Goal: Task Accomplishment & Management: Manage account settings

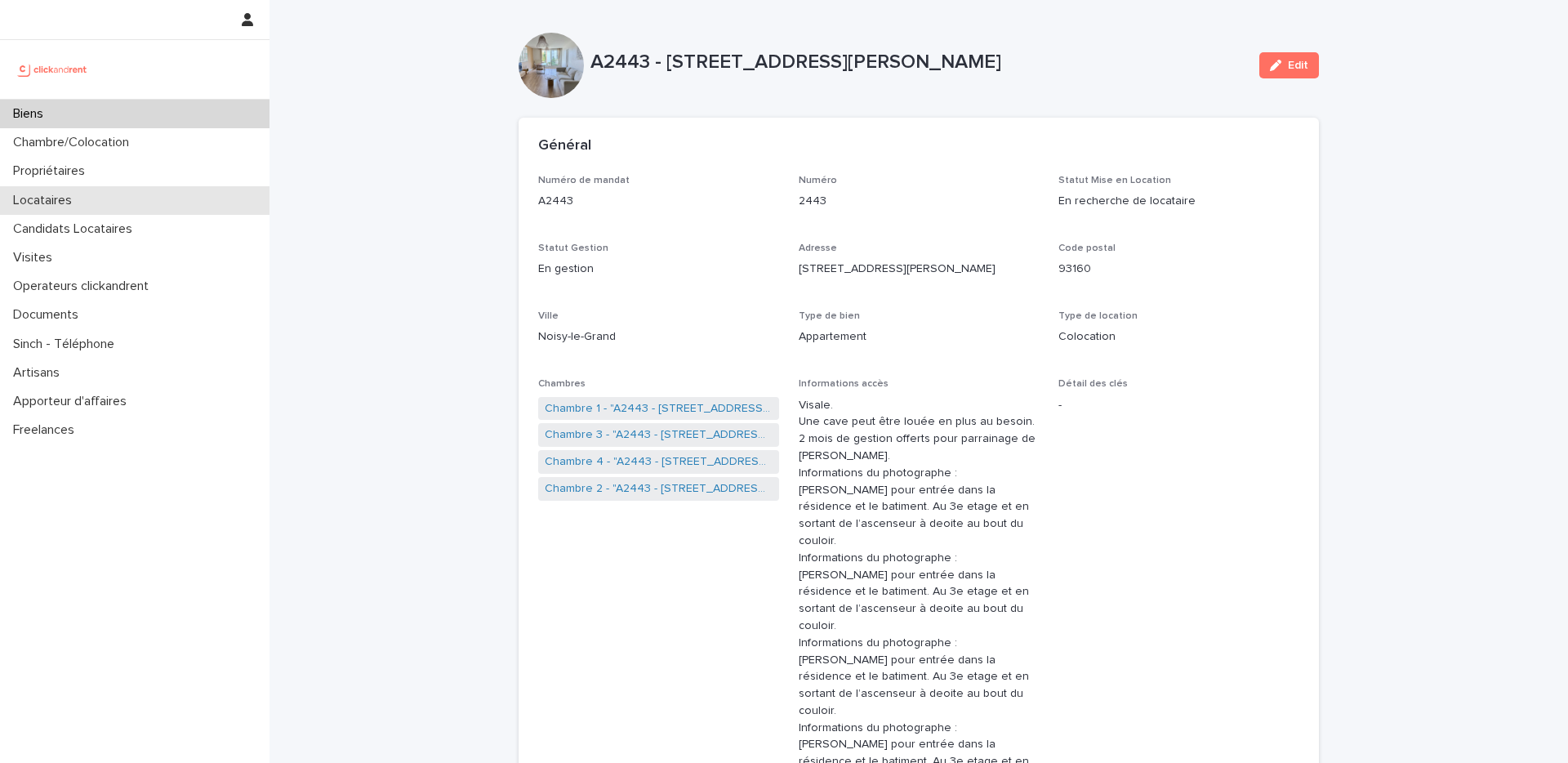
click at [64, 194] on p "Locataires" at bounding box center [46, 200] width 78 height 15
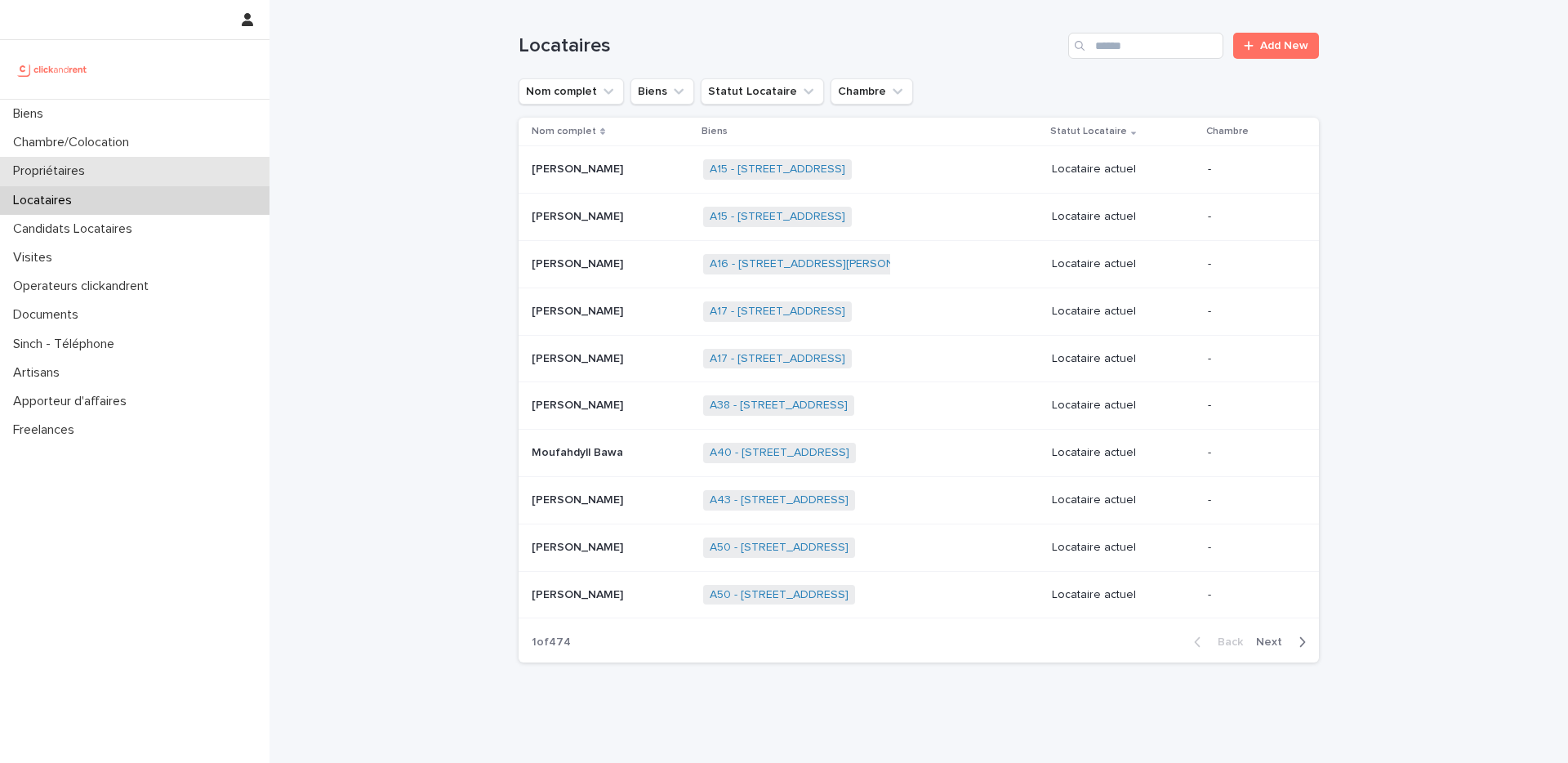
click at [198, 181] on div "Propriétaires" at bounding box center [135, 171] width 270 height 29
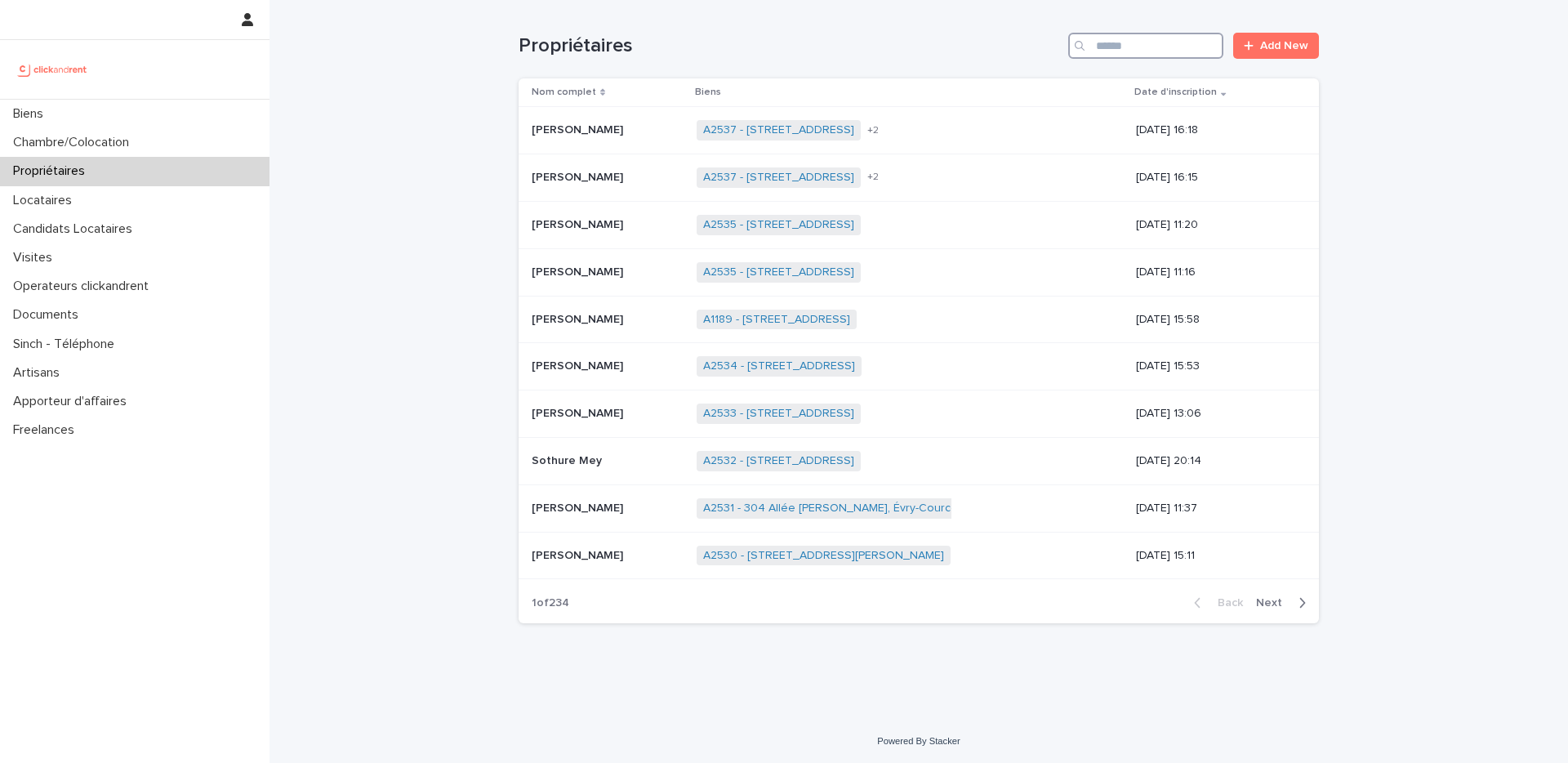
click at [1183, 53] on input "Search" at bounding box center [1146, 45] width 155 height 26
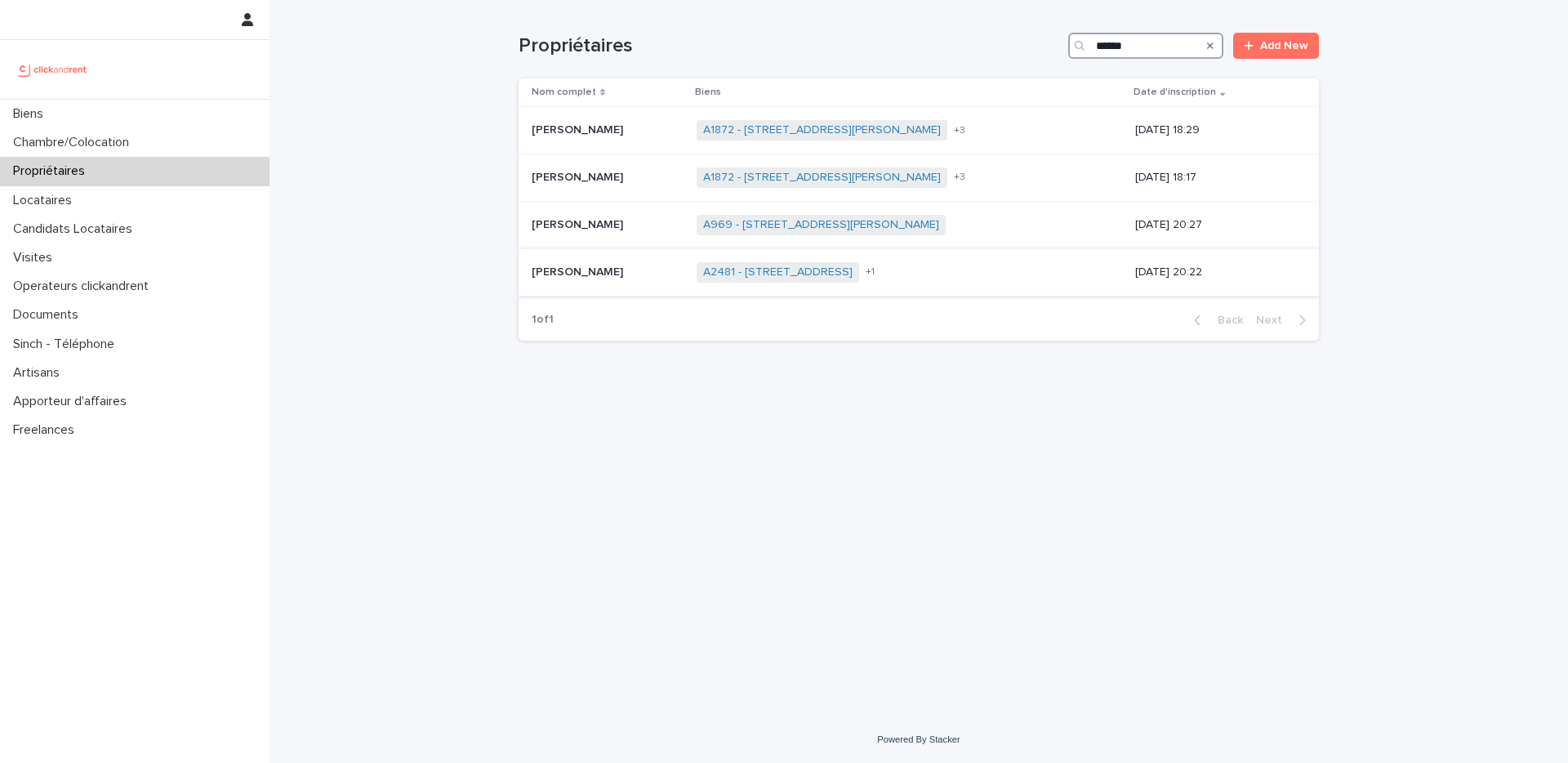
type input "******"
click at [595, 259] on div "Romain Billioud Romain Billioud" at bounding box center [607, 272] width 152 height 27
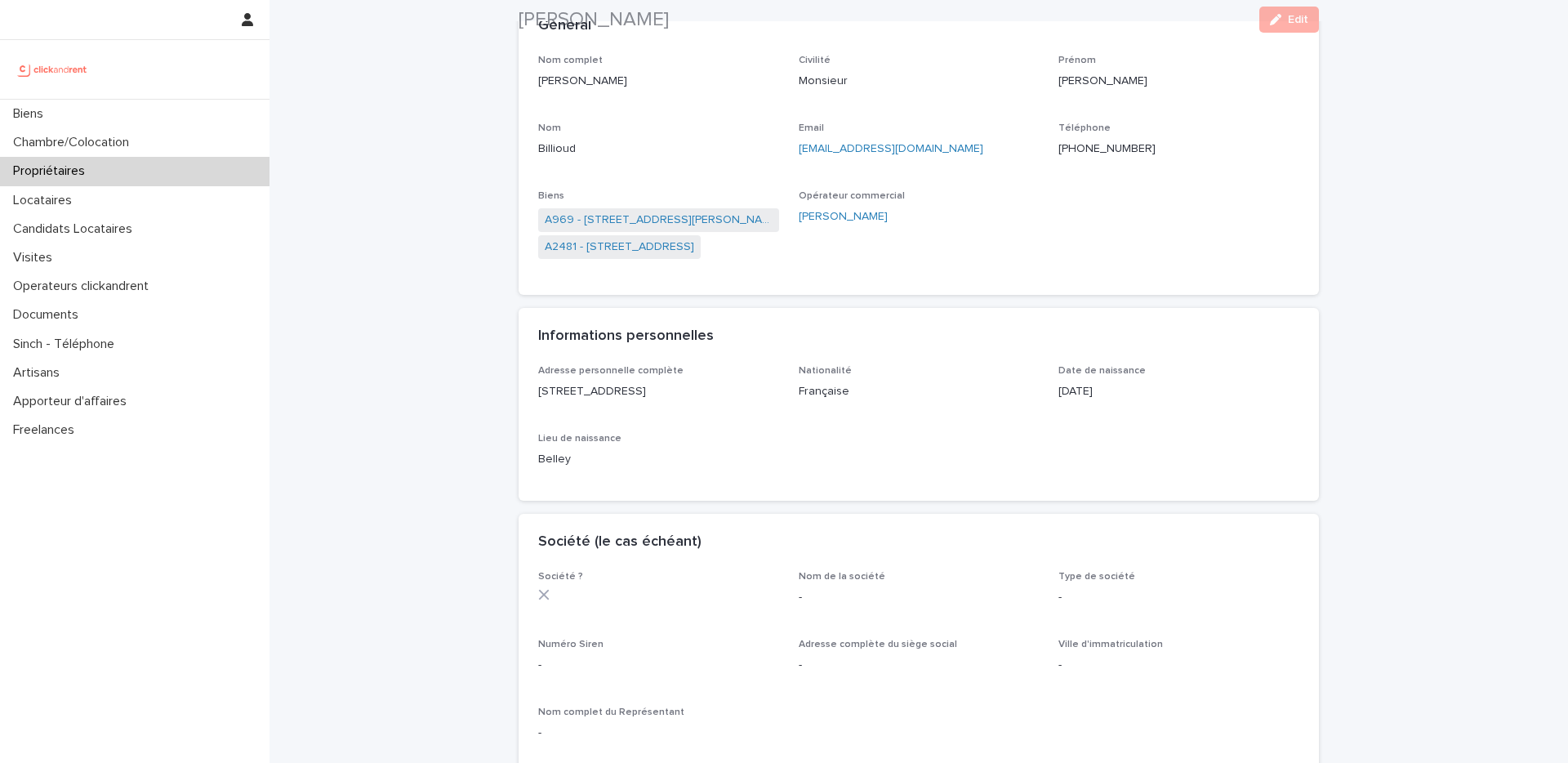
scroll to position [118, 0]
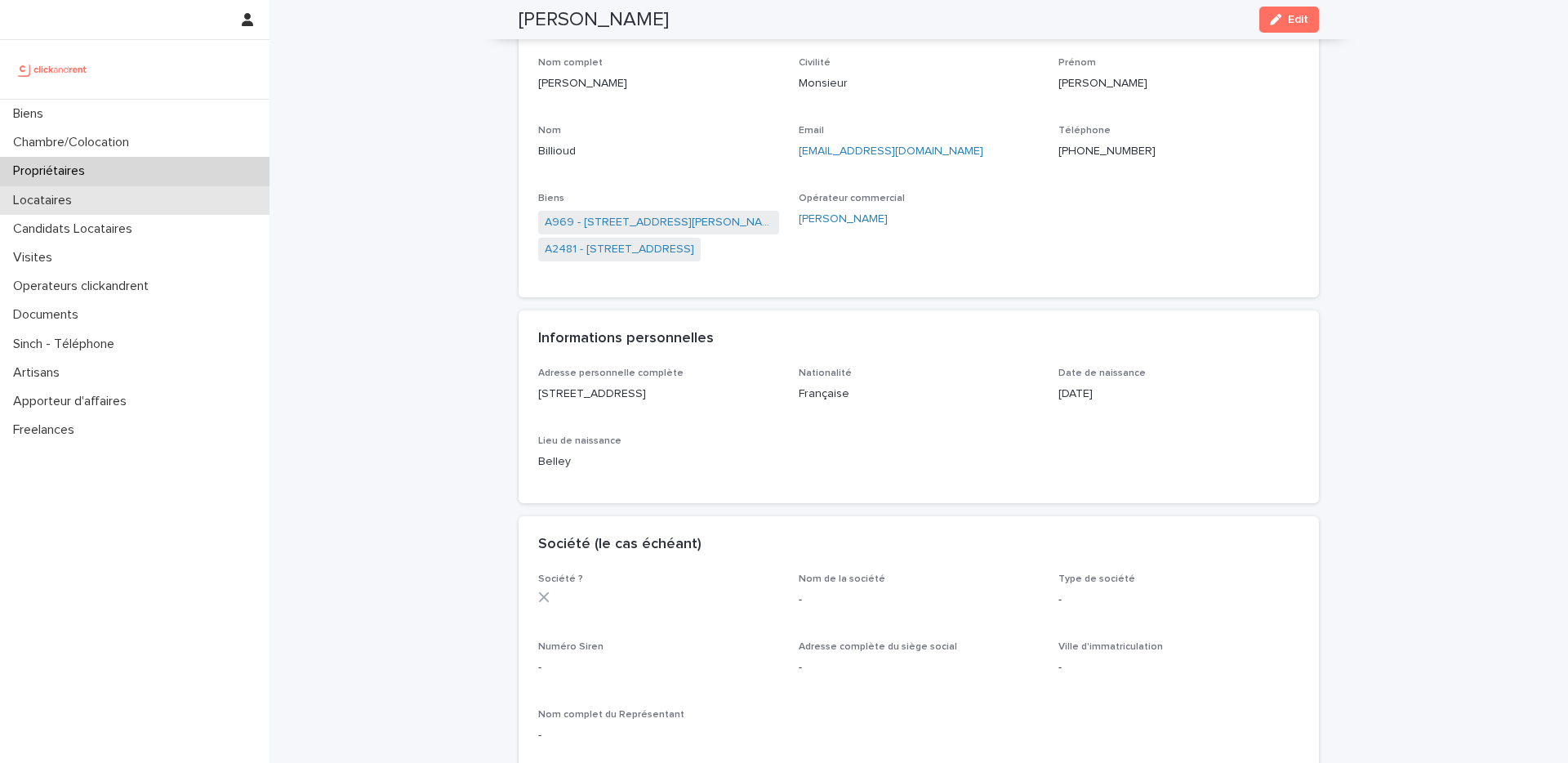
click at [71, 205] on p "Locataires" at bounding box center [46, 200] width 78 height 15
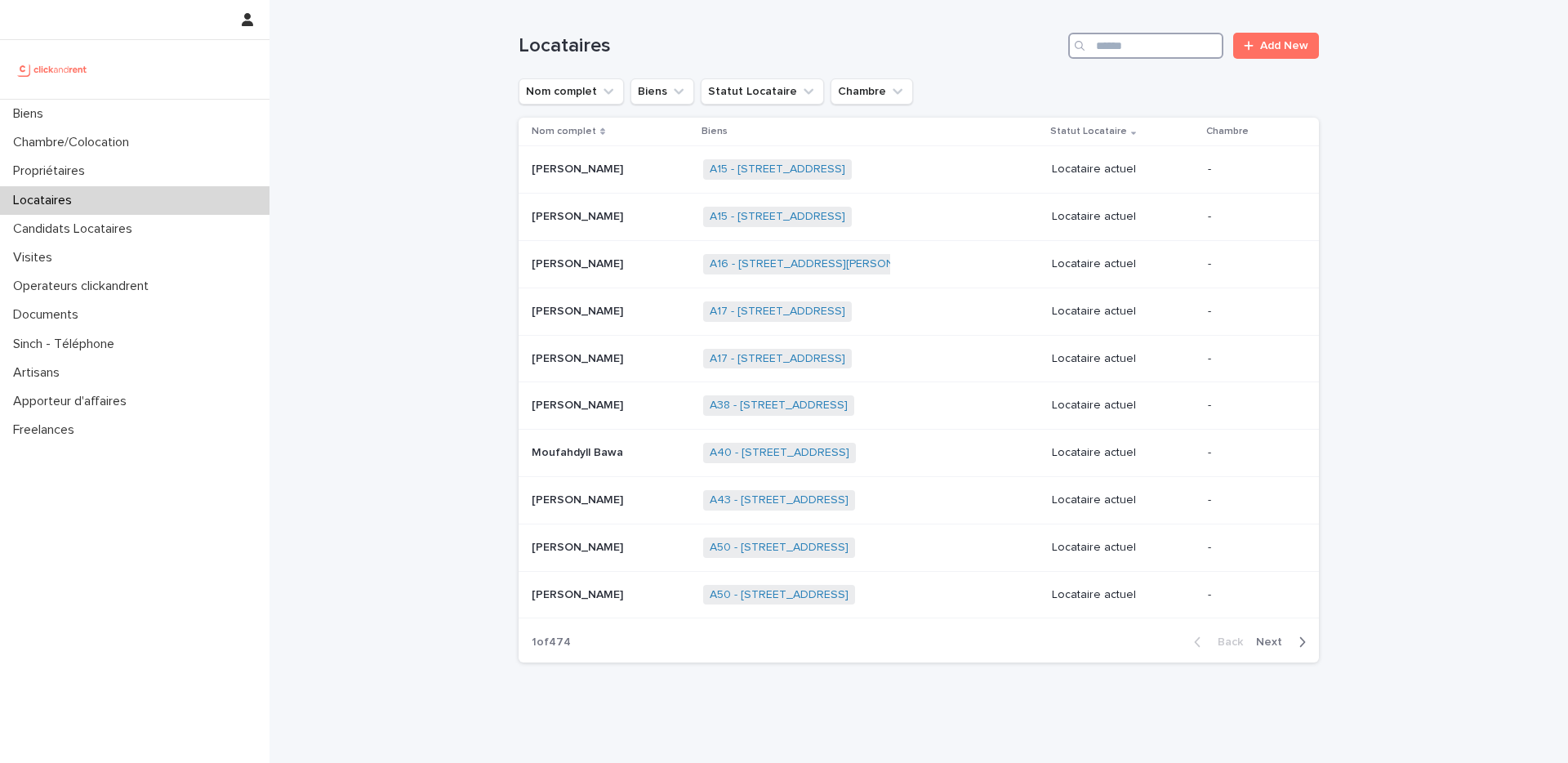
click at [1109, 46] on input "Search" at bounding box center [1146, 45] width 155 height 26
paste input "**********"
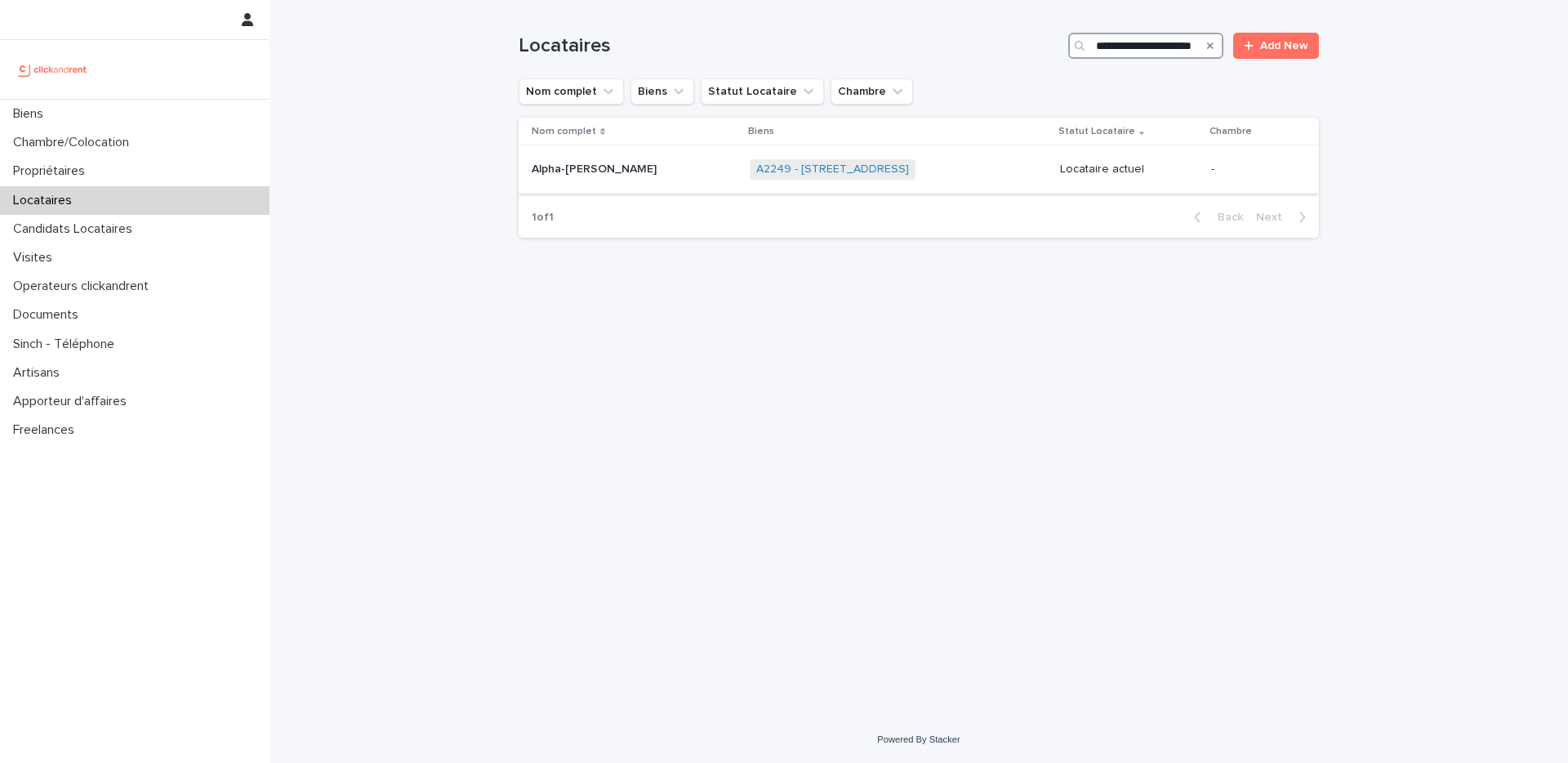
type input "**********"
click at [1006, 170] on div "A2249 - 14 Rue de la Fontaine, Torcy 77200 + 0" at bounding box center [898, 169] width 297 height 33
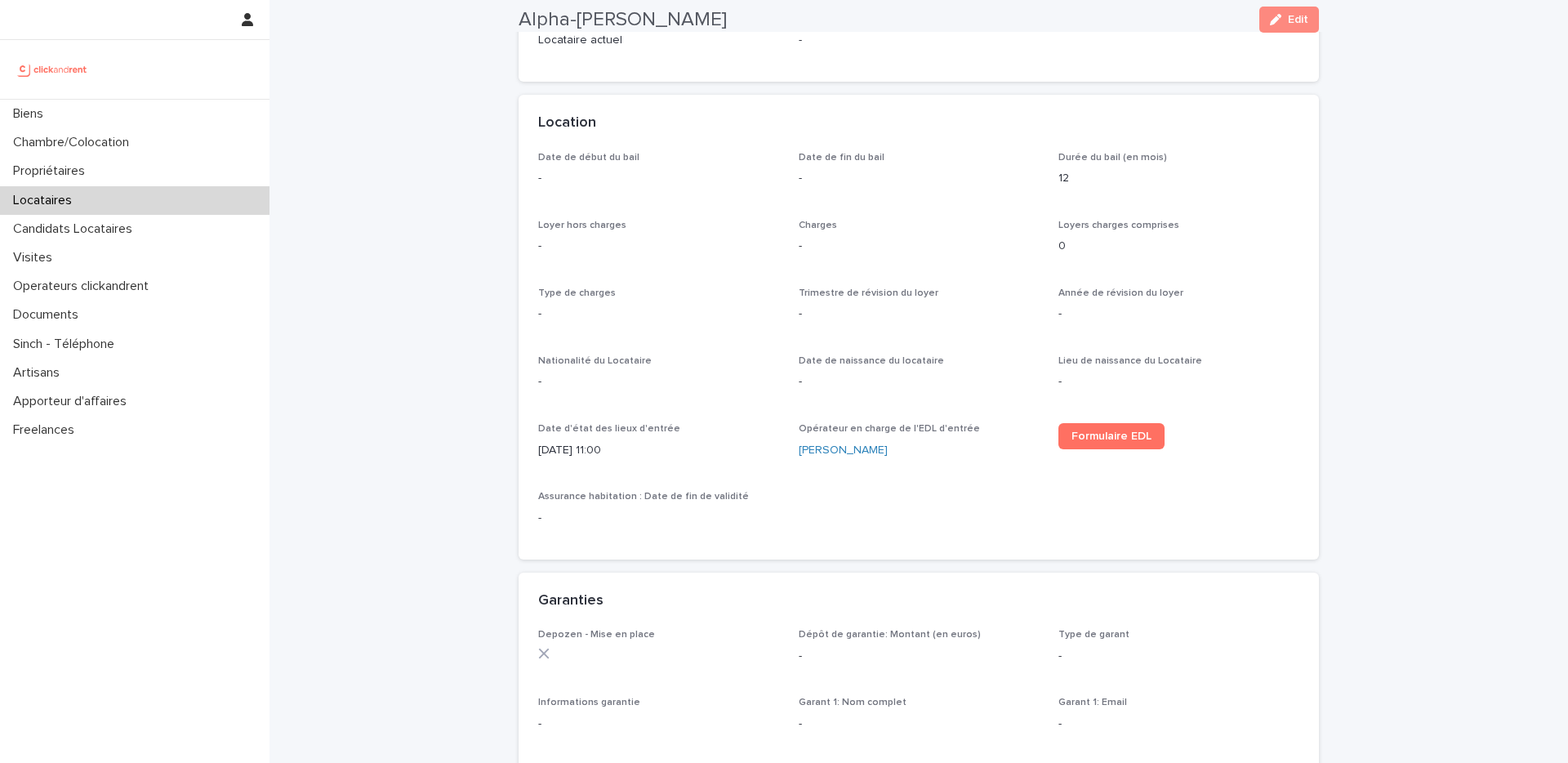
scroll to position [536, 0]
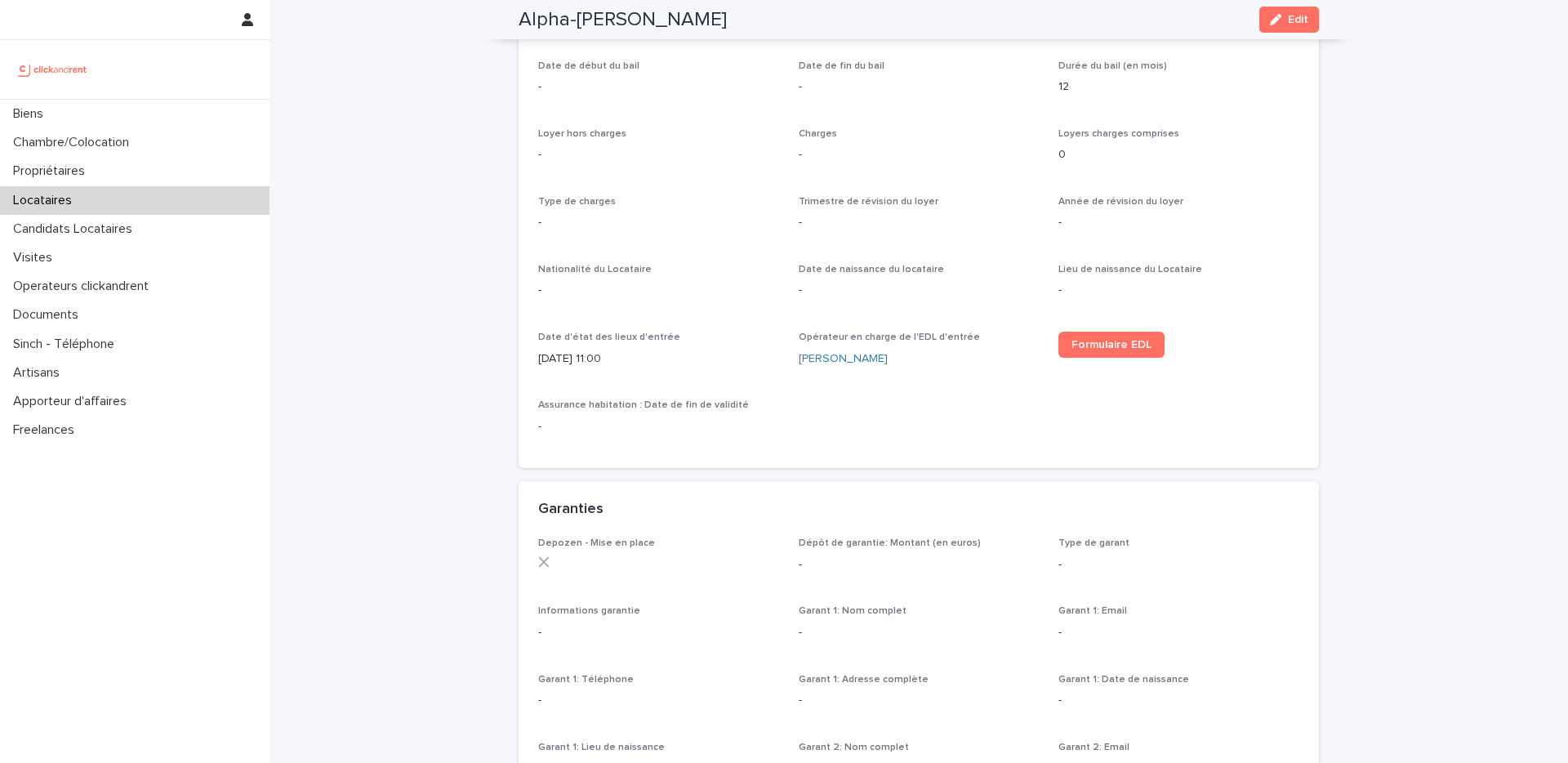
drag, startPoint x: 542, startPoint y: 357, endPoint x: 618, endPoint y: 355, distance: 76.0
click at [618, 355] on p "27/8/2025 11:00" at bounding box center [659, 359] width 241 height 17
click at [578, 356] on p "27/8/2025 11:00" at bounding box center [659, 359] width 241 height 17
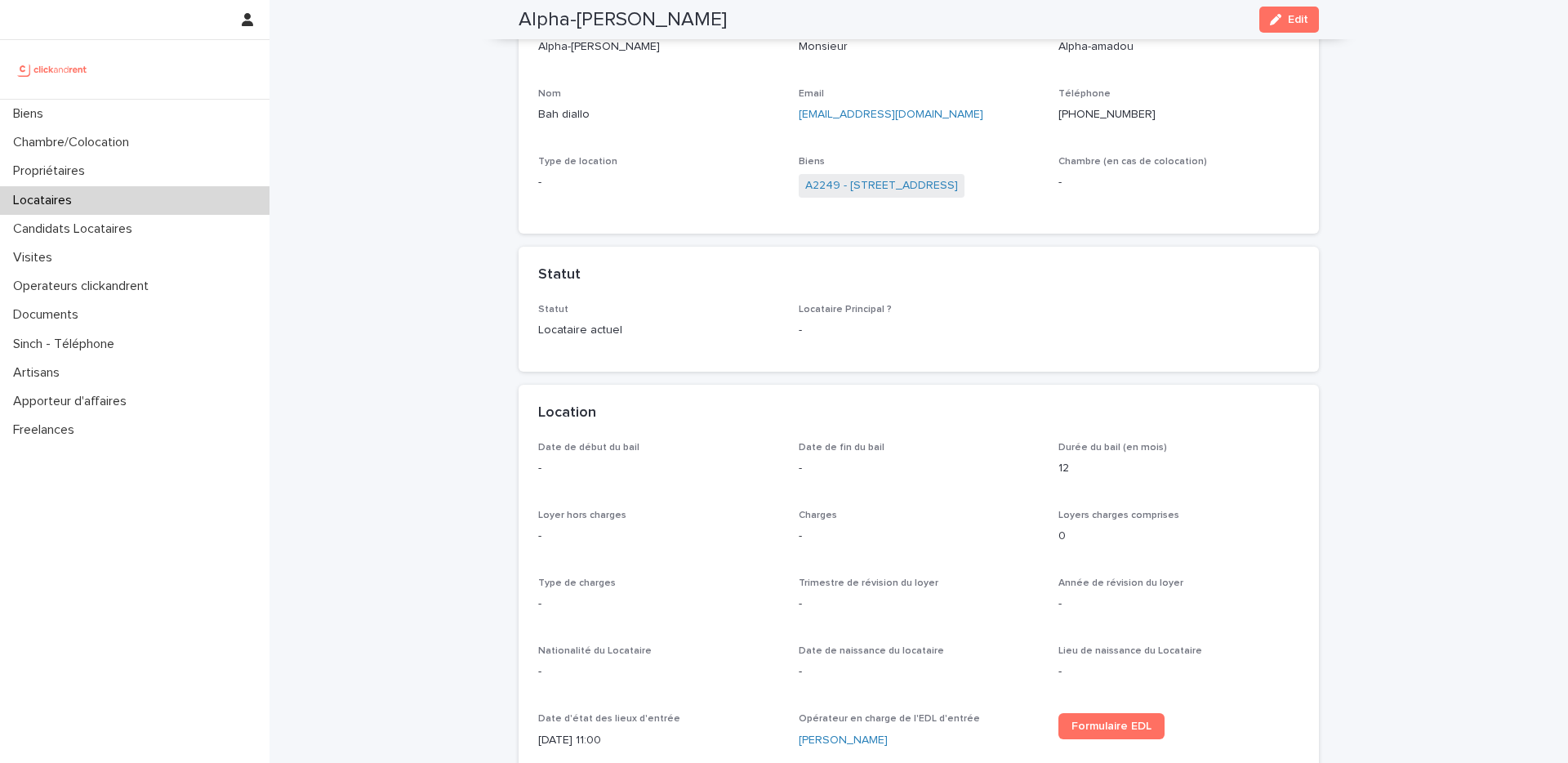
scroll to position [154, 0]
click at [1287, 20] on div "button" at bounding box center [1279, 19] width 18 height 11
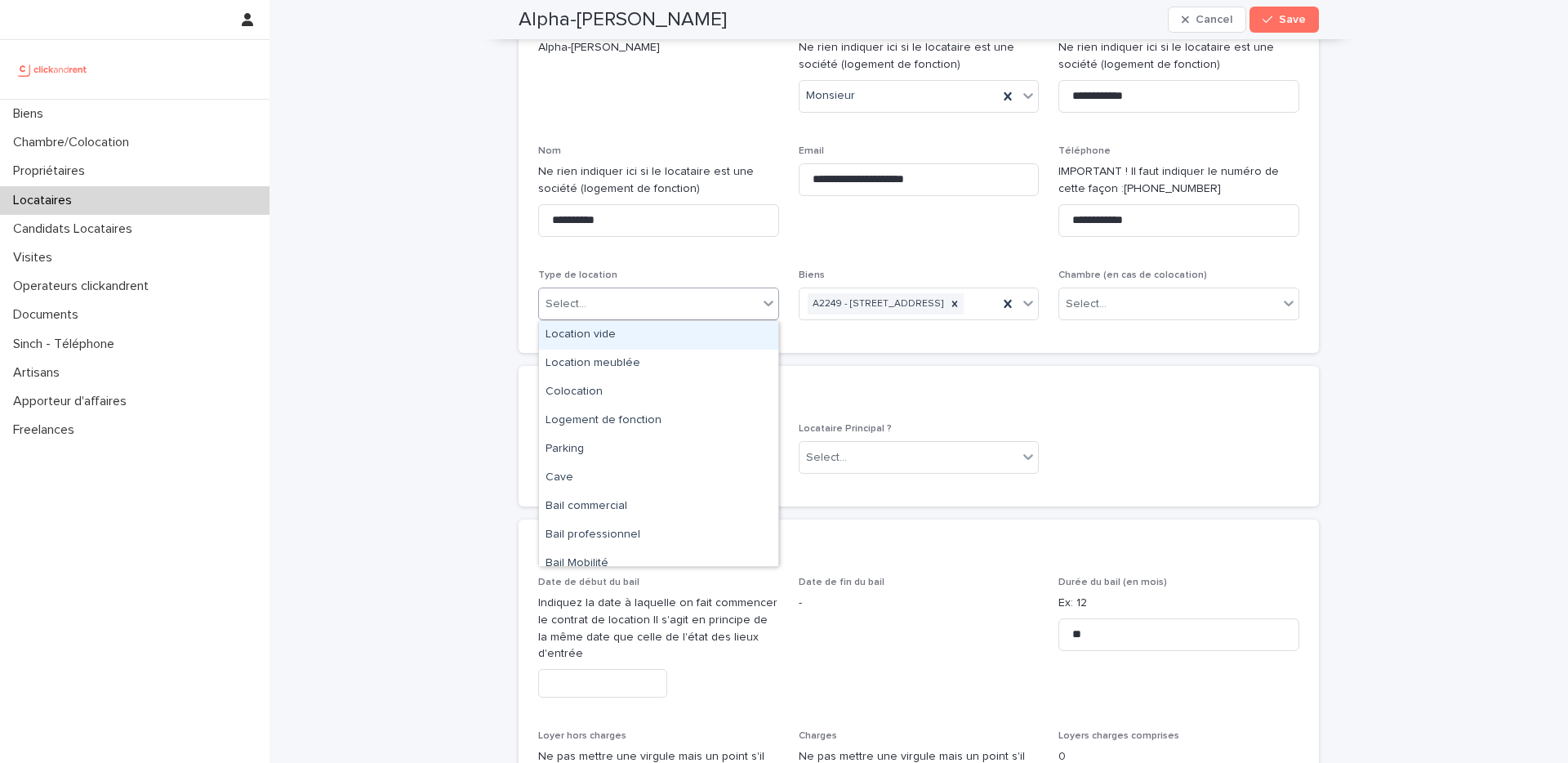
click at [660, 300] on div "Select..." at bounding box center [649, 305] width 219 height 27
click at [722, 263] on div "**********" at bounding box center [919, 177] width 762 height 312
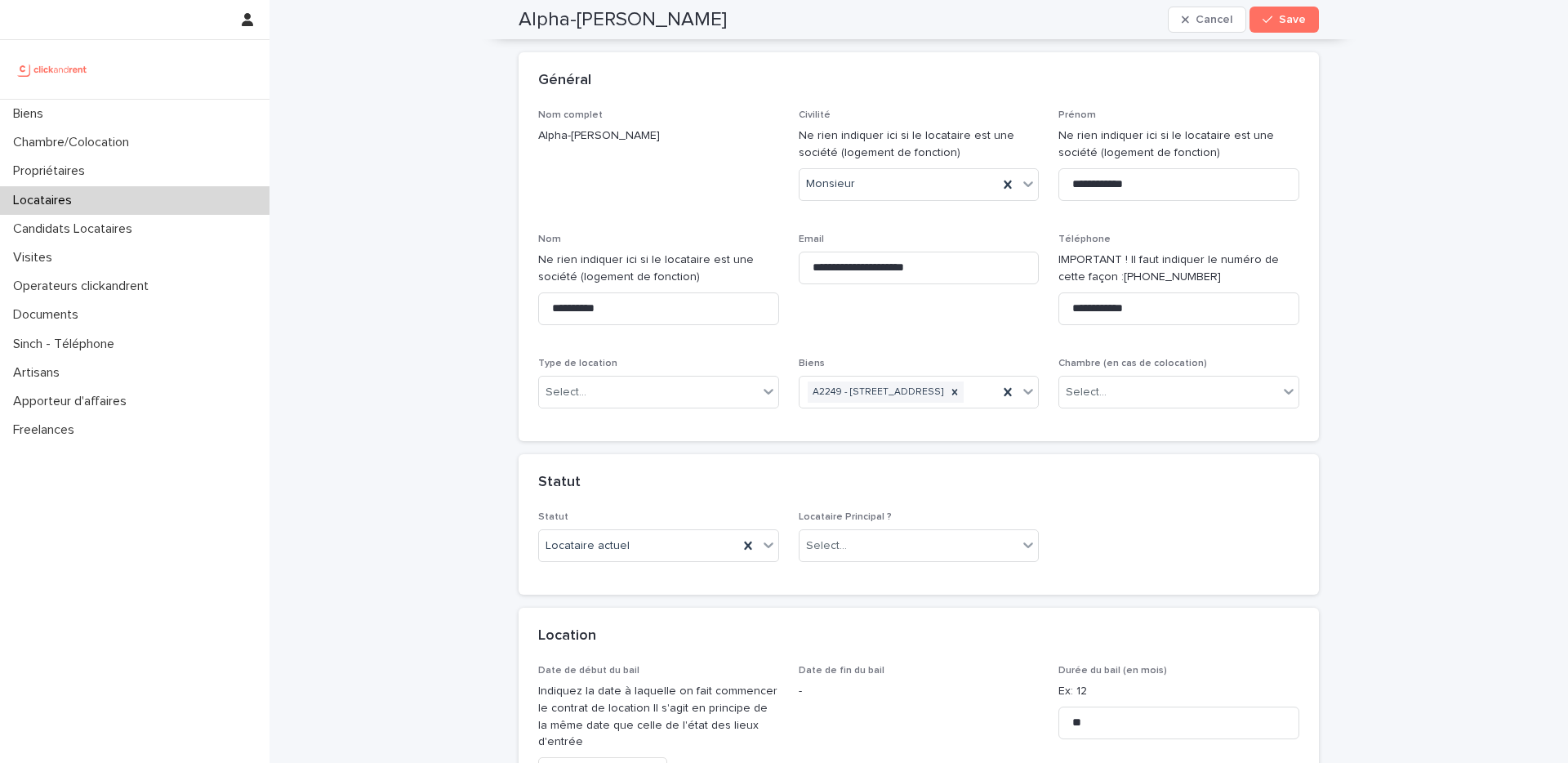
scroll to position [26, 0]
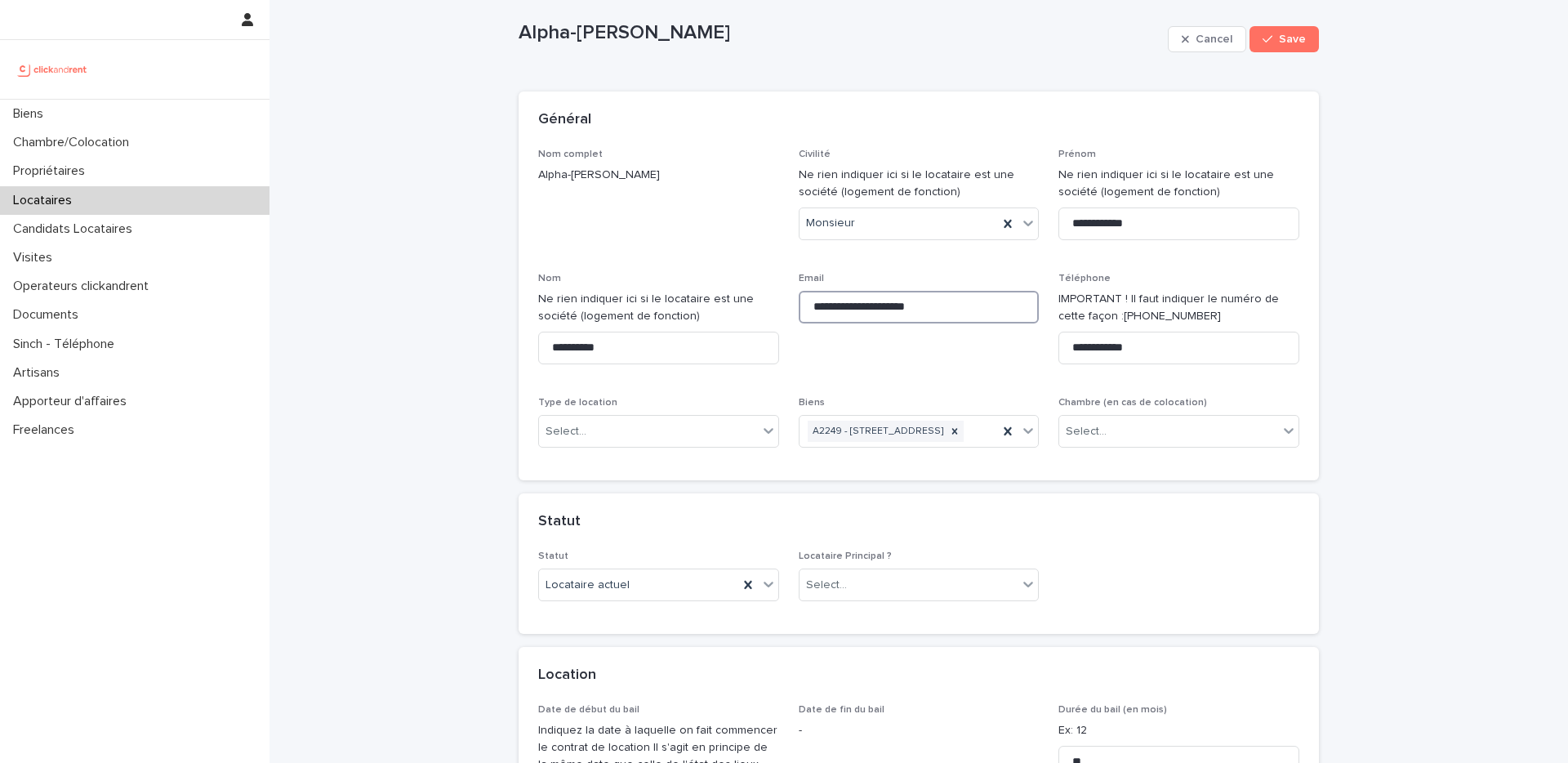
click at [921, 302] on input "**********" at bounding box center [919, 307] width 241 height 32
type input "**********"
click at [602, 434] on div "Select..." at bounding box center [649, 432] width 219 height 27
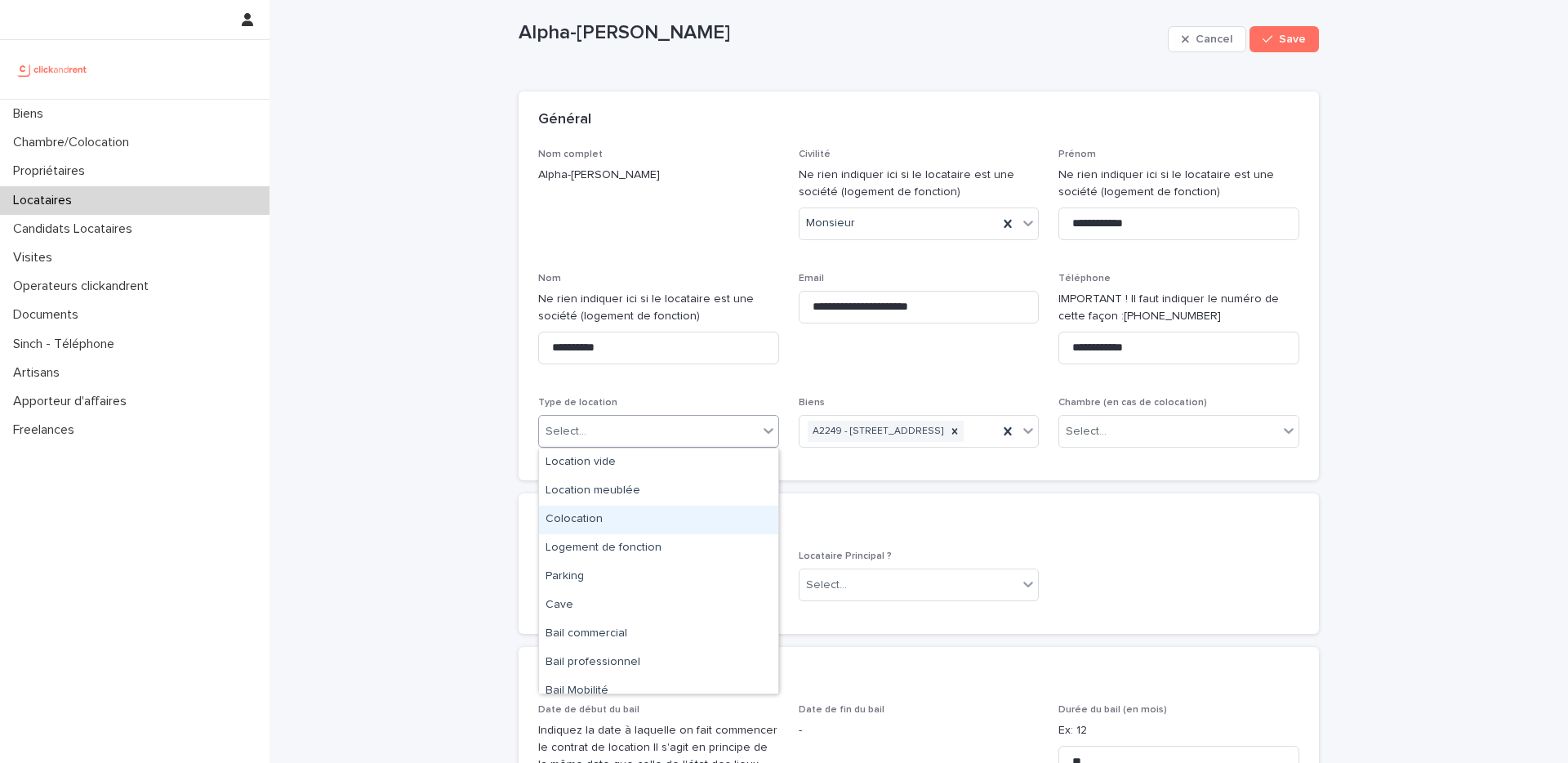
click at [604, 513] on div "Colocation" at bounding box center [659, 520] width 239 height 29
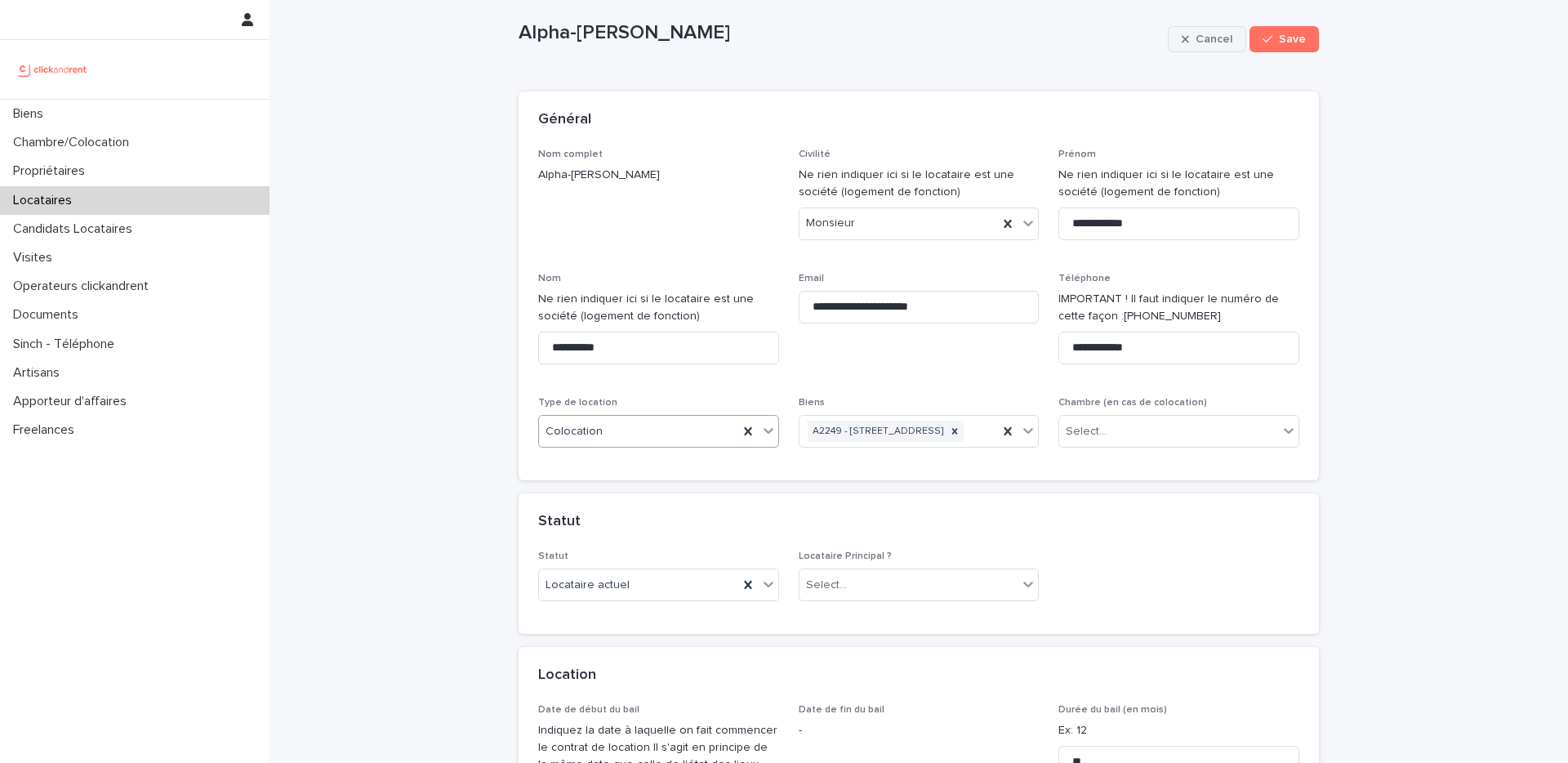
click at [1207, 42] on span "Cancel" at bounding box center [1214, 38] width 37 height 11
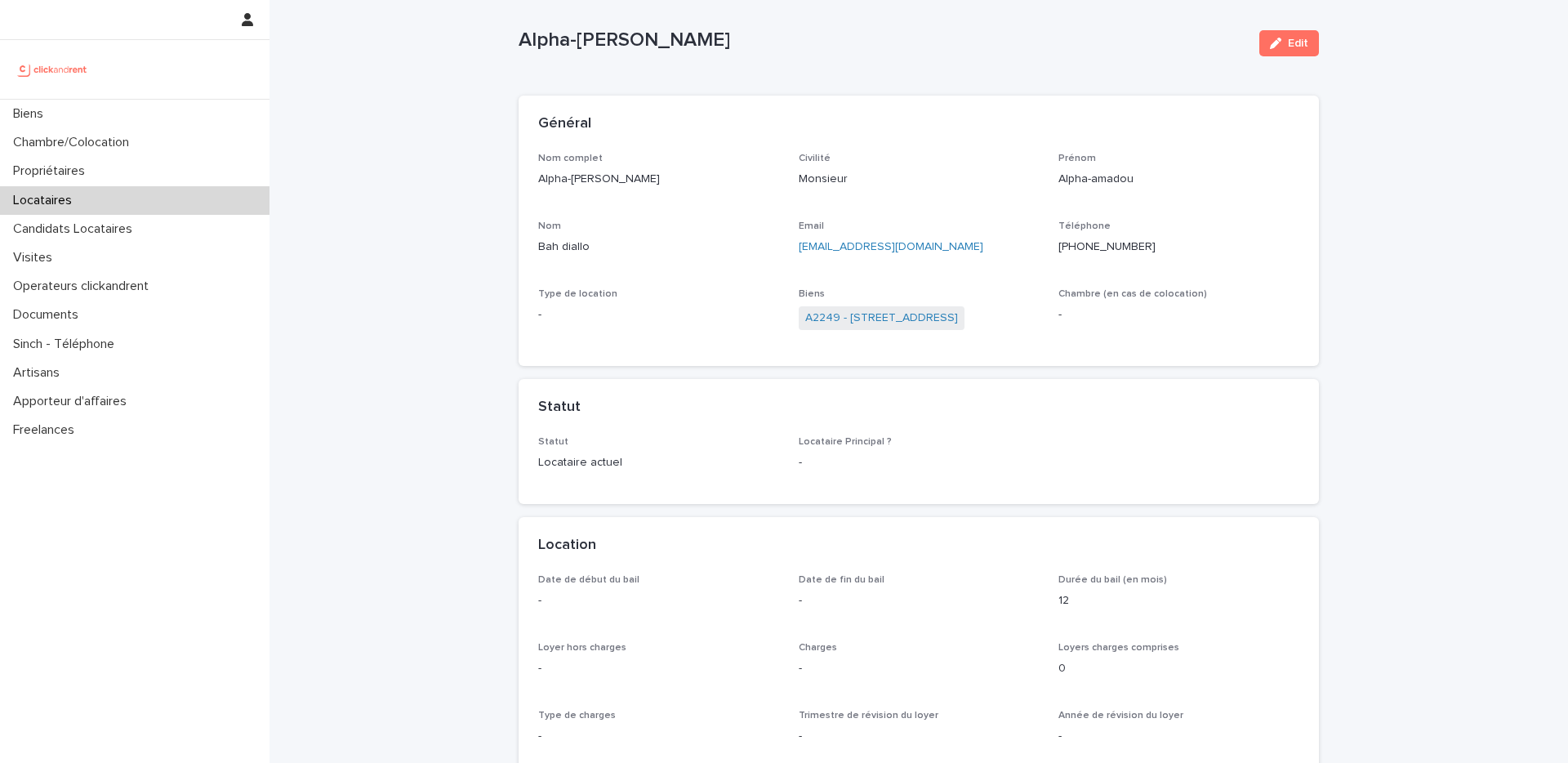
scroll to position [20, 0]
click at [1299, 48] on span "Edit" at bounding box center [1298, 45] width 20 height 11
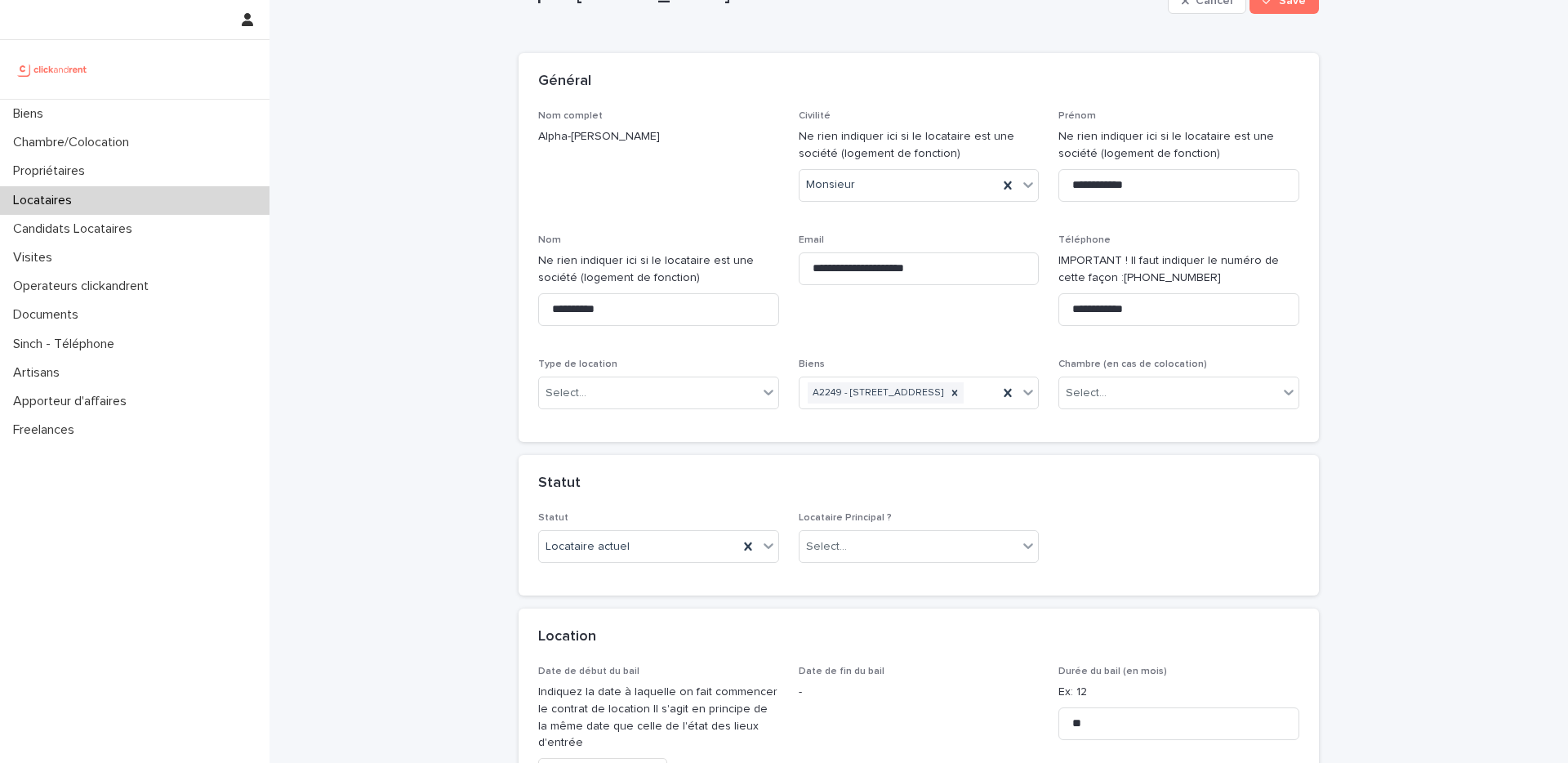
scroll to position [65, 0]
click at [667, 399] on div "Select..." at bounding box center [649, 392] width 219 height 27
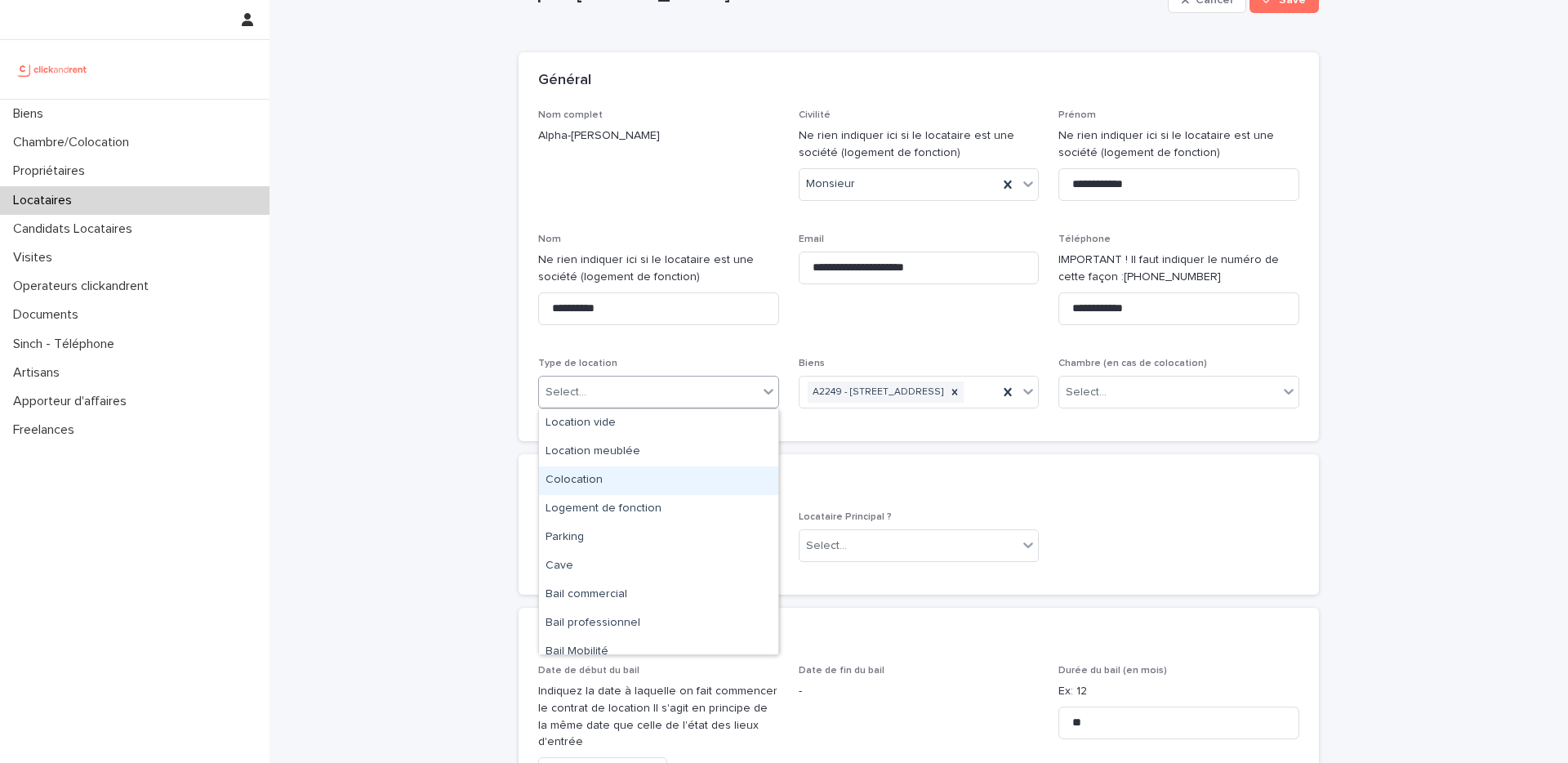
click at [595, 485] on div "Colocation" at bounding box center [659, 480] width 239 height 29
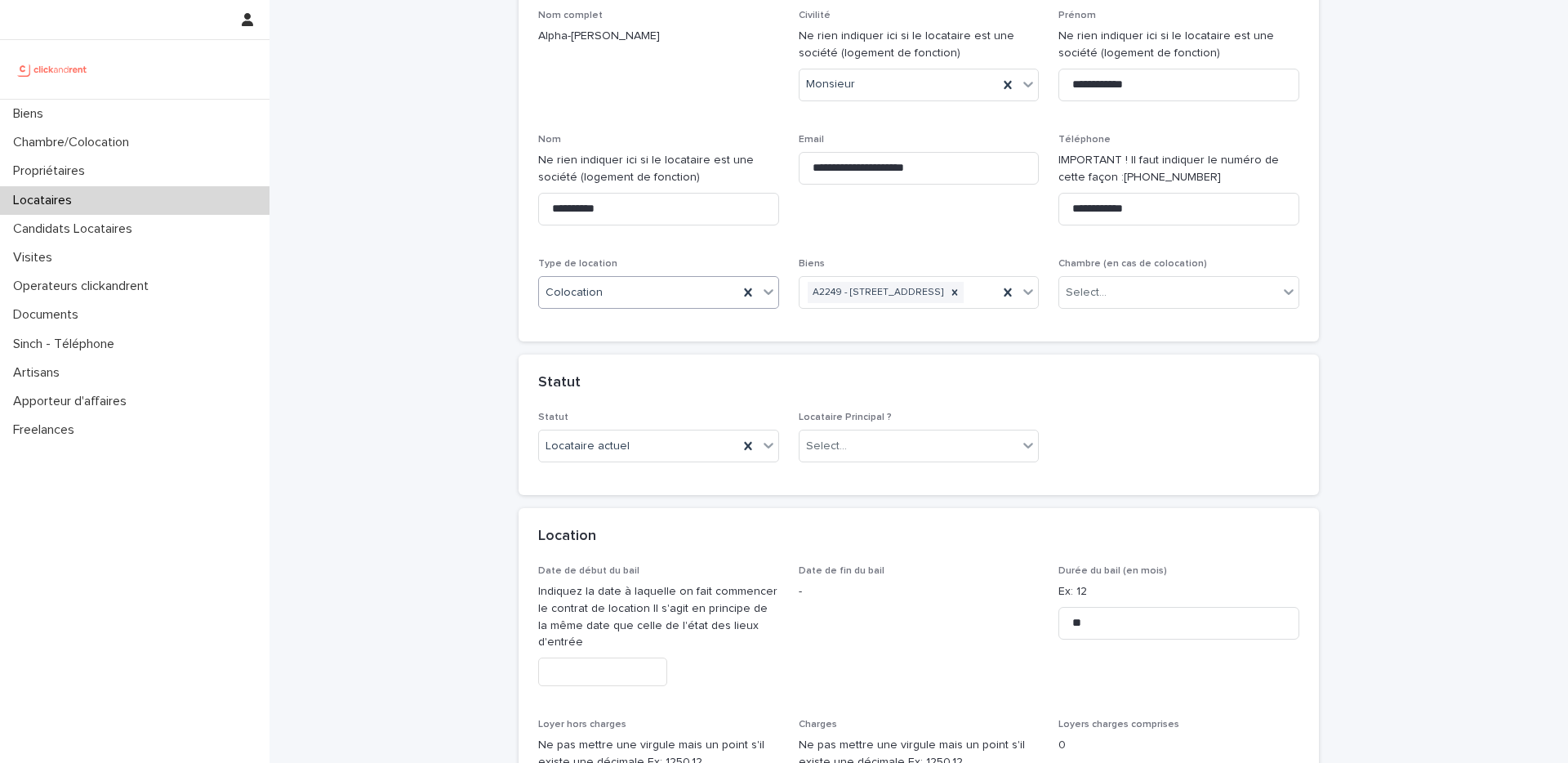
scroll to position [174, 0]
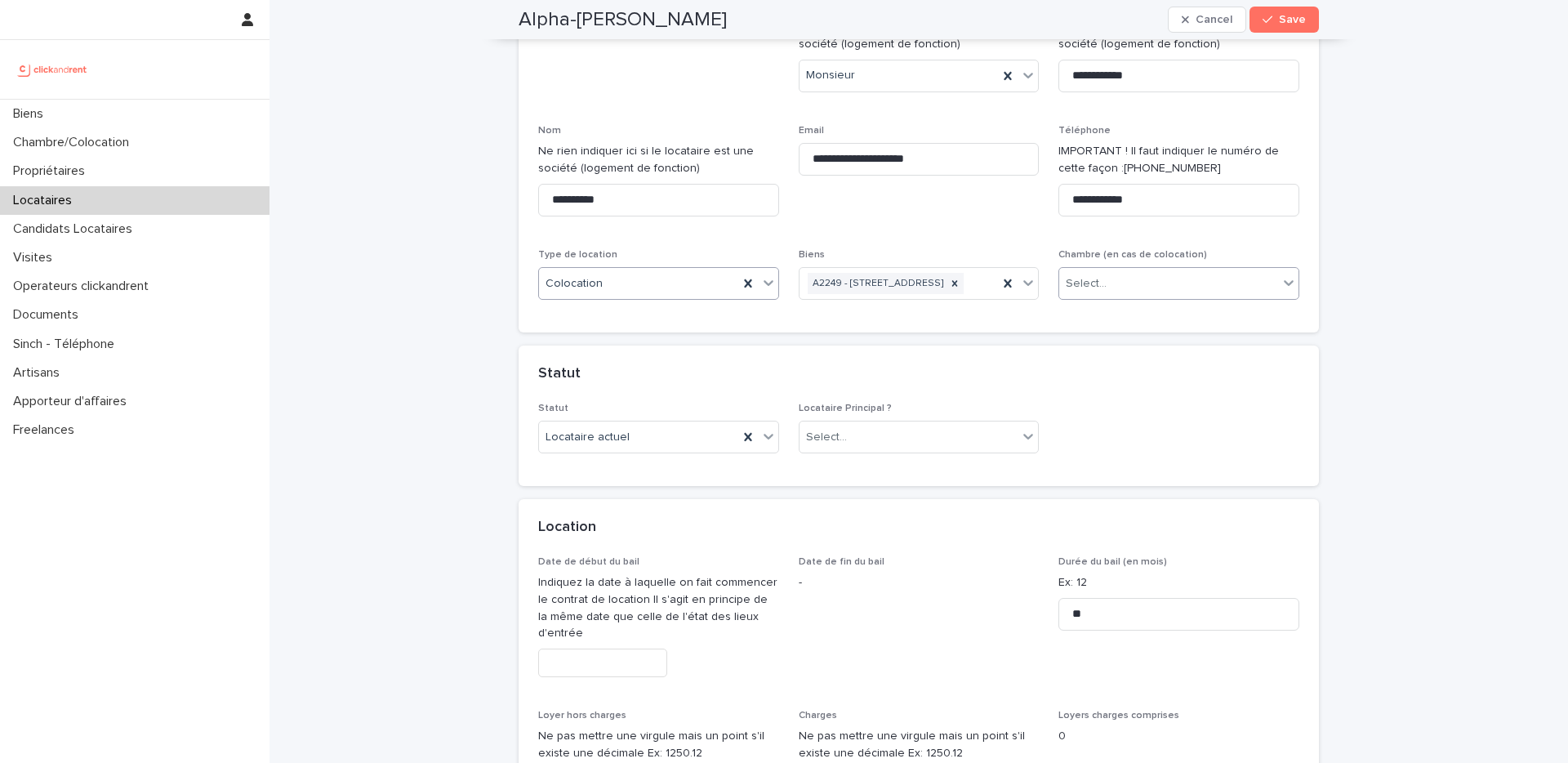
click at [1155, 292] on div "Select..." at bounding box center [1169, 283] width 219 height 27
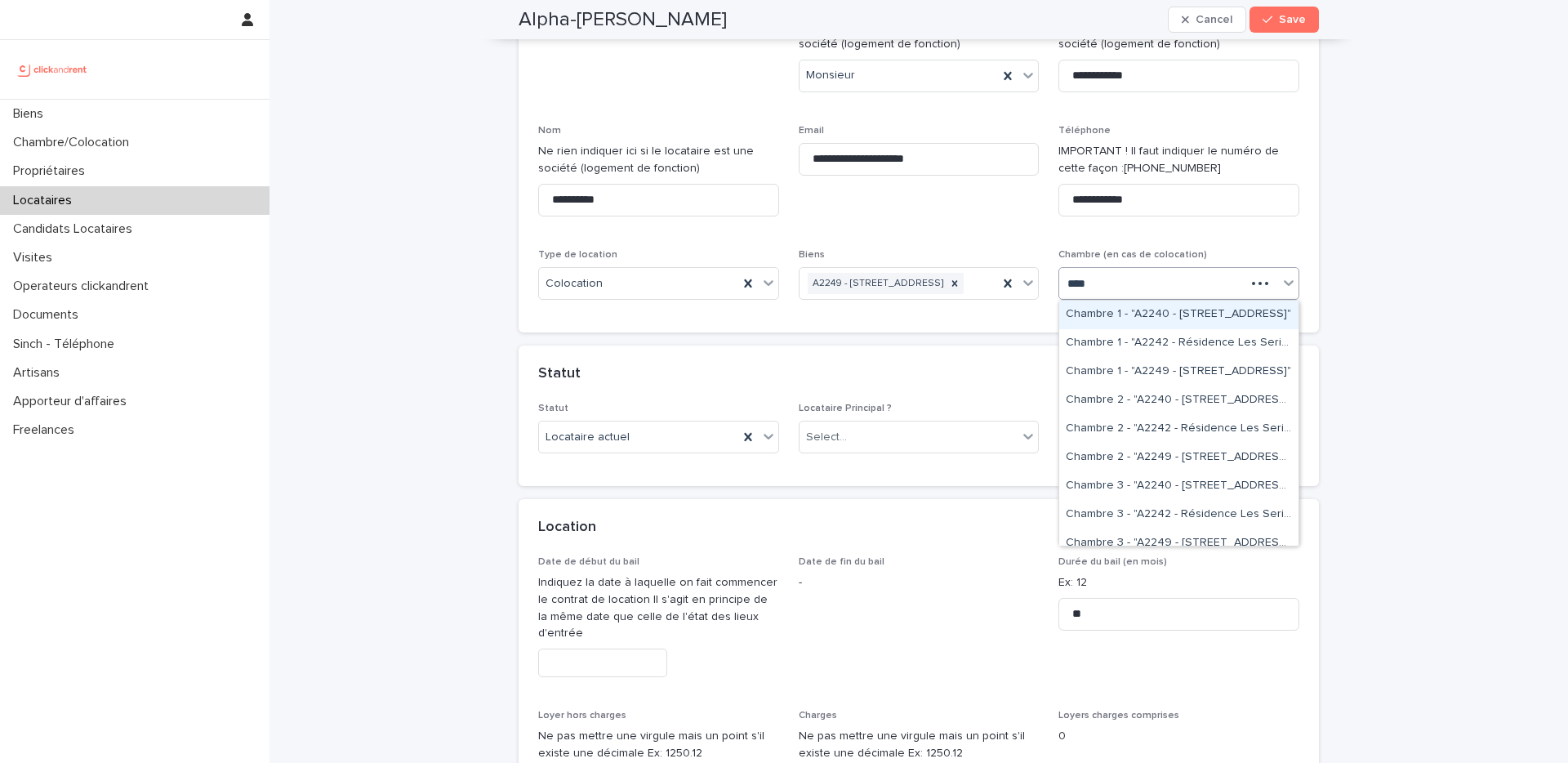
type input "*****"
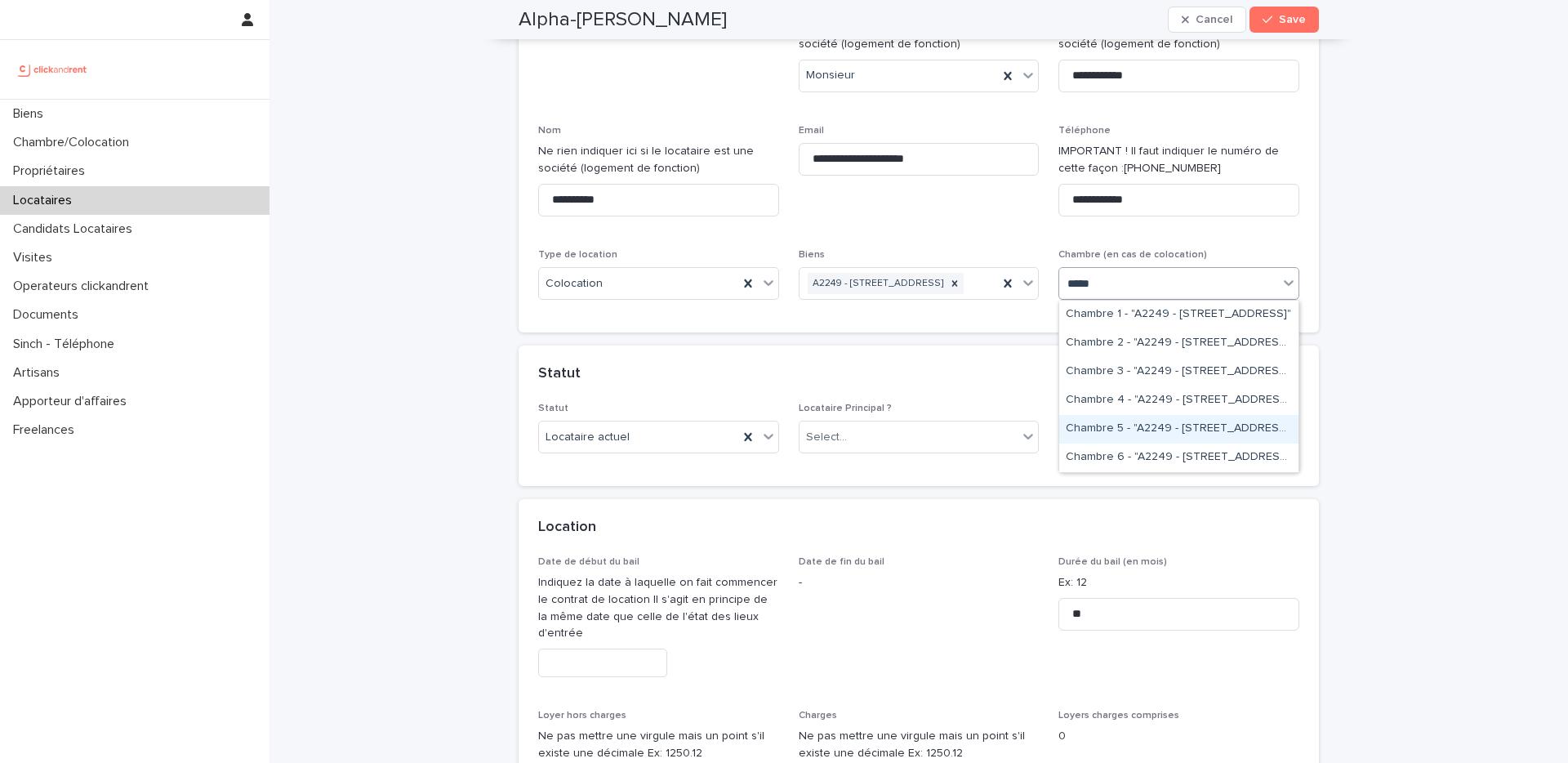
click at [1149, 432] on div "Chambre 5 - "A2249 - 14 Rue de la Fontaine, Torcy 77200"" at bounding box center [1179, 429] width 239 height 29
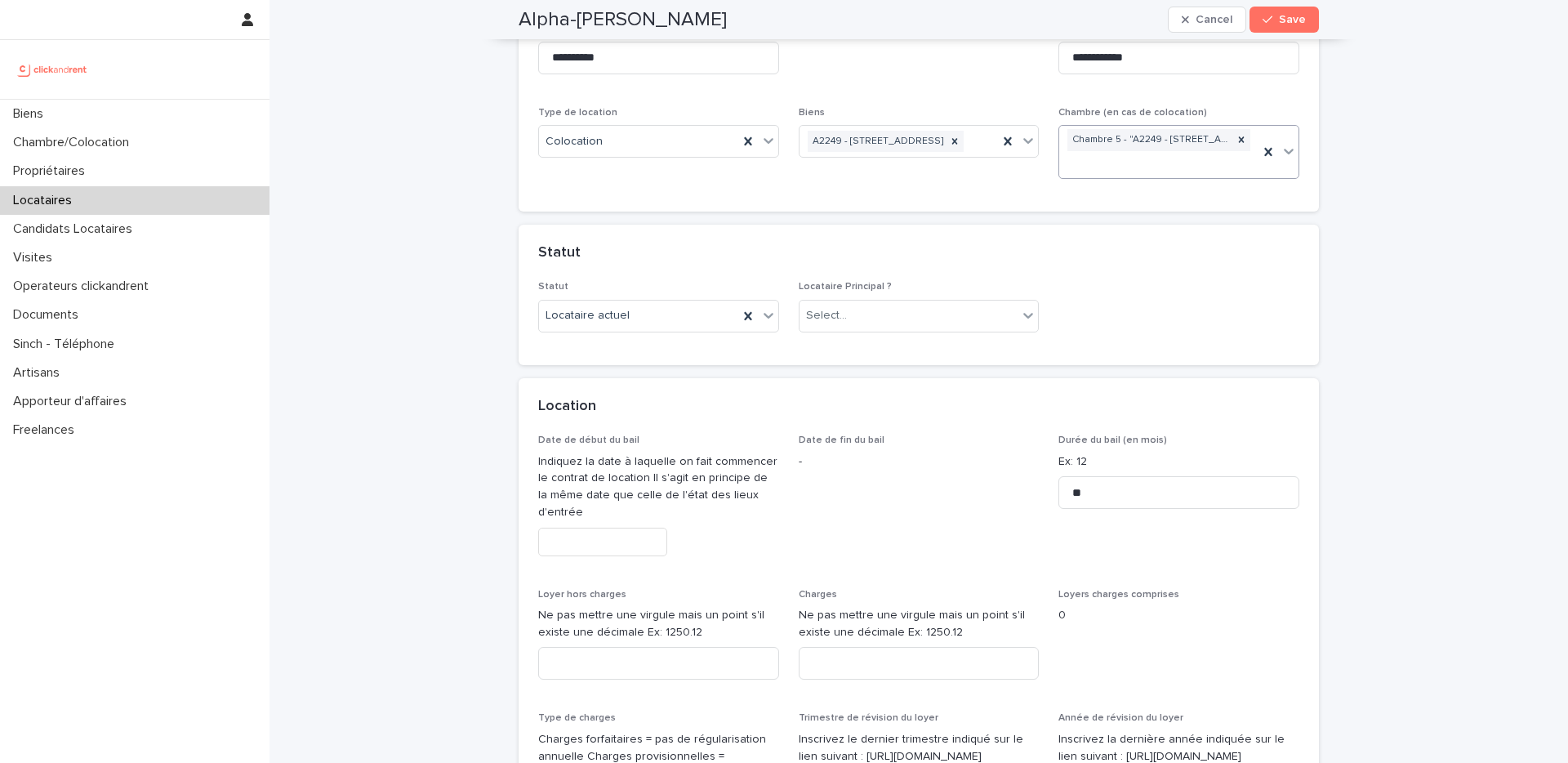
scroll to position [318, 0]
click at [870, 312] on div "Select..." at bounding box center [909, 313] width 219 height 27
click at [868, 336] on div "Locataire Principal" at bounding box center [919, 345] width 239 height 29
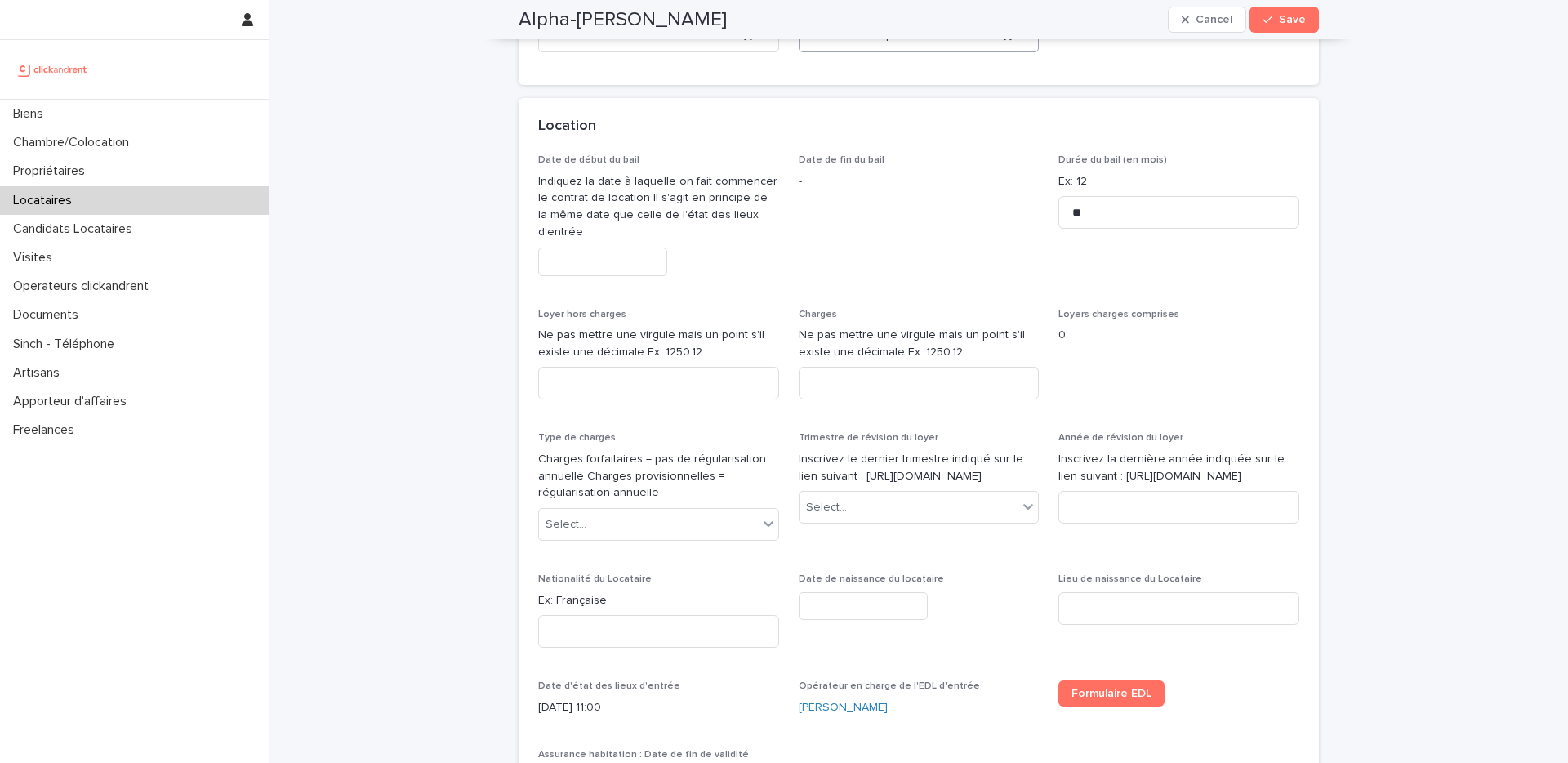
scroll to position [597, 0]
click at [626, 268] on input "text" at bounding box center [603, 261] width 129 height 29
click at [549, 478] on div "27" at bounding box center [547, 480] width 22 height 22
type input "*********"
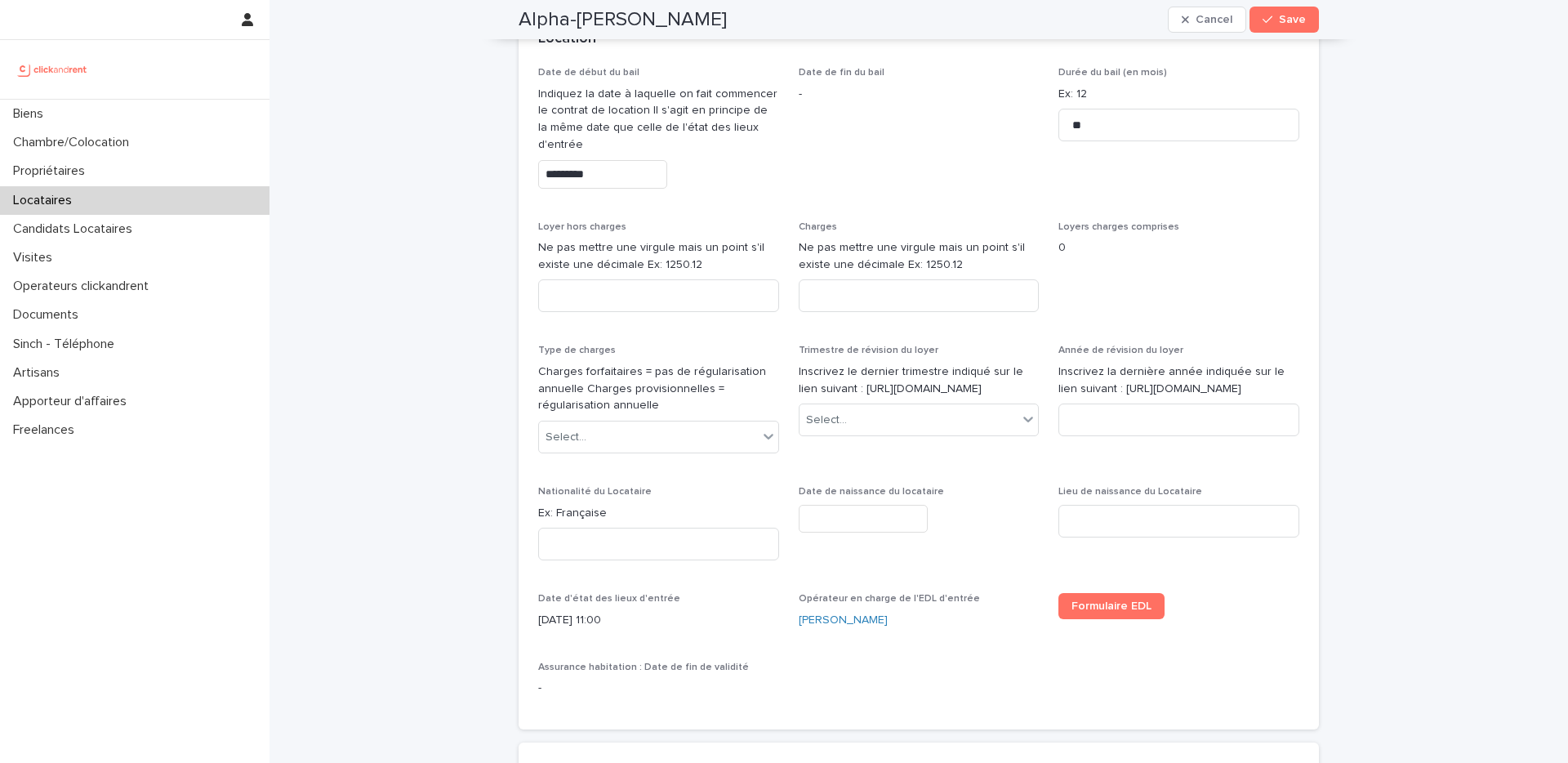
scroll to position [694, 0]
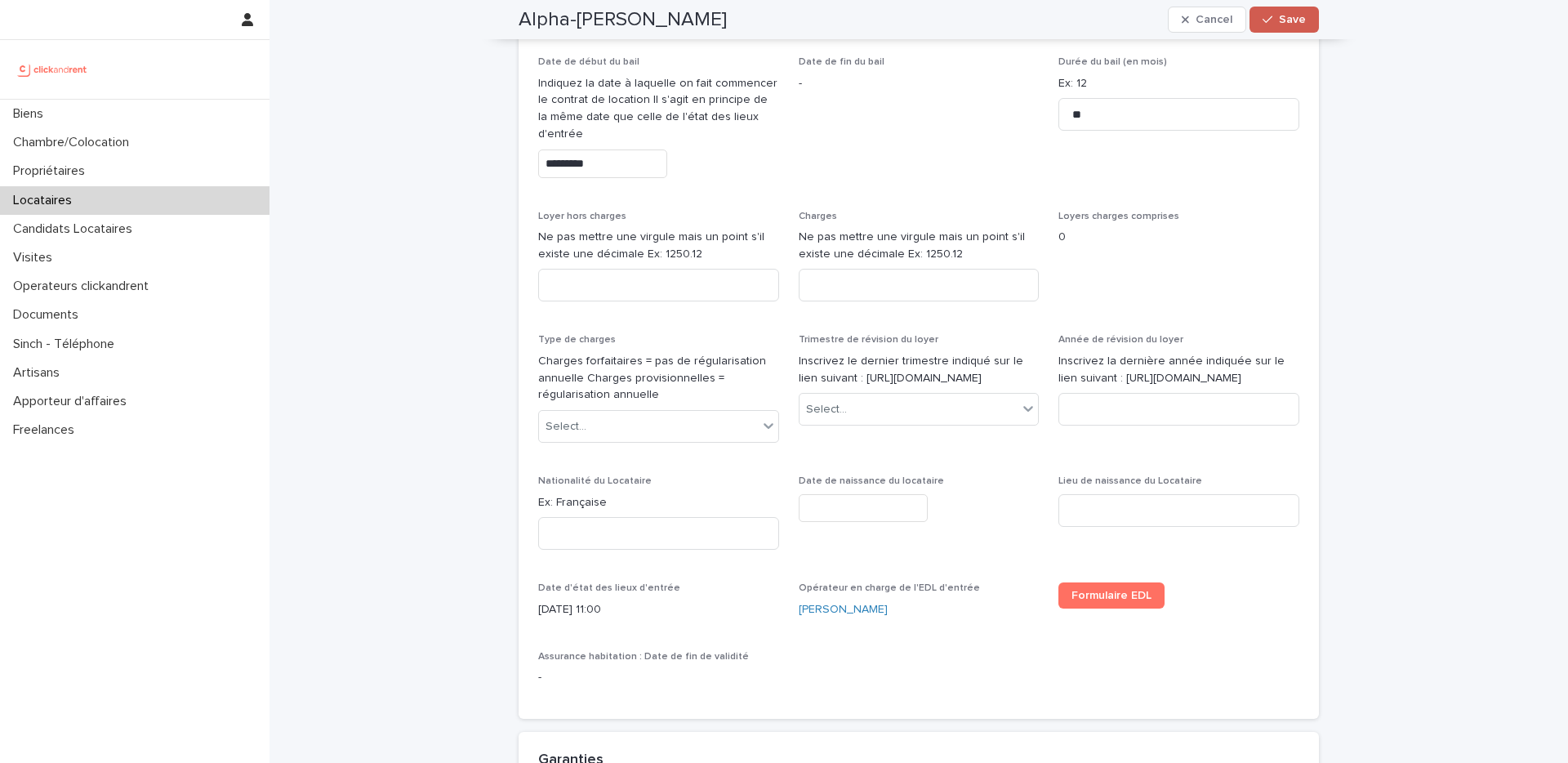
click at [1278, 20] on div "button" at bounding box center [1271, 19] width 16 height 11
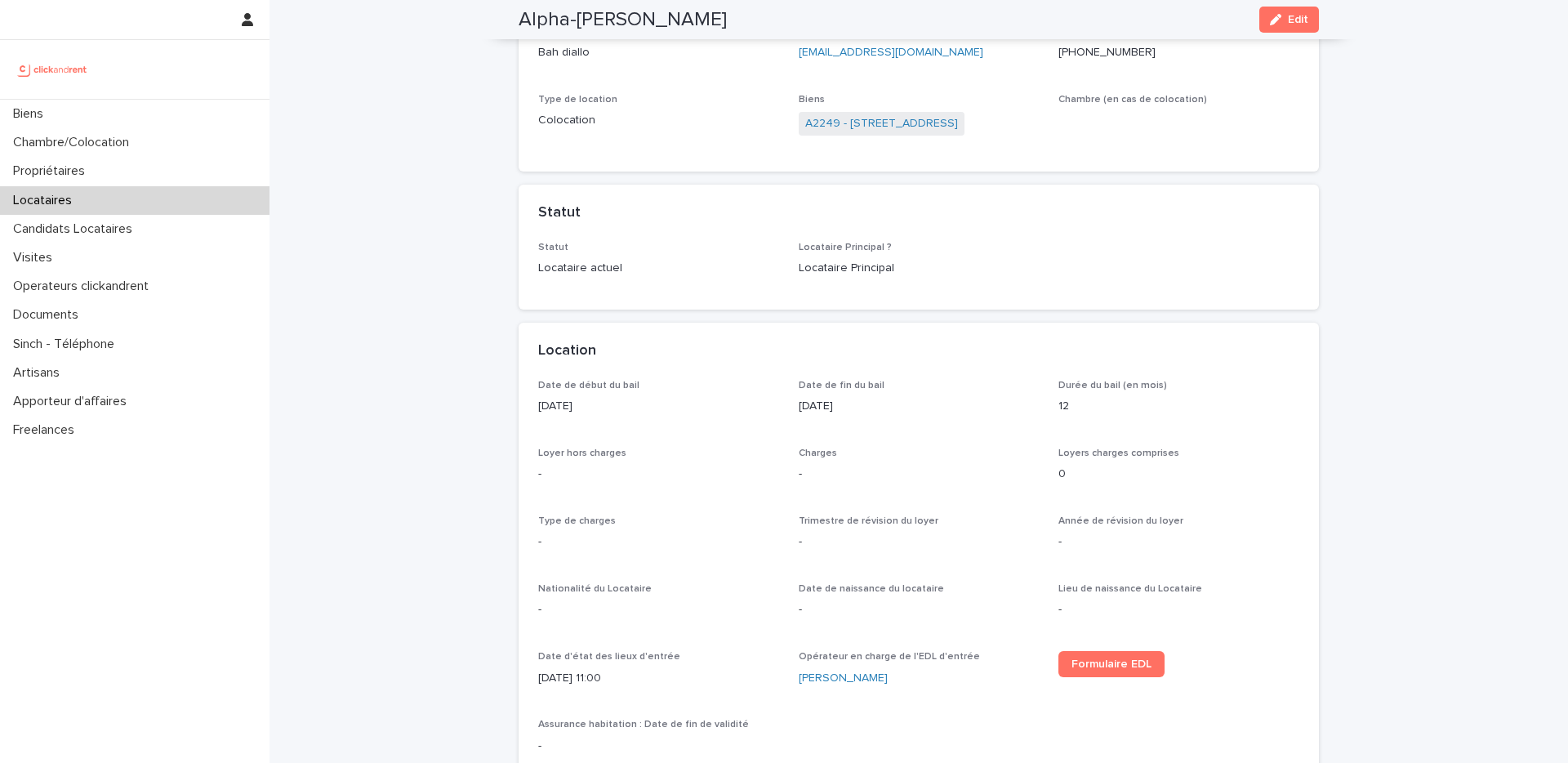
scroll to position [0, 0]
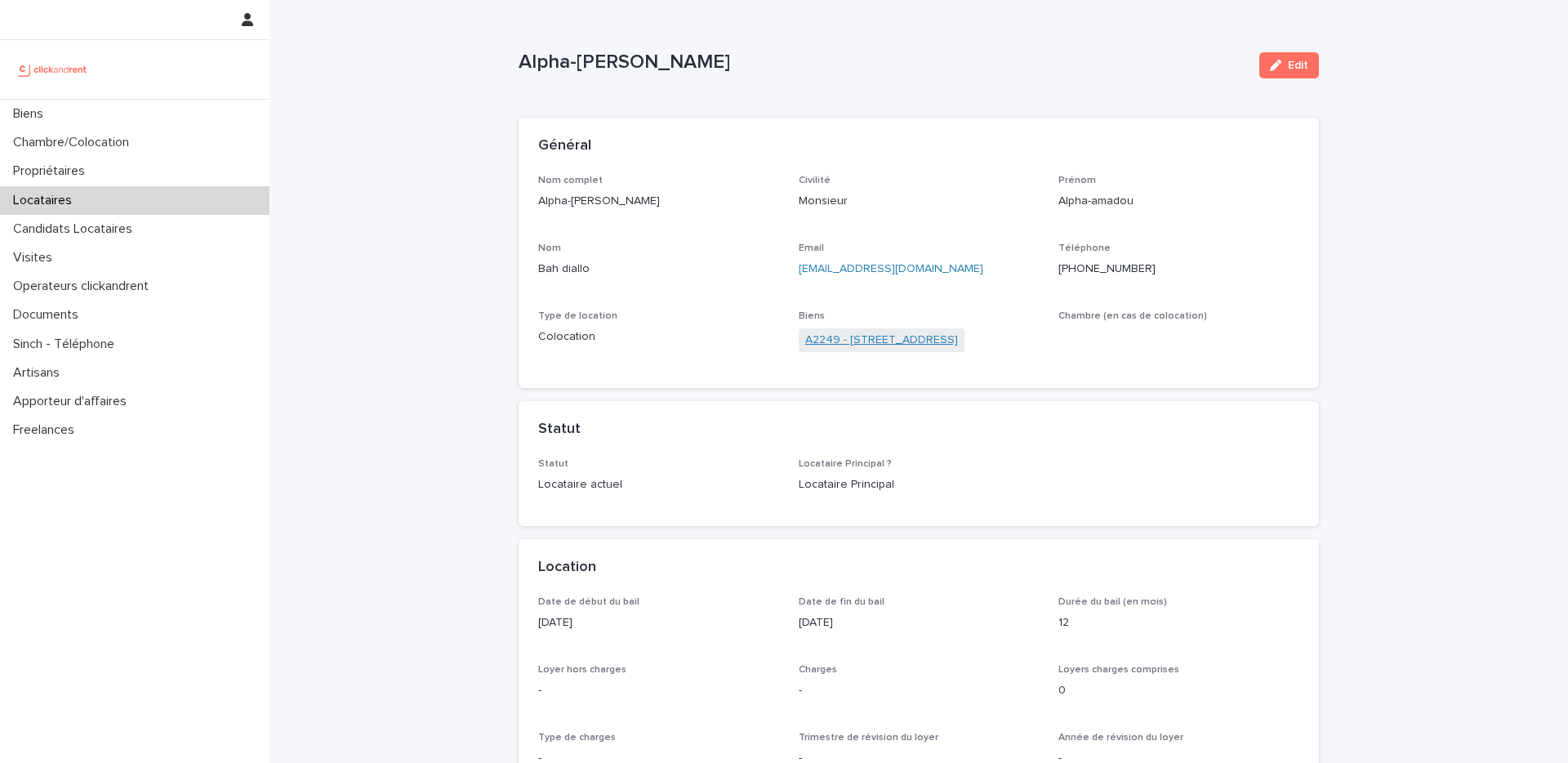
click at [958, 344] on link "A2249 - 14 Rue de la Fontaine, Torcy 77200" at bounding box center [882, 340] width 153 height 17
click at [1274, 62] on icon "button" at bounding box center [1275, 65] width 11 height 11
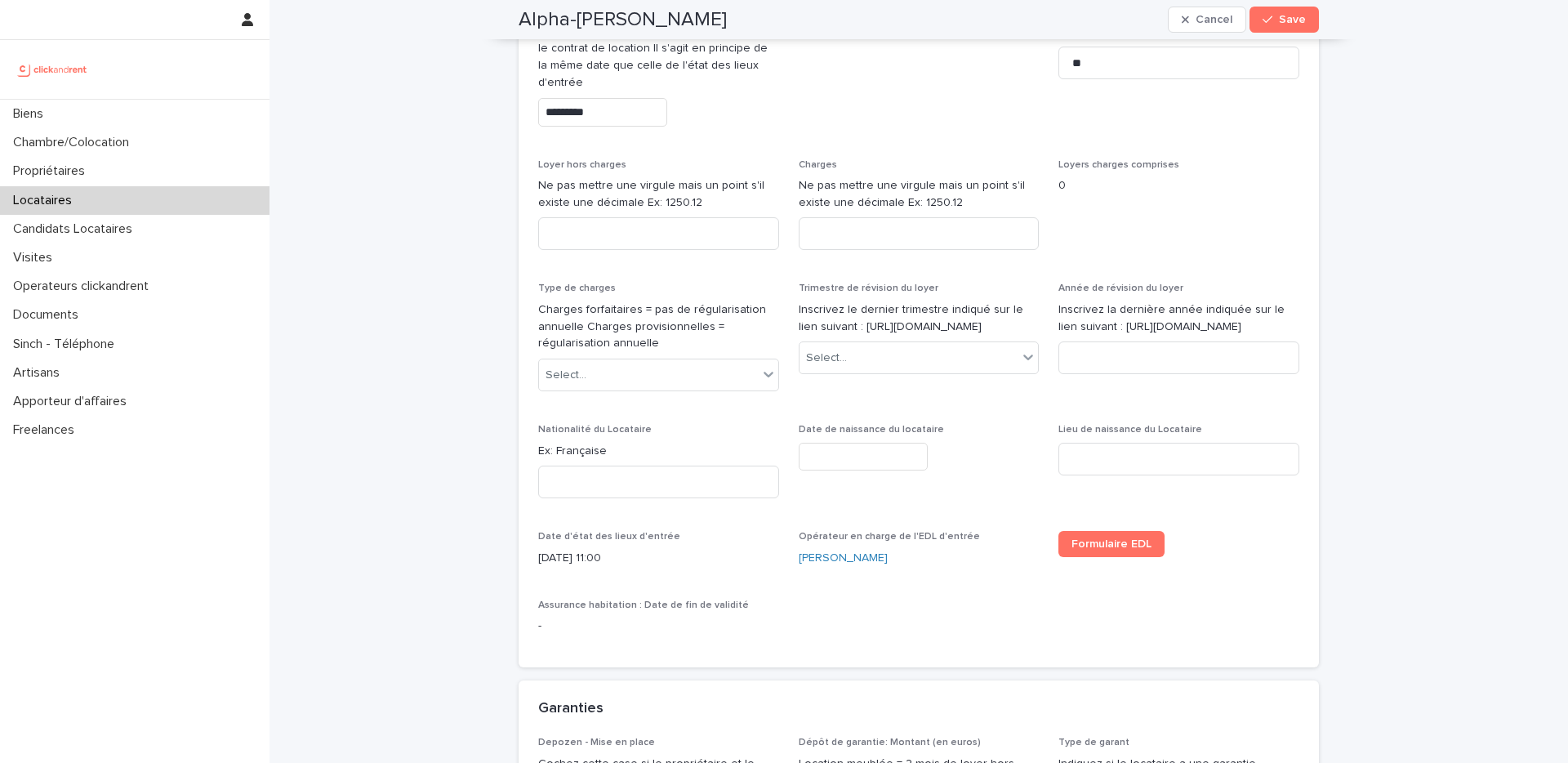
scroll to position [748, 0]
click at [636, 232] on input at bounding box center [659, 231] width 241 height 32
paste input "***"
type input "***"
click at [877, 244] on input at bounding box center [919, 231] width 241 height 32
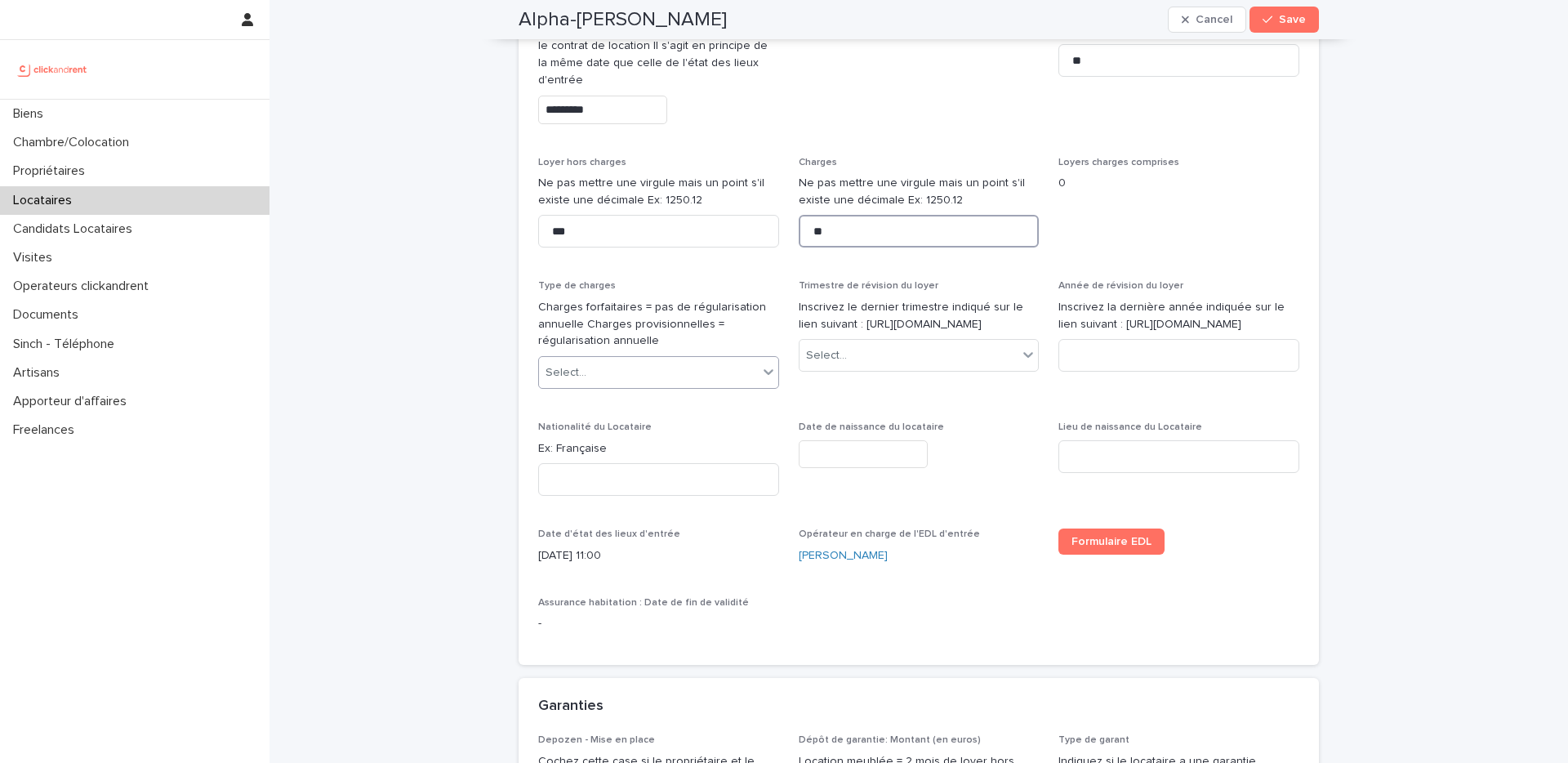
type input "**"
click at [616, 384] on div "Select..." at bounding box center [649, 373] width 219 height 27
click at [628, 310] on p "Charges forfaitaires = pas de régularisation annuelle Charges provisionnelles =…" at bounding box center [659, 324] width 241 height 51
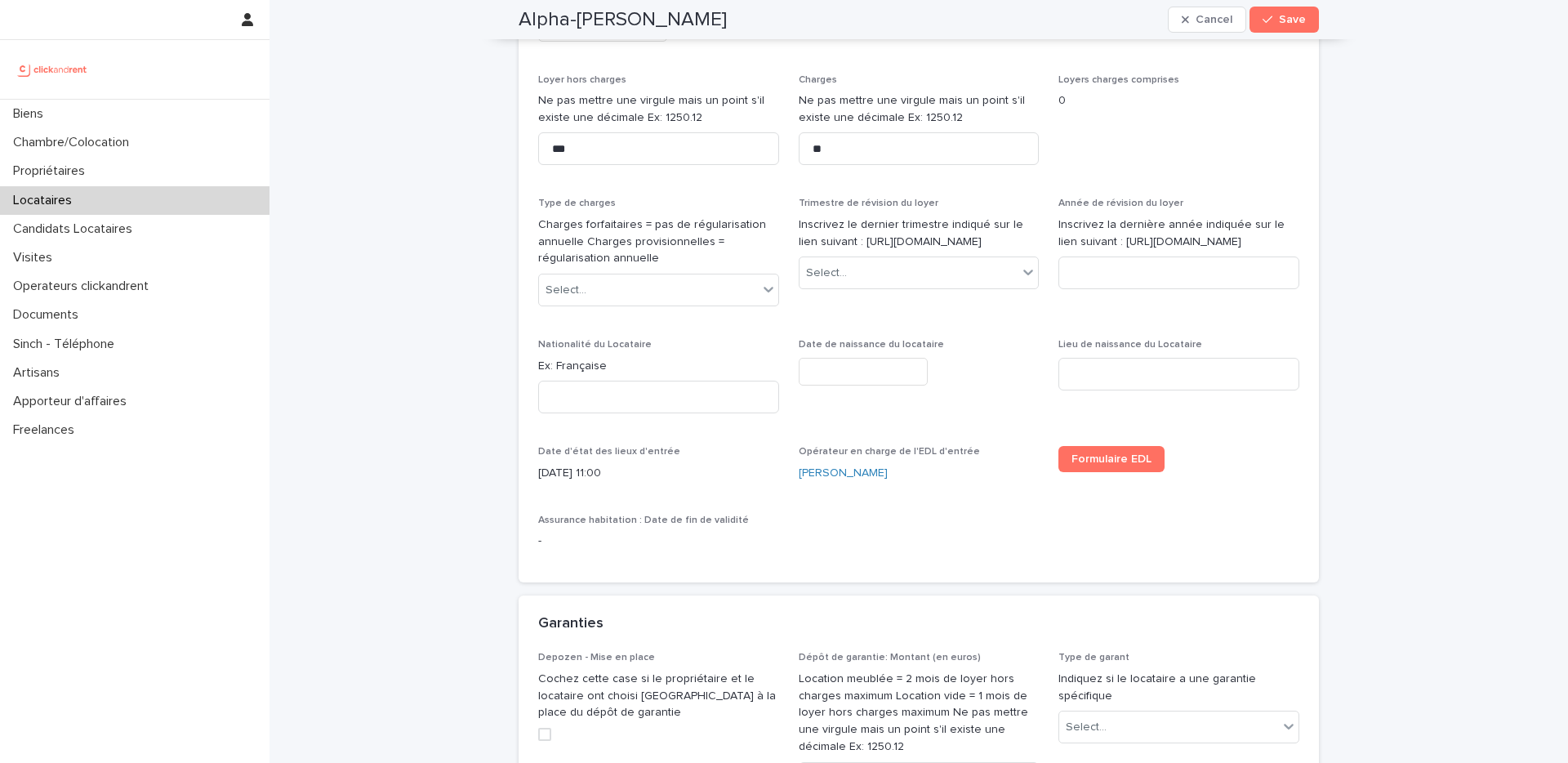
scroll to position [840, 0]
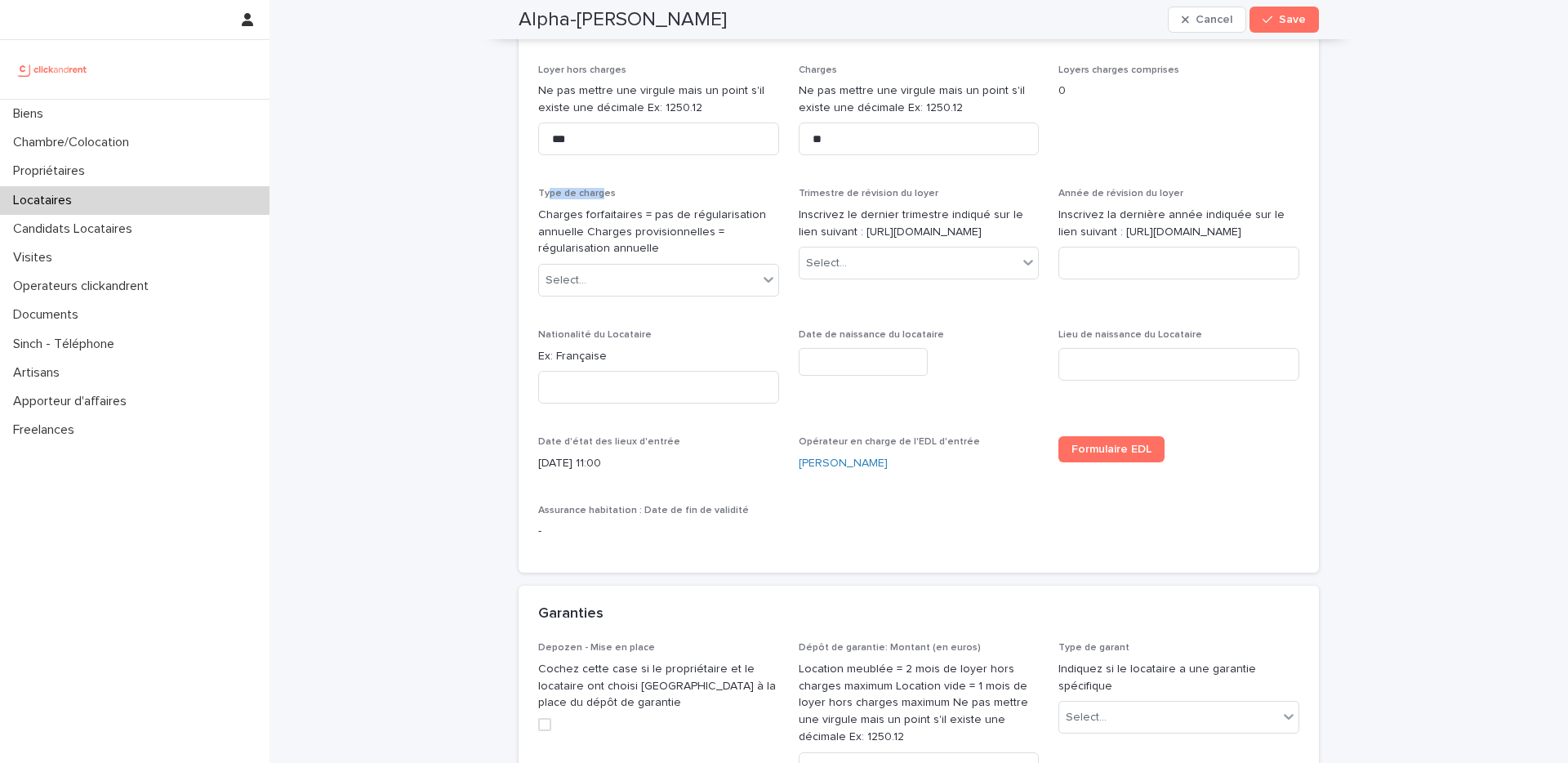
drag, startPoint x: 551, startPoint y: 189, endPoint x: 604, endPoint y: 190, distance: 53.0
click at [603, 190] on span "Type de charges" at bounding box center [576, 194] width 77 height 10
click at [659, 278] on div "Select..." at bounding box center [649, 281] width 219 height 27
click at [592, 295] on div "Select..." at bounding box center [659, 280] width 241 height 32
click at [593, 339] on div "Provisions sur charges" at bounding box center [659, 340] width 239 height 29
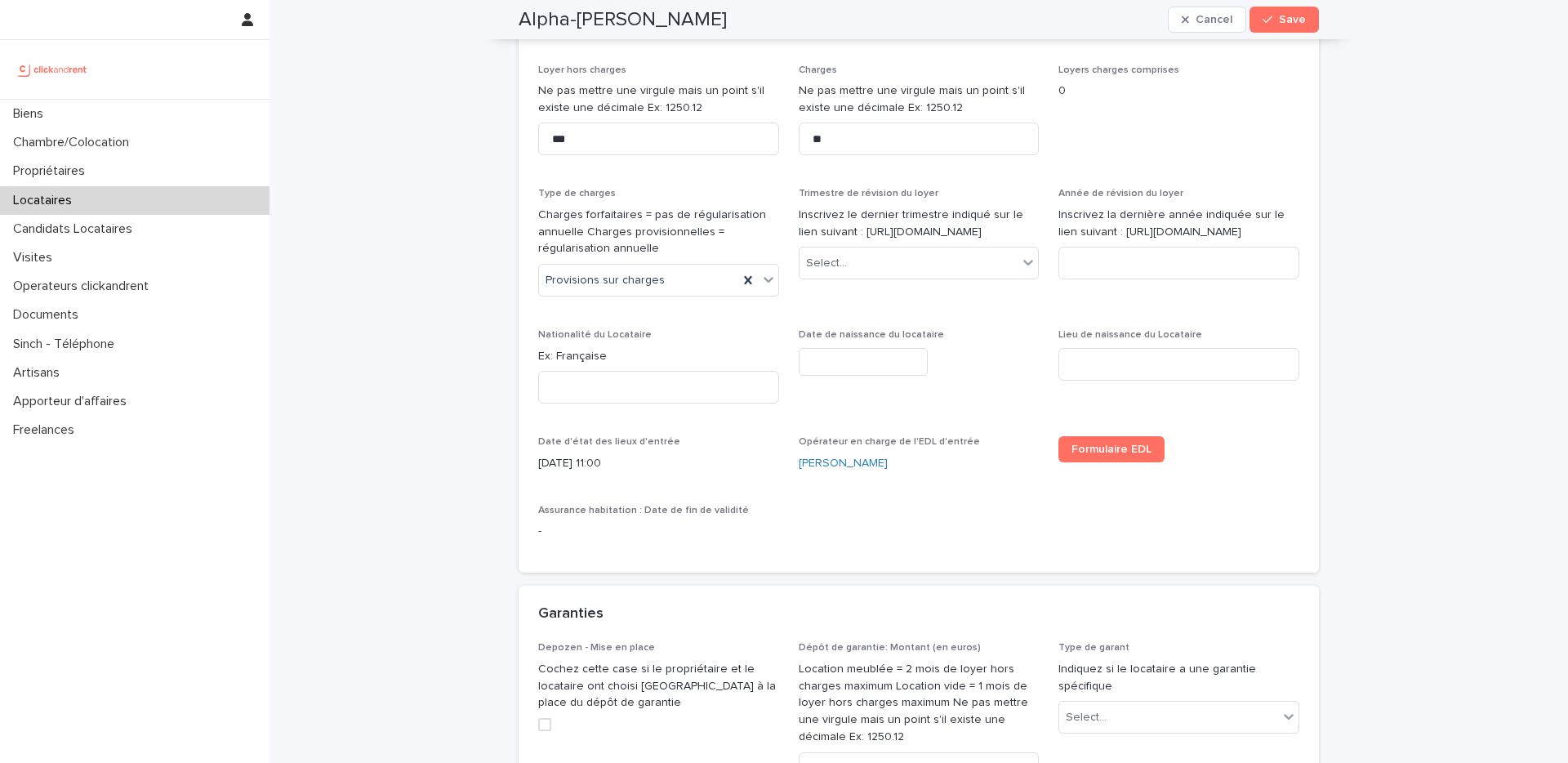
drag, startPoint x: 930, startPoint y: 249, endPoint x: 843, endPoint y: 234, distance: 88.3
click at [843, 234] on p "Inscrivez le dernier trimestre indiqué sur le lien suivant : https://www.anil.o…" at bounding box center [919, 223] width 241 height 34
copy p "https://www.anil.org/outils/indices-et-plafonds/tableau-de-lirl/"
click at [851, 277] on div "Select..." at bounding box center [909, 263] width 219 height 27
click at [885, 240] on p "Inscrivez le dernier trimestre indiqué sur le lien suivant : https://www.anil.o…" at bounding box center [919, 223] width 241 height 34
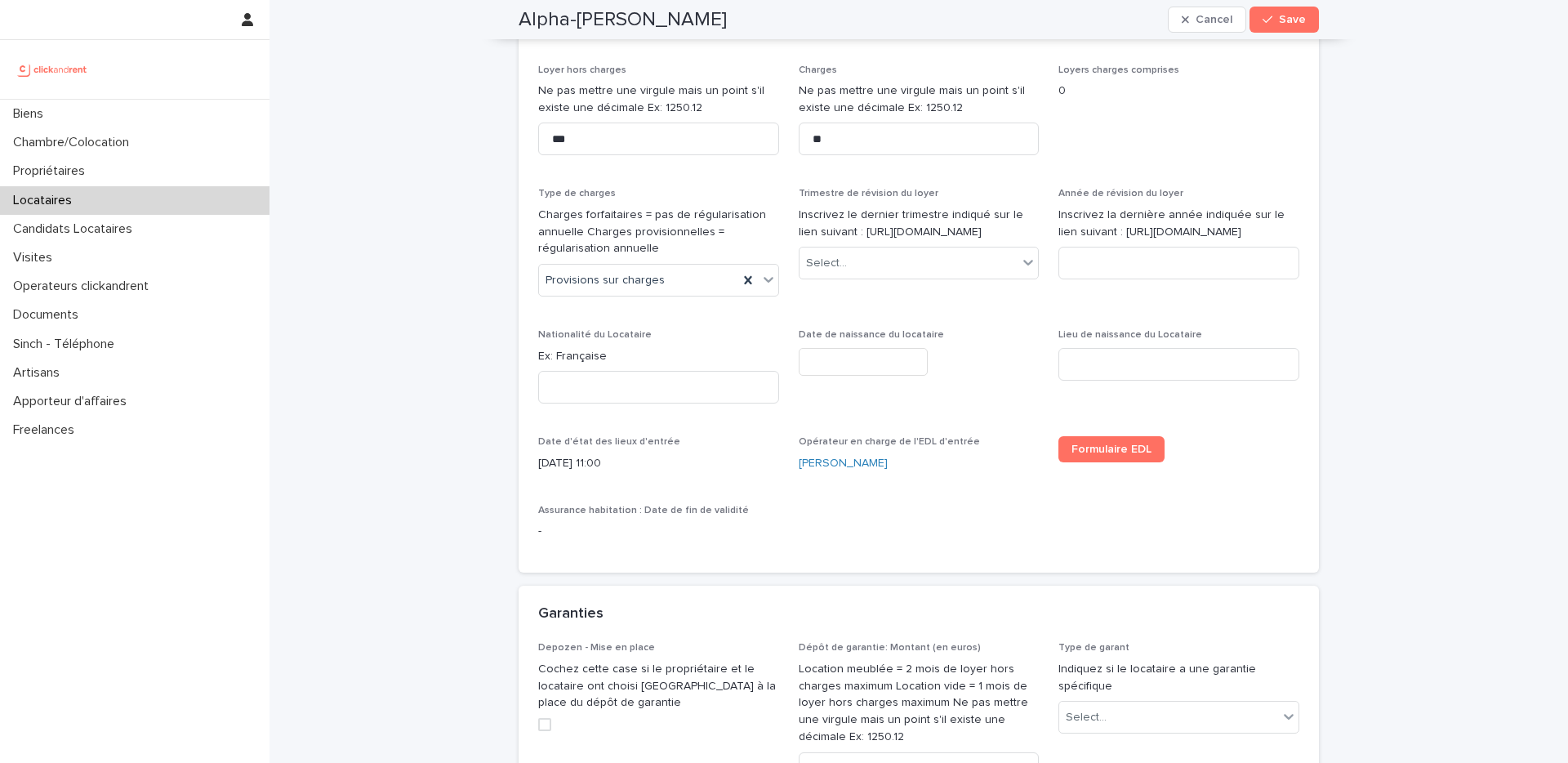
click at [885, 240] on p "Inscrivez le dernier trimestre indiqué sur le lien suivant : https://www.anil.o…" at bounding box center [919, 223] width 241 height 34
click at [922, 241] on p "Inscrivez le dernier trimestre indiqué sur le lien suivant : https://www.anil.o…" at bounding box center [919, 223] width 241 height 34
drag, startPoint x: 928, startPoint y: 254, endPoint x: 842, endPoint y: 236, distance: 87.9
click at [842, 236] on p "Inscrivez le dernier trimestre indiqué sur le lien suivant : https://www.anil.o…" at bounding box center [919, 223] width 241 height 34
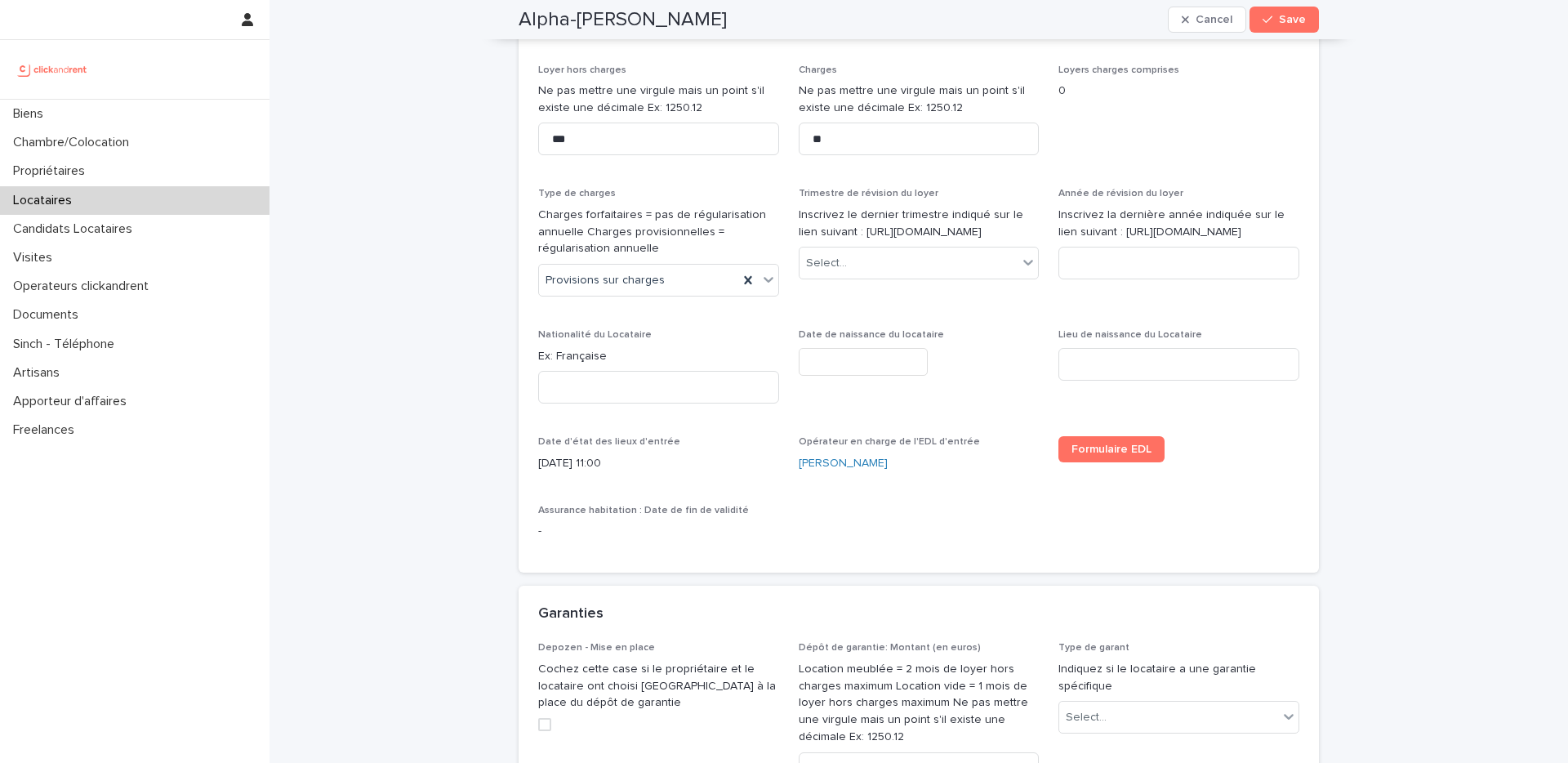
click at [925, 233] on p "Inscrivez le dernier trimestre indiqué sur le lien suivant : https://www.anil.o…" at bounding box center [919, 223] width 241 height 34
click at [870, 277] on div "Select..." at bounding box center [909, 263] width 219 height 27
click at [851, 346] on div "2ème trimestre" at bounding box center [919, 340] width 239 height 29
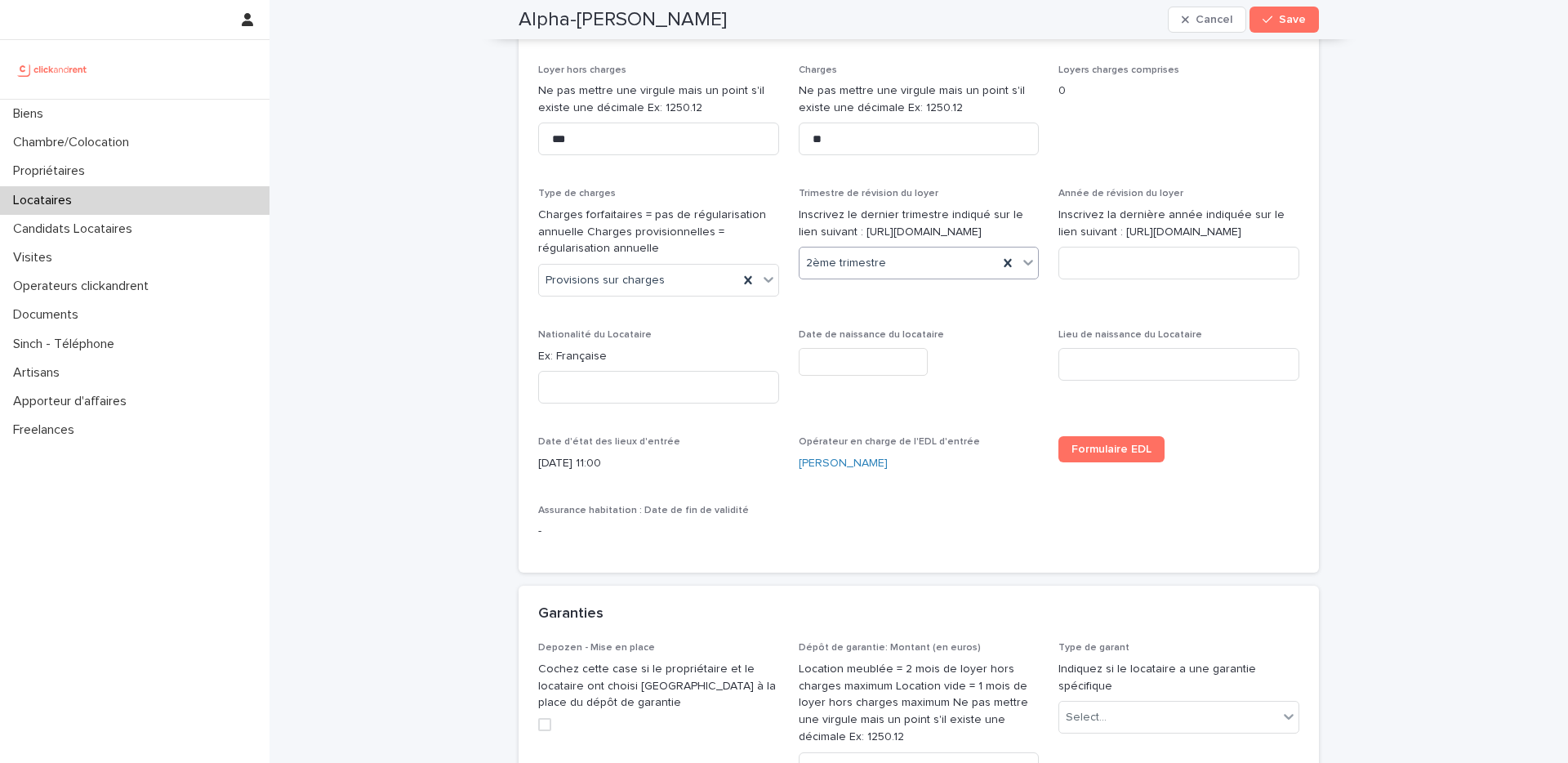
click at [870, 272] on span "2ème trimestre" at bounding box center [846, 263] width 80 height 17
drag, startPoint x: 929, startPoint y: 250, endPoint x: 845, endPoint y: 227, distance: 87.1
click at [845, 227] on p "Inscrivez le dernier trimestre indiqué sur le lien suivant : https://www.anil.o…" at bounding box center [919, 223] width 241 height 34
click at [1091, 279] on input at bounding box center [1179, 263] width 241 height 32
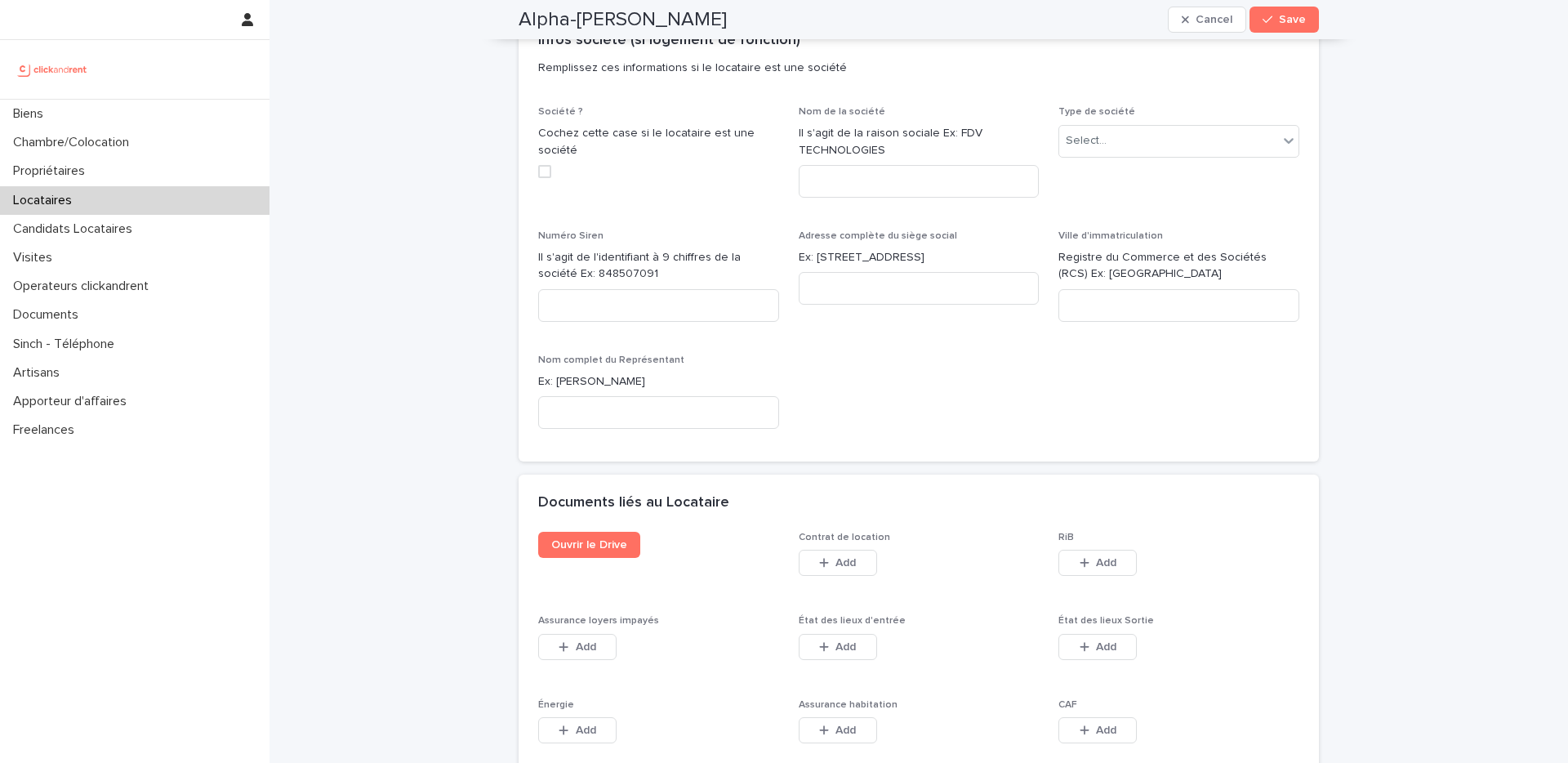
scroll to position [2362, 0]
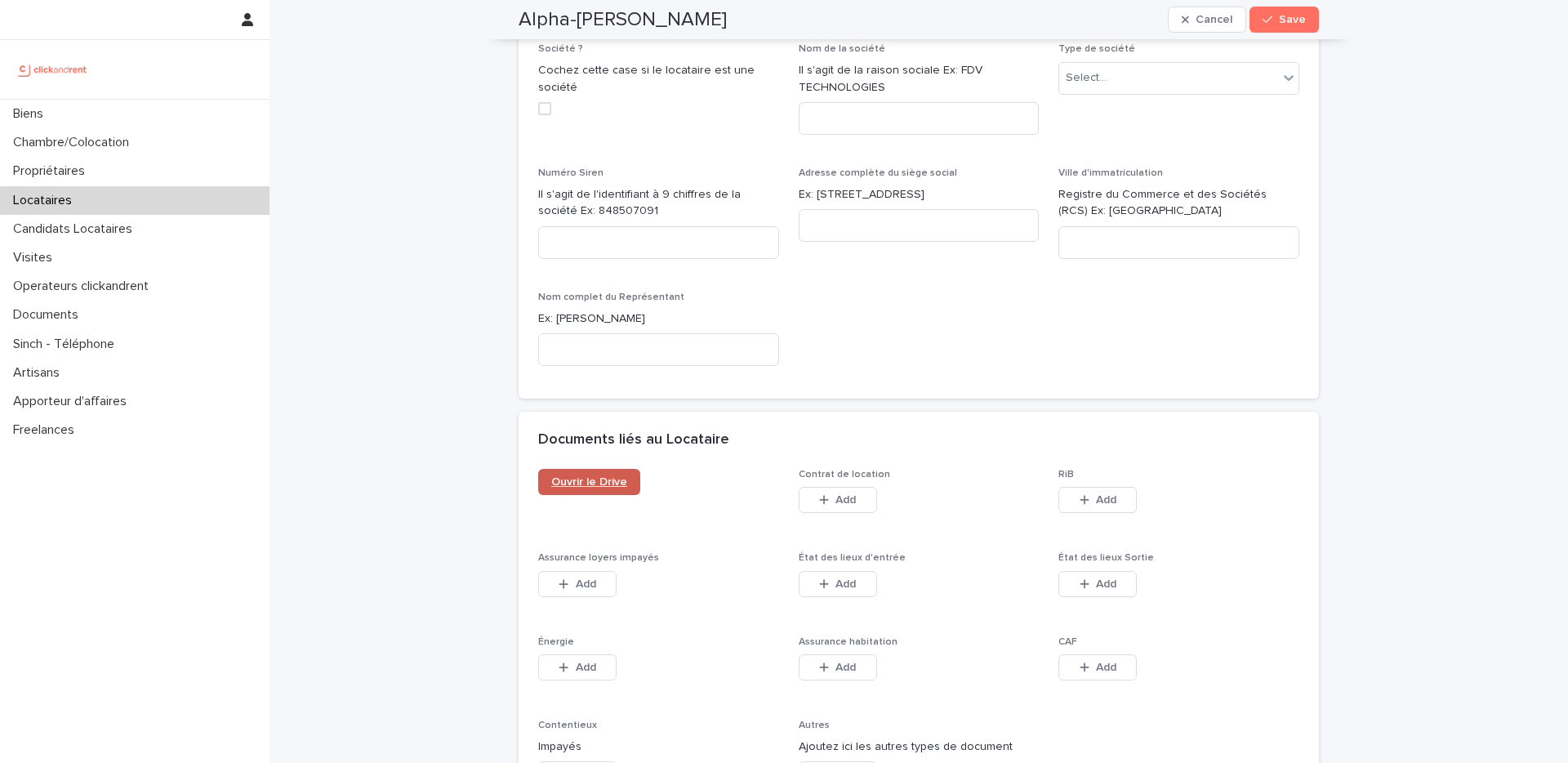
type input "****"
click at [609, 468] on link "Ouvrir le Drive" at bounding box center [589, 481] width 102 height 26
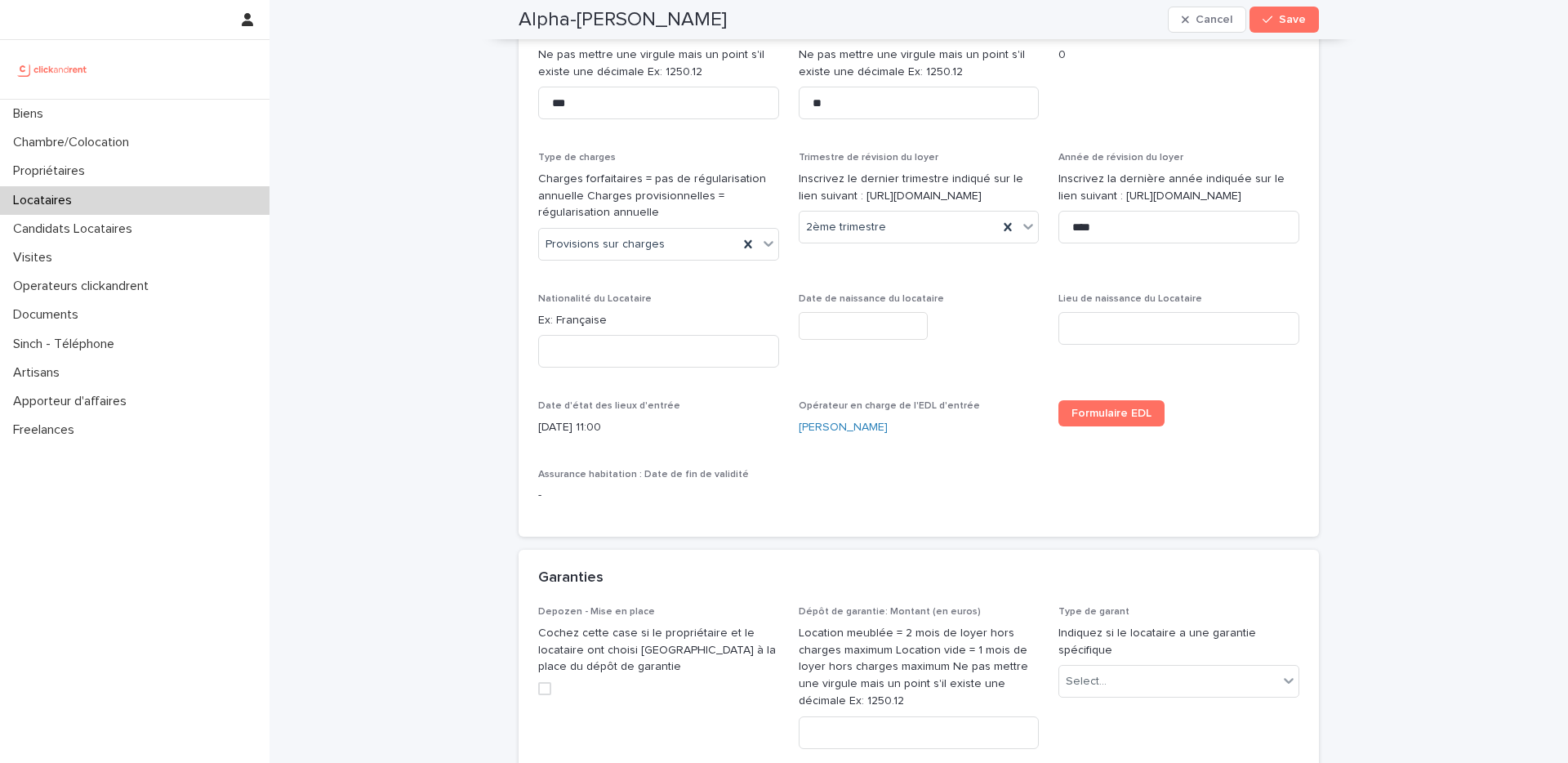
scroll to position [846, 0]
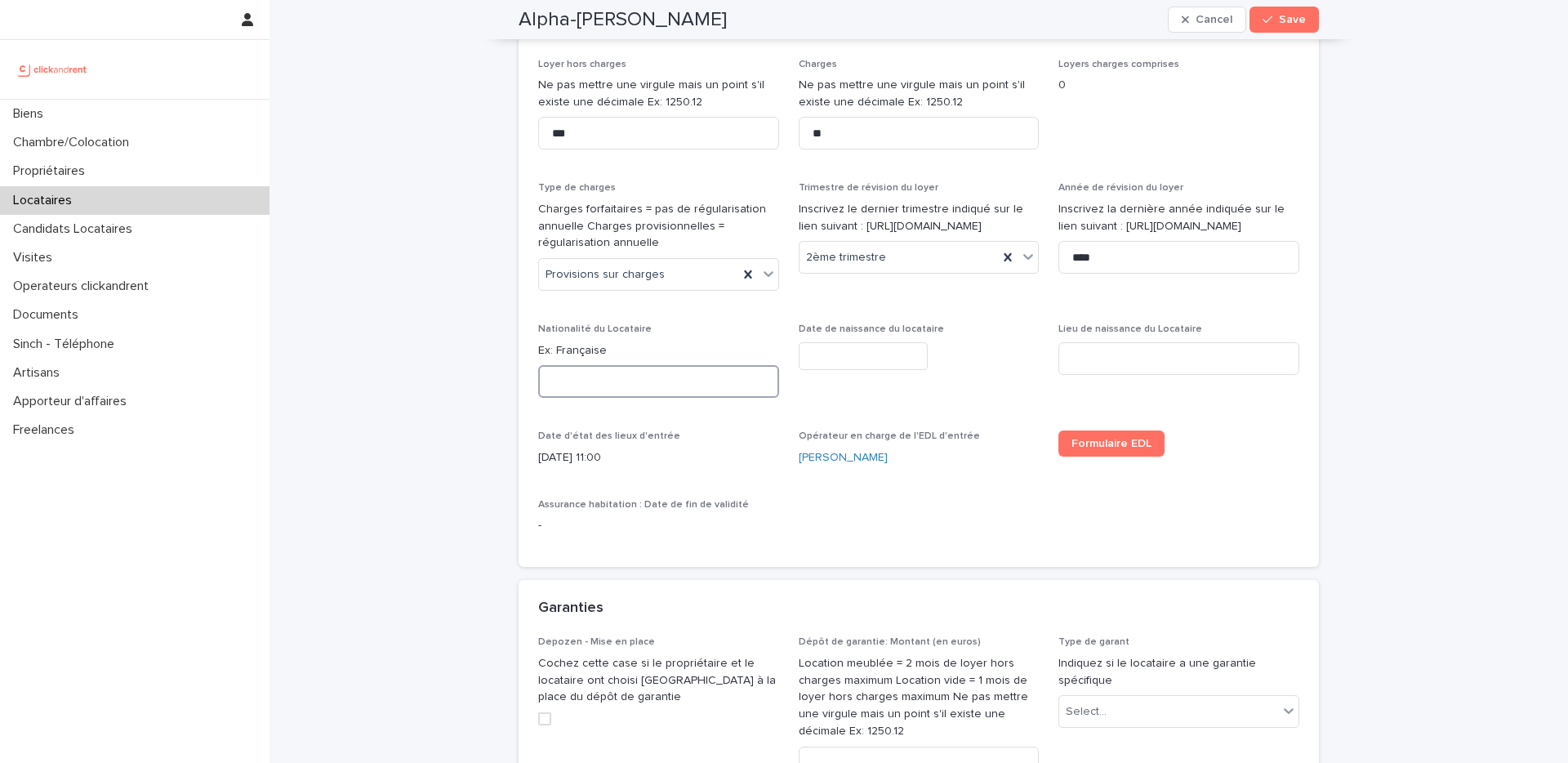
click at [606, 384] on input at bounding box center [659, 381] width 241 height 32
type input "*"
type input "*********"
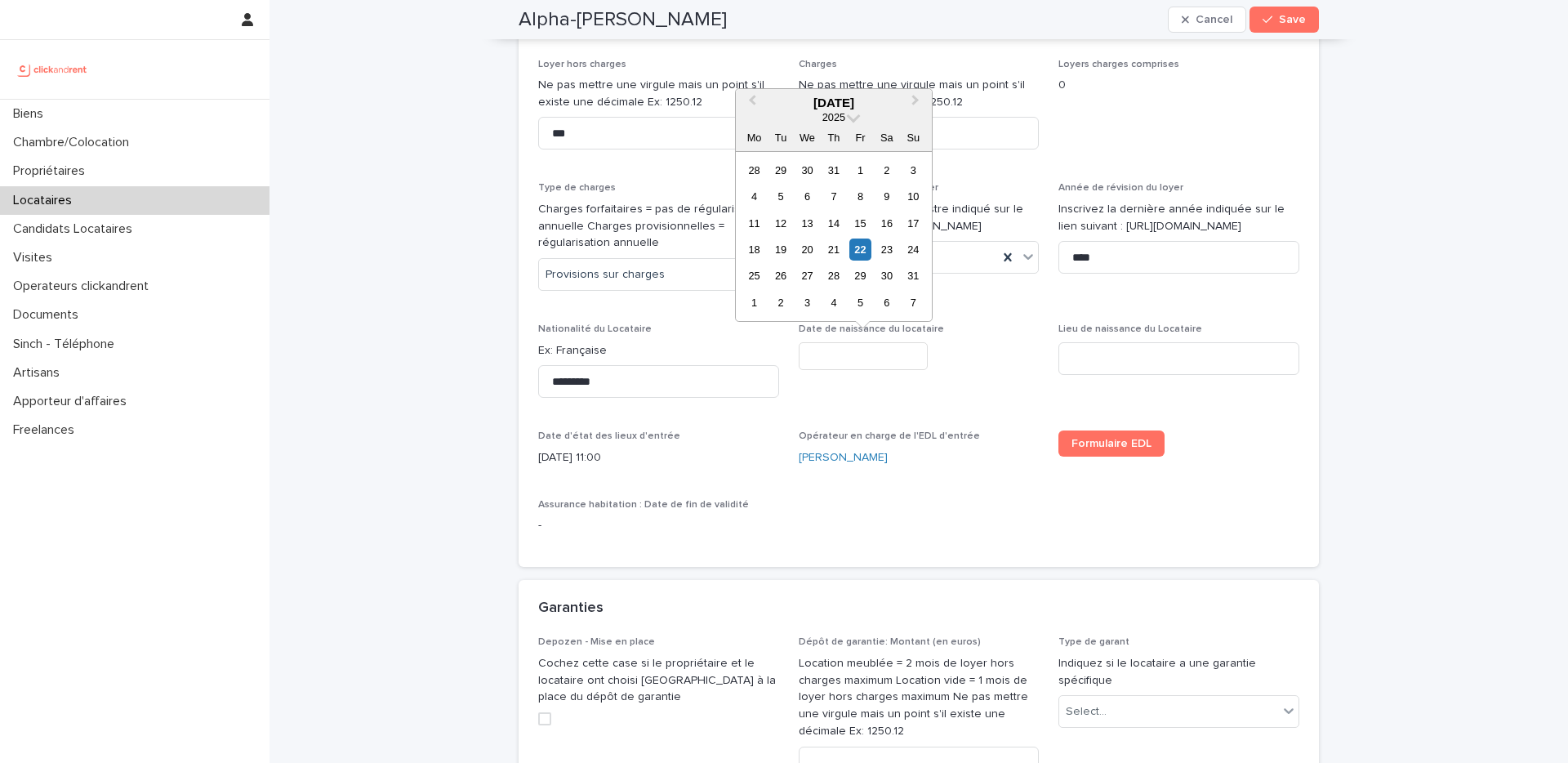
click at [854, 356] on input "text" at bounding box center [863, 356] width 129 height 29
click at [820, 352] on input "********" at bounding box center [863, 356] width 129 height 29
type input "*********"
click at [941, 385] on span "Date de naissance du locataire *********" at bounding box center [919, 367] width 241 height 87
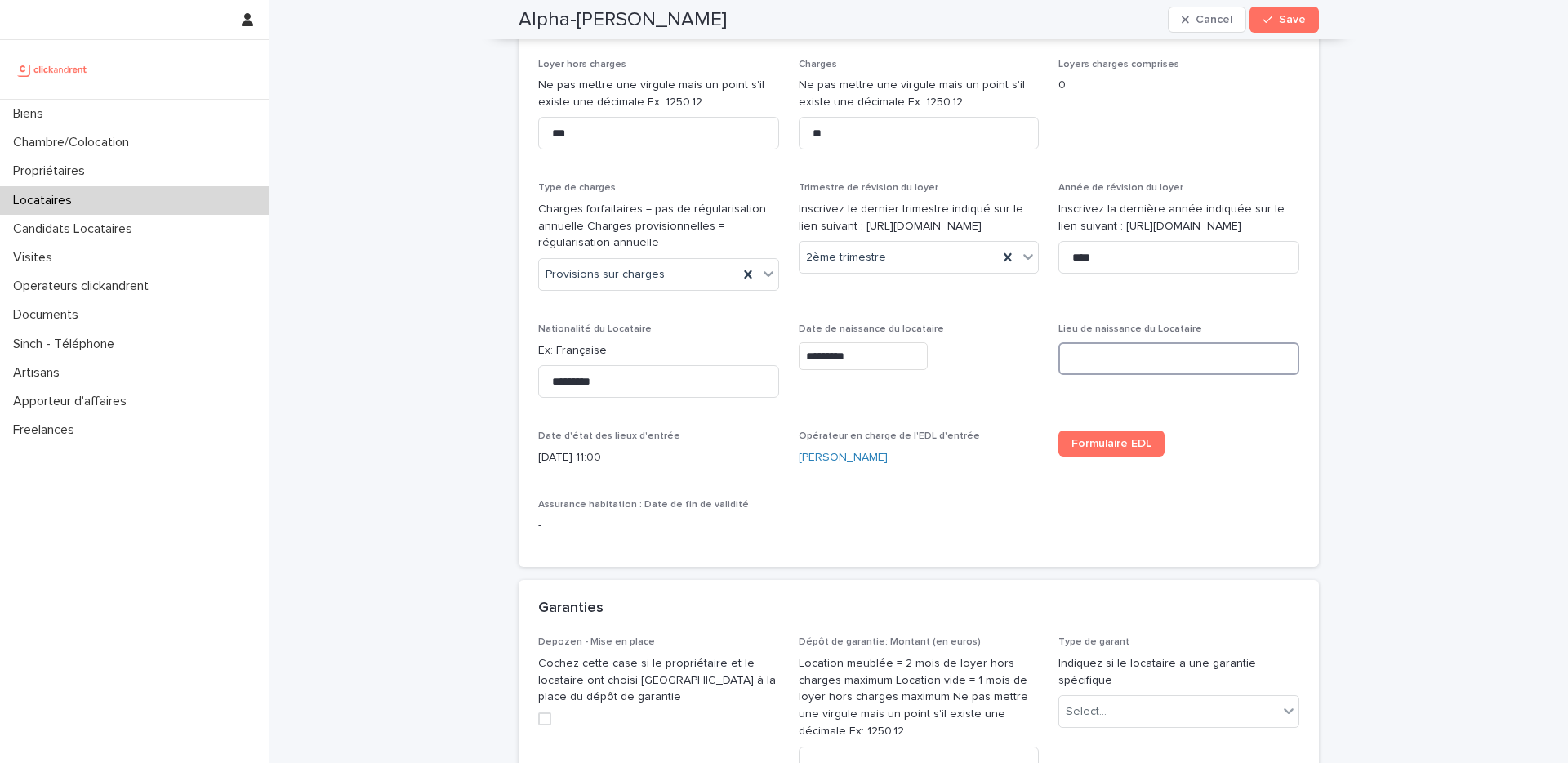
click at [1088, 362] on input at bounding box center [1179, 358] width 241 height 32
paste input "**********"
click at [1077, 360] on input "**********" at bounding box center [1179, 358] width 241 height 32
click at [1104, 361] on input "**********" at bounding box center [1179, 358] width 241 height 32
type input "**********"
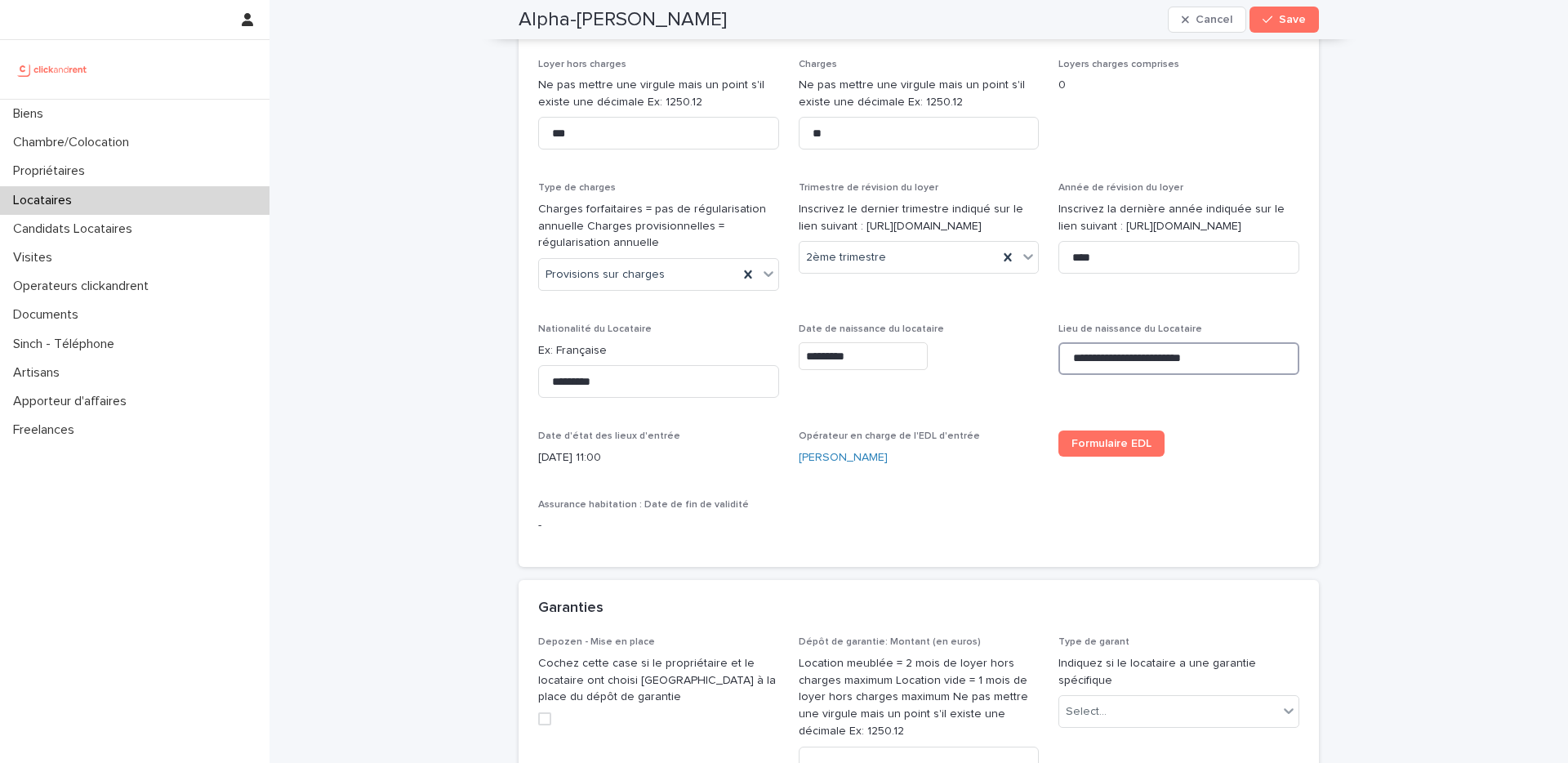
click at [1132, 356] on input "**********" at bounding box center [1179, 358] width 241 height 32
paste input "**********"
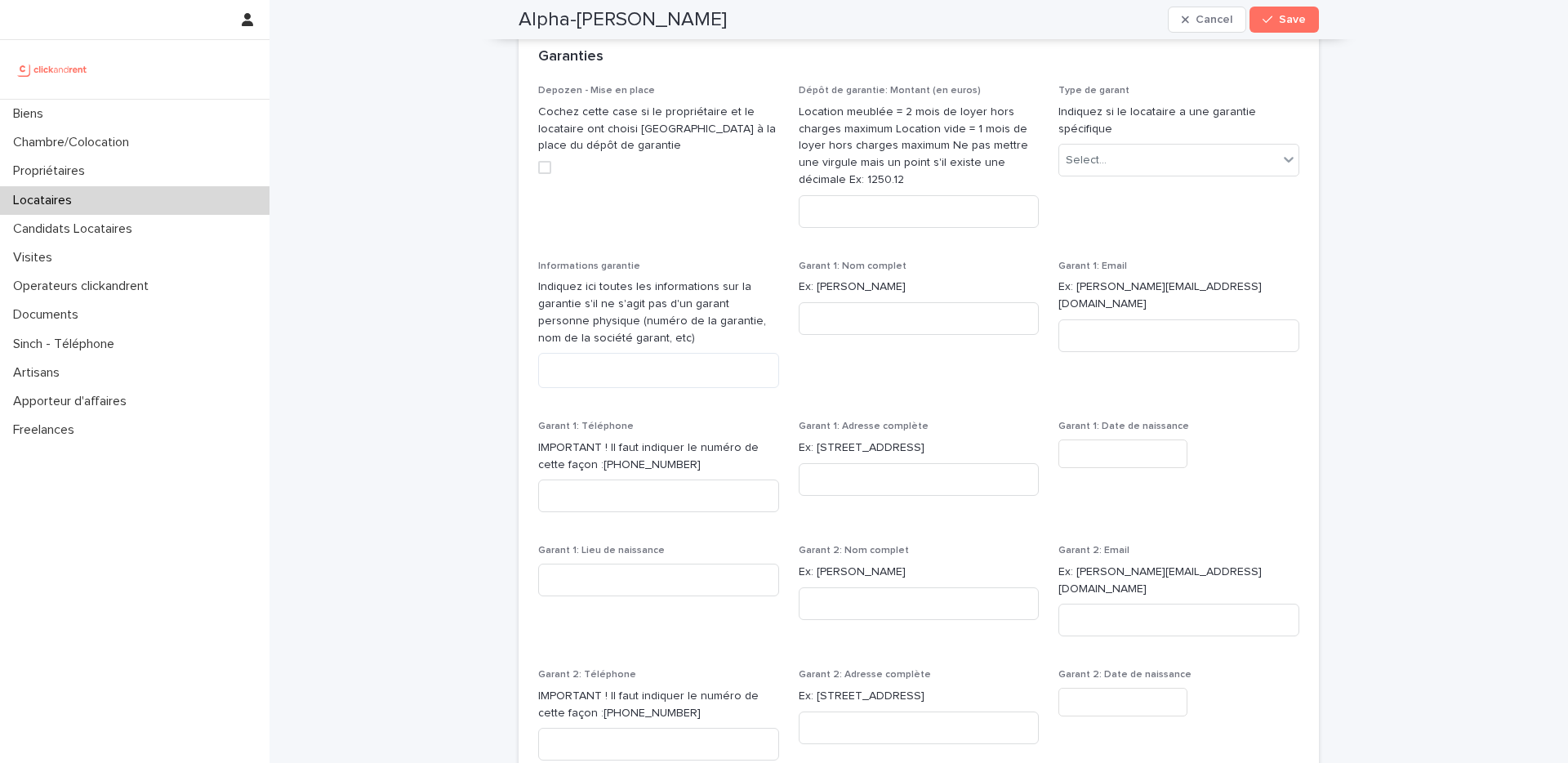
scroll to position [1389, 0]
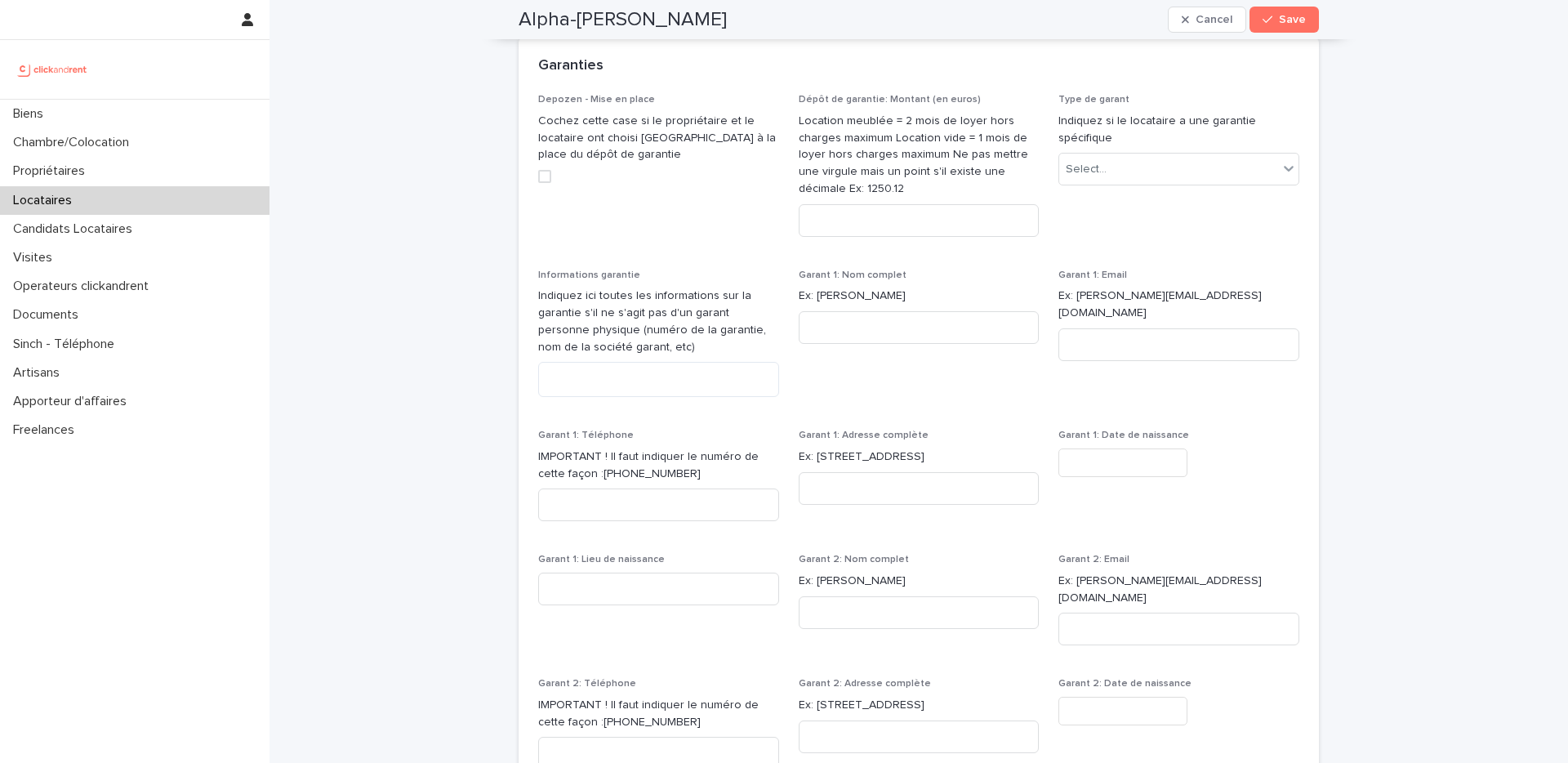
type input "**********"
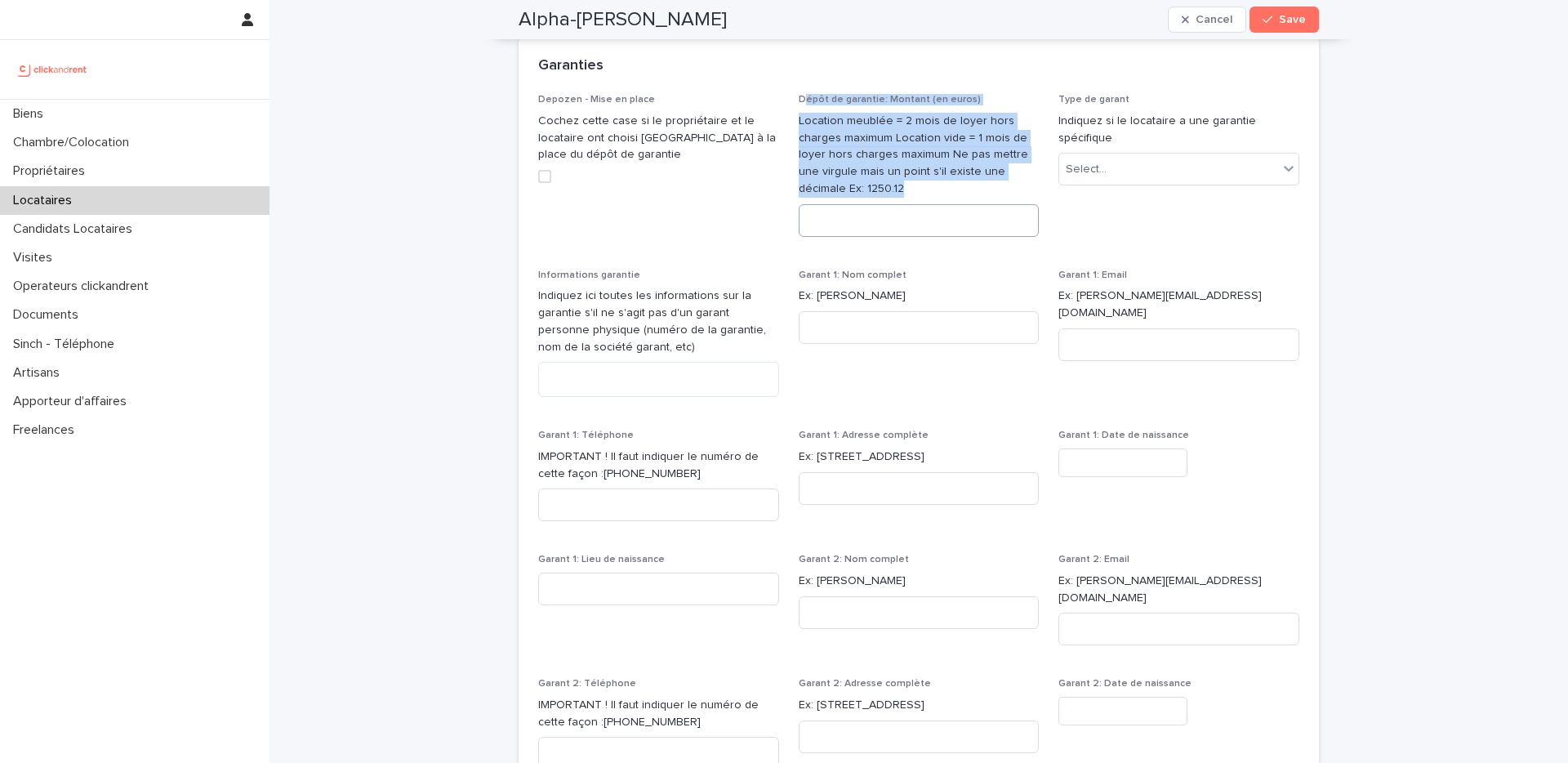
drag, startPoint x: 804, startPoint y: 99, endPoint x: 930, endPoint y: 221, distance: 175.4
click at [929, 221] on div "Dépôt de garantie: Montant (en euros) Location meublée = 2 mois de loyer hors c…" at bounding box center [919, 171] width 241 height 155
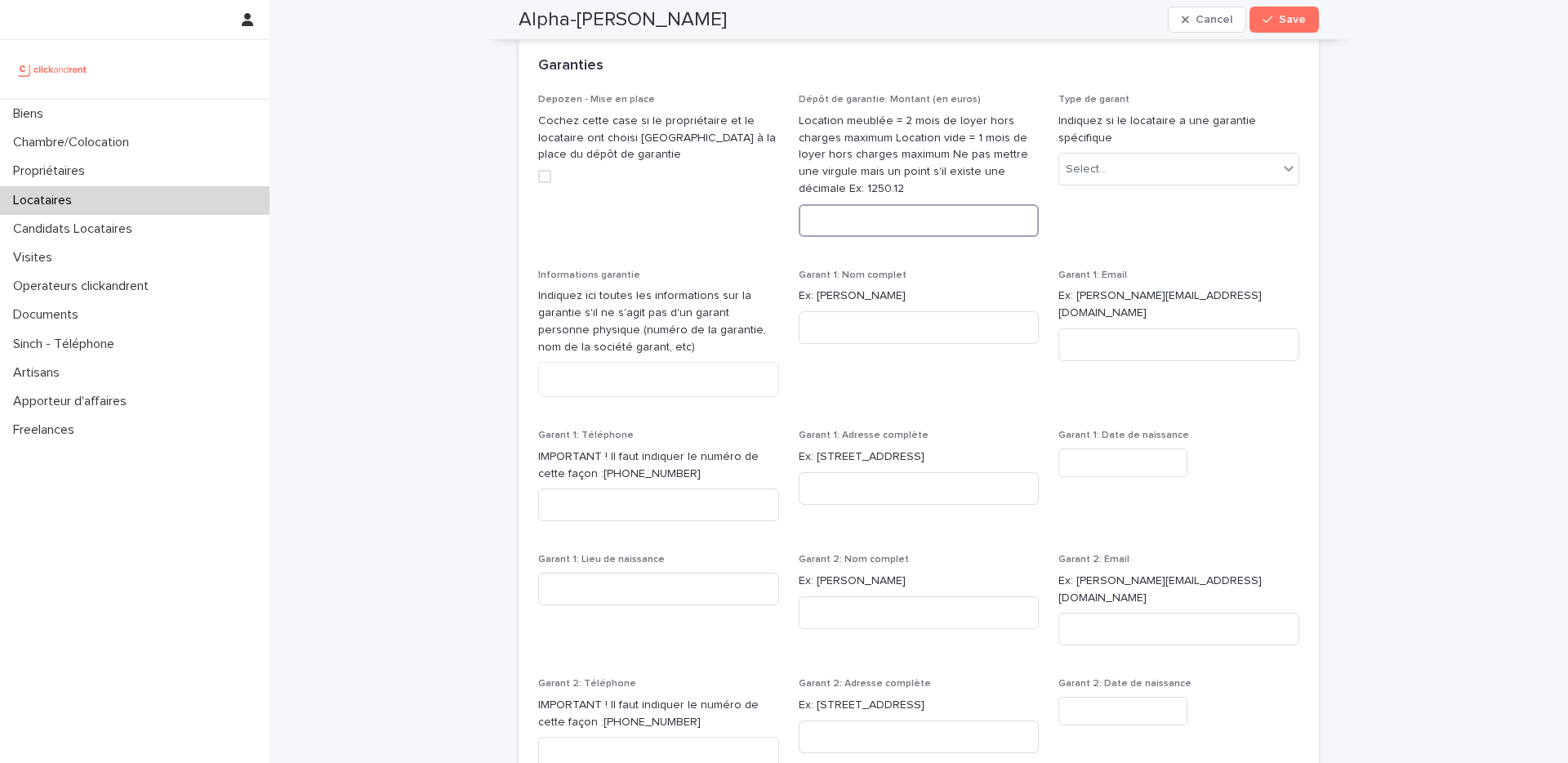
click at [891, 228] on input at bounding box center [919, 221] width 241 height 32
type input "****"
click at [1077, 163] on div "Select..." at bounding box center [1087, 170] width 41 height 17
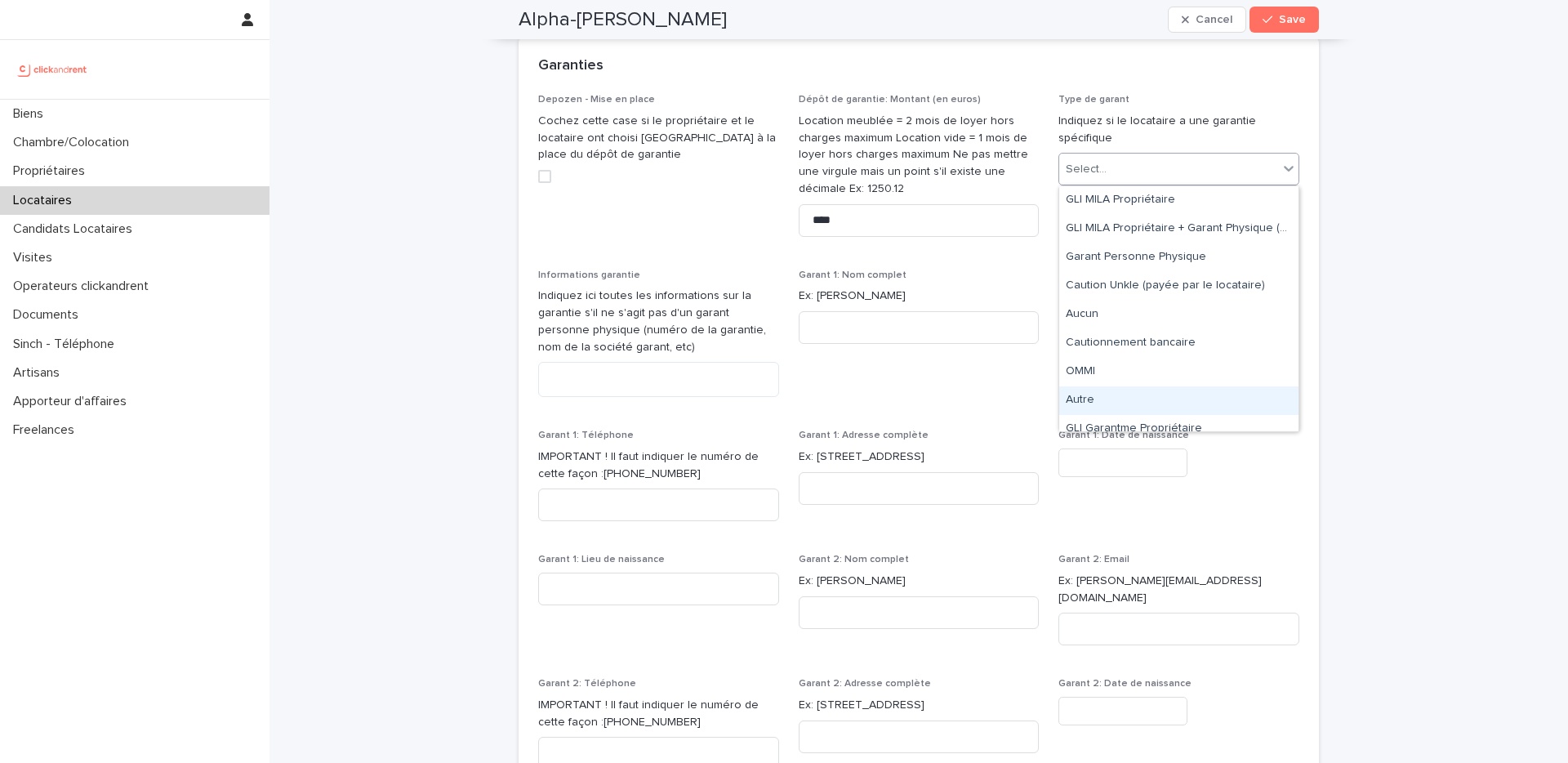
scroll to position [0, 0]
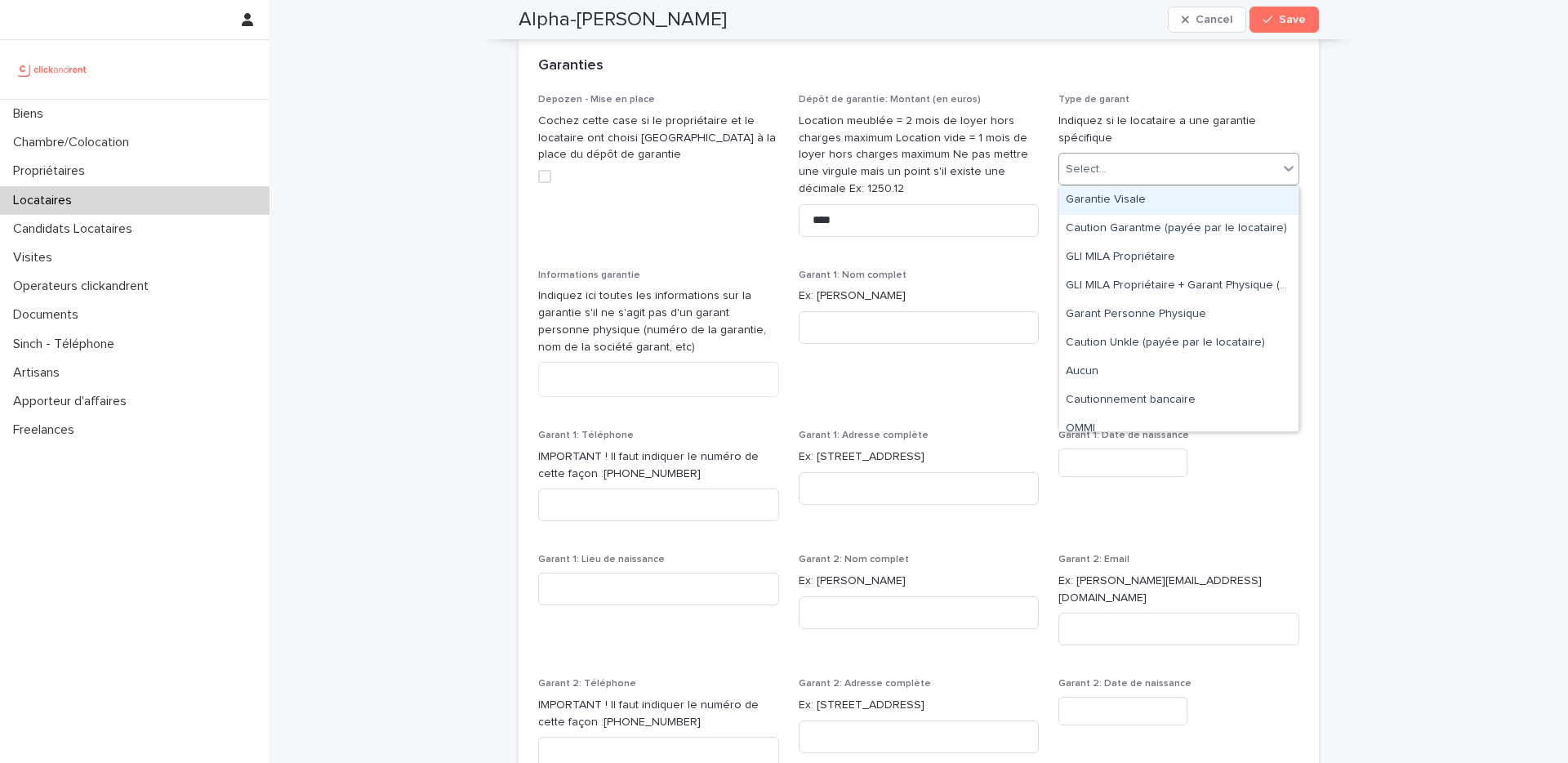
click at [1135, 205] on div "Garantie Visale" at bounding box center [1179, 200] width 239 height 29
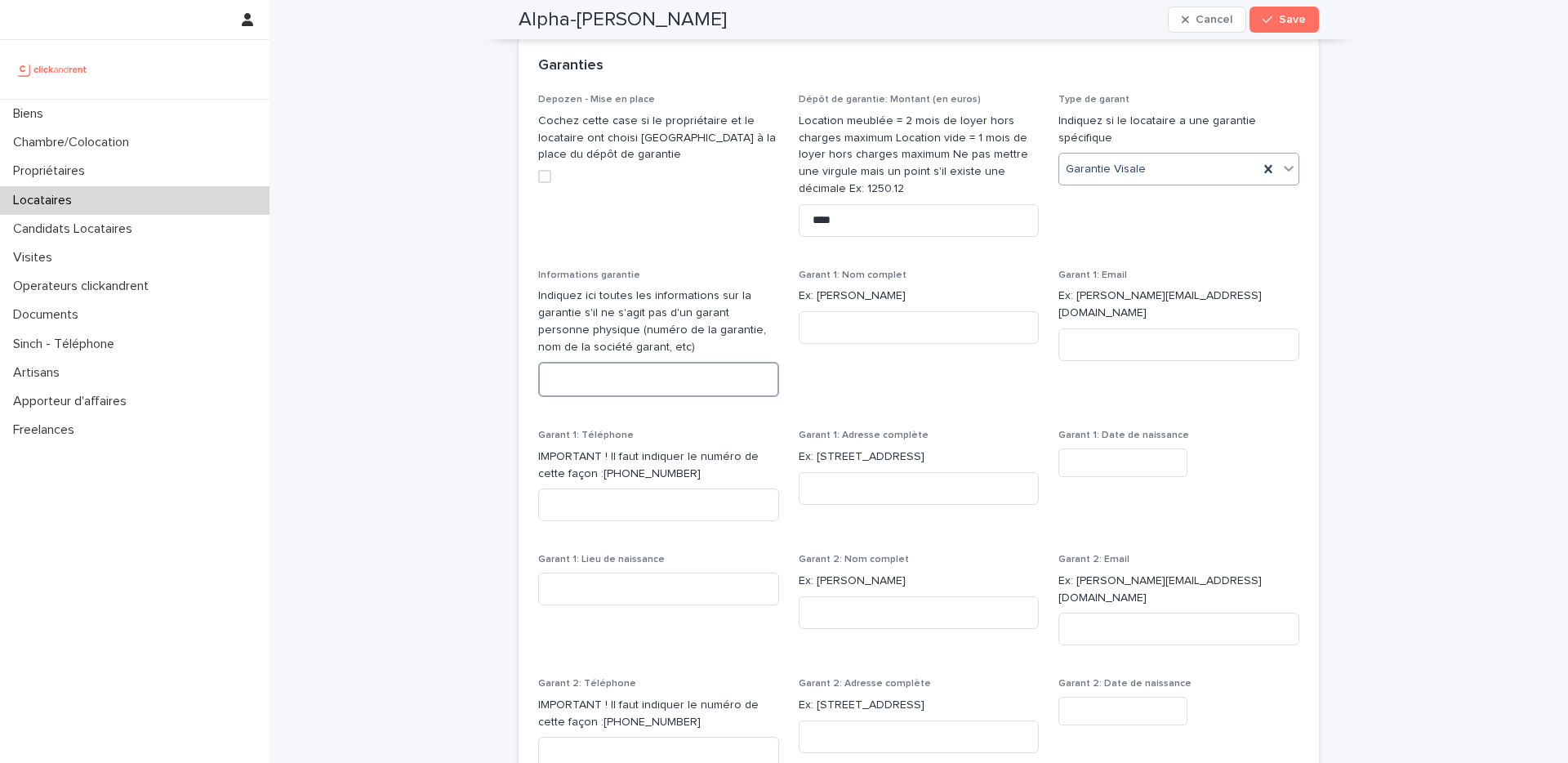
click at [696, 383] on textarea at bounding box center [659, 379] width 241 height 35
paste textarea "**********"
click at [559, 379] on textarea "**********" at bounding box center [659, 379] width 241 height 35
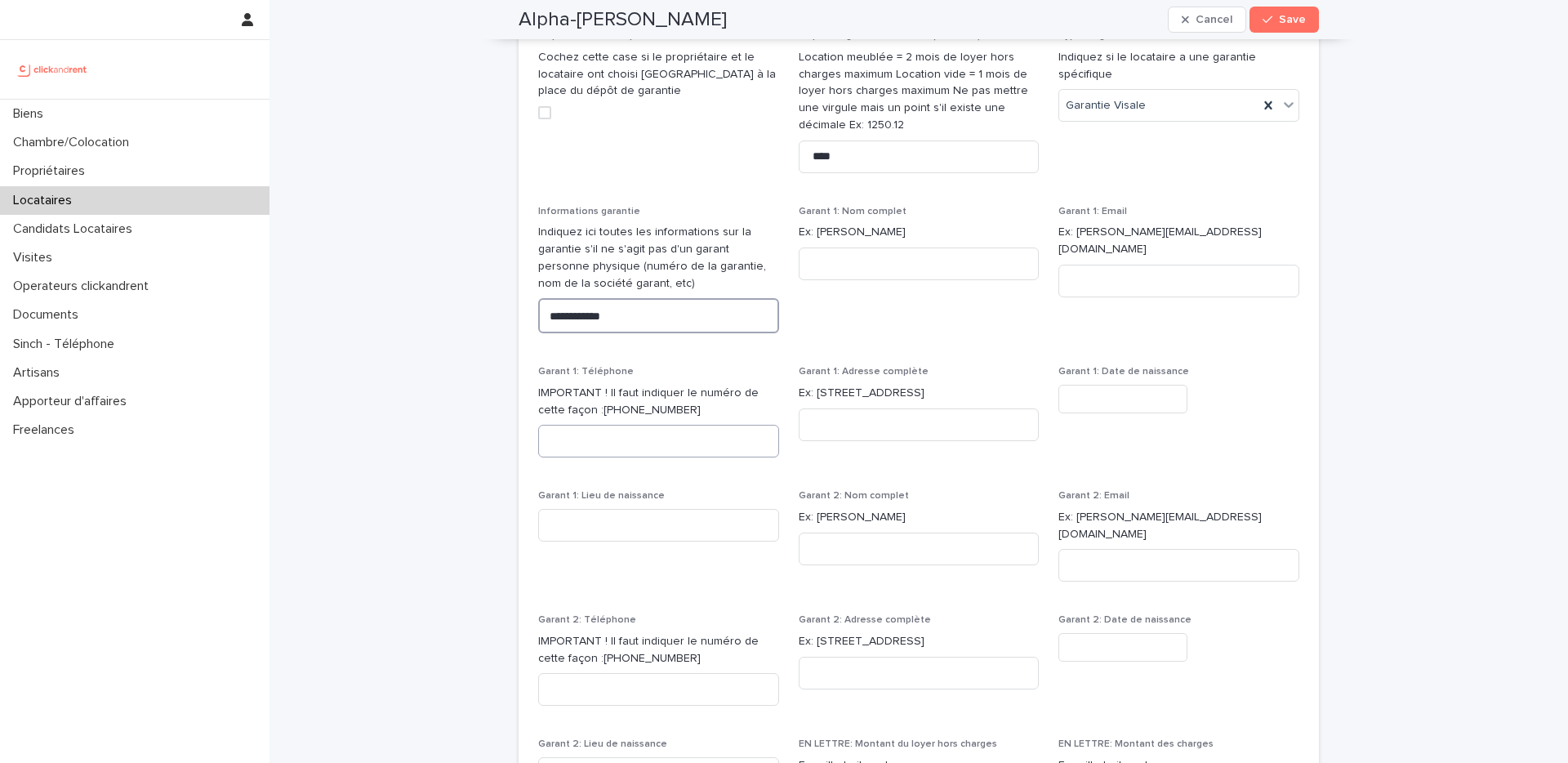
scroll to position [1448, 0]
type textarea "**********"
click at [1267, 24] on icon "button" at bounding box center [1268, 19] width 10 height 11
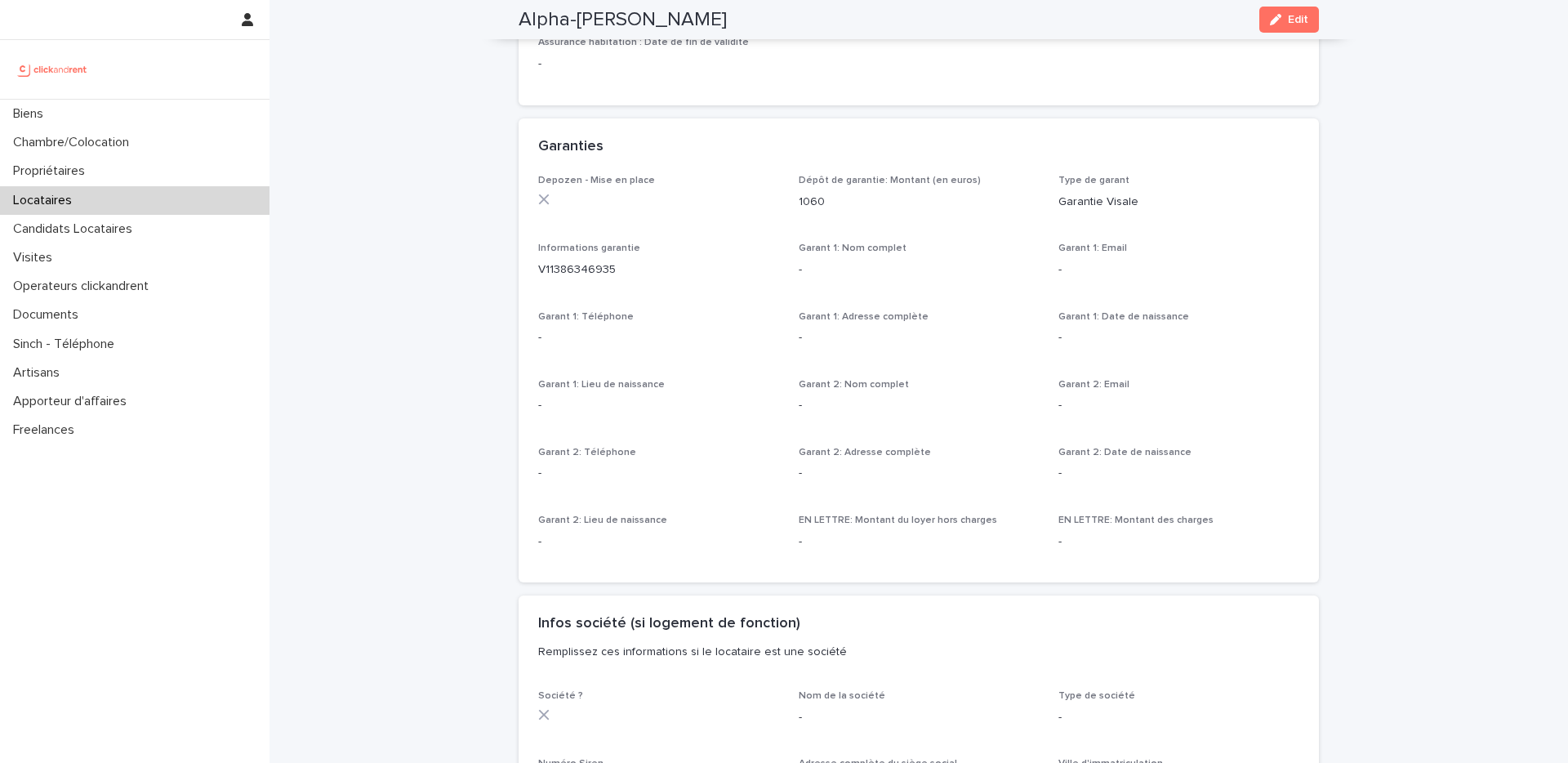
scroll to position [897, 0]
click at [1298, 20] on span "Edit" at bounding box center [1298, 19] width 20 height 11
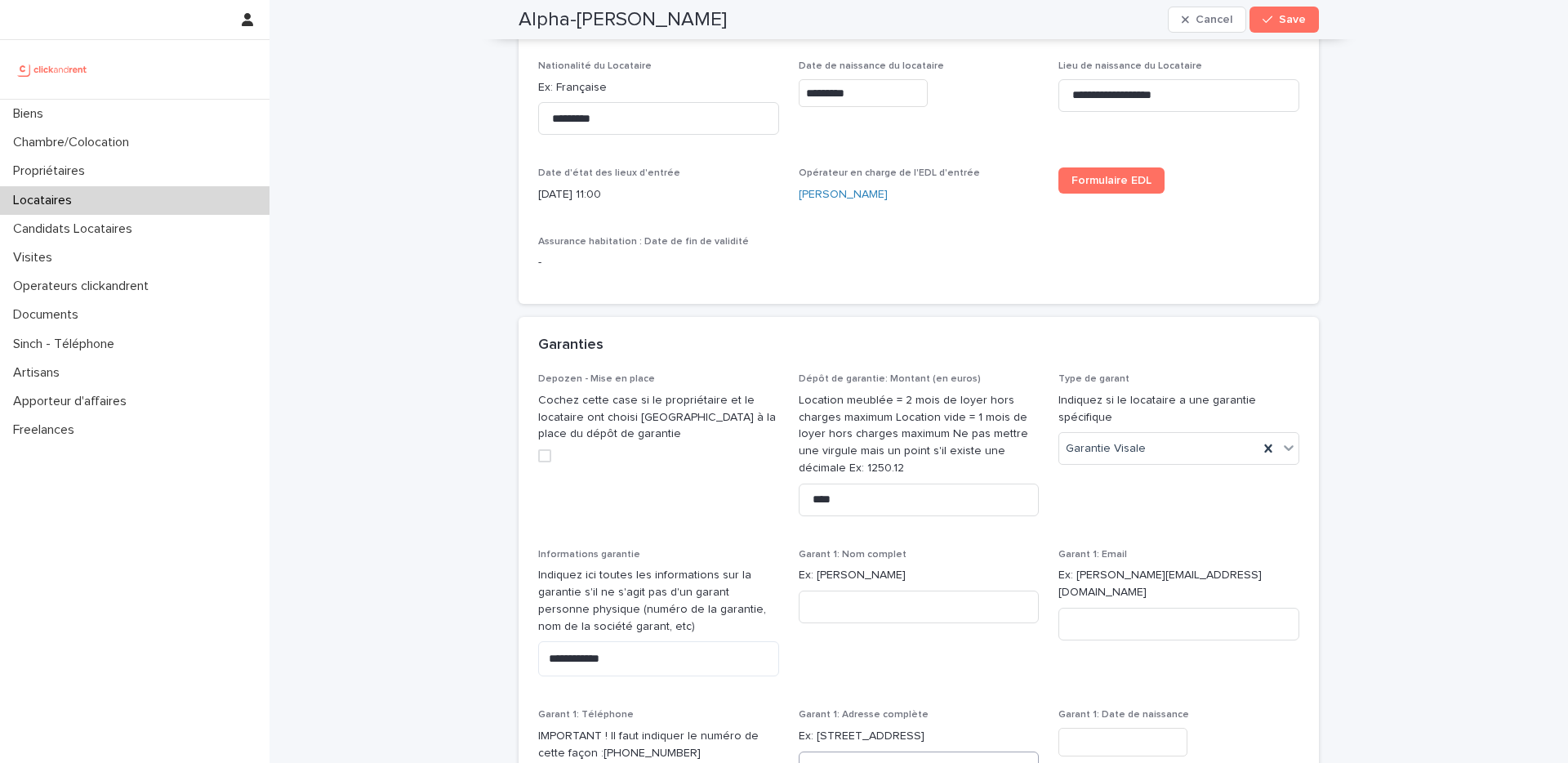
scroll to position [870, 0]
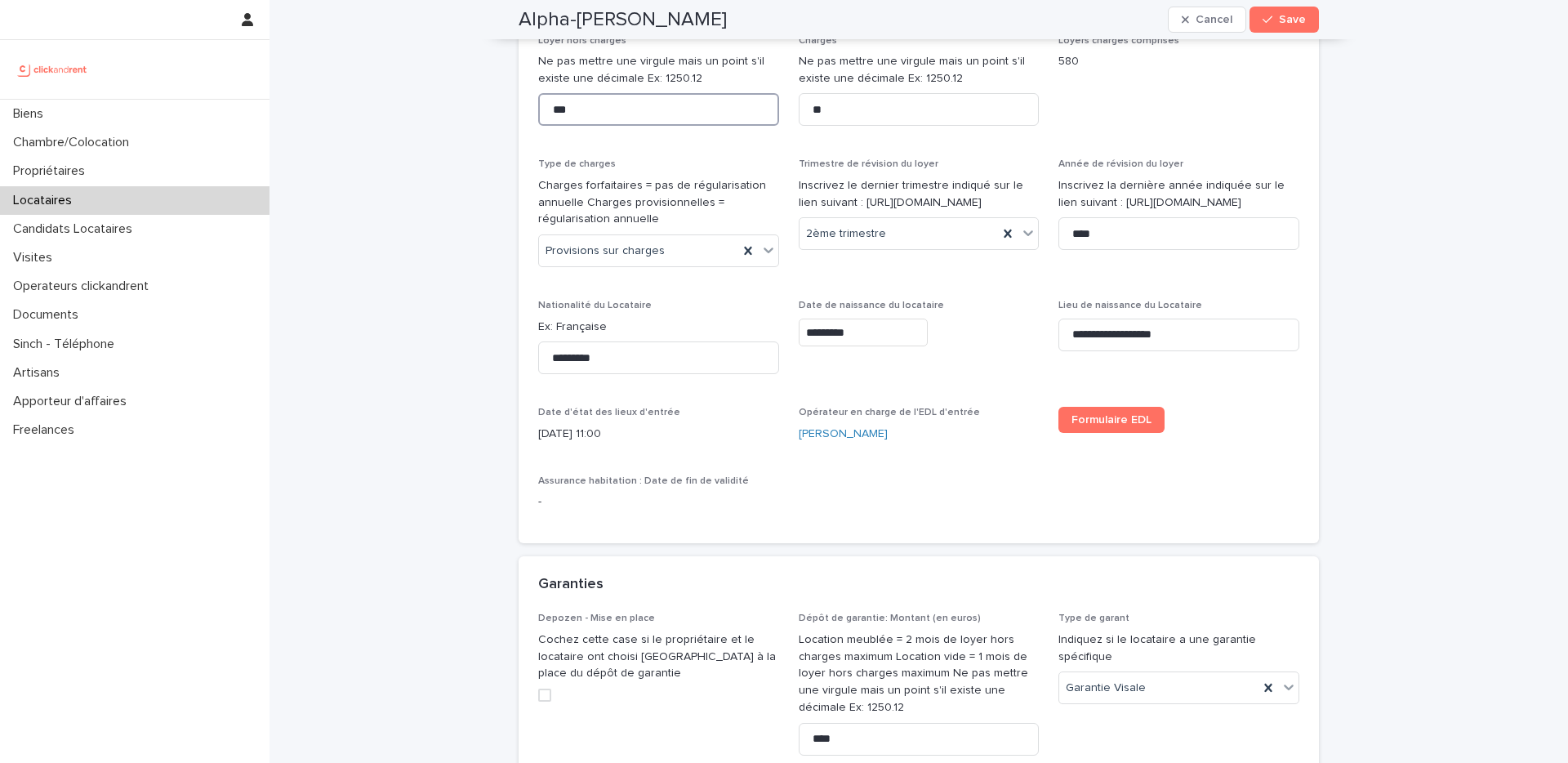
click at [632, 115] on input "***" at bounding box center [659, 109] width 241 height 32
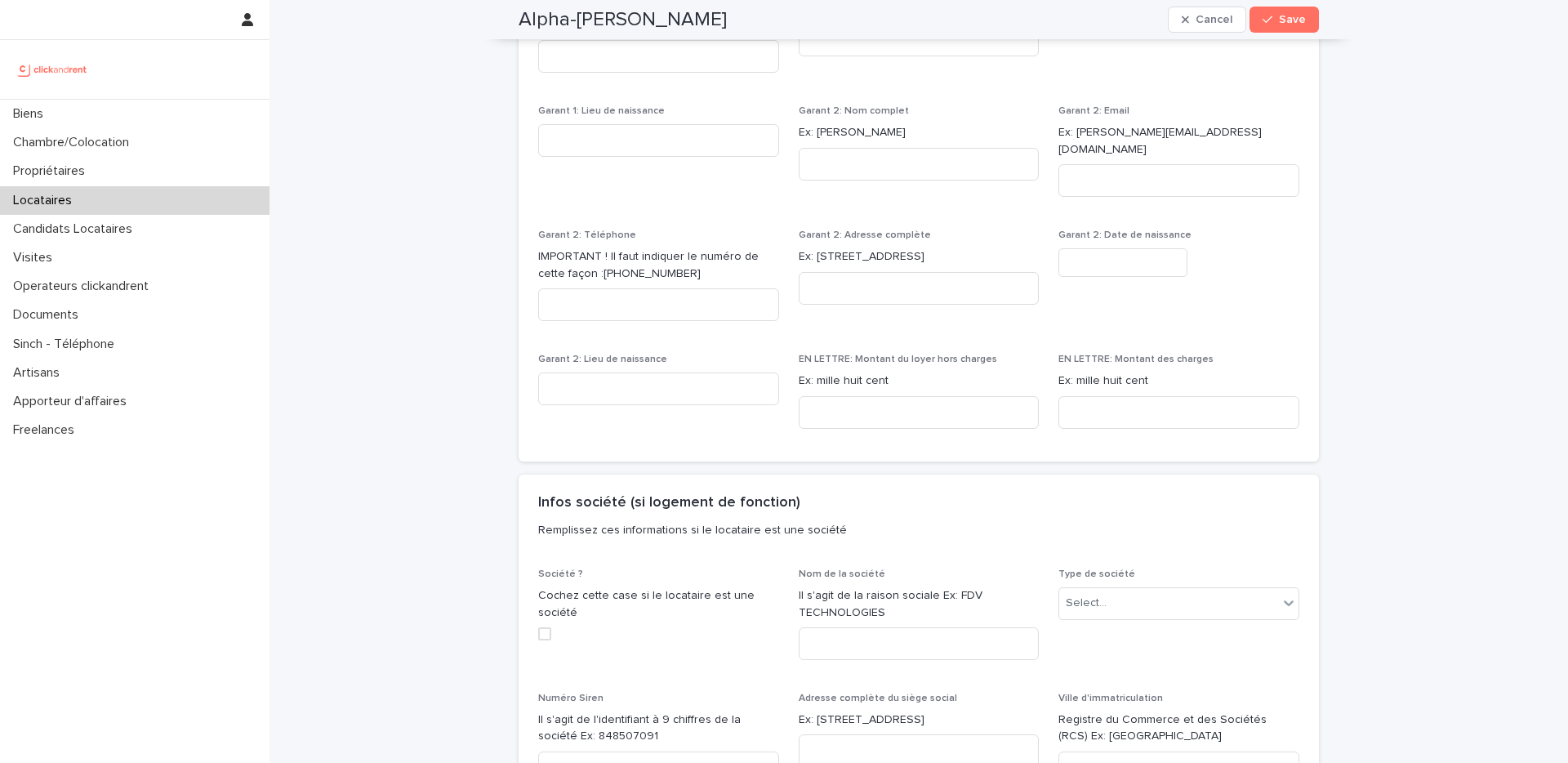
scroll to position [1854, 0]
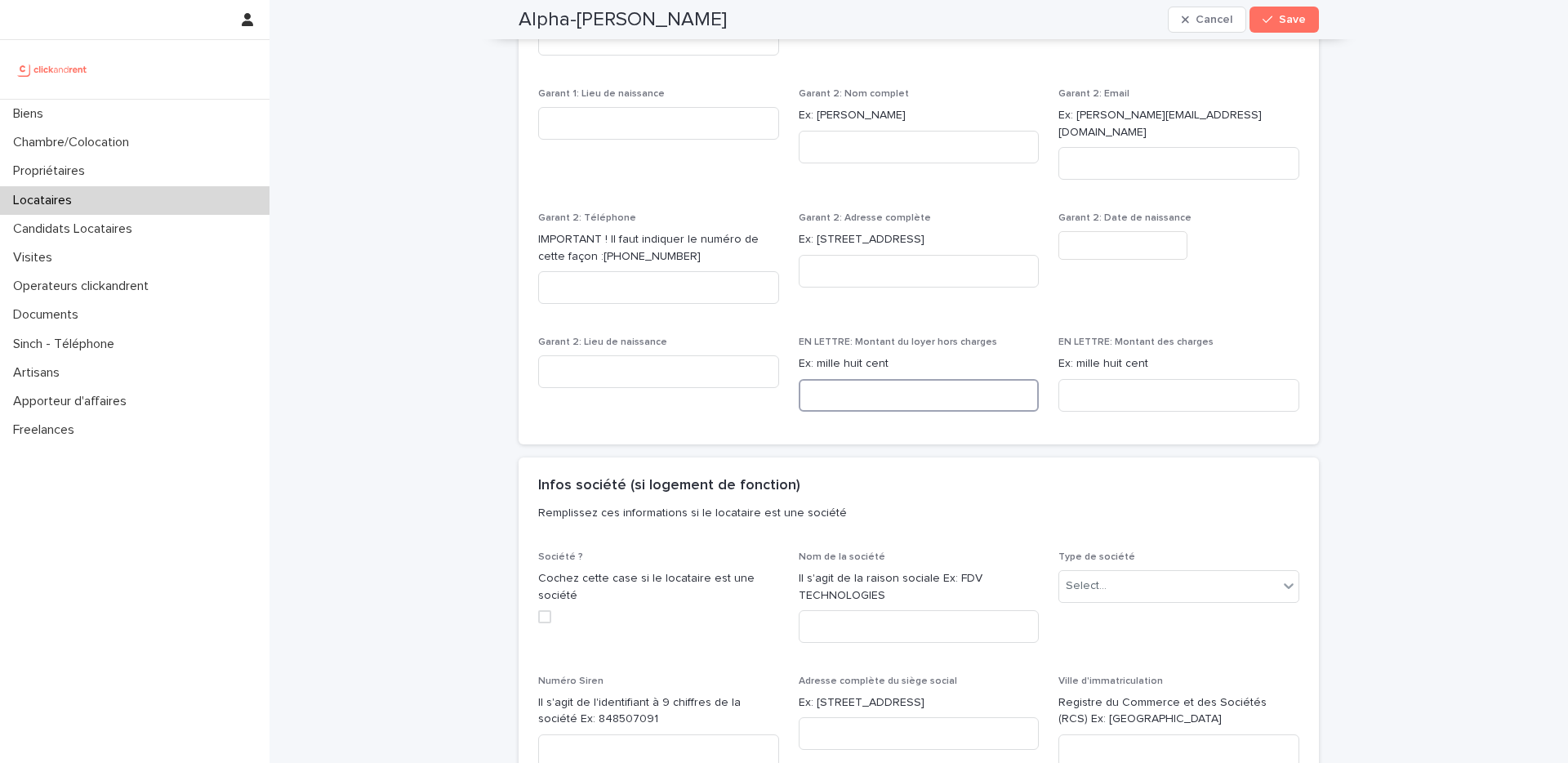
click at [820, 393] on input at bounding box center [919, 395] width 241 height 32
paste input "**********"
type input "**********"
click at [1092, 379] on input at bounding box center [1179, 395] width 241 height 32
paste input "*********"
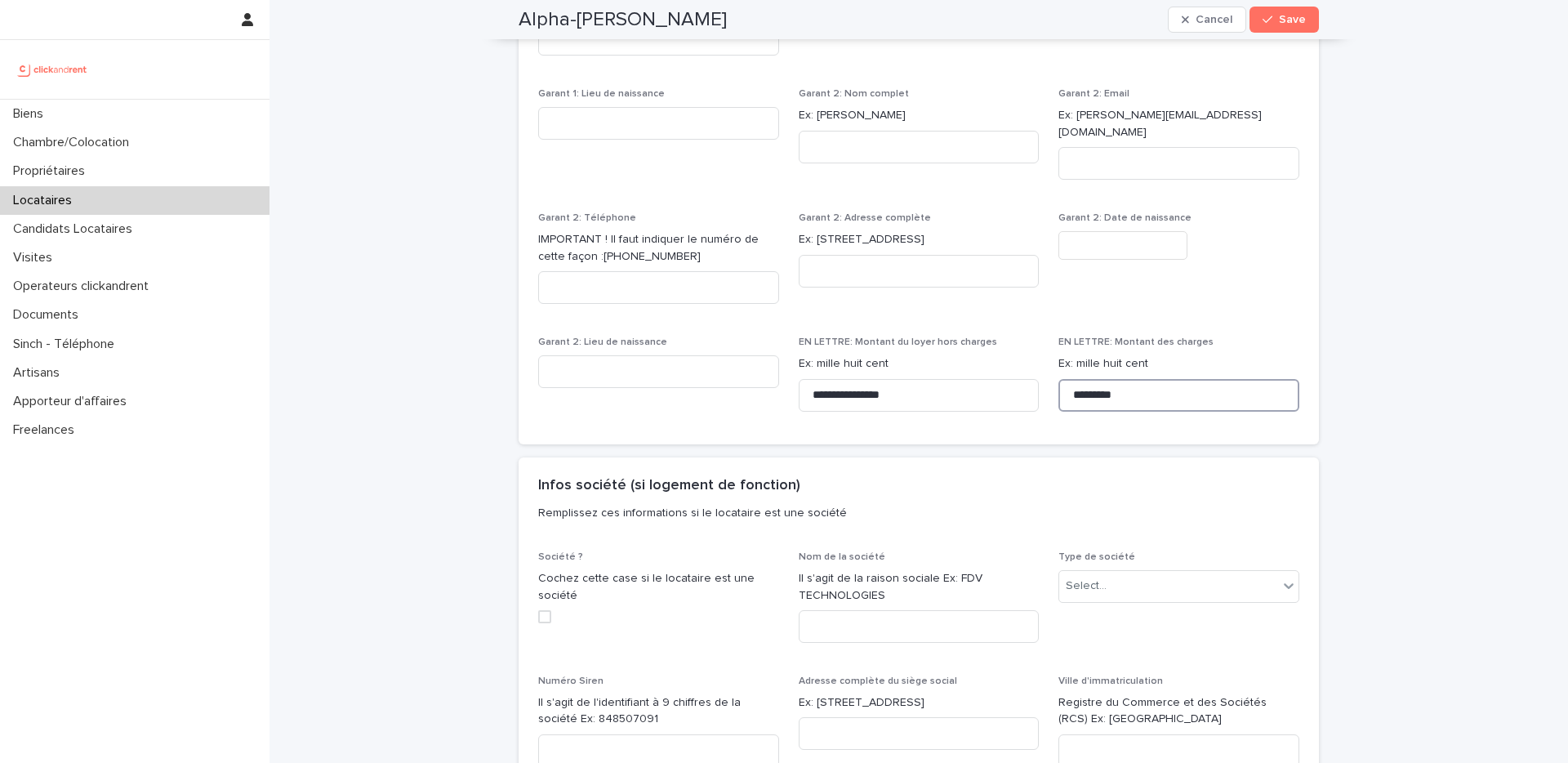
type input "*********"
click at [1113, 295] on span "Garant 2: Date de naissance" at bounding box center [1179, 264] width 241 height 104
click at [1273, 26] on button "Save" at bounding box center [1284, 20] width 70 height 26
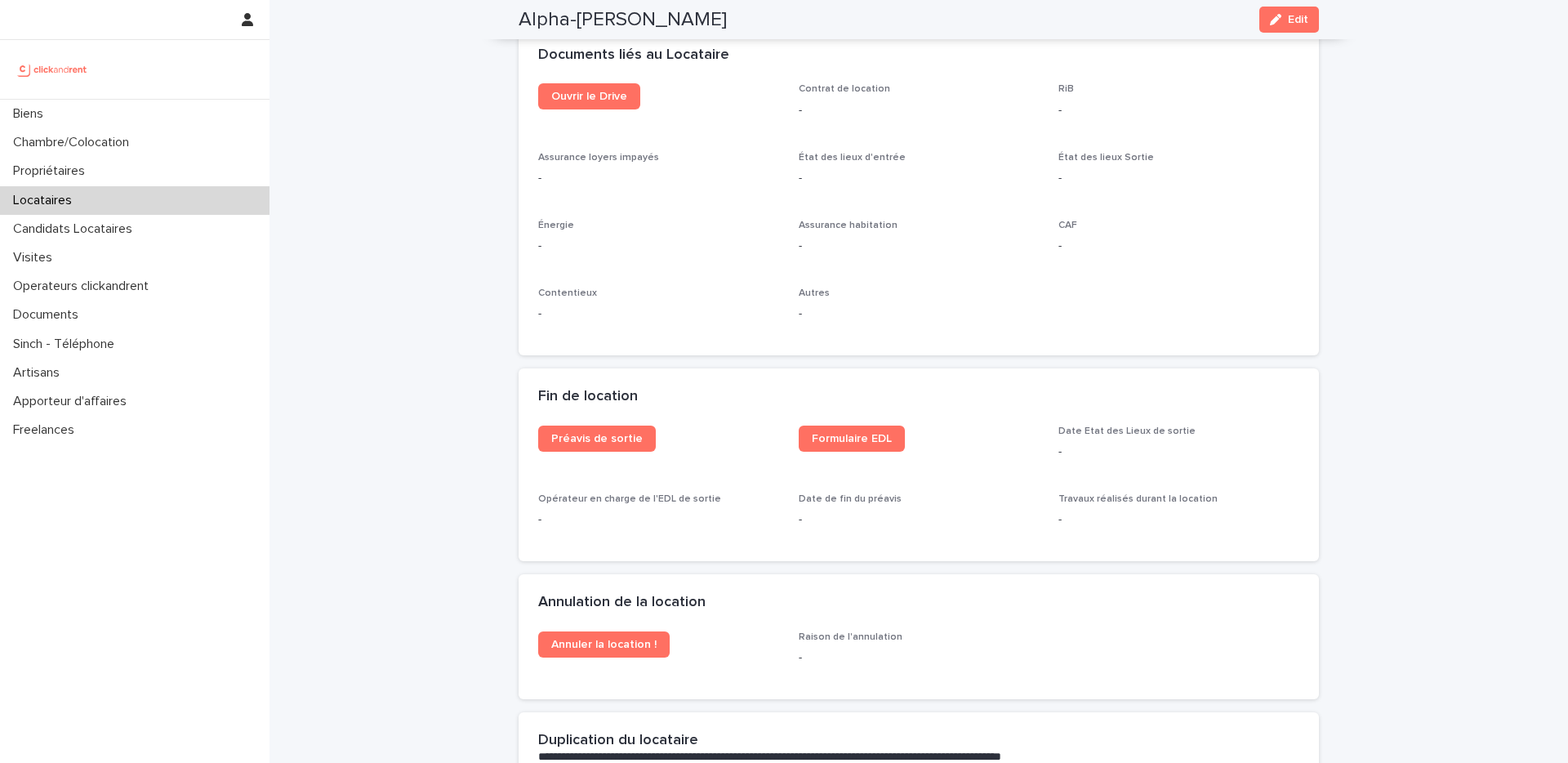
scroll to position [1767, 0]
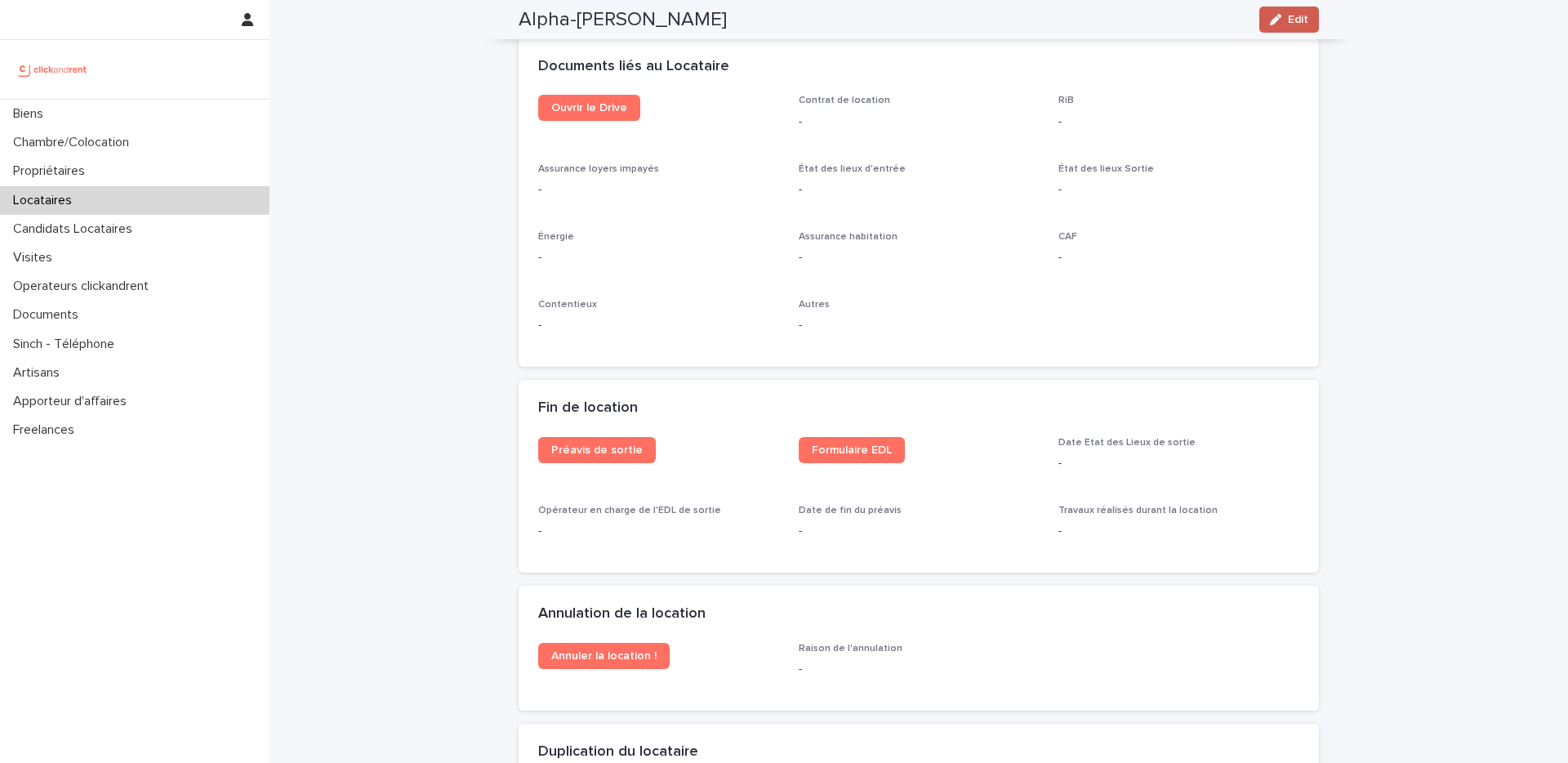
click at [1296, 14] on span "Edit" at bounding box center [1298, 19] width 20 height 11
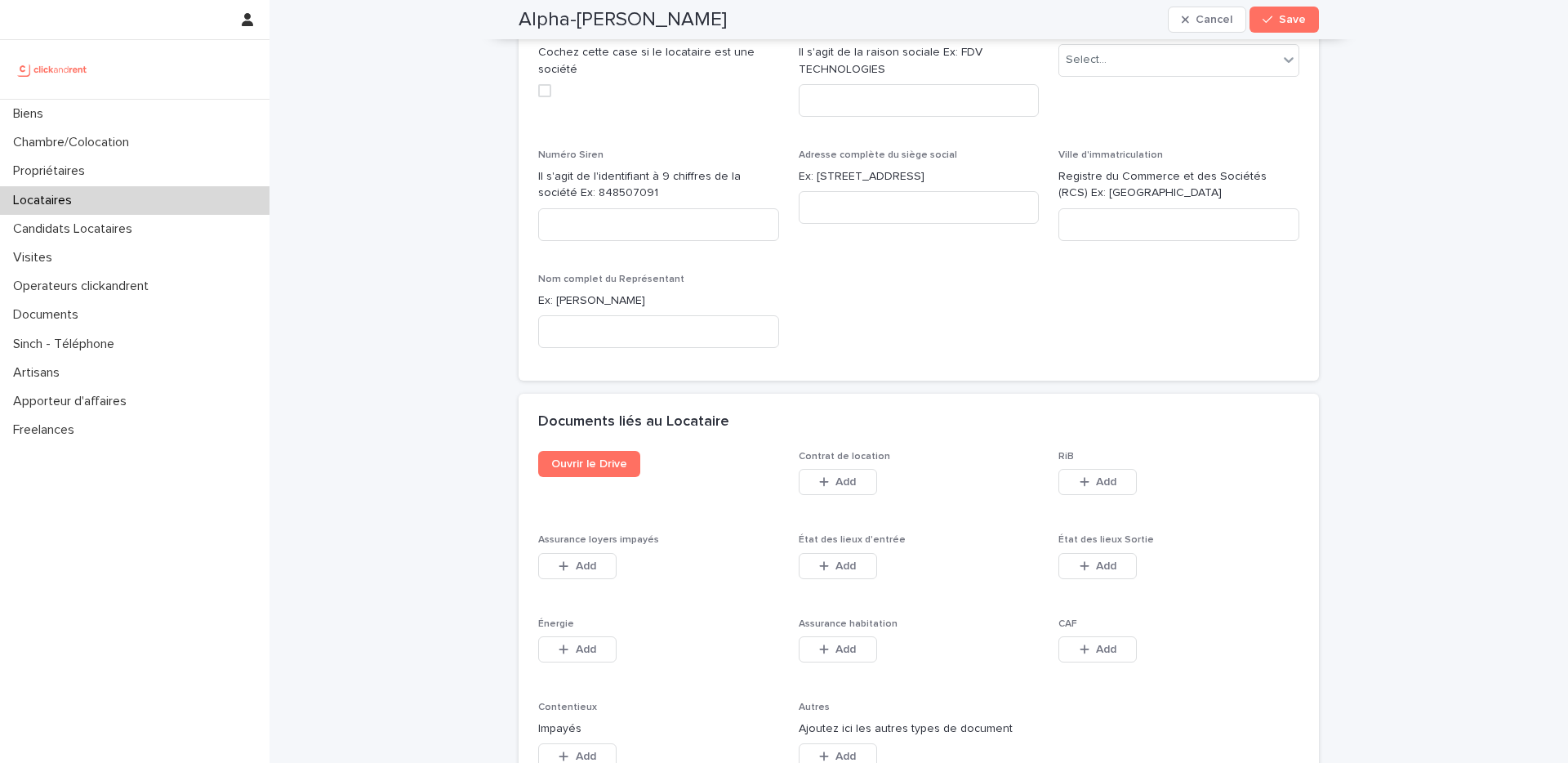
scroll to position [2470, 0]
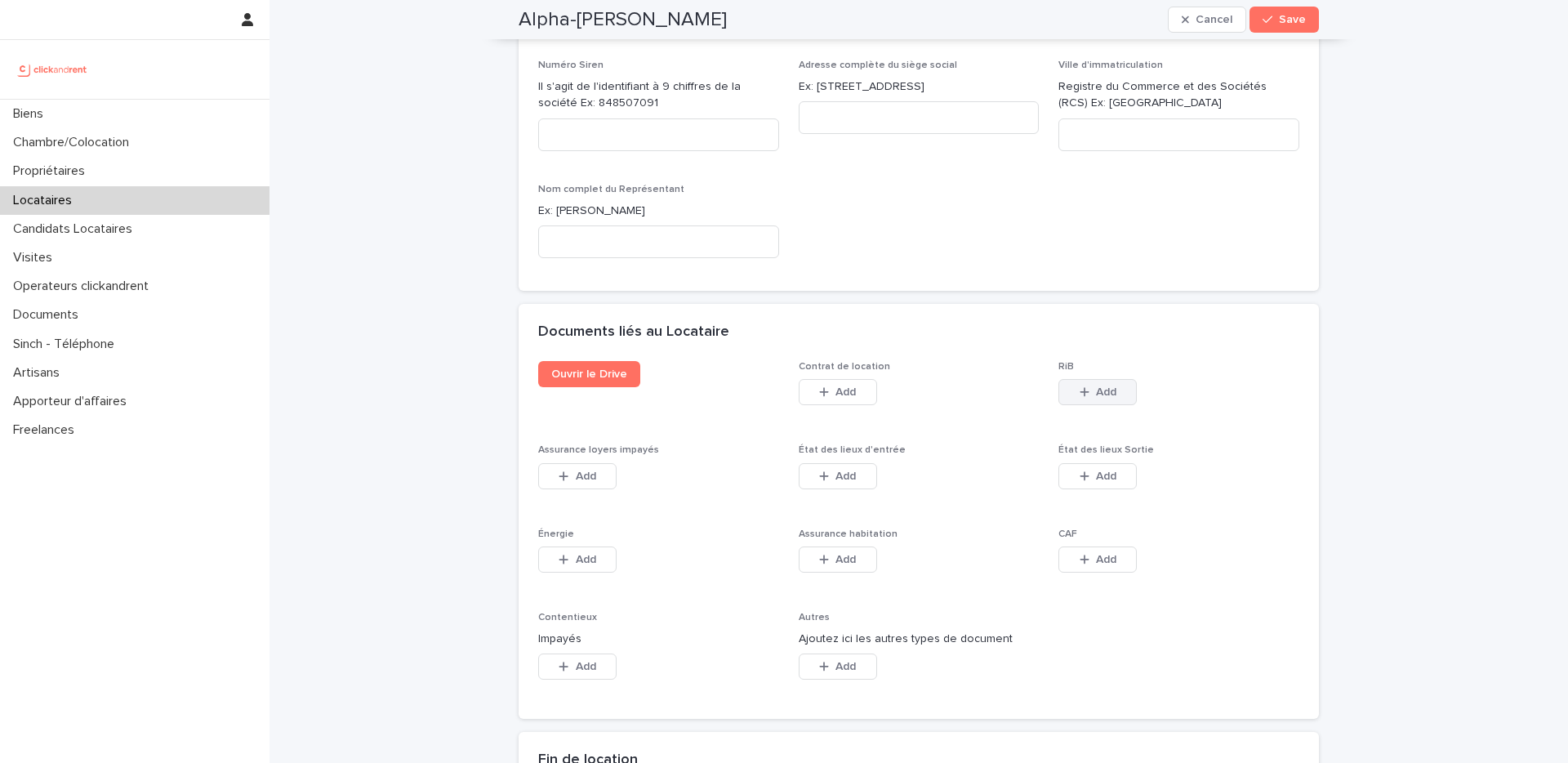
click at [1098, 386] on span "Add" at bounding box center [1106, 391] width 20 height 11
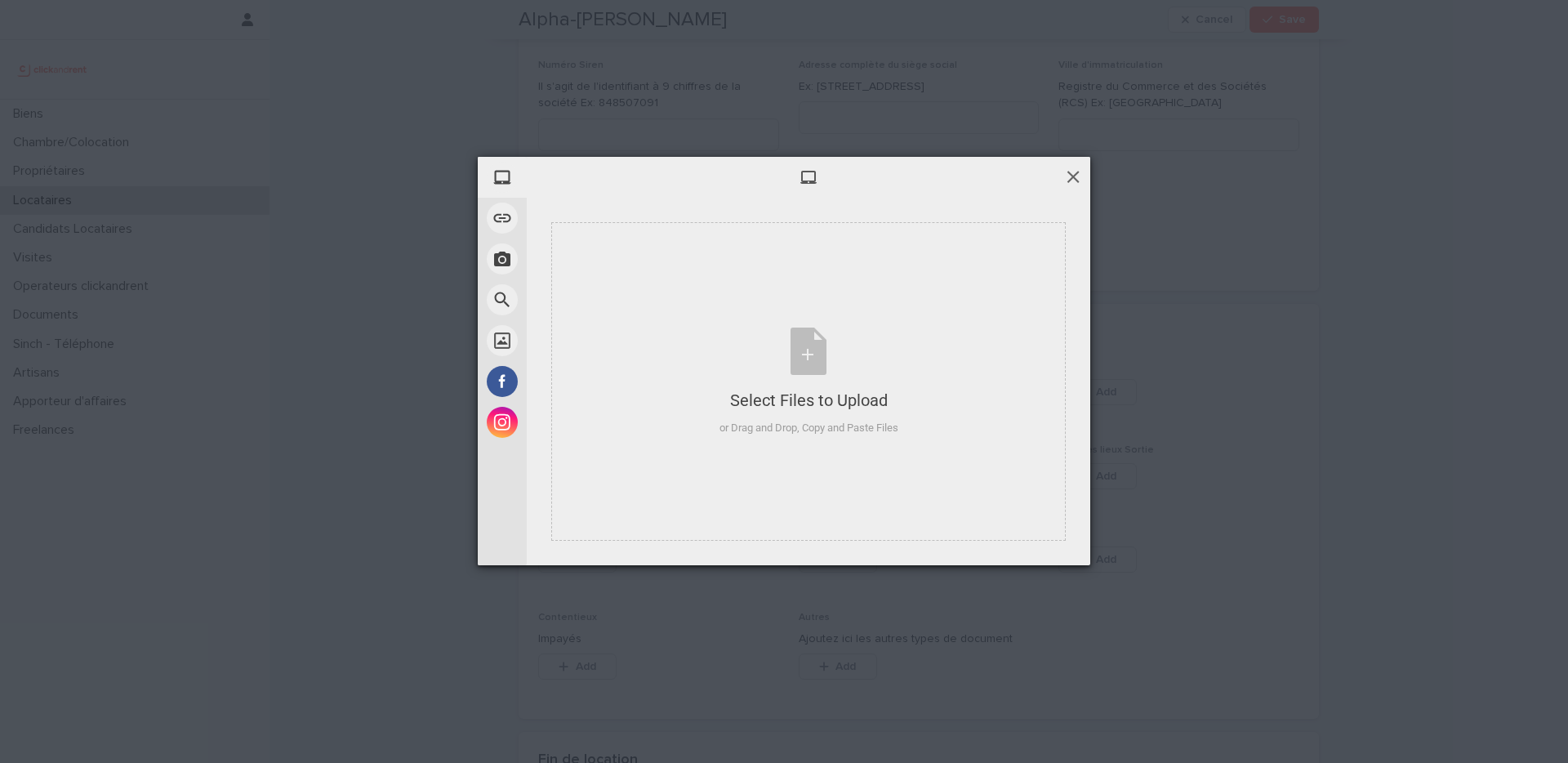
click at [1076, 171] on span at bounding box center [1073, 176] width 18 height 18
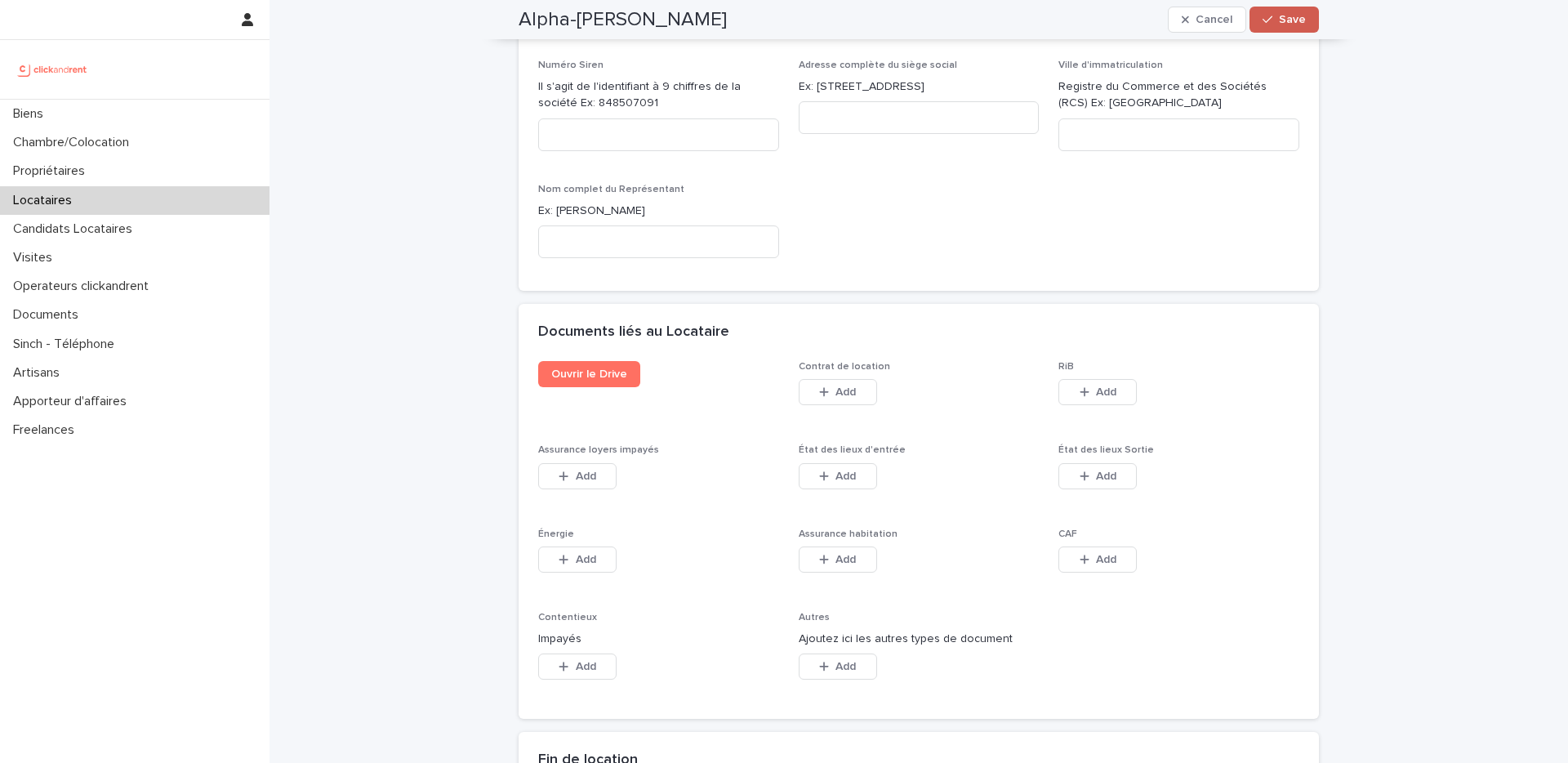
click at [1296, 11] on button "Save" at bounding box center [1284, 20] width 70 height 26
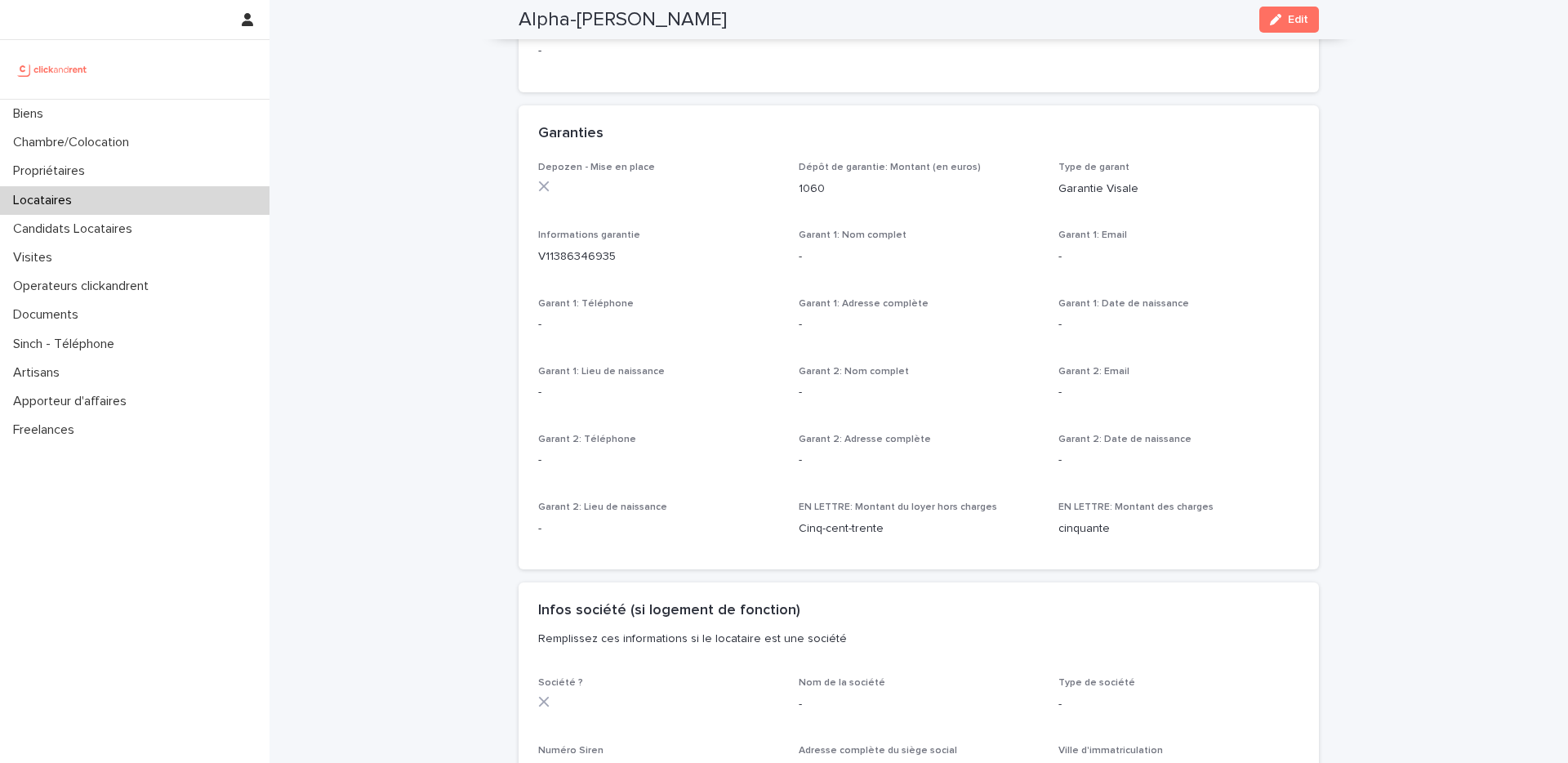
scroll to position [0, 0]
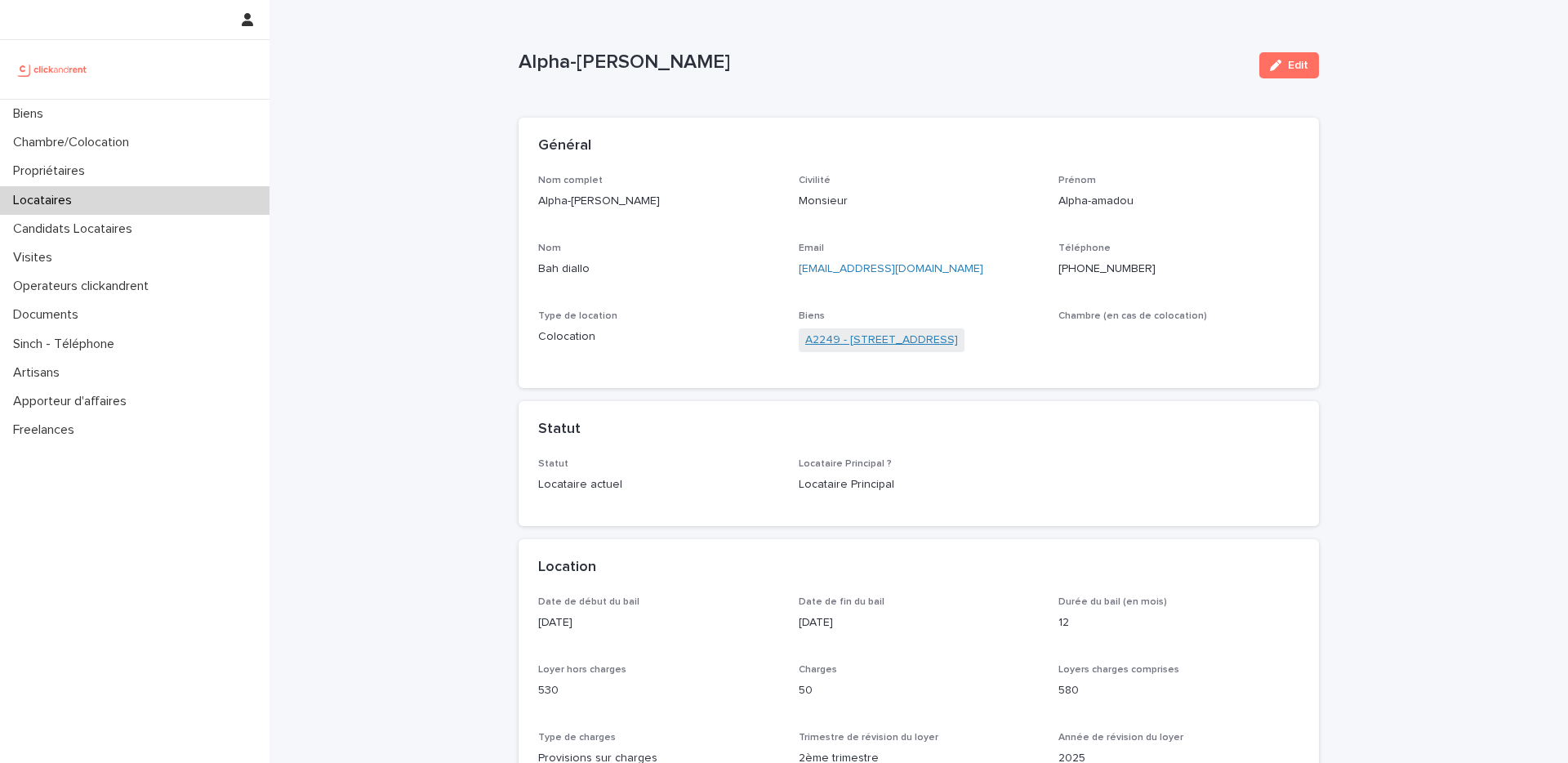
click at [900, 339] on link "A2249 - 14 Rue de la Fontaine, Torcy 77200" at bounding box center [882, 340] width 153 height 17
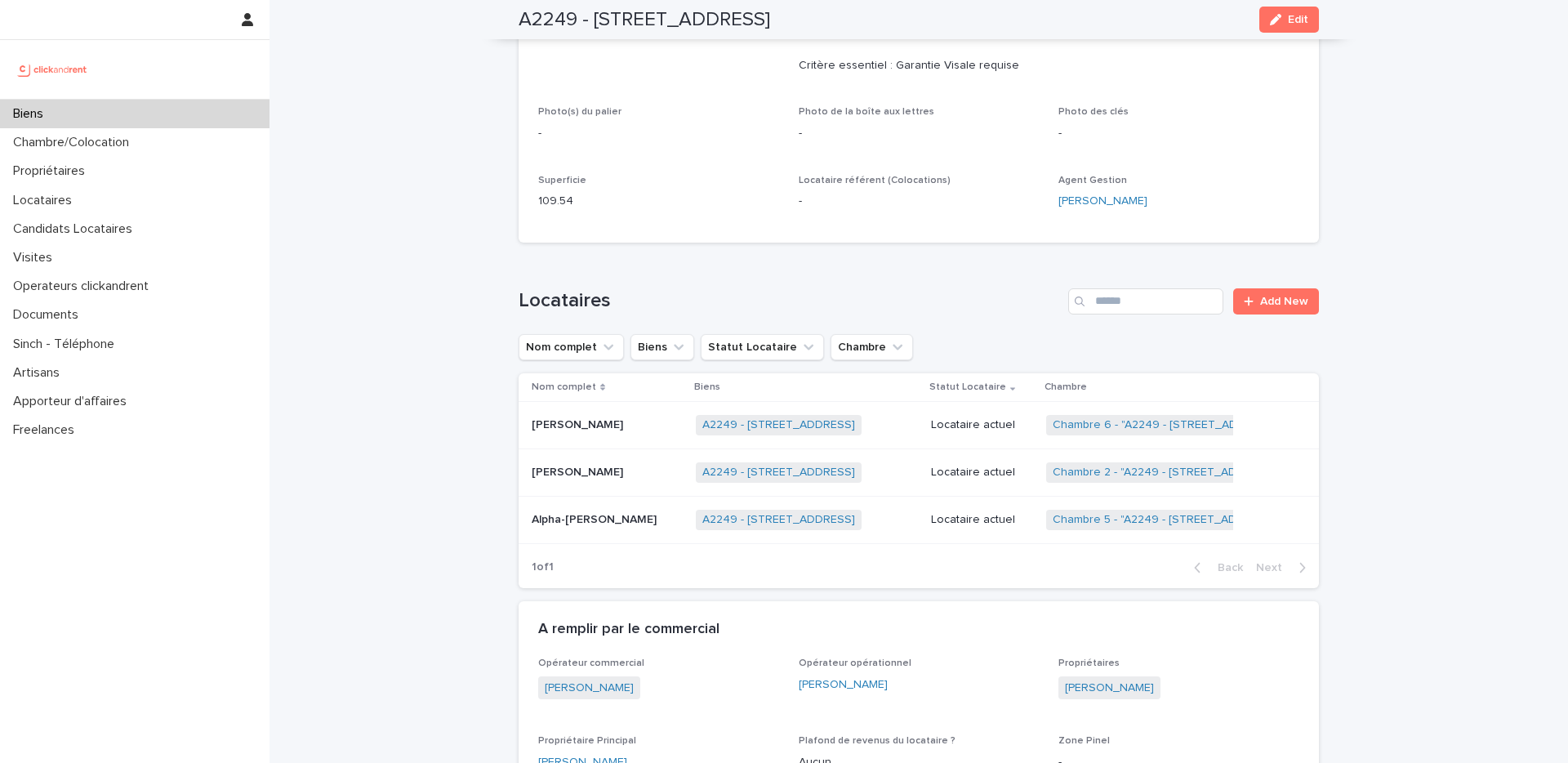
scroll to position [665, 0]
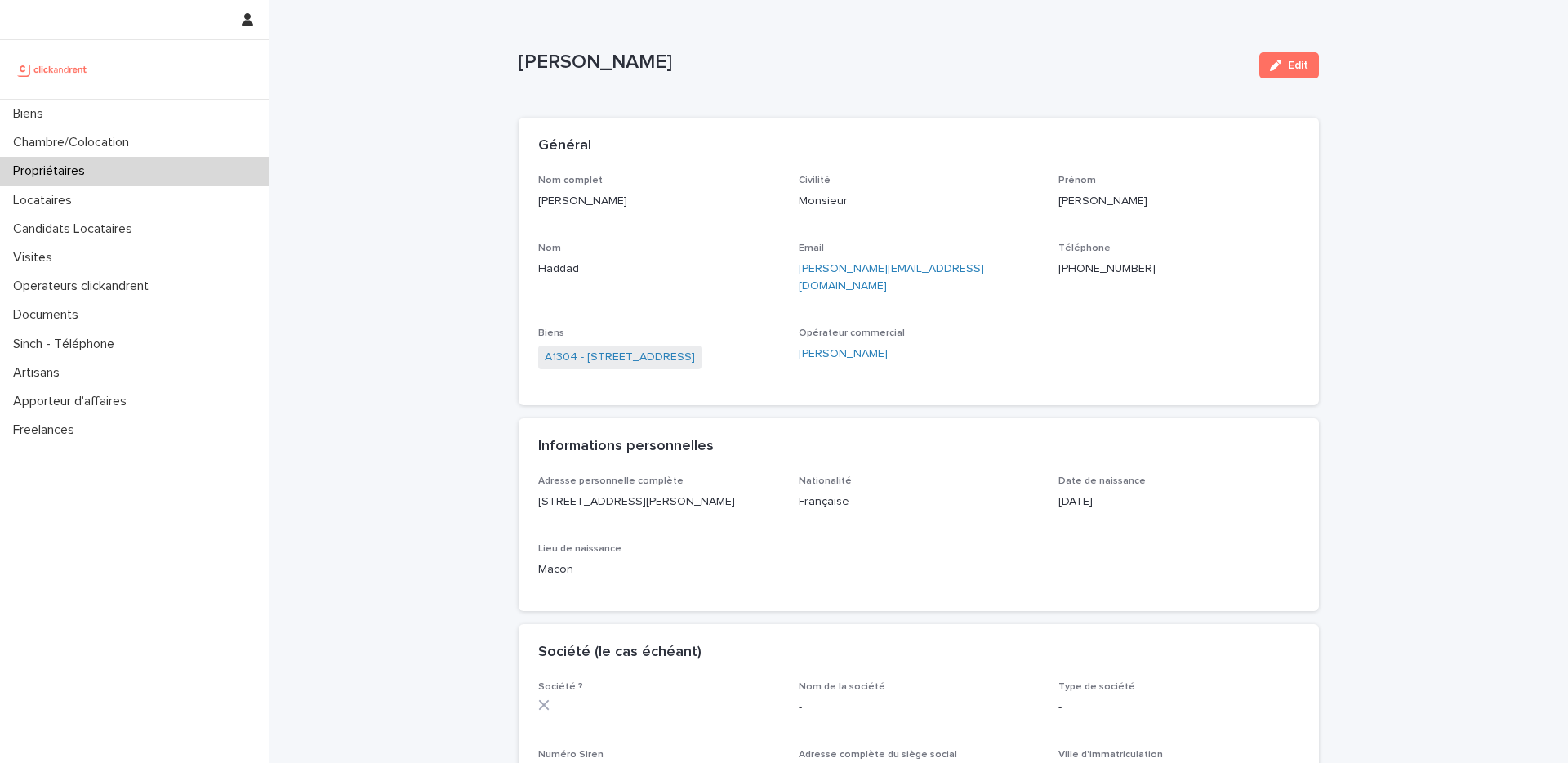
click at [150, 175] on div "Propriétaires" at bounding box center [135, 171] width 270 height 29
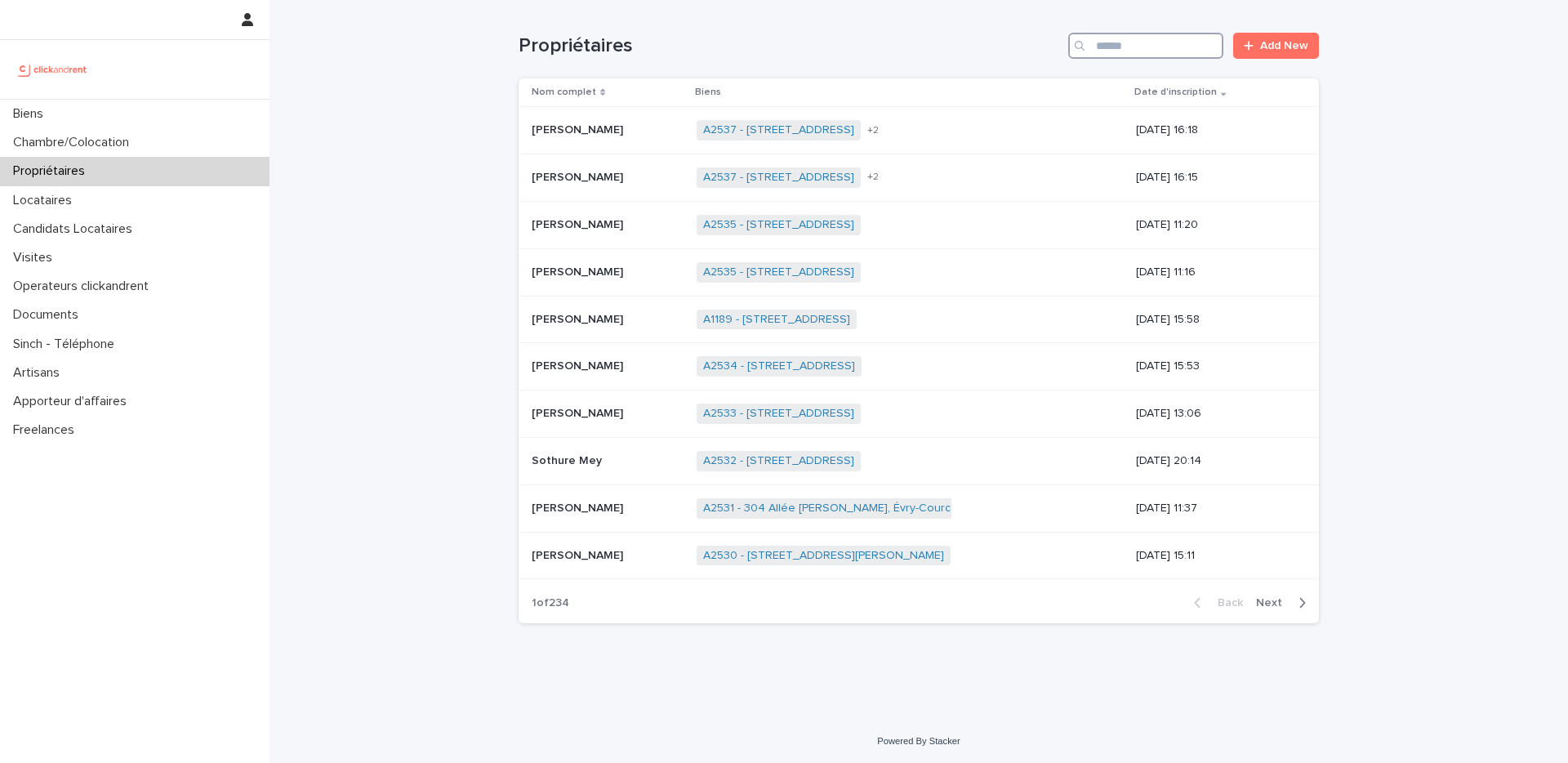
click at [1141, 56] on input "Search" at bounding box center [1146, 45] width 155 height 26
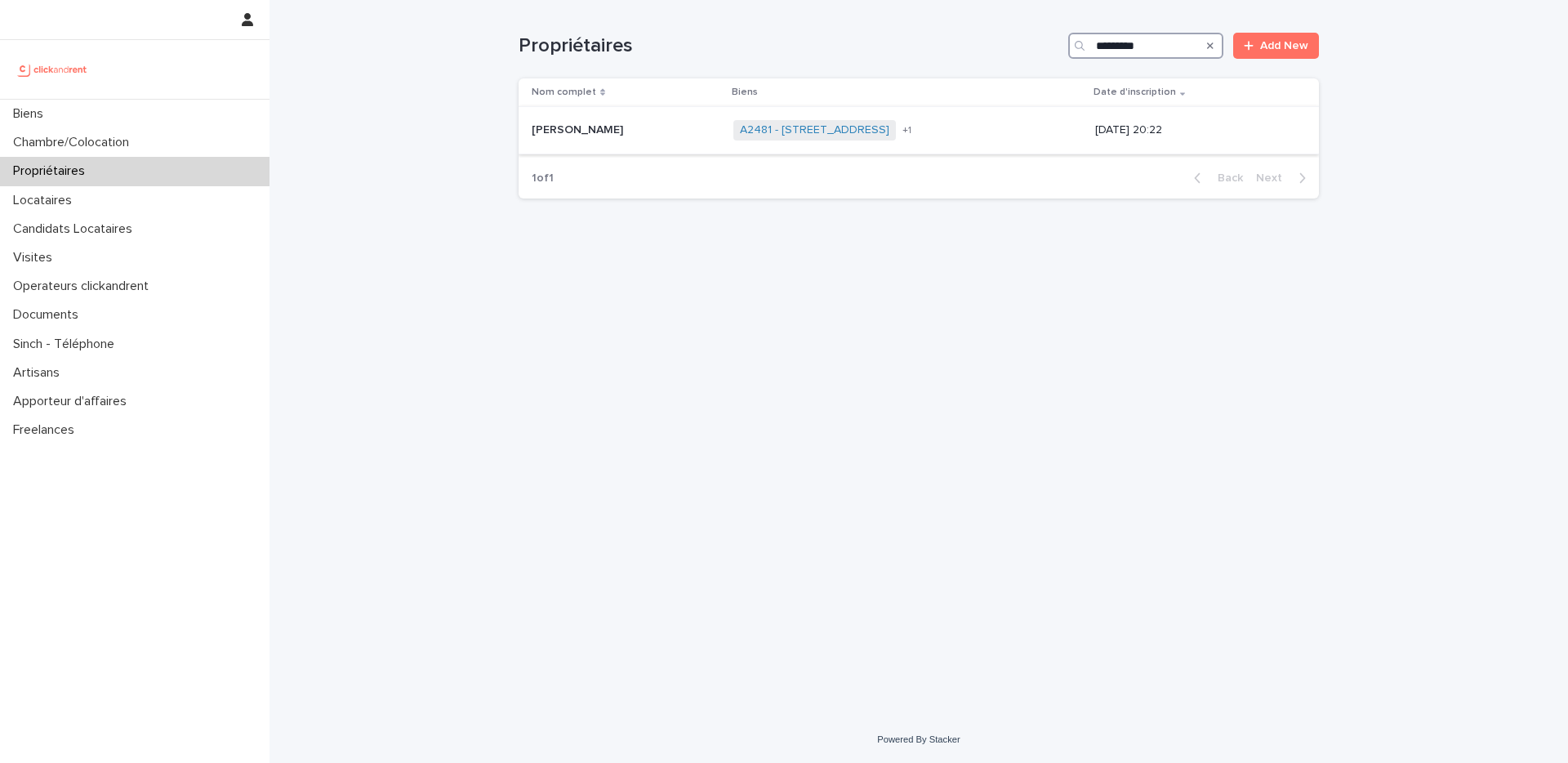
type input "*********"
click at [966, 131] on div "+ 1" at bounding box center [952, 130] width 106 height 11
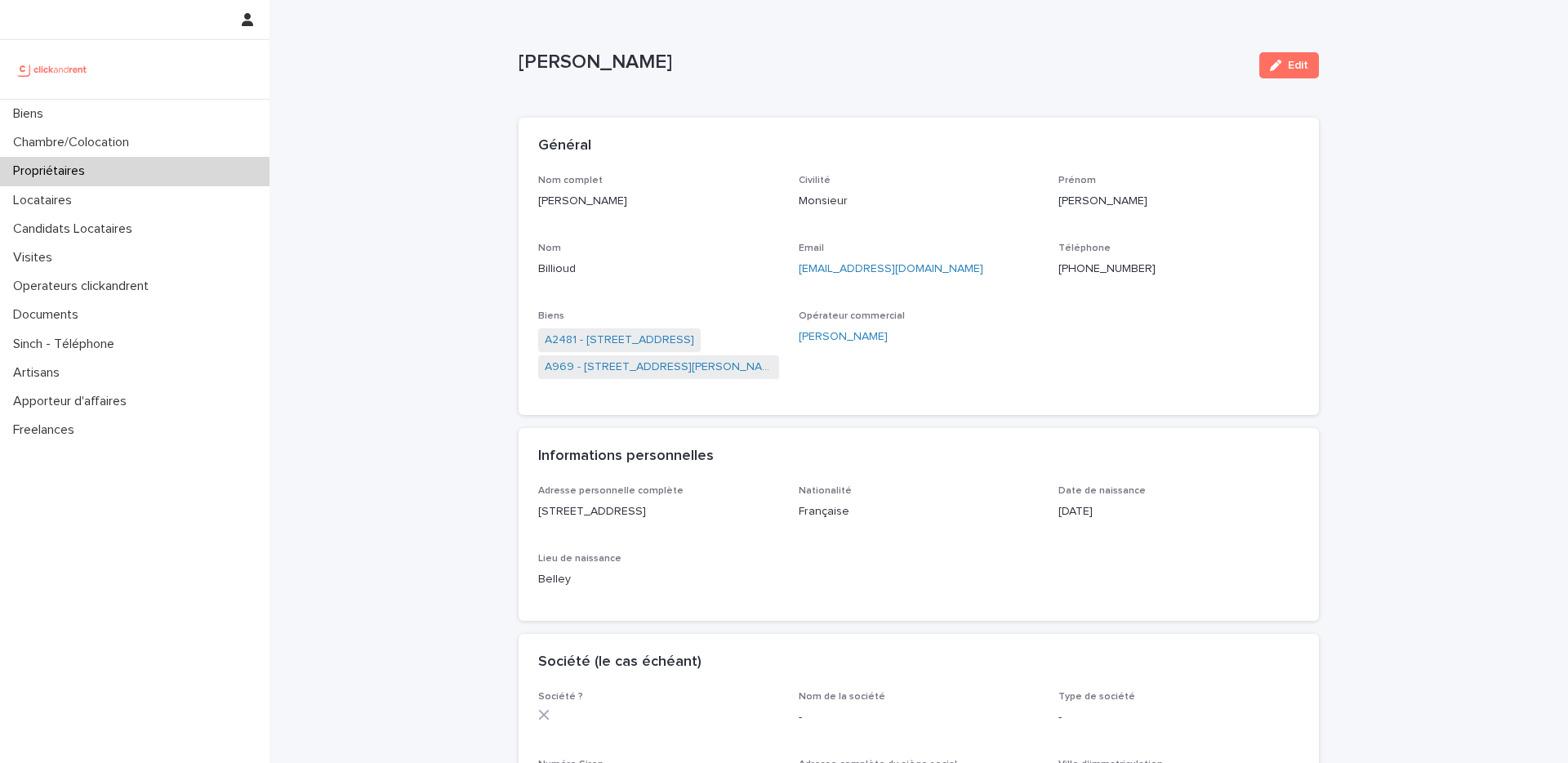
click at [32, 98] on div at bounding box center [135, 69] width 270 height 59
click at [32, 106] on p "Biens" at bounding box center [31, 114] width 50 height 15
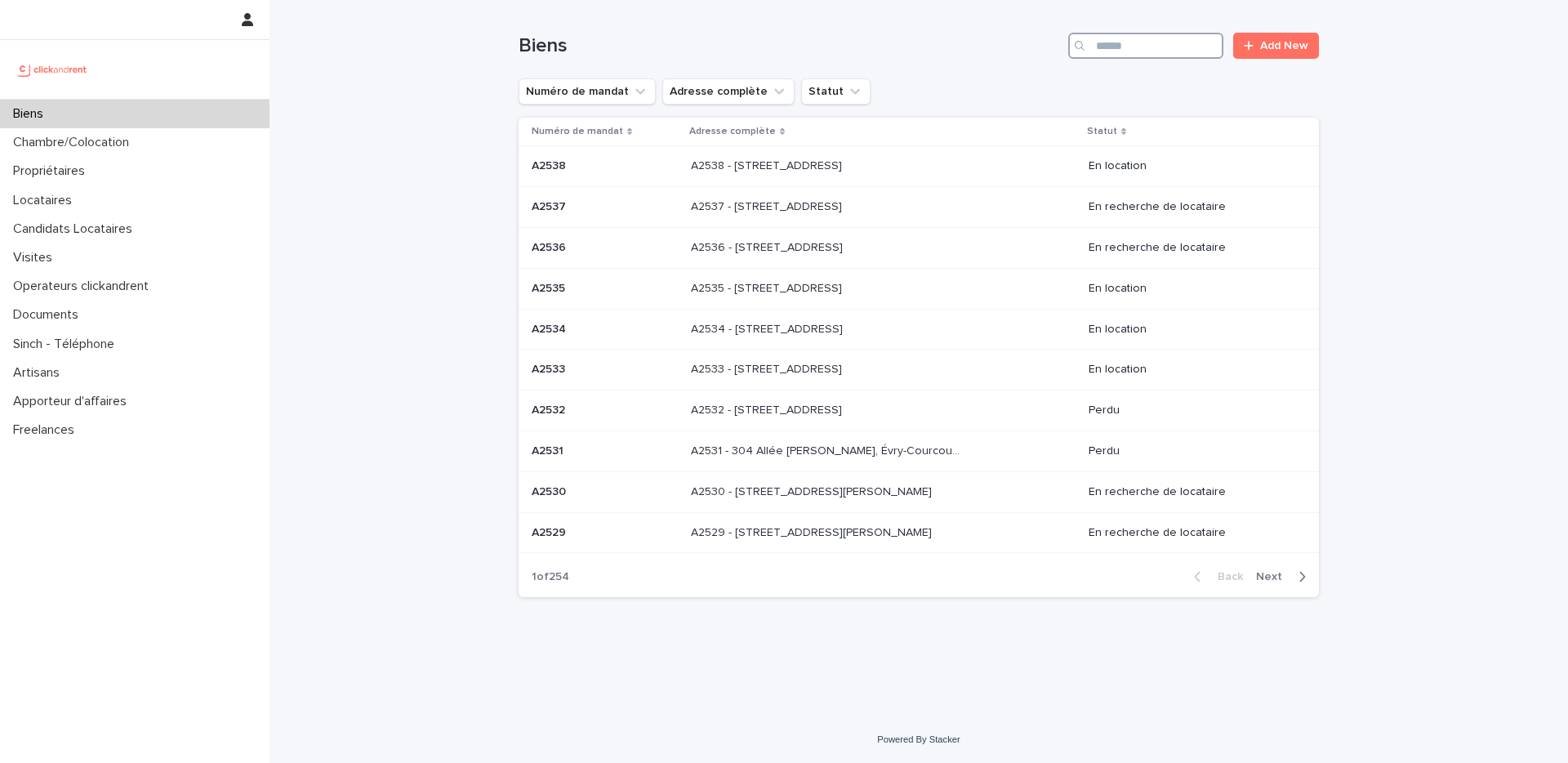
click at [1111, 39] on input "Search" at bounding box center [1146, 45] width 155 height 26
paste input "*****"
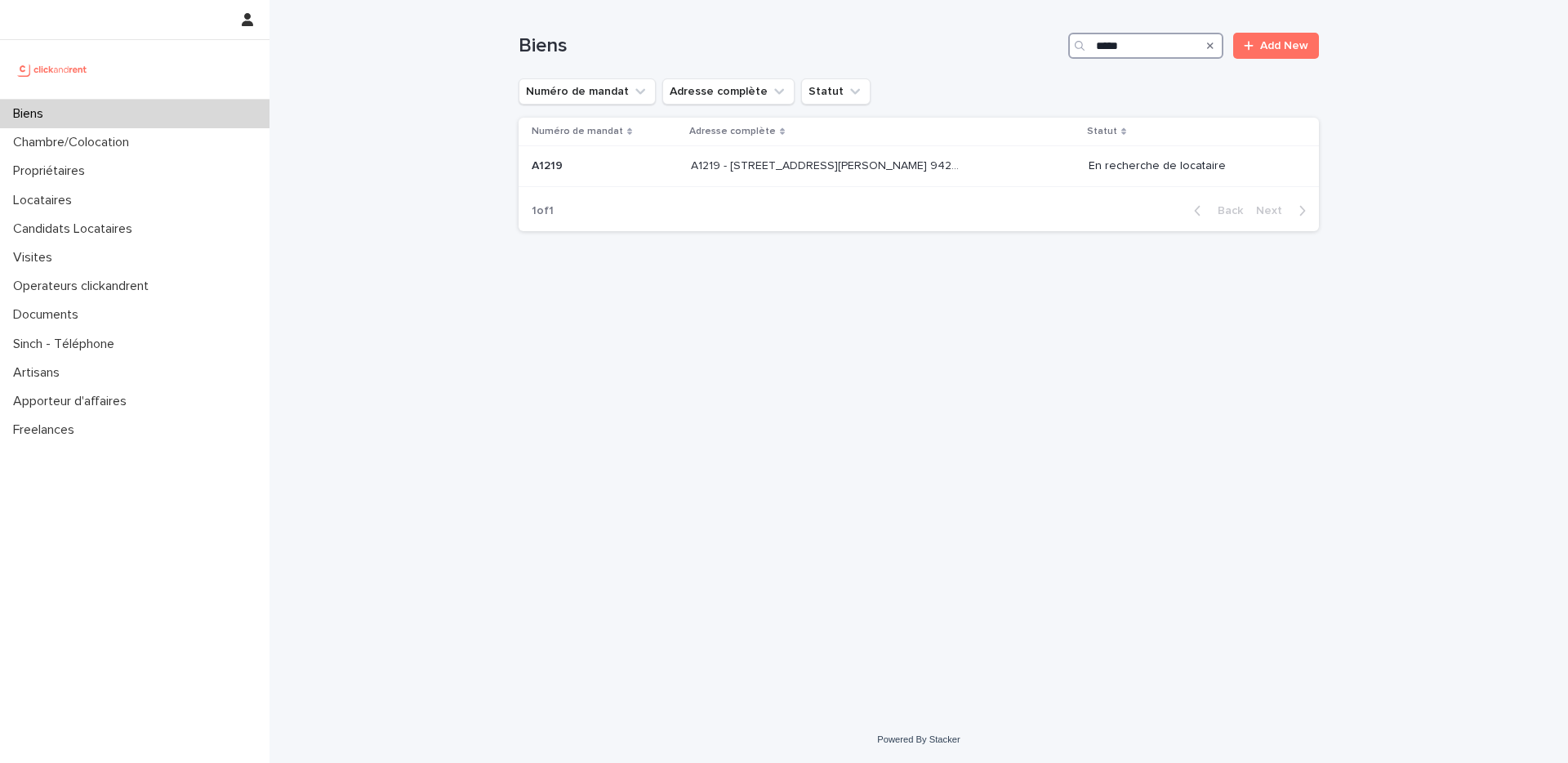
type input "*****"
click at [860, 168] on p "A1219 - 32 avenue Jules Gravereaux, L'Haÿ-les-Roses 94240" at bounding box center [829, 165] width 275 height 17
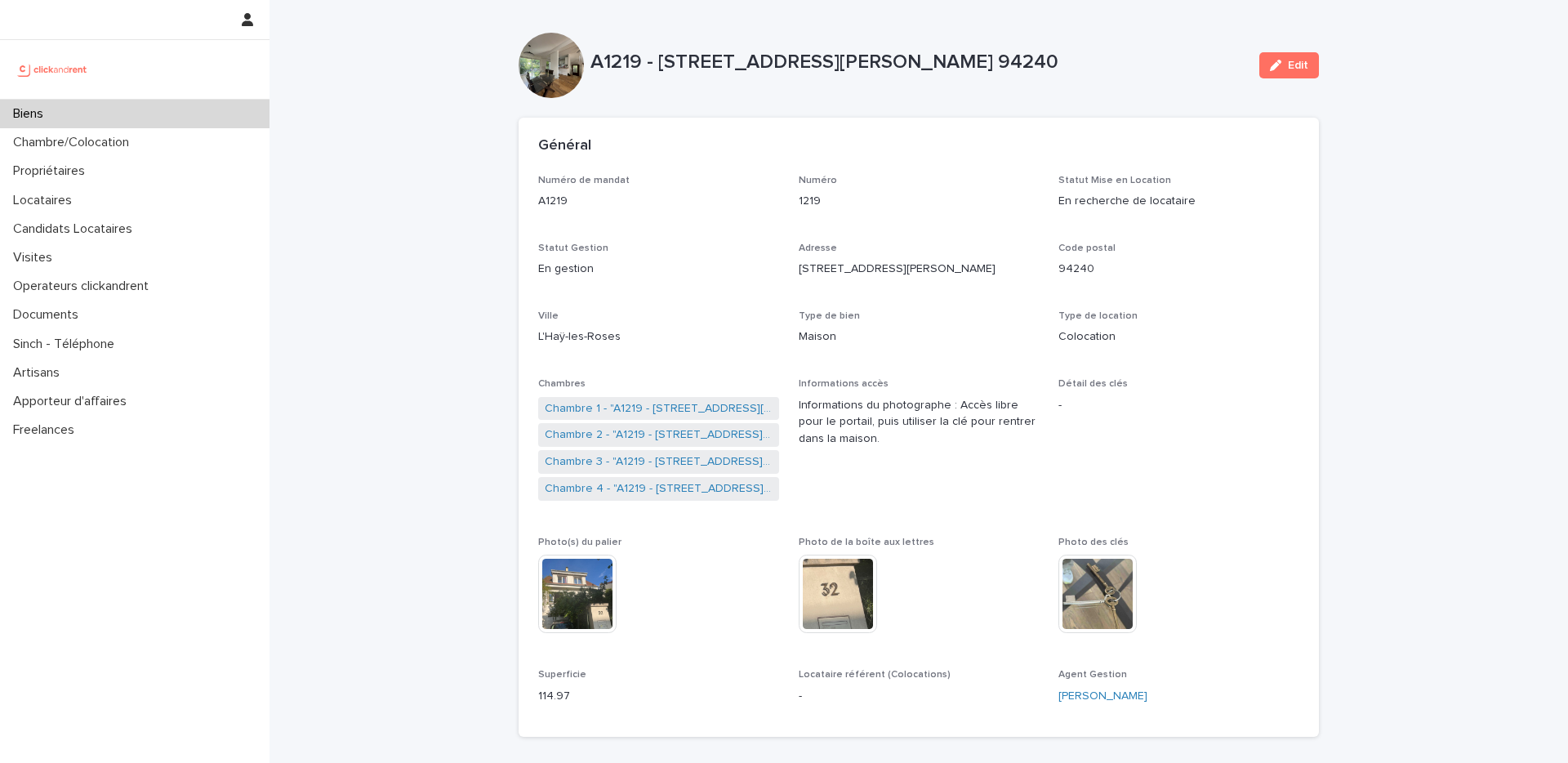
drag, startPoint x: 1139, startPoint y: 65, endPoint x: 662, endPoint y: 65, distance: 477.0
click at [662, 65] on p "A1219 - 32 avenue Jules Gravereaux, L'Haÿ-les-Roses 94240" at bounding box center [919, 63] width 656 height 24
copy p "32 avenue Jules Gravereaux, L'Haÿ-les-Roses 94240"
click at [127, 202] on div "Locataires" at bounding box center [135, 200] width 270 height 29
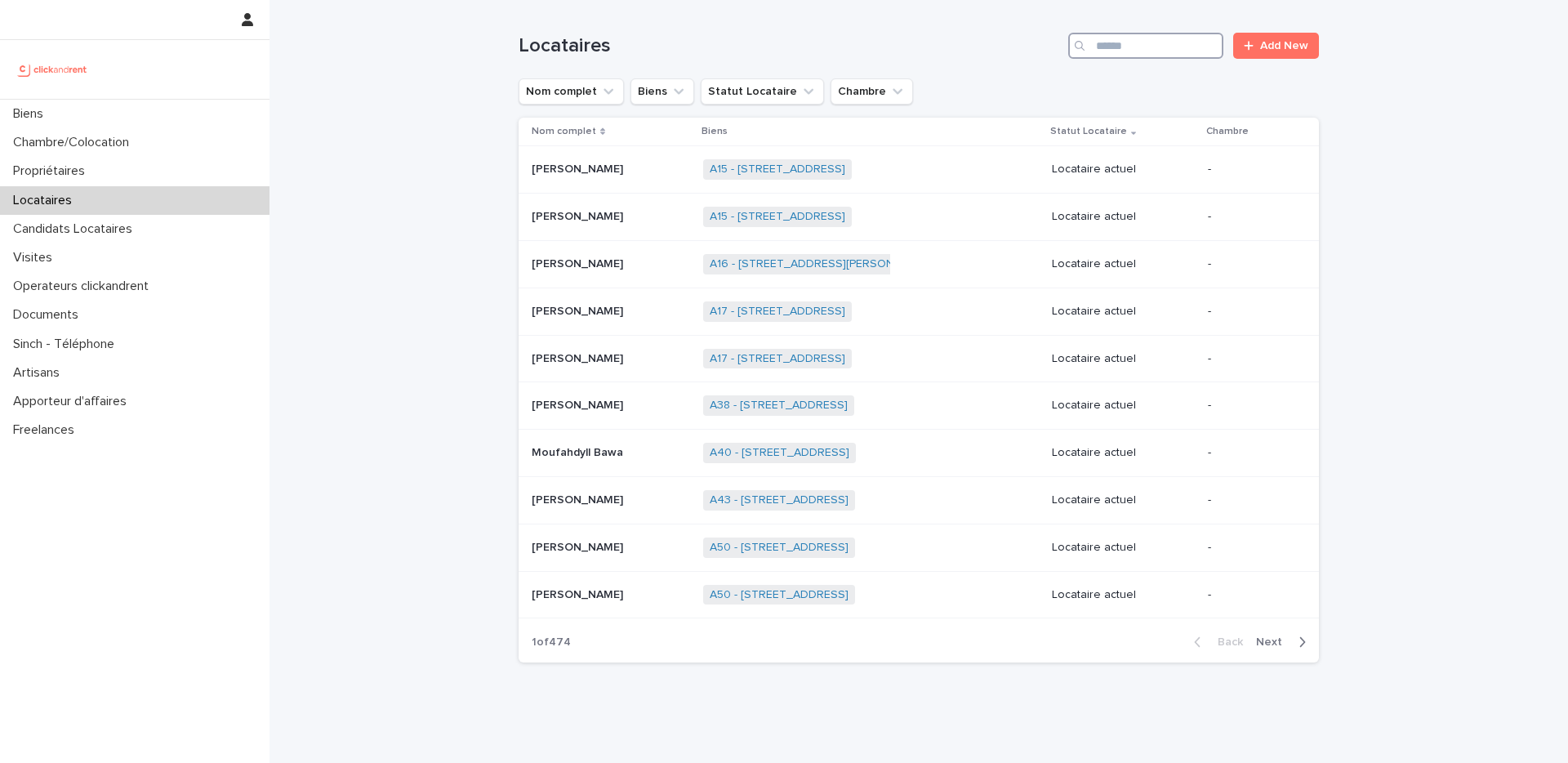
click at [1127, 37] on input "Search" at bounding box center [1146, 45] width 155 height 26
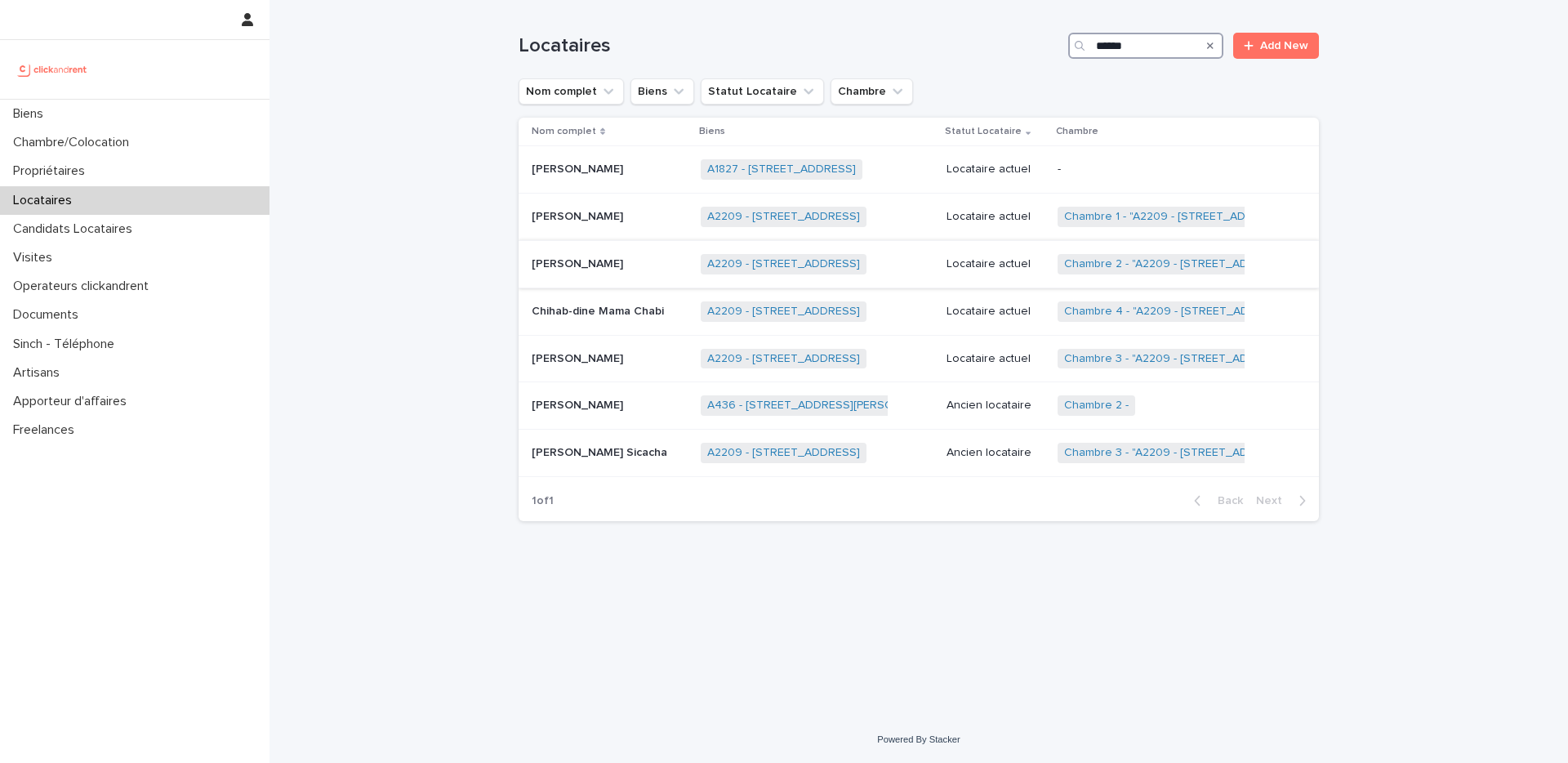
type input "******"
click at [620, 264] on p at bounding box center [610, 264] width 156 height 14
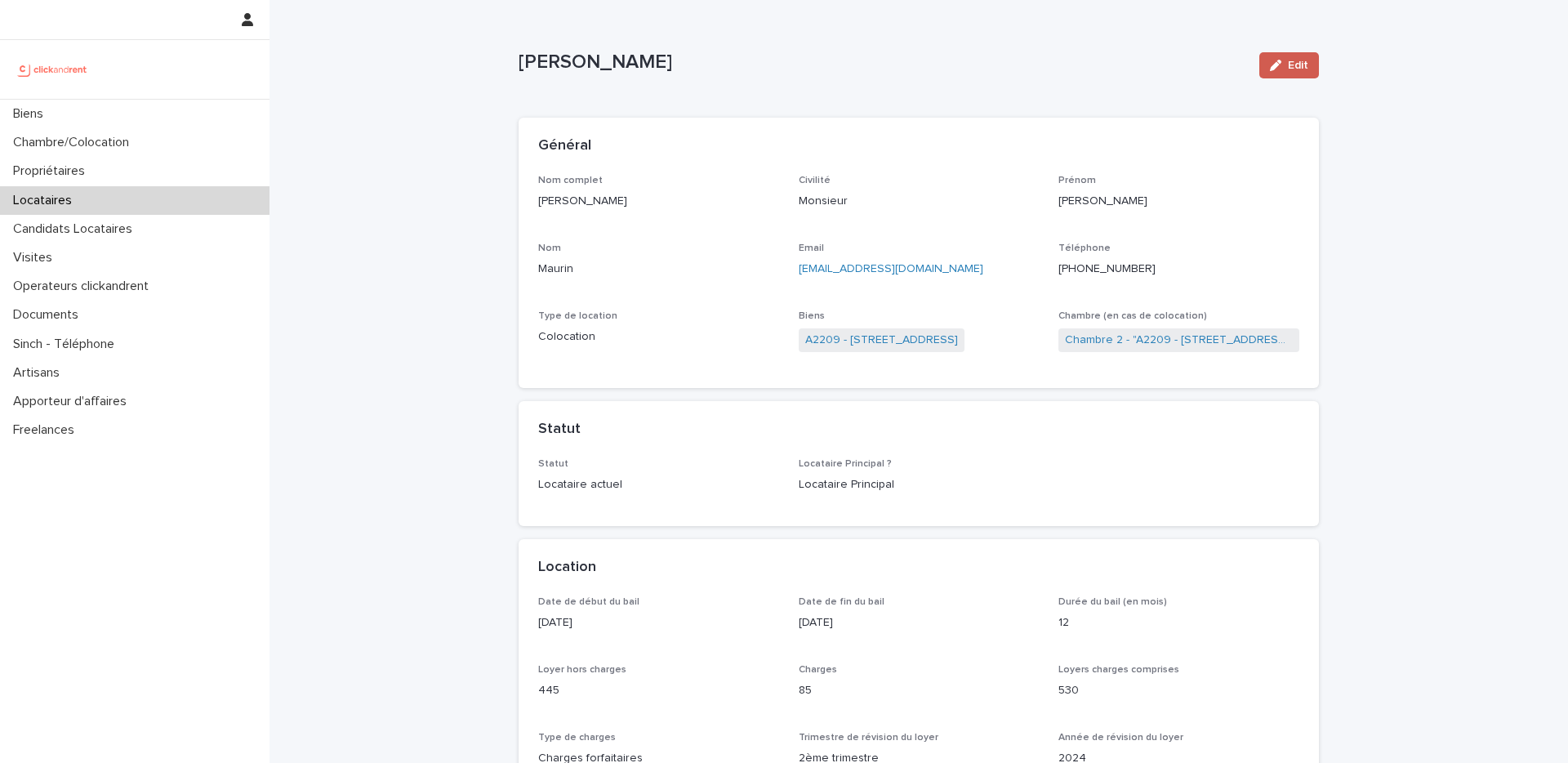
click at [1291, 63] on span "Edit" at bounding box center [1298, 65] width 20 height 11
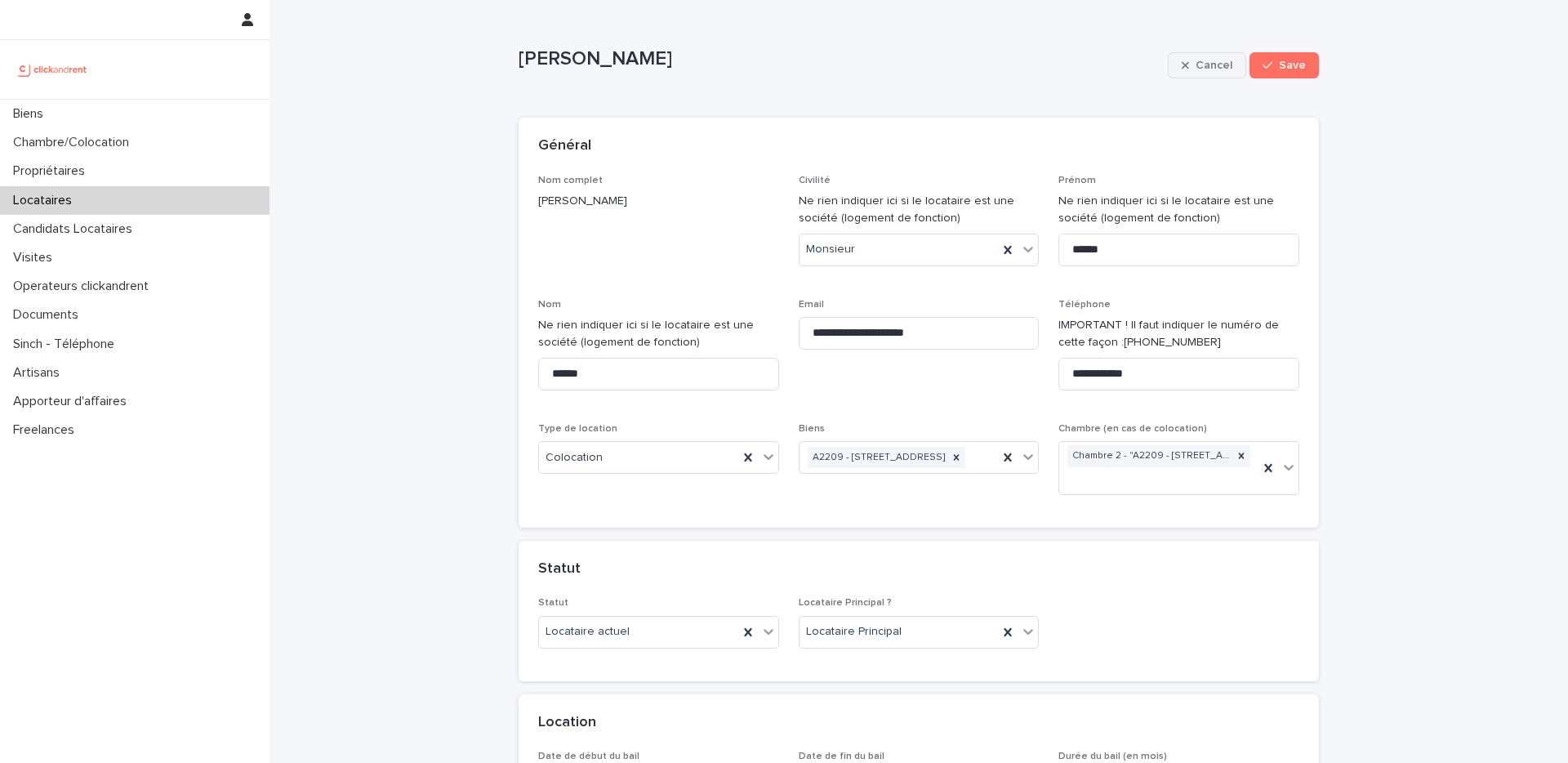
click at [1222, 65] on span "Cancel" at bounding box center [1214, 65] width 37 height 11
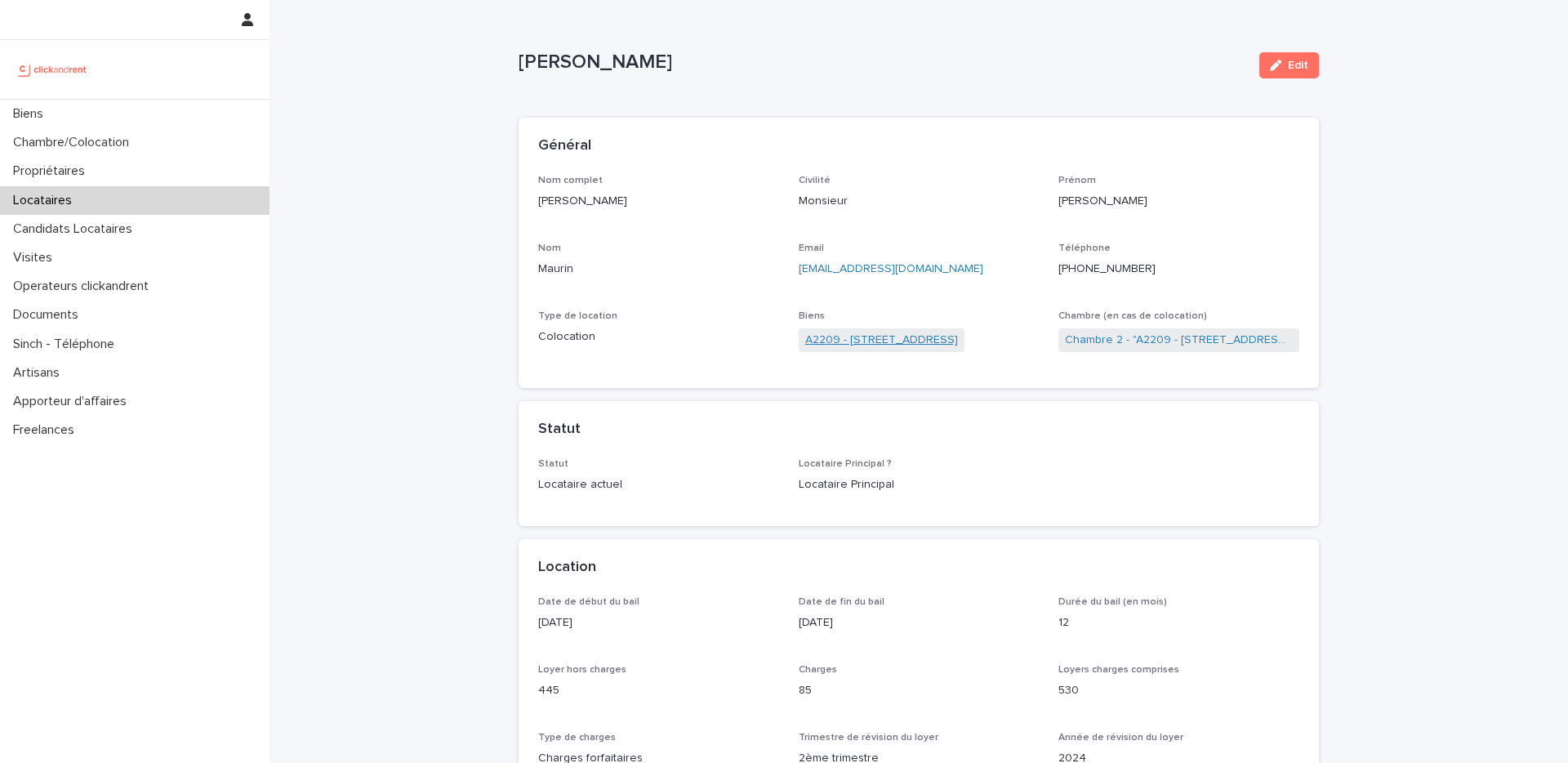
click at [857, 339] on link "A2209 - 1026 avenue de Maurin, Montpellier 34070" at bounding box center [882, 340] width 153 height 17
click at [896, 338] on link "A2209 - 1026 avenue de Maurin, Montpellier 34070" at bounding box center [882, 340] width 153 height 17
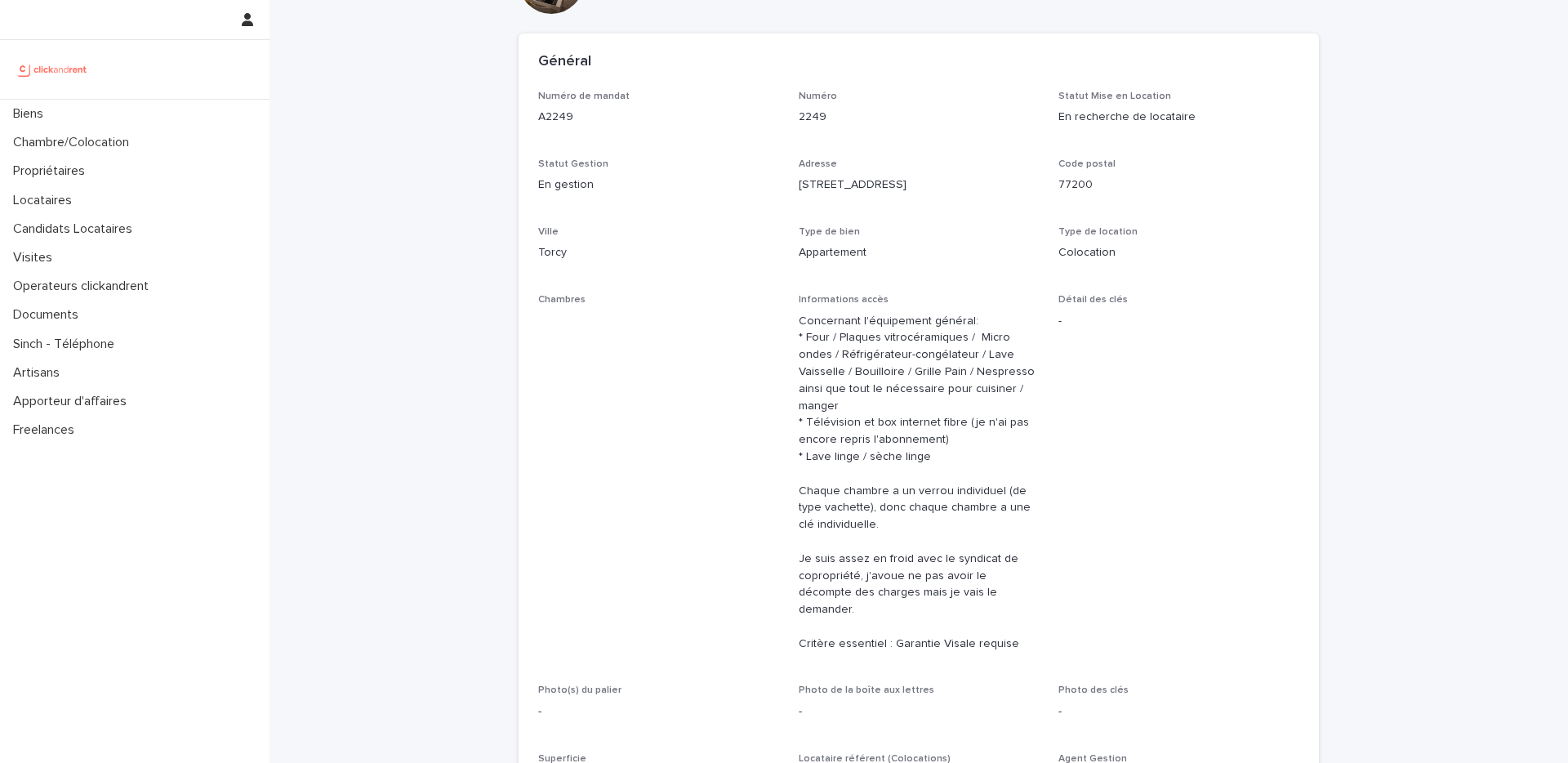
scroll to position [96, 0]
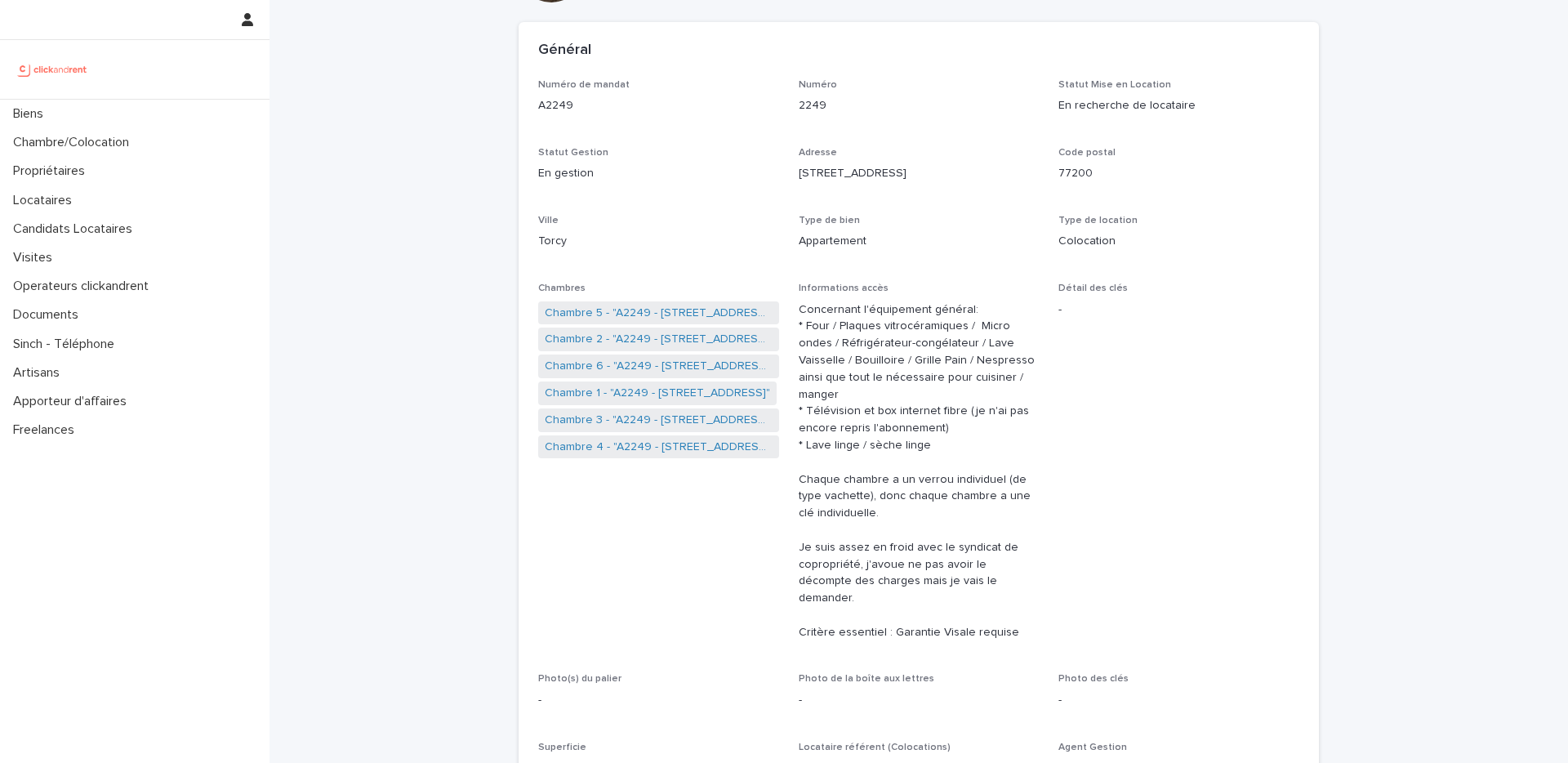
click at [628, 343] on link "Chambre 2 - "A2249 - [STREET_ADDRESS]"" at bounding box center [659, 339] width 228 height 17
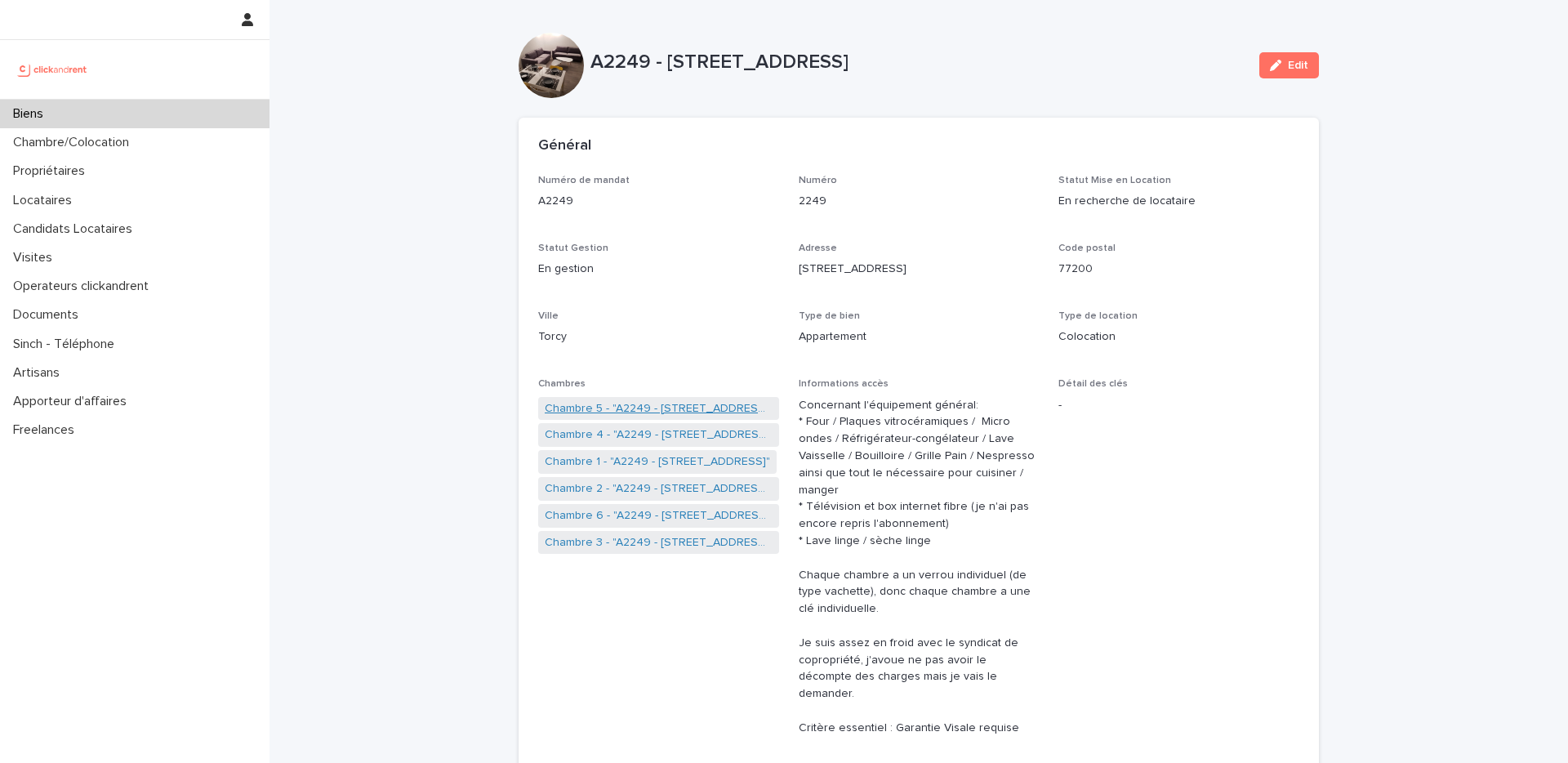
click at [626, 408] on link "Chambre 5 - "A2249 - [STREET_ADDRESS]"" at bounding box center [659, 408] width 228 height 17
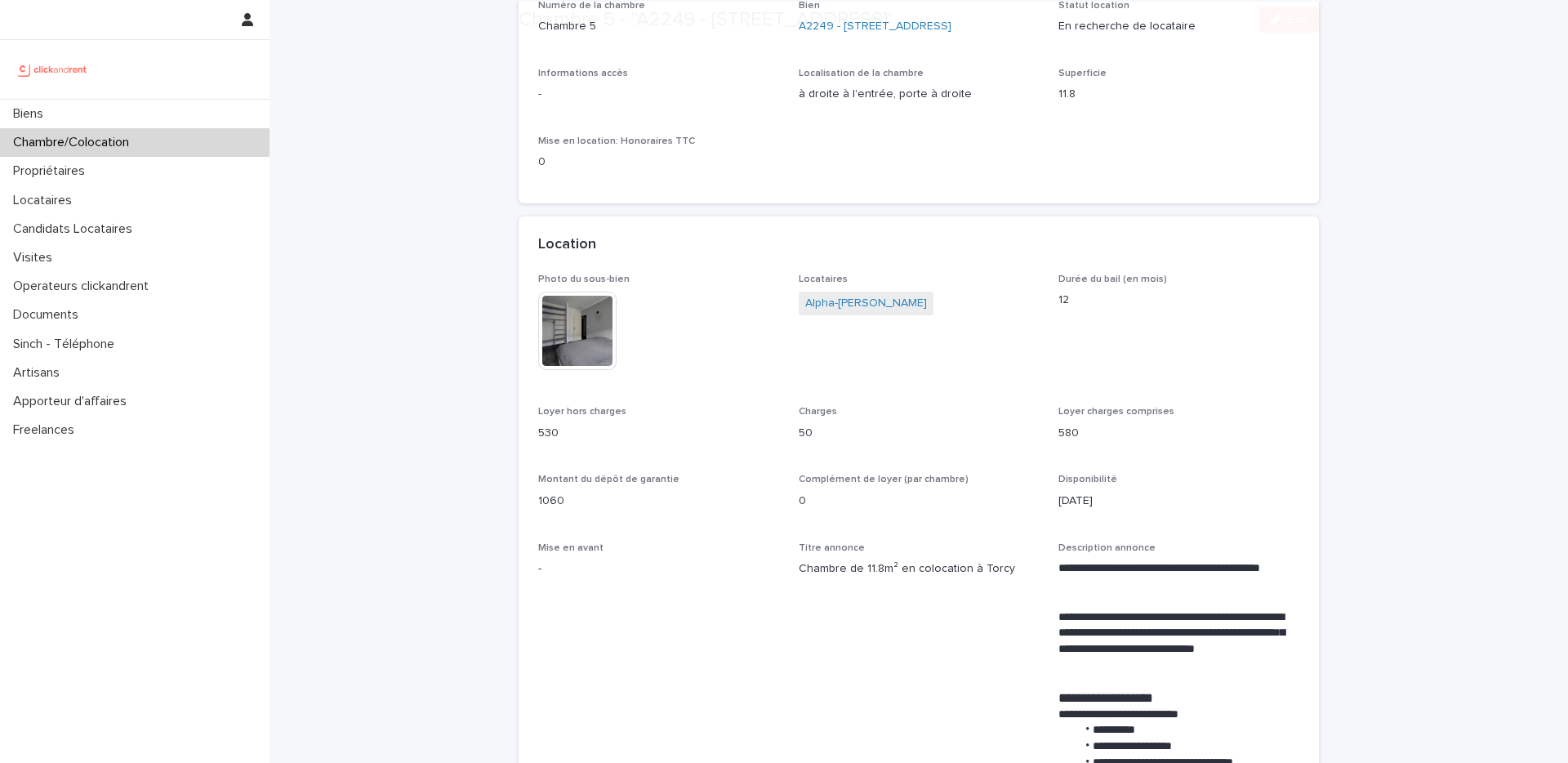
scroll to position [292, 0]
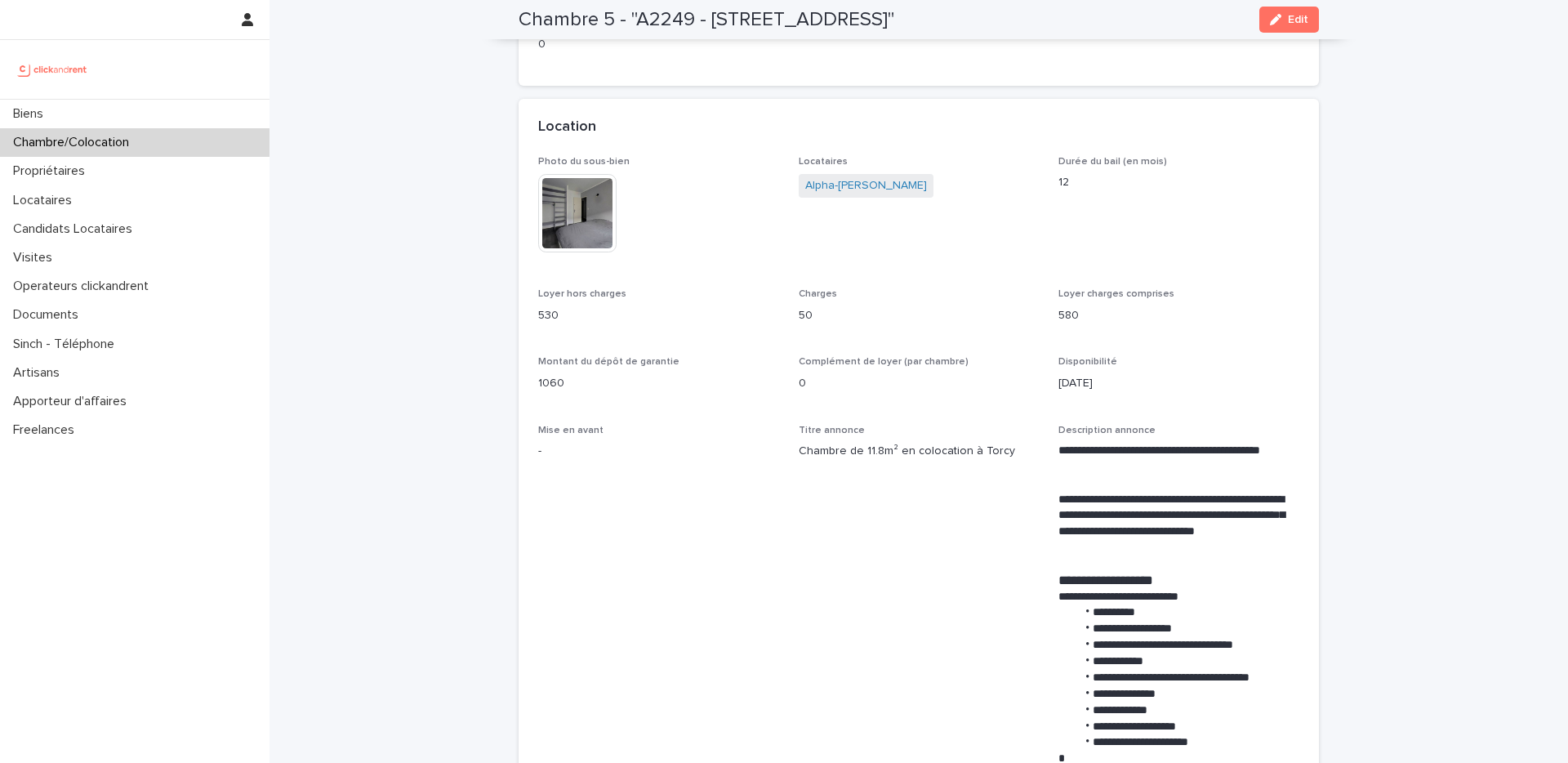
click at [546, 317] on p "530" at bounding box center [659, 316] width 241 height 17
copy p "530"
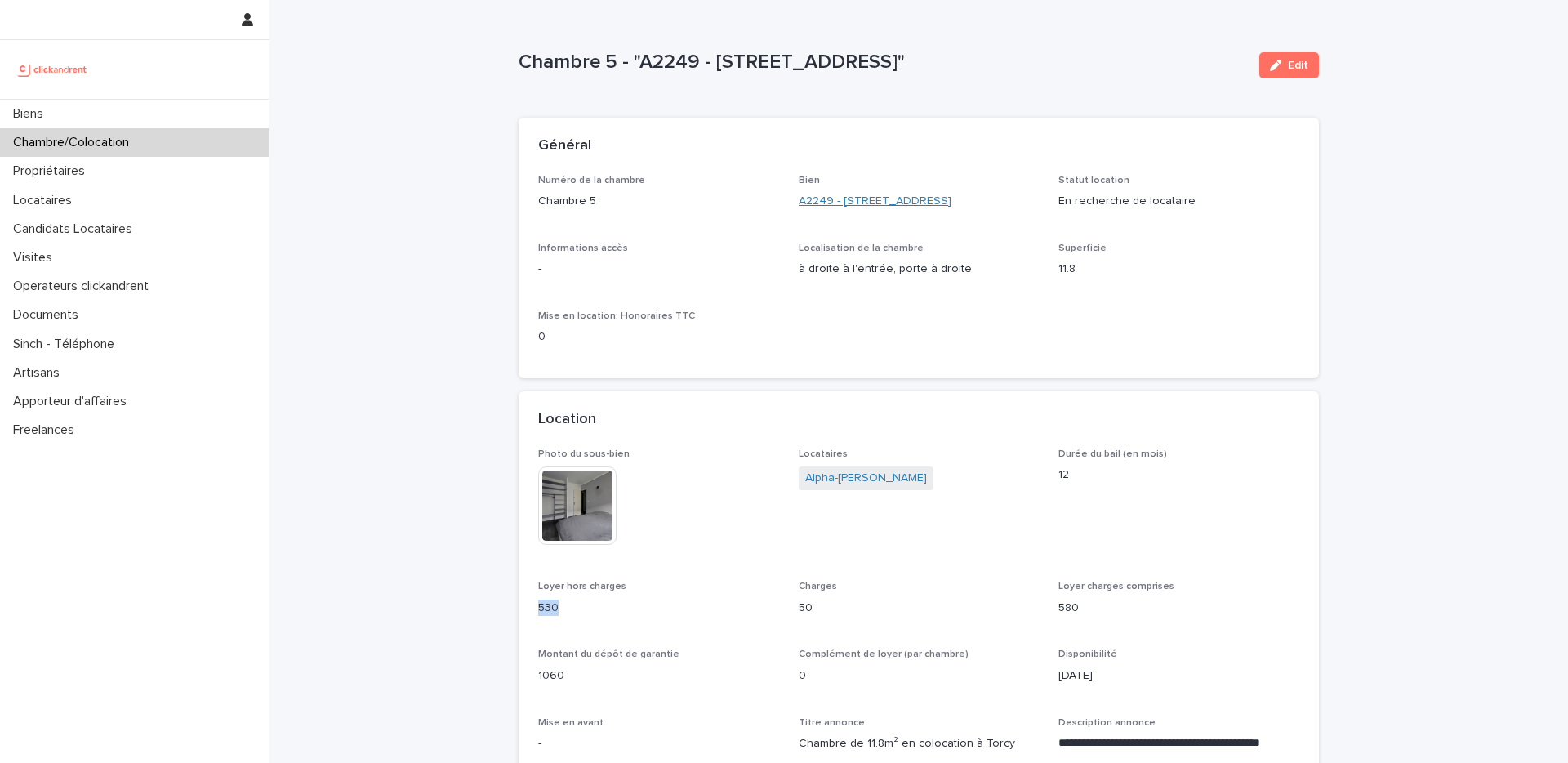
click at [834, 194] on link "A2249 - 14 Rue de la Fontaine, Torcy 77200" at bounding box center [875, 201] width 153 height 17
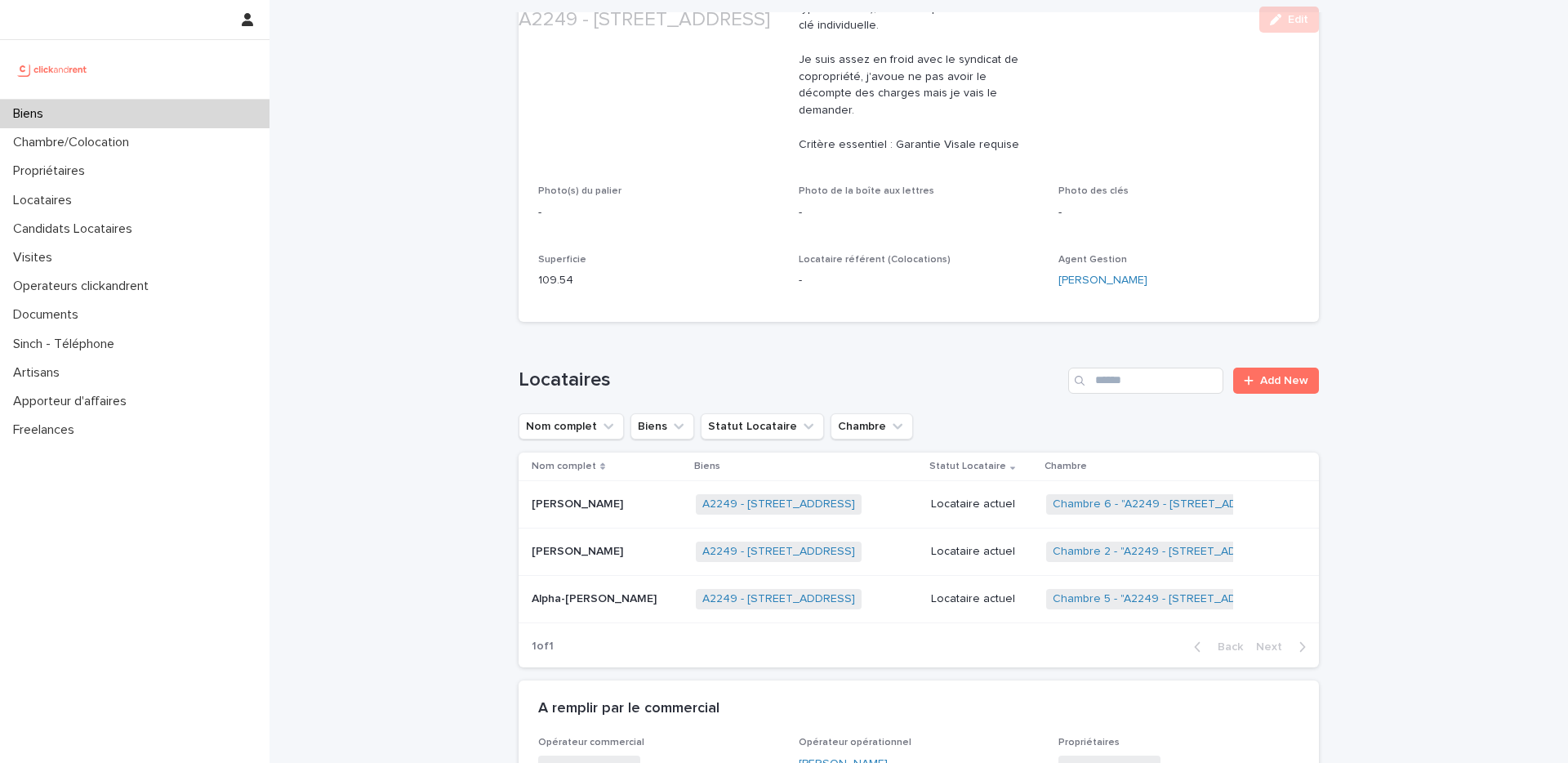
scroll to position [784, 0]
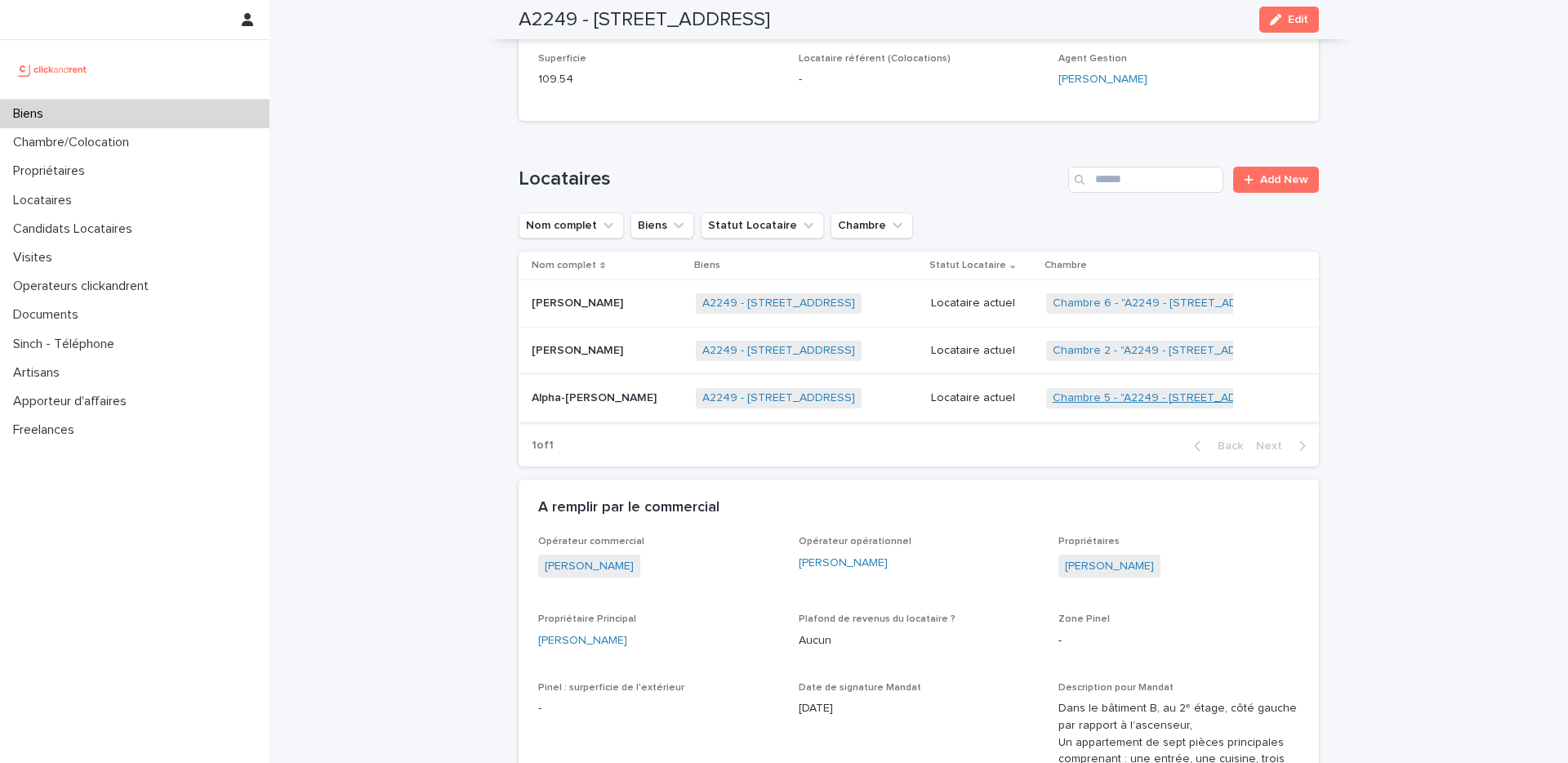
click at [1128, 391] on link "Chambre 5 - "A2249 - 14 Rue de la Fontaine, Torcy 77200"" at bounding box center [1166, 398] width 228 height 14
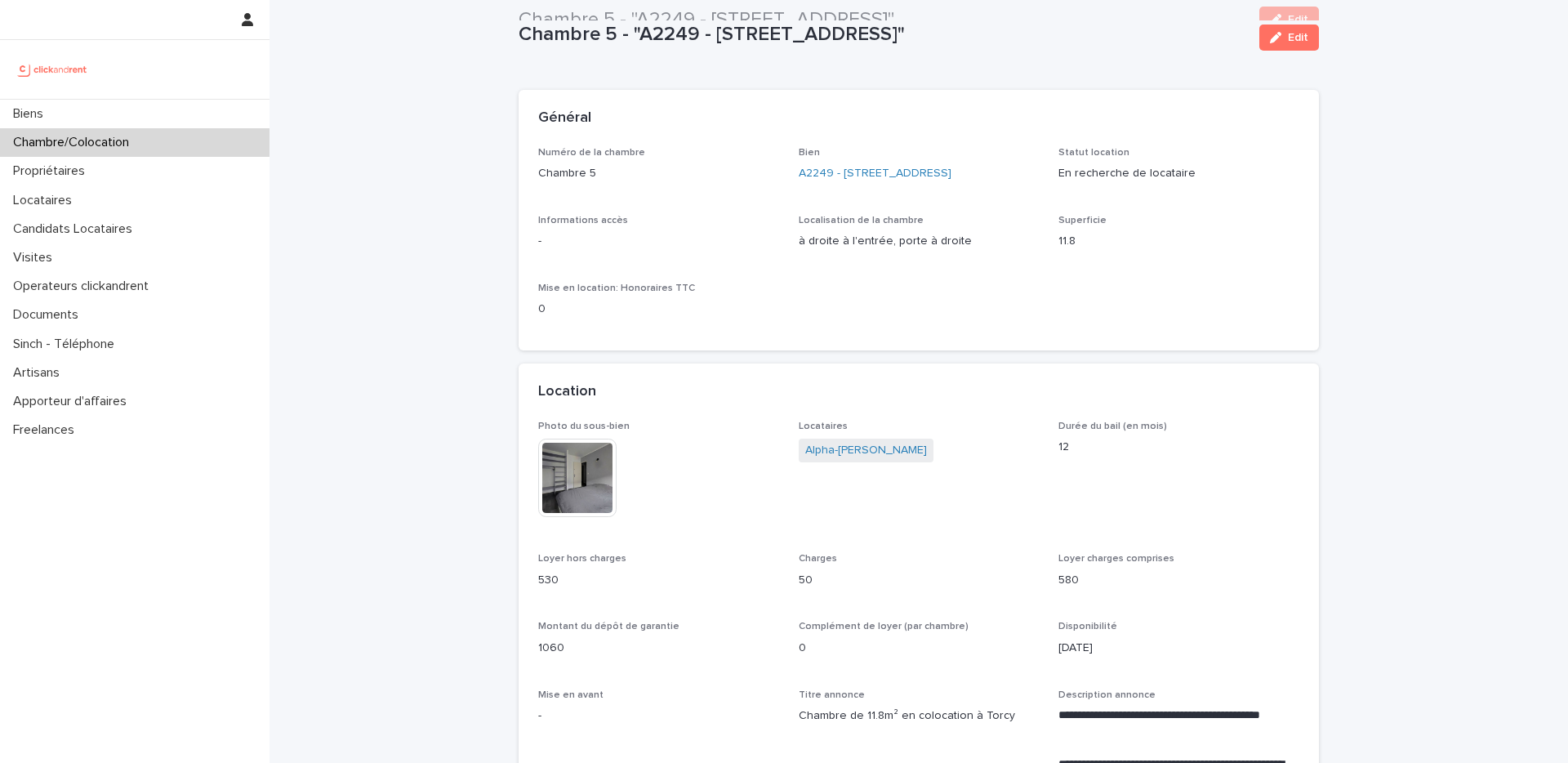
scroll to position [20, 0]
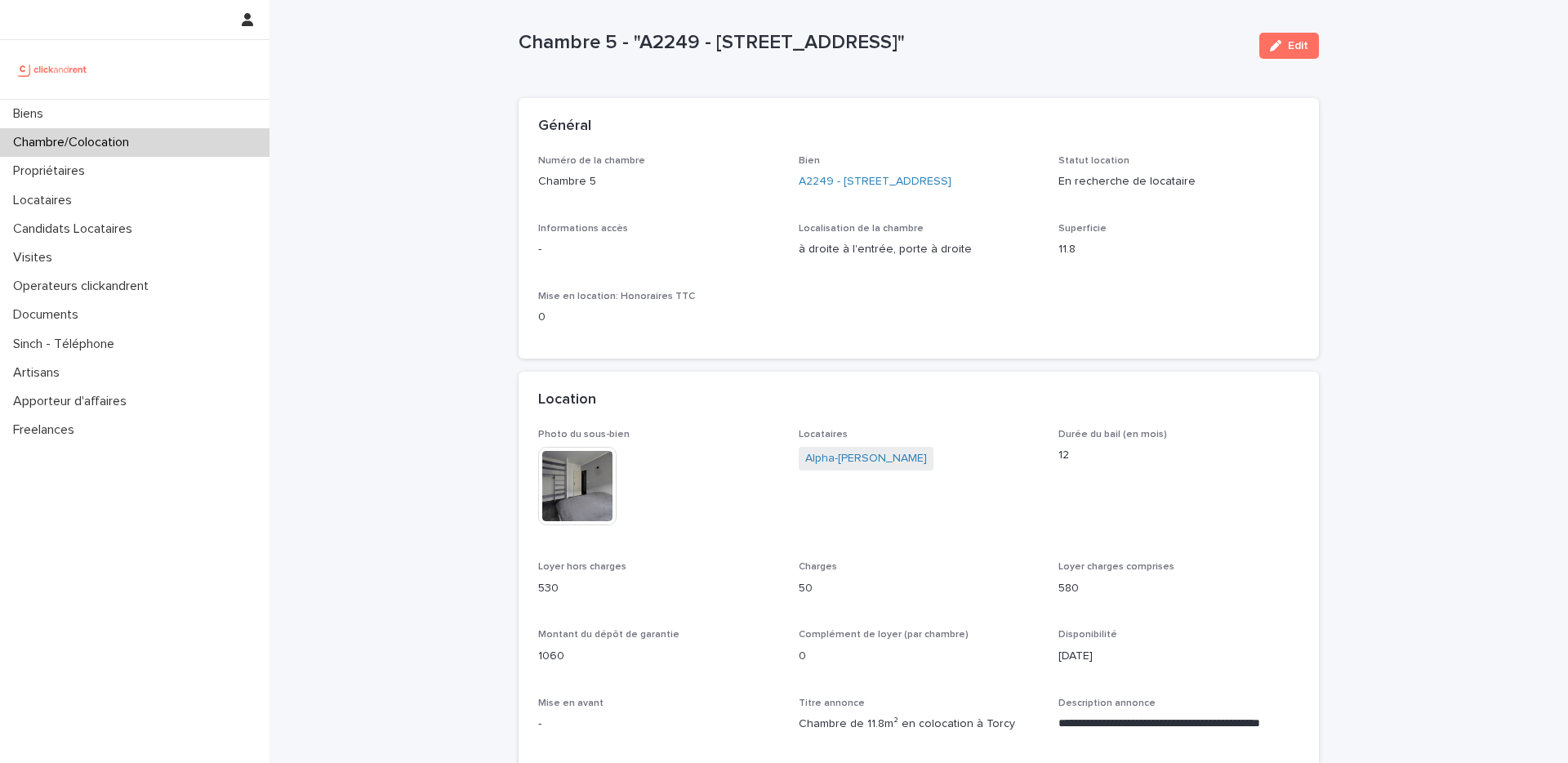
click at [958, 252] on p "à droite à l'entrée, porte à droite" at bounding box center [919, 250] width 241 height 17
drag, startPoint x: 958, startPoint y: 252, endPoint x: 799, endPoint y: 249, distance: 159.0
click at [799, 249] on p "à droite à l'entrée, porte à droite" at bounding box center [919, 250] width 241 height 17
copy p "à droite à l'entrée, porte à droite"
drag, startPoint x: 1049, startPoint y: 48, endPoint x: 515, endPoint y: 45, distance: 534.0
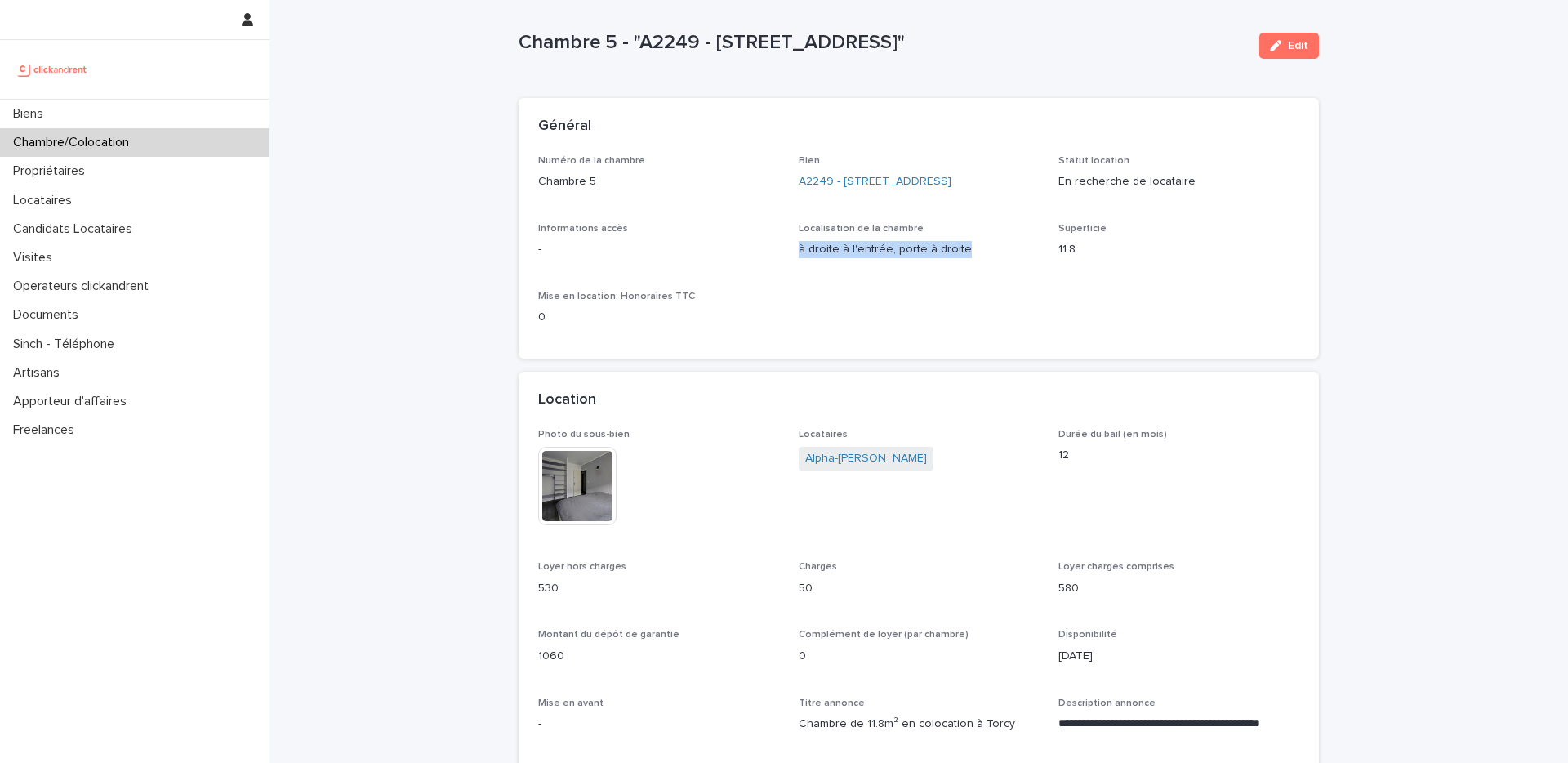
copy p "Chambre 5 - "A2249 - 14 Rue de la Fontaine, Torcy 77200""
click at [1273, 42] on icon "button" at bounding box center [1275, 45] width 11 height 11
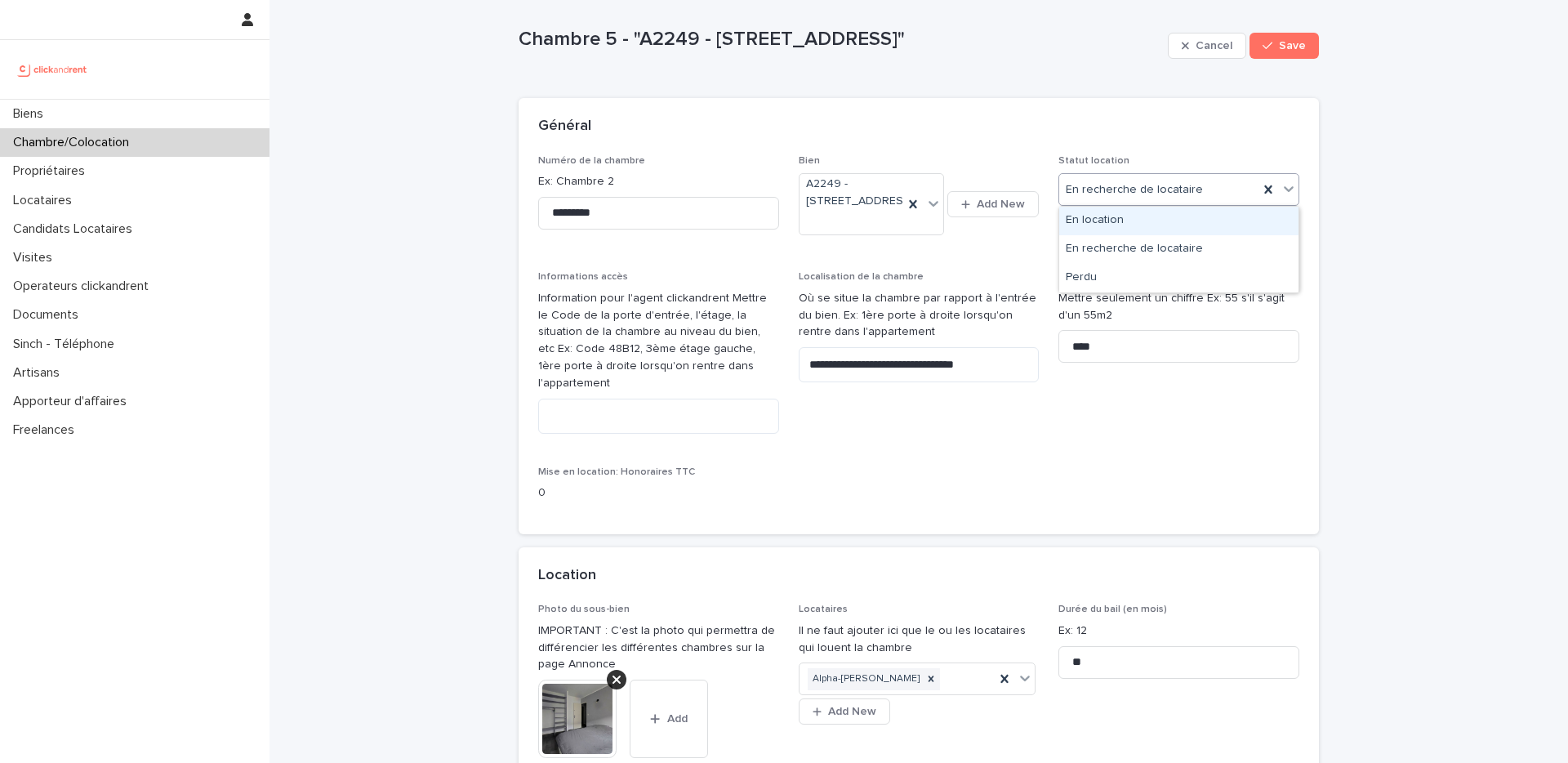
click at [1161, 216] on div "En location" at bounding box center [1179, 221] width 239 height 29
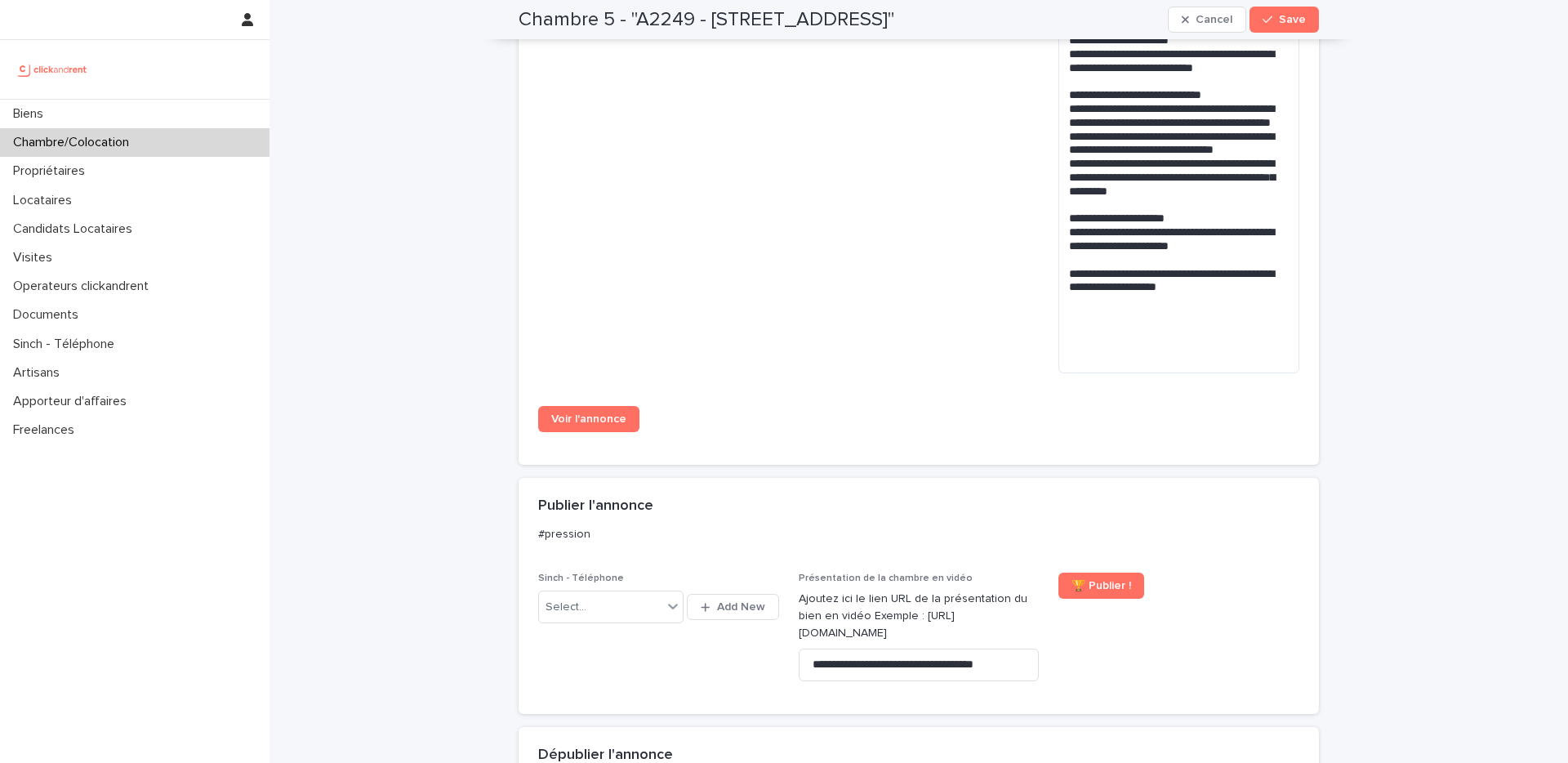
scroll to position [1629, 0]
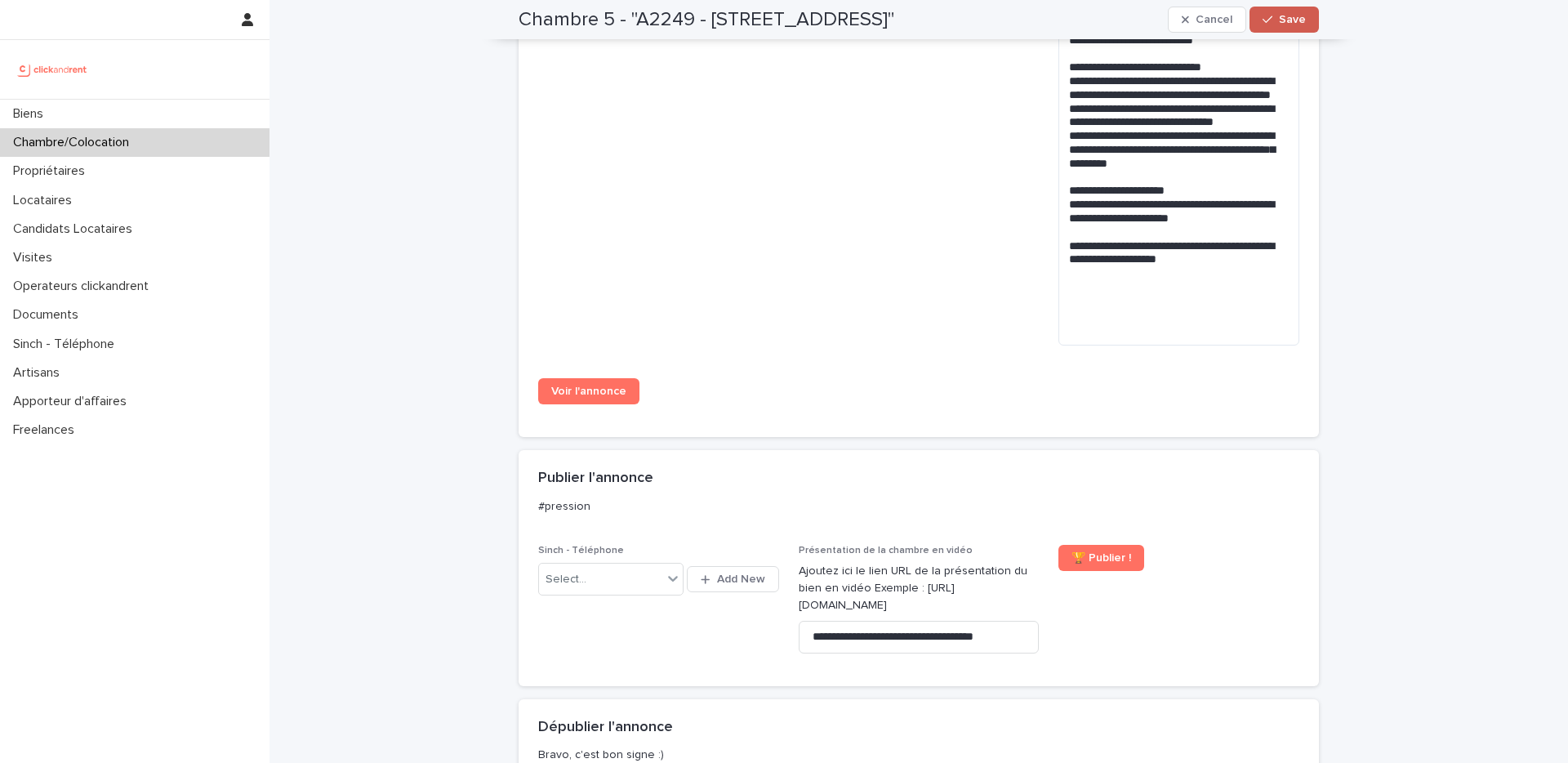
click at [1301, 18] on span "Save" at bounding box center [1293, 19] width 27 height 11
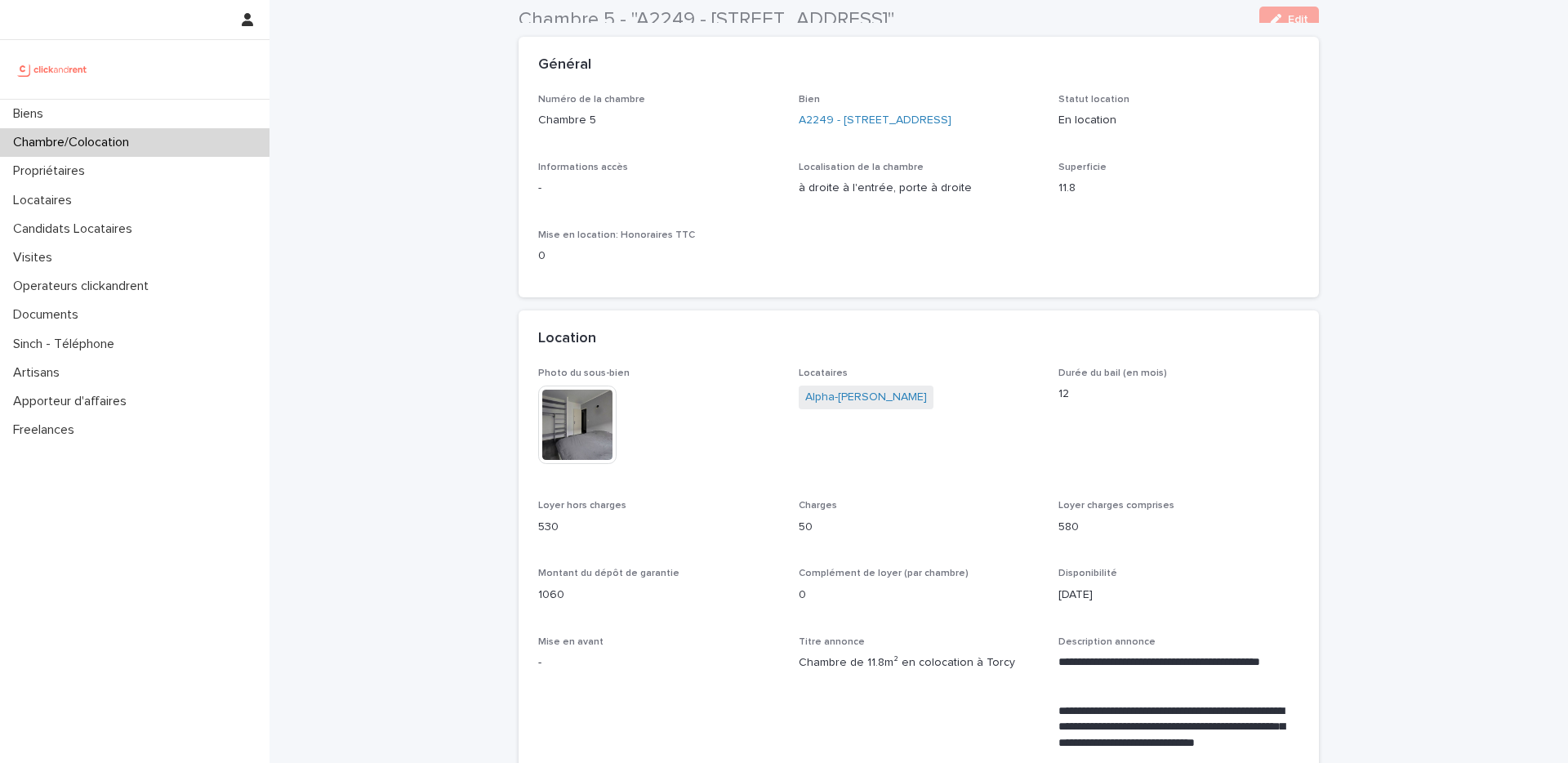
scroll to position [74, 0]
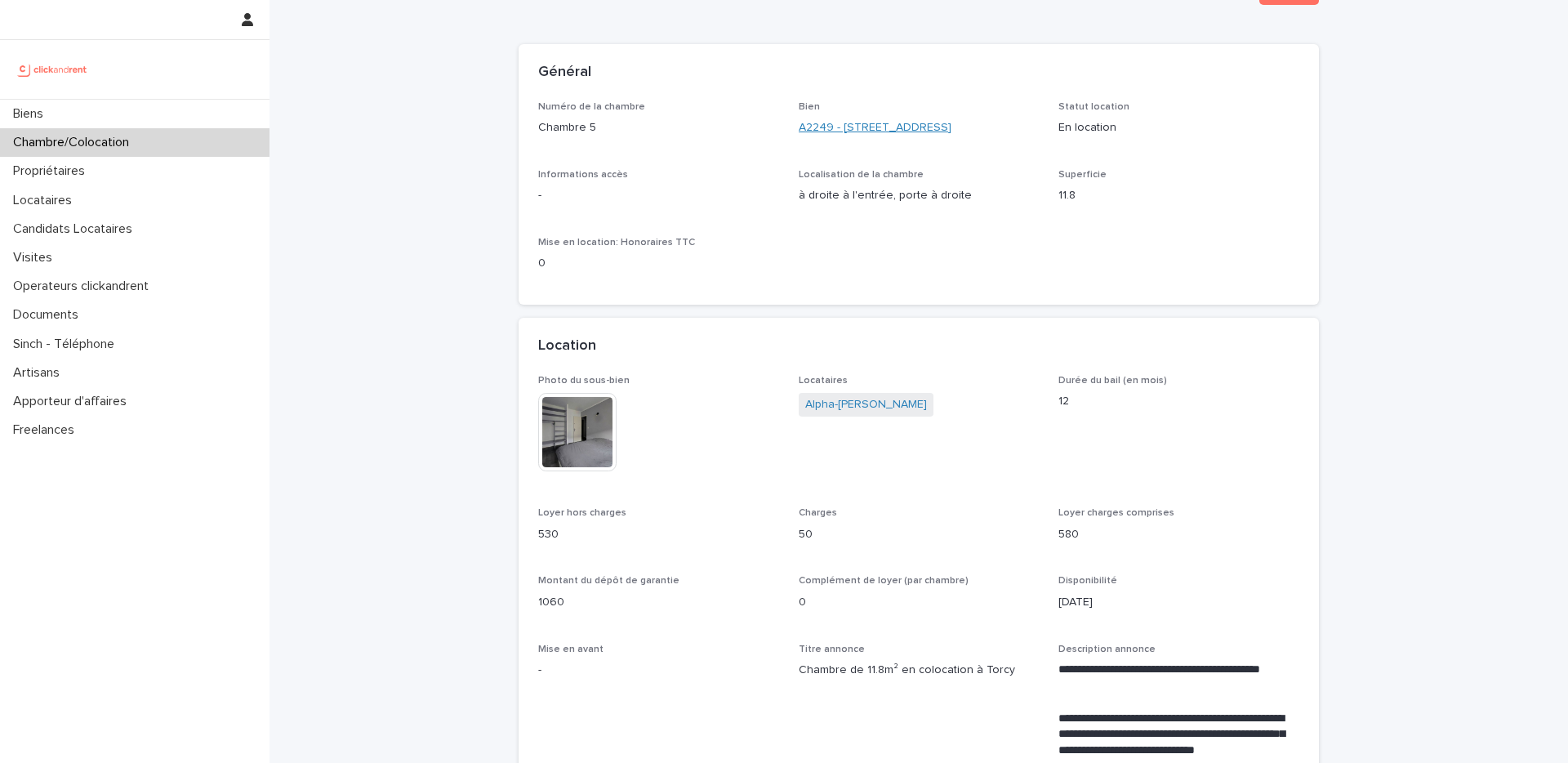
click at [897, 129] on link "A2249 - 14 Rue de la Fontaine, Torcy 77200" at bounding box center [875, 127] width 153 height 17
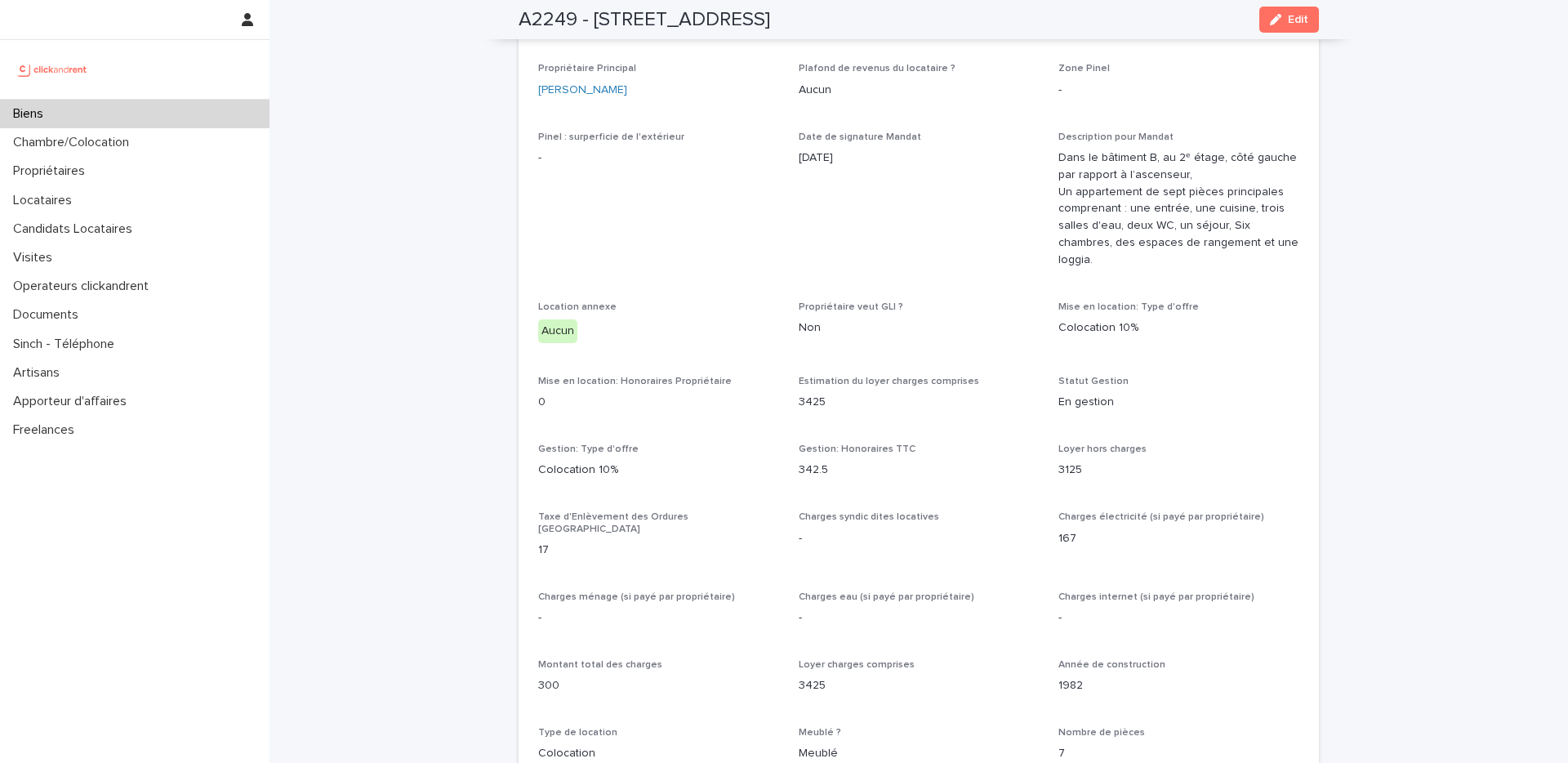
scroll to position [1336, 0]
drag, startPoint x: 801, startPoint y: 399, endPoint x: 903, endPoint y: 398, distance: 102.0
click at [902, 443] on span "Gestion: Honoraires TTC" at bounding box center [857, 448] width 117 height 10
drag, startPoint x: 851, startPoint y: 415, endPoint x: 798, endPoint y: 415, distance: 53.0
click at [799, 460] on p "342.5" at bounding box center [919, 468] width 241 height 17
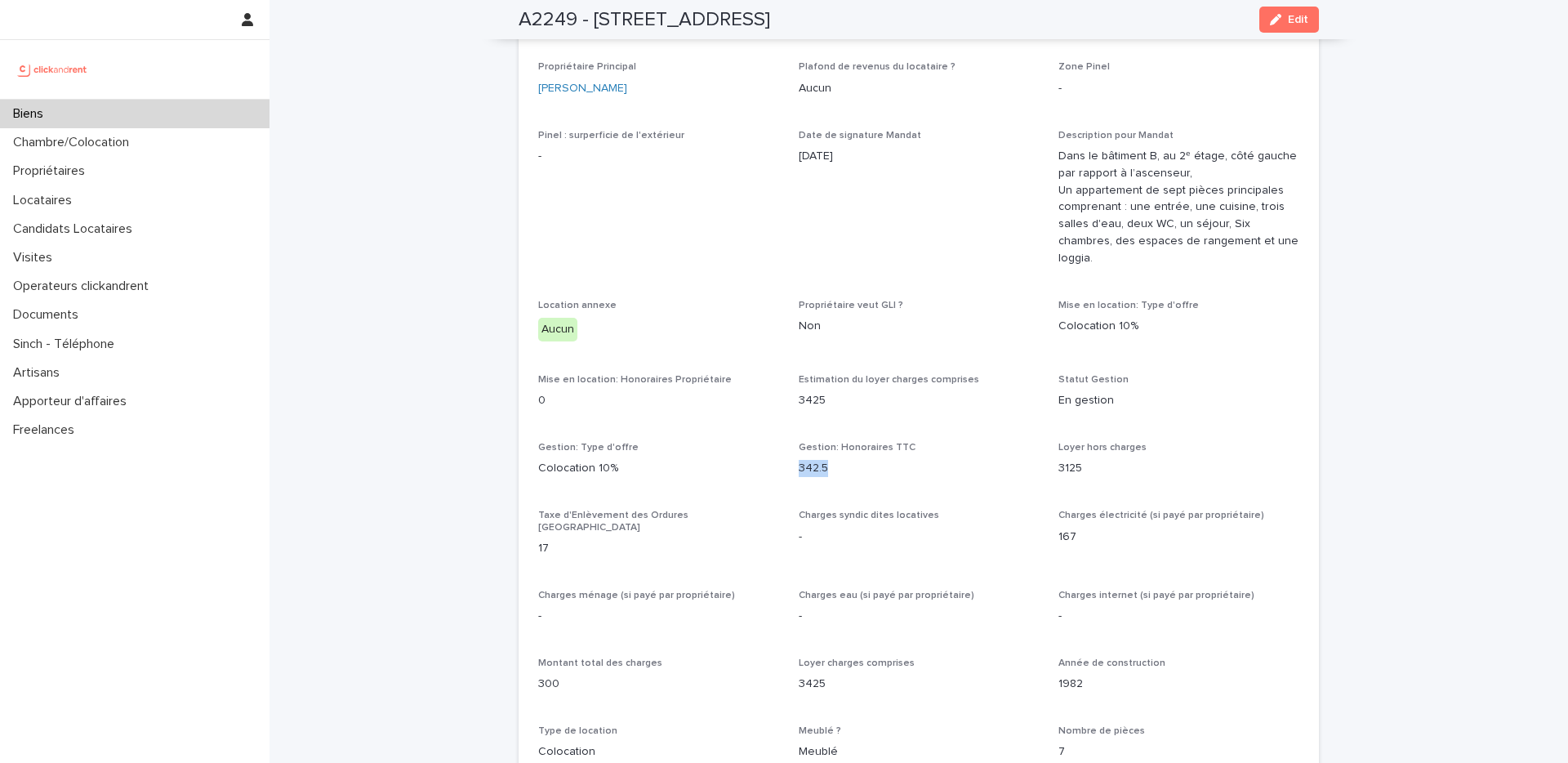
copy p "342.5"
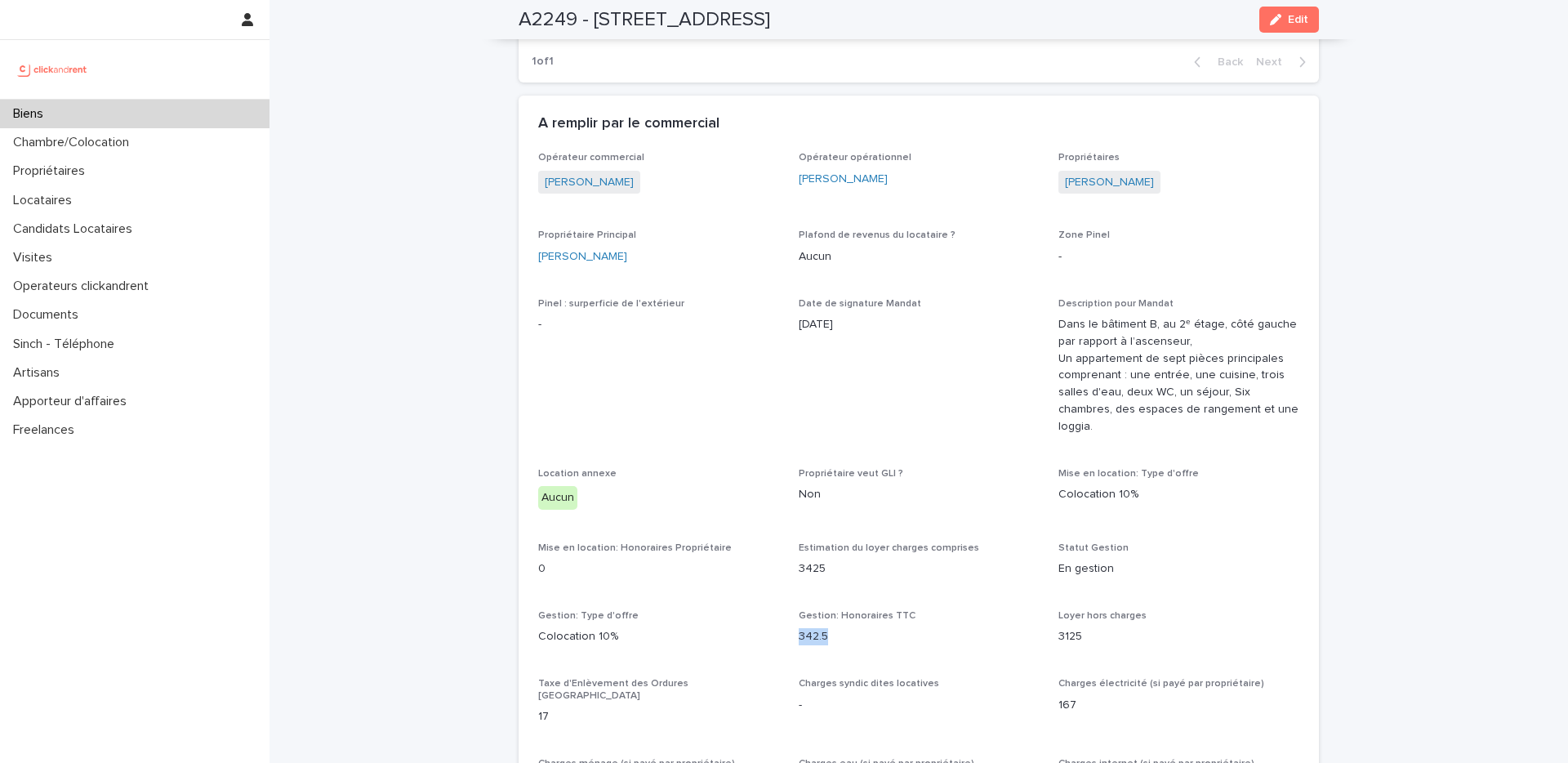
scroll to position [1153, 0]
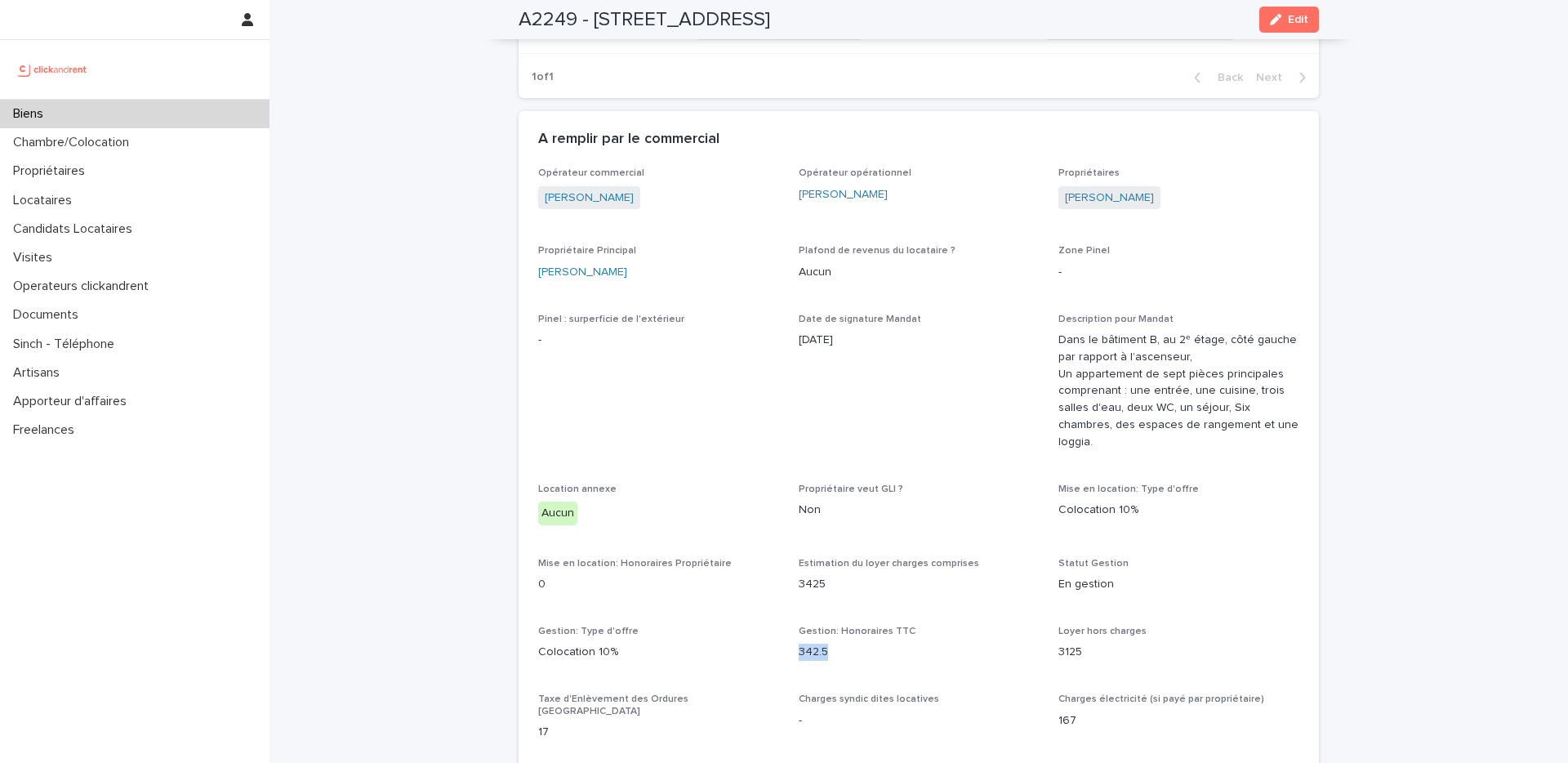
drag, startPoint x: 643, startPoint y: 166, endPoint x: 537, endPoint y: 166, distance: 106.0
click at [538, 186] on div "Alexis Aguttes" at bounding box center [659, 199] width 241 height 27
copy link "Alexis Aguttes"
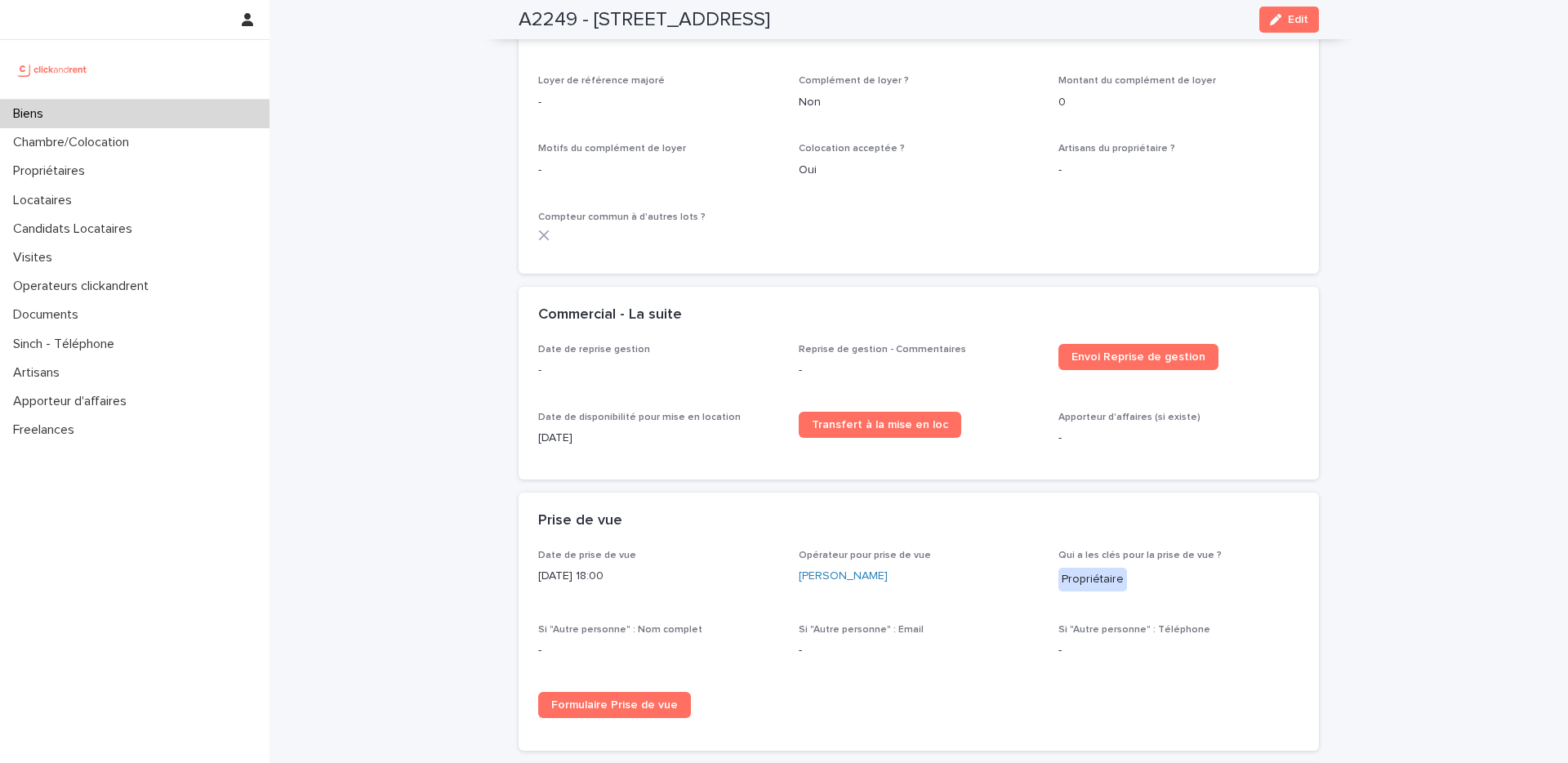
scroll to position [2403, 0]
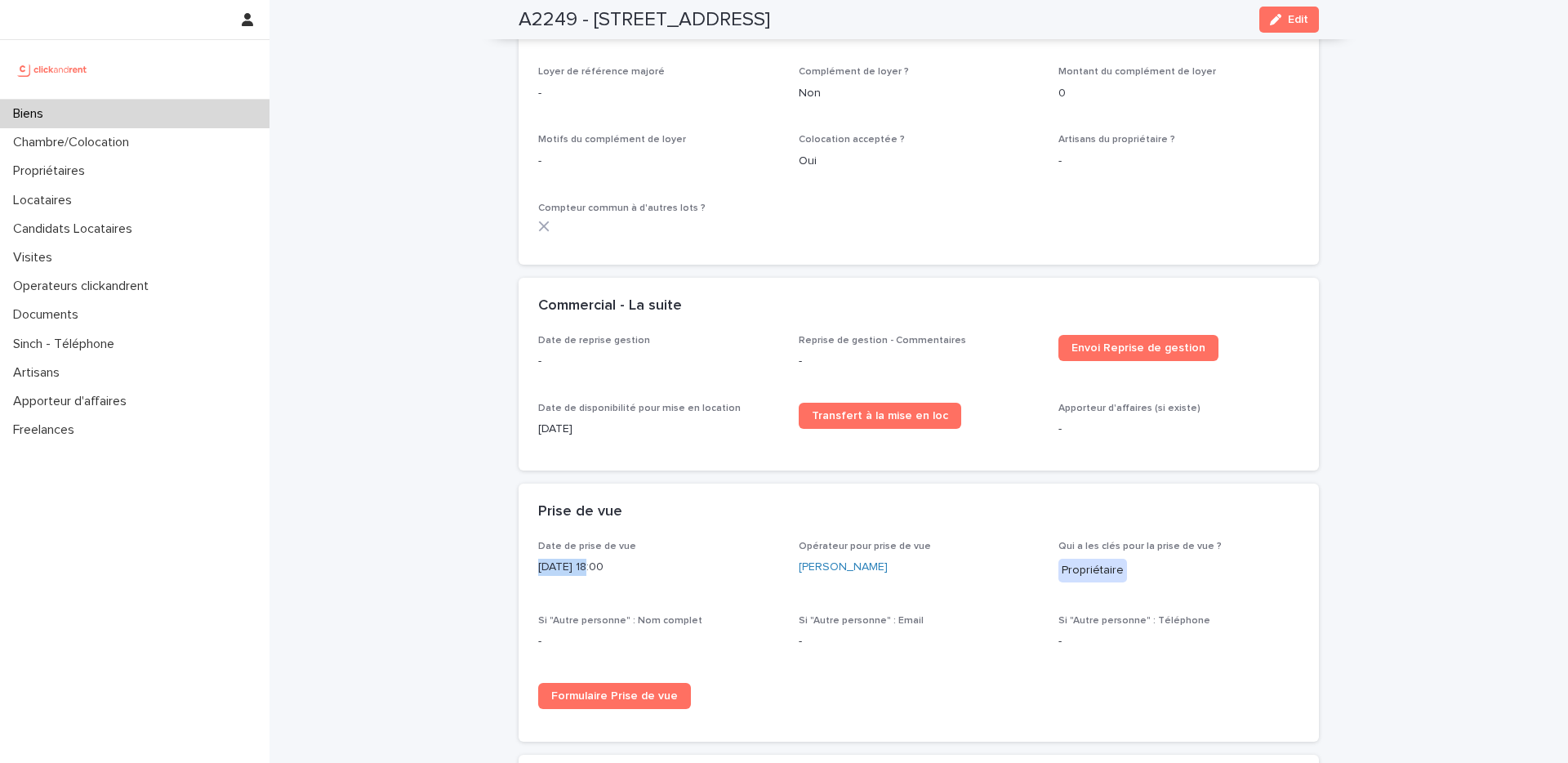
drag, startPoint x: 584, startPoint y: 504, endPoint x: 534, endPoint y: 508, distance: 50.2
click at [534, 541] on div "Date de prise de vue 11/3/2025 18:00 Opérateur pour prise de vue Jonathan Bensa…" at bounding box center [919, 641] width 801 height 201
copy p "11/3/2025"
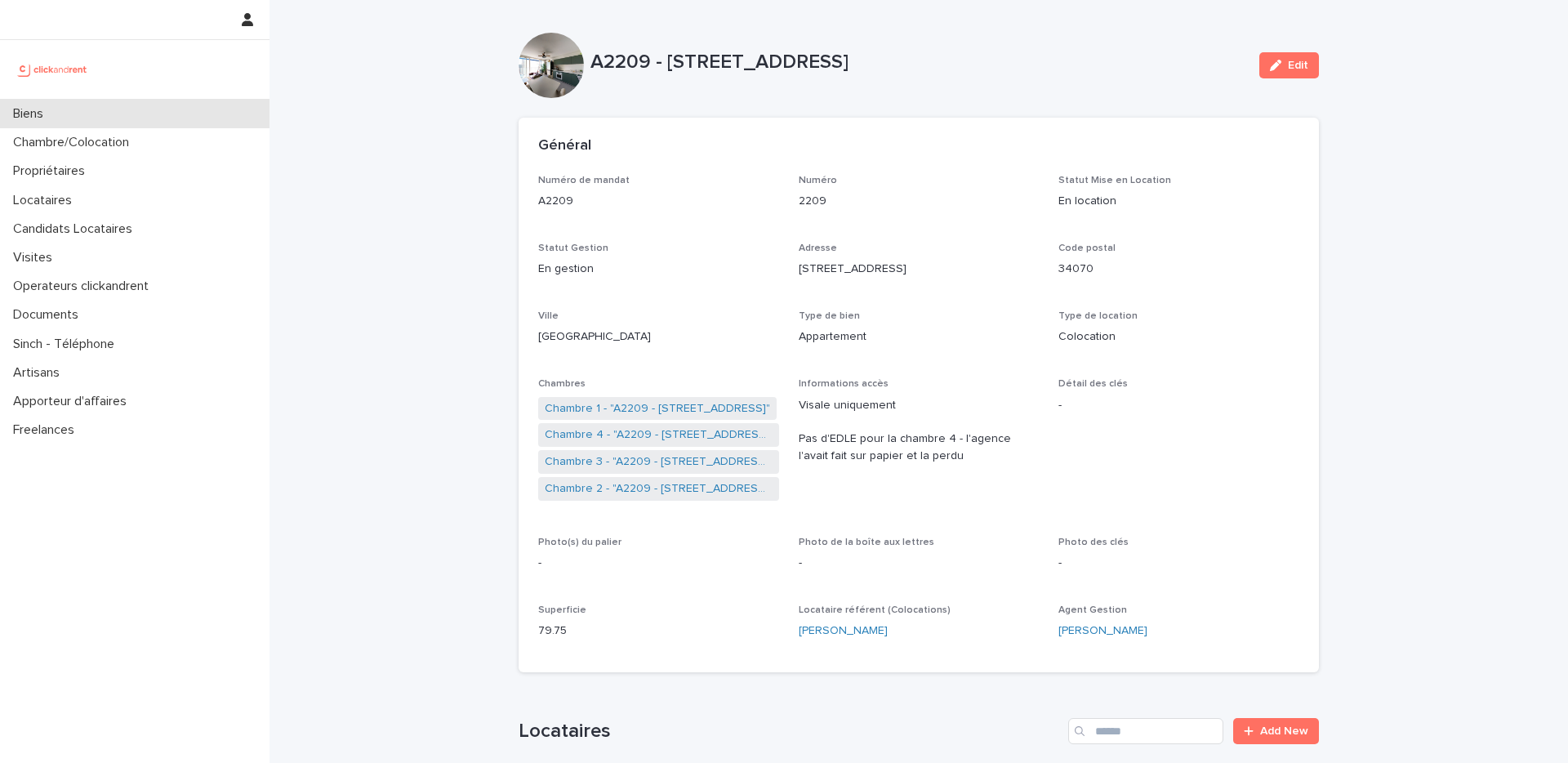
click at [133, 111] on div "Biens" at bounding box center [135, 114] width 270 height 29
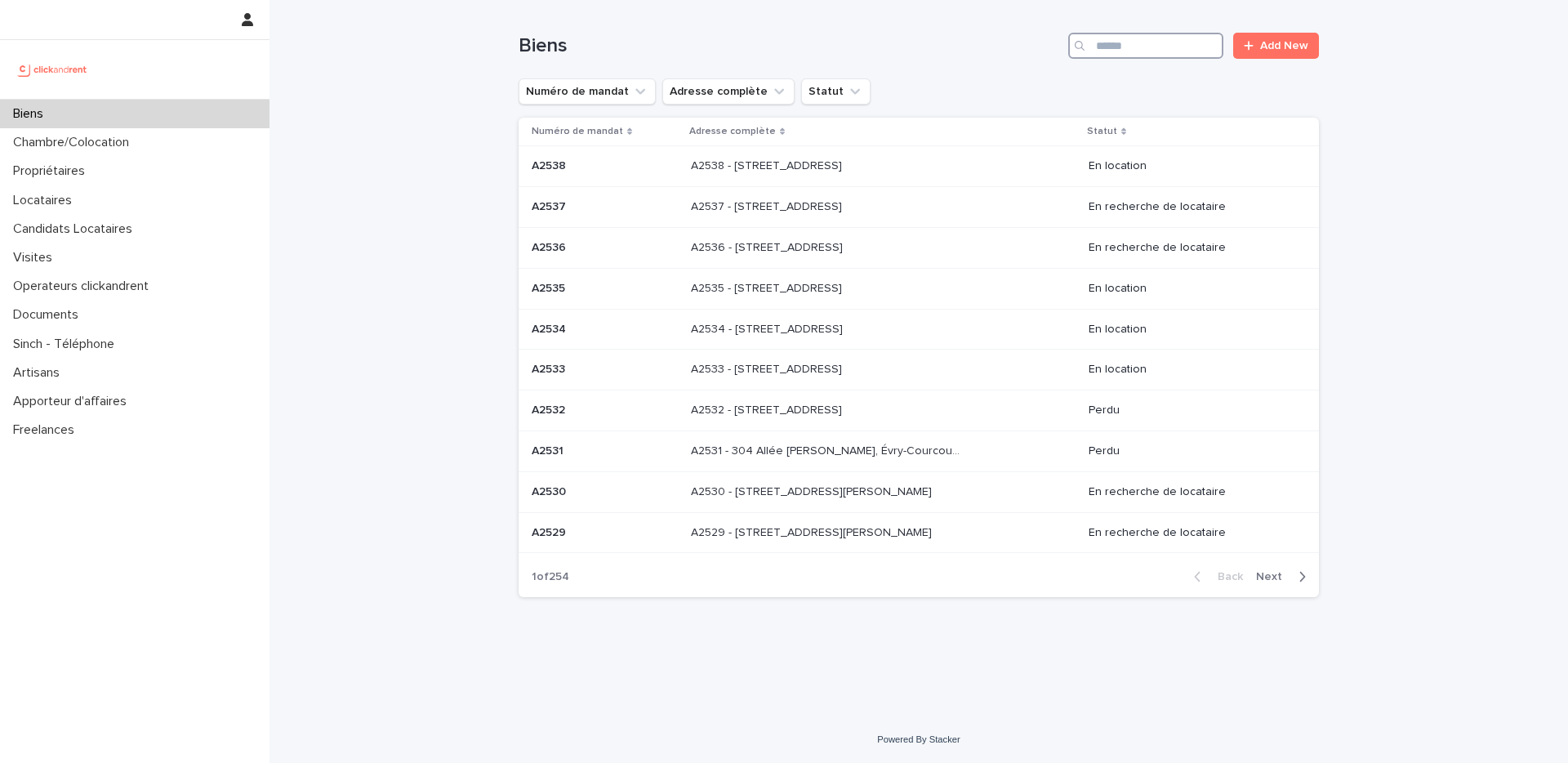
click at [1167, 57] on input "Search" at bounding box center [1146, 45] width 155 height 26
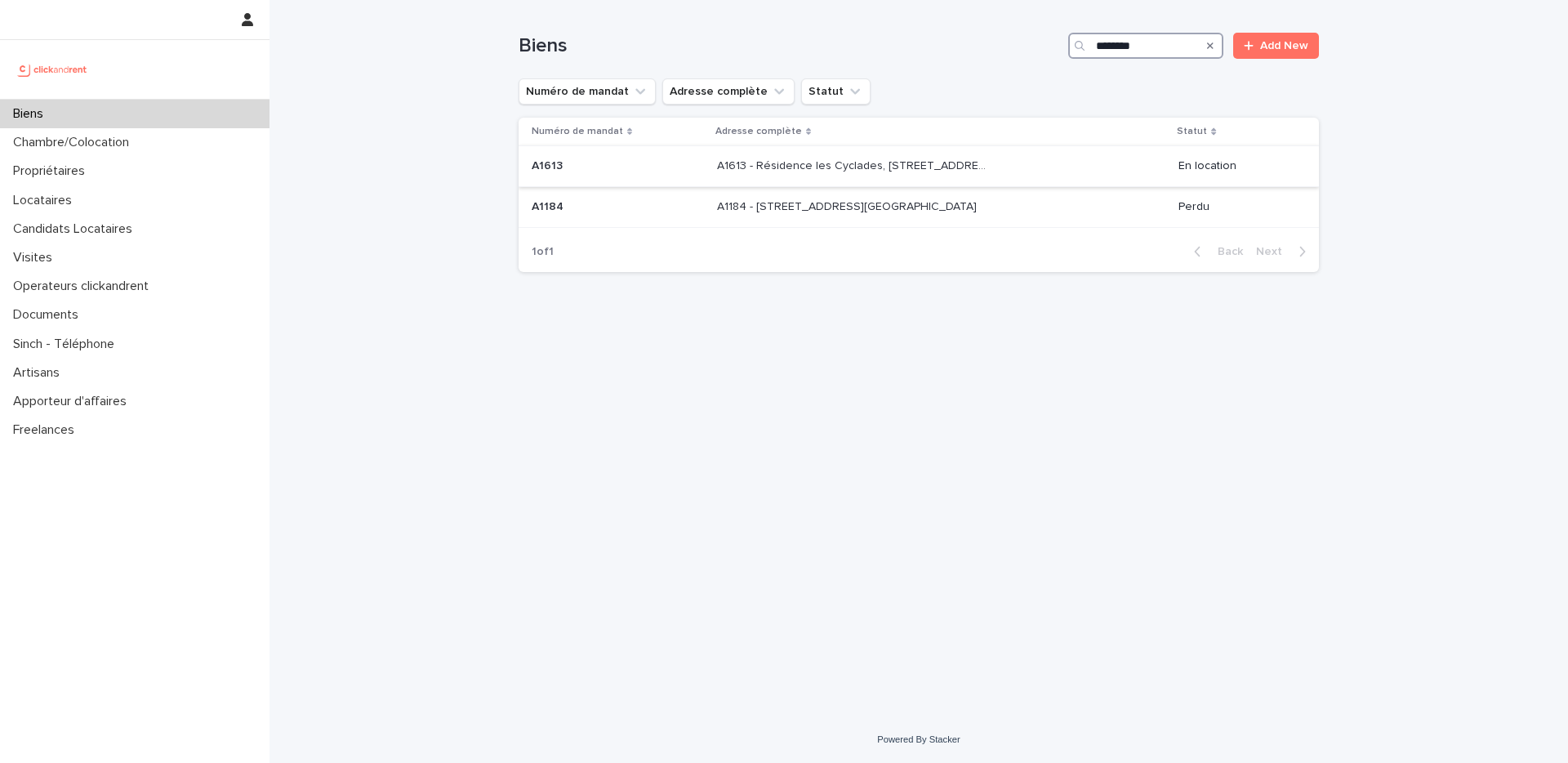
type input "********"
click at [941, 165] on p "A1613 - Résidence les Cyclades, 23 rue des Bergères, Les Ulis 91940" at bounding box center [855, 165] width 275 height 17
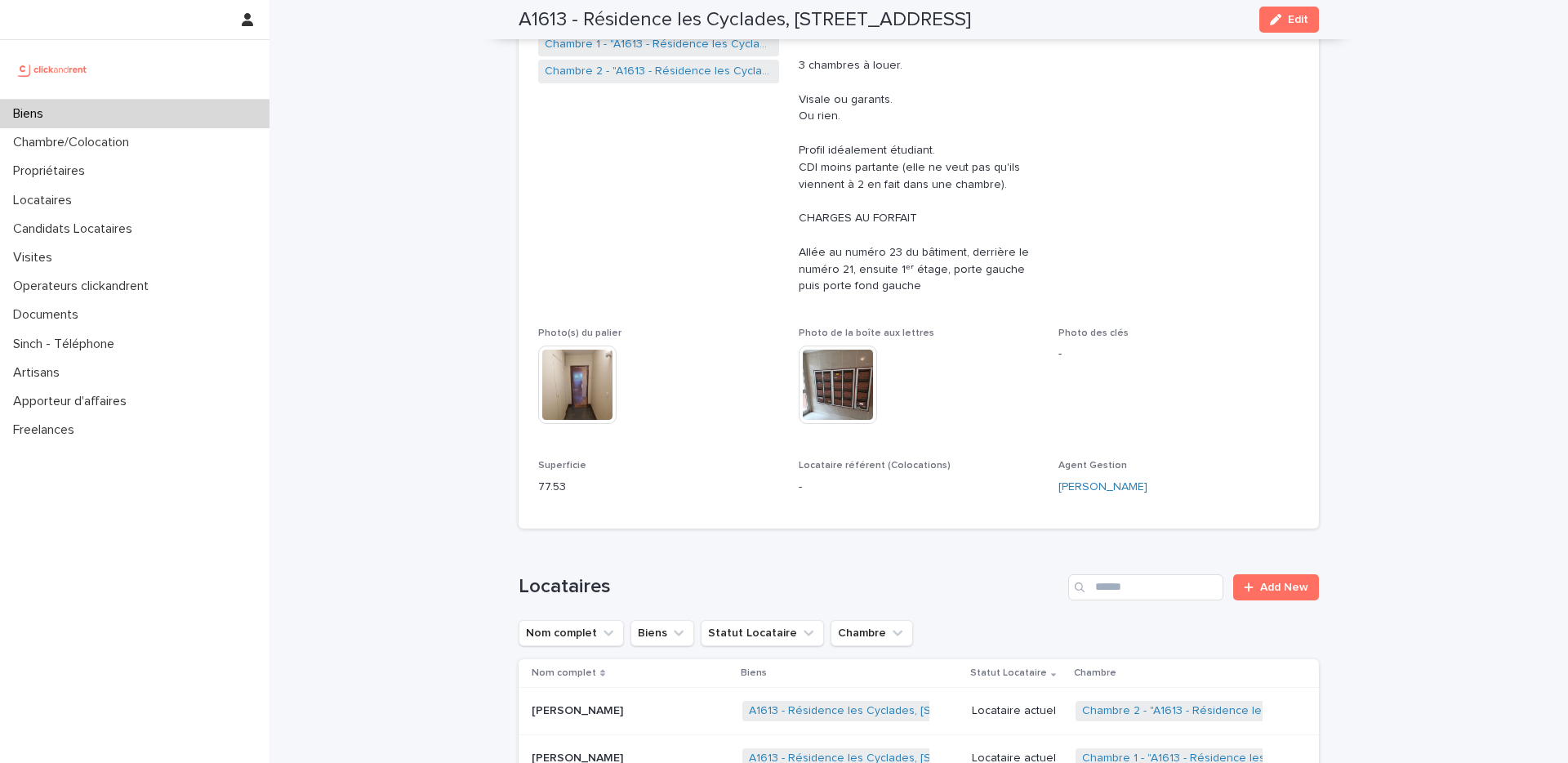
scroll to position [388, 0]
drag, startPoint x: 799, startPoint y: 222, endPoint x: 900, endPoint y: 221, distance: 101.0
click at [900, 221] on p "Diag le 10/07 Envoyer le photographe en meme temps. 3 chambres à louer. Visale …" at bounding box center [919, 154] width 241 height 289
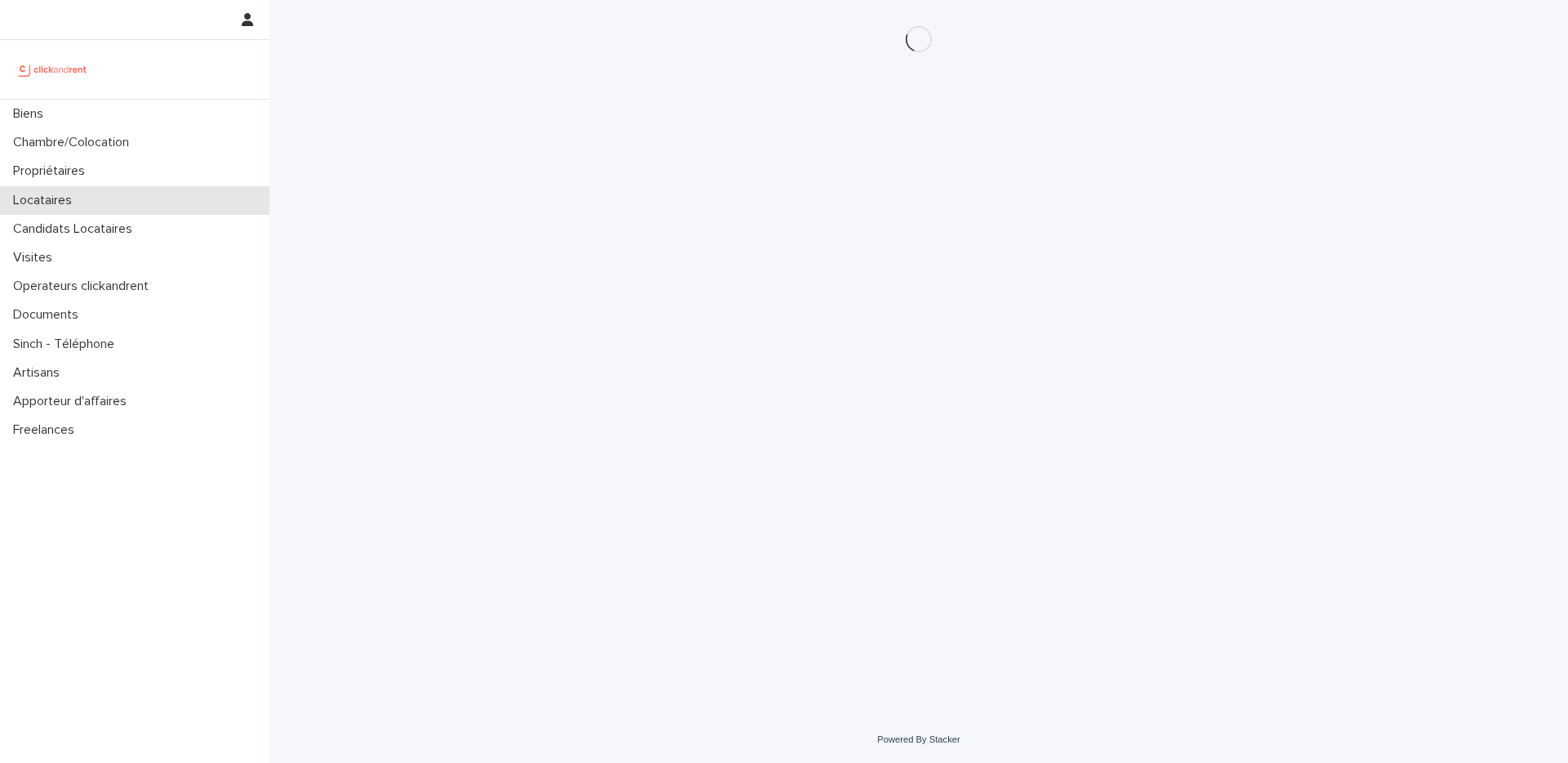
click at [52, 203] on p "Locataires" at bounding box center [46, 200] width 78 height 15
click at [59, 202] on p "Locataires" at bounding box center [46, 200] width 78 height 15
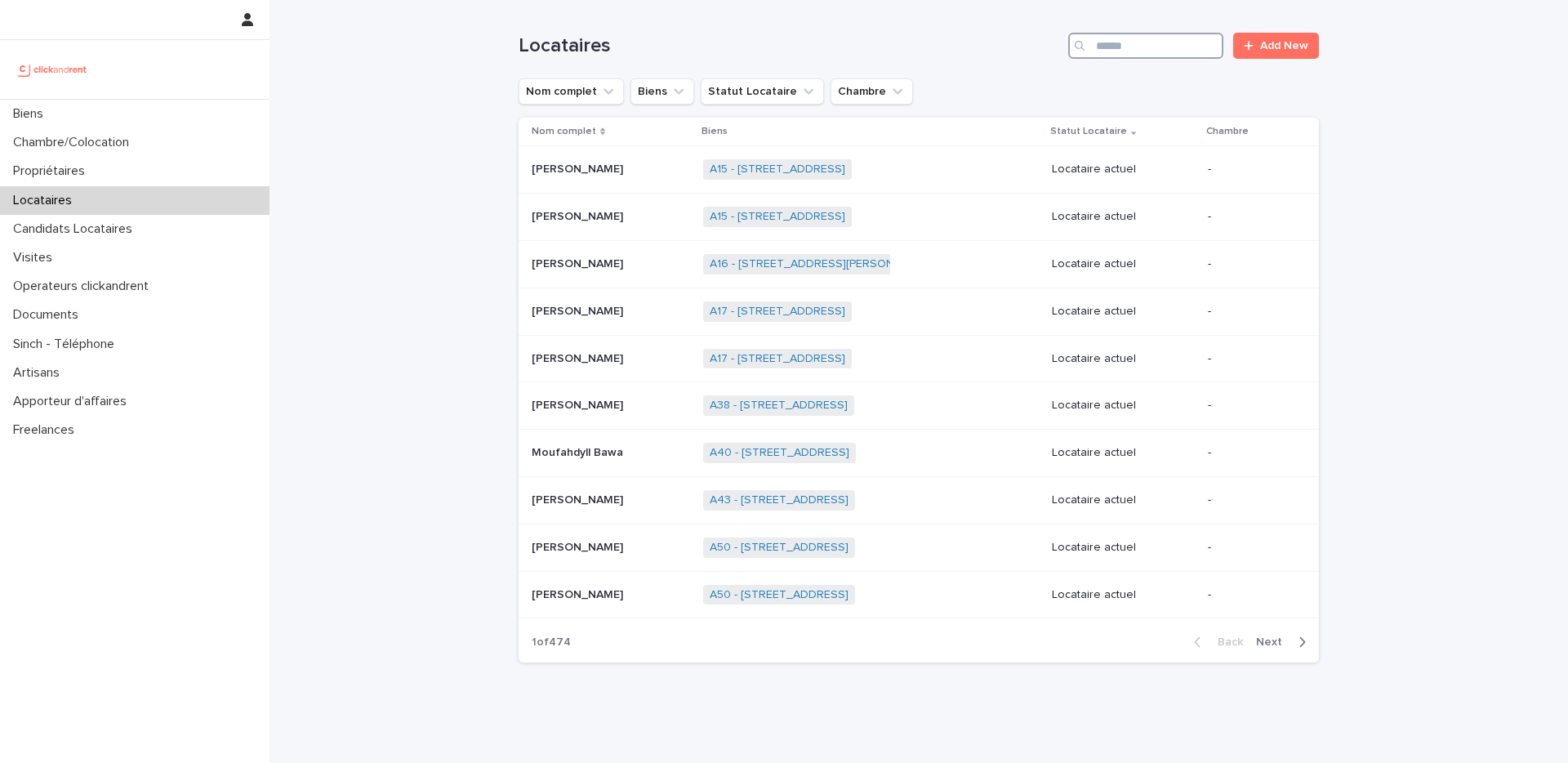
click at [1138, 38] on input "Search" at bounding box center [1146, 45] width 155 height 26
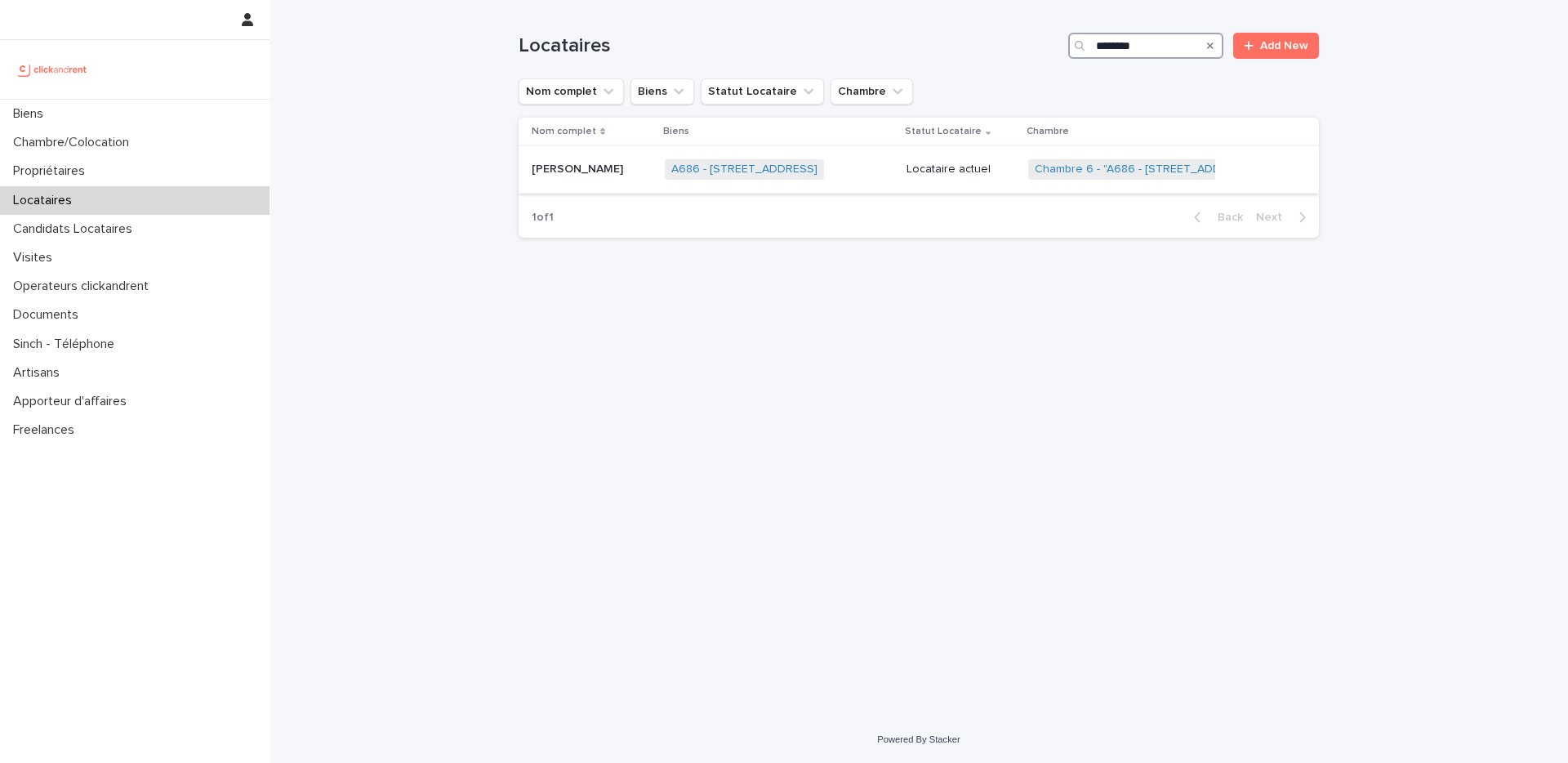
type input "********"
click at [576, 180] on div "[PERSON_NAME]" at bounding box center [591, 170] width 120 height 27
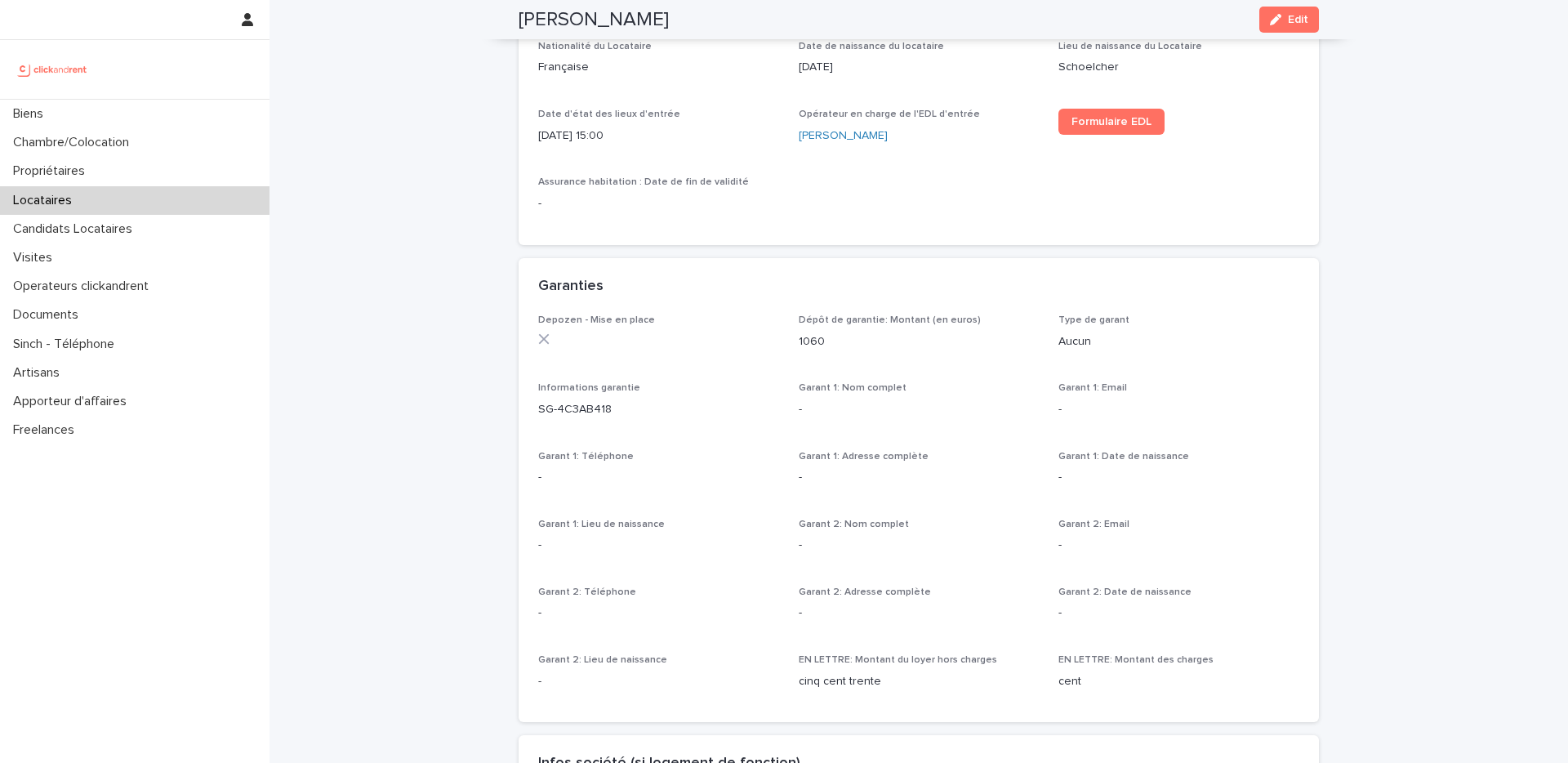
scroll to position [919, 0]
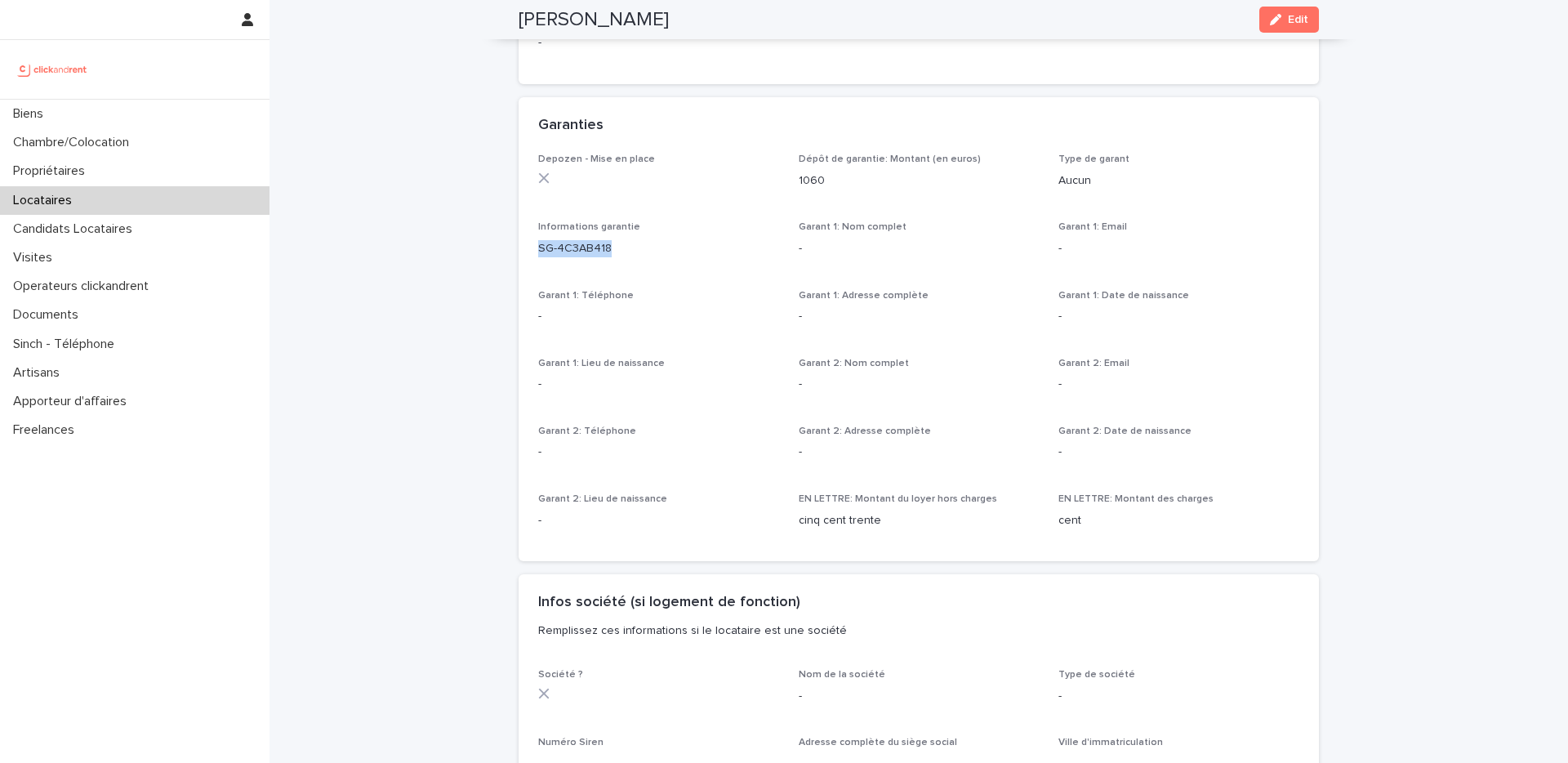
drag, startPoint x: 541, startPoint y: 250, endPoint x: 619, endPoint y: 251, distance: 78.0
click at [618, 251] on p "SG-4C3AB418" at bounding box center [659, 249] width 241 height 17
click at [60, 197] on p "Locataires" at bounding box center [46, 200] width 78 height 15
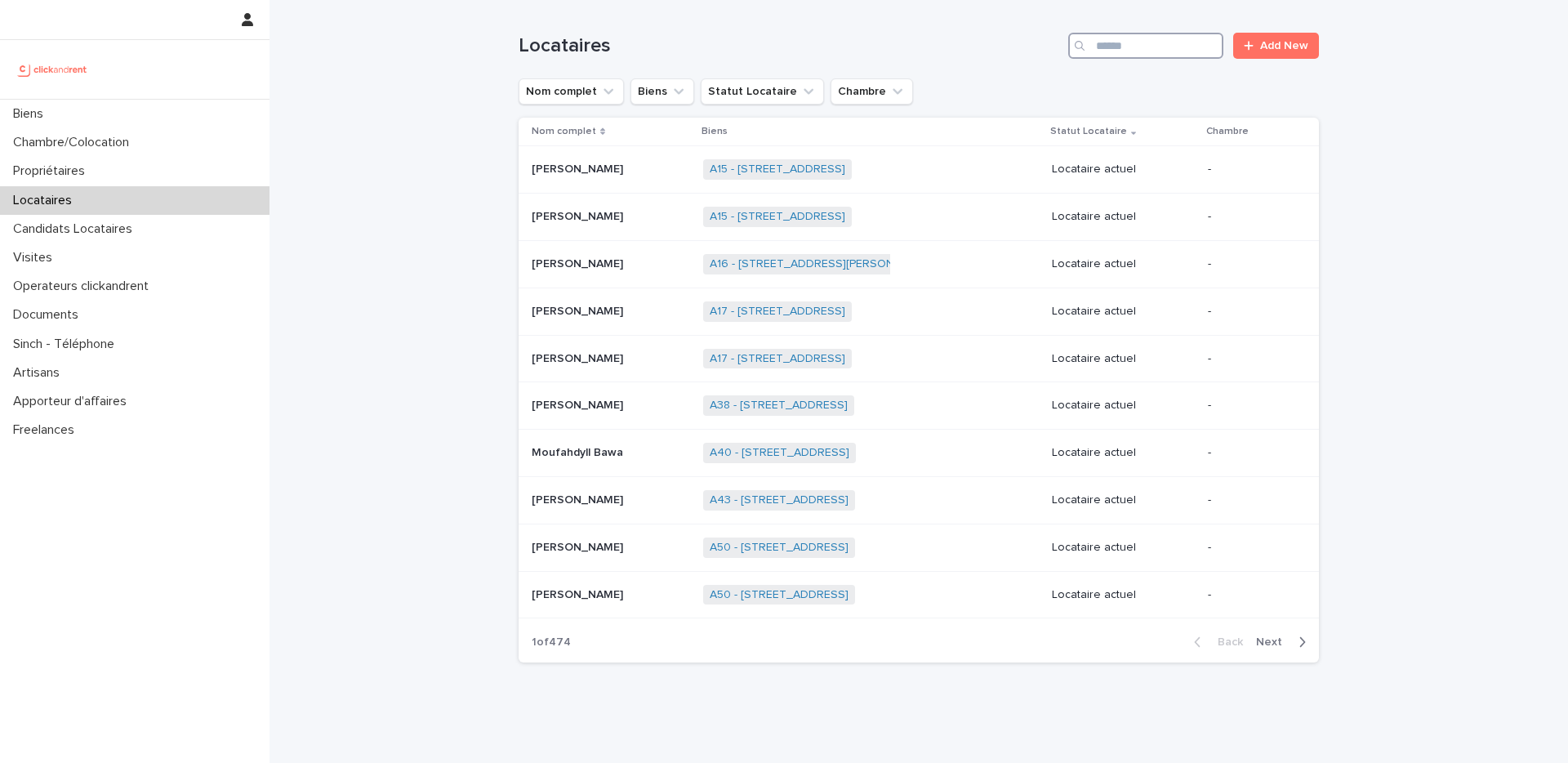
click at [1098, 46] on input "Search" at bounding box center [1146, 45] width 155 height 26
type input "*"
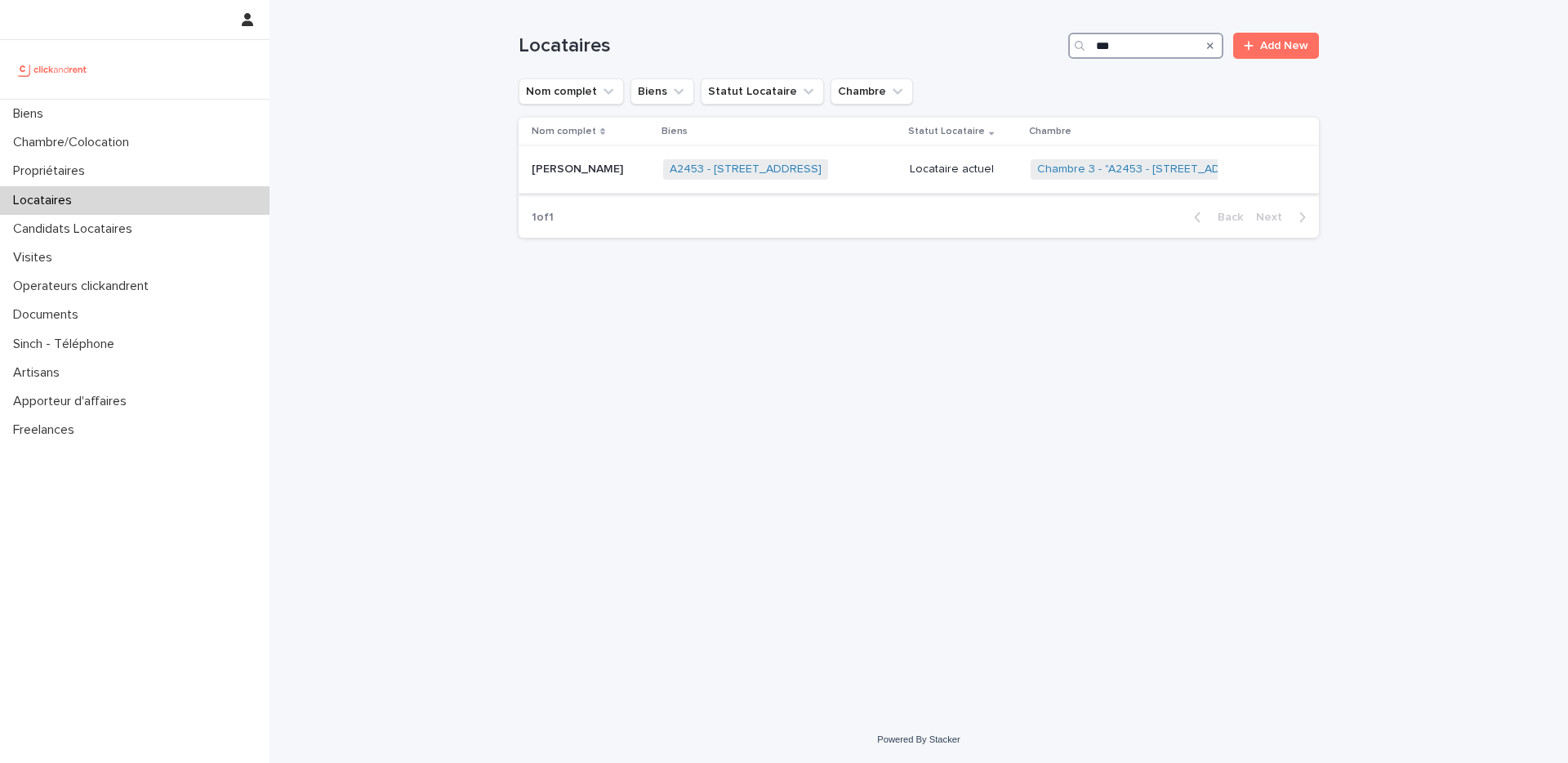
type input "***"
click at [568, 158] on div "Yu-[PERSON_NAME] Yu-[PERSON_NAME]" at bounding box center [591, 170] width 119 height 27
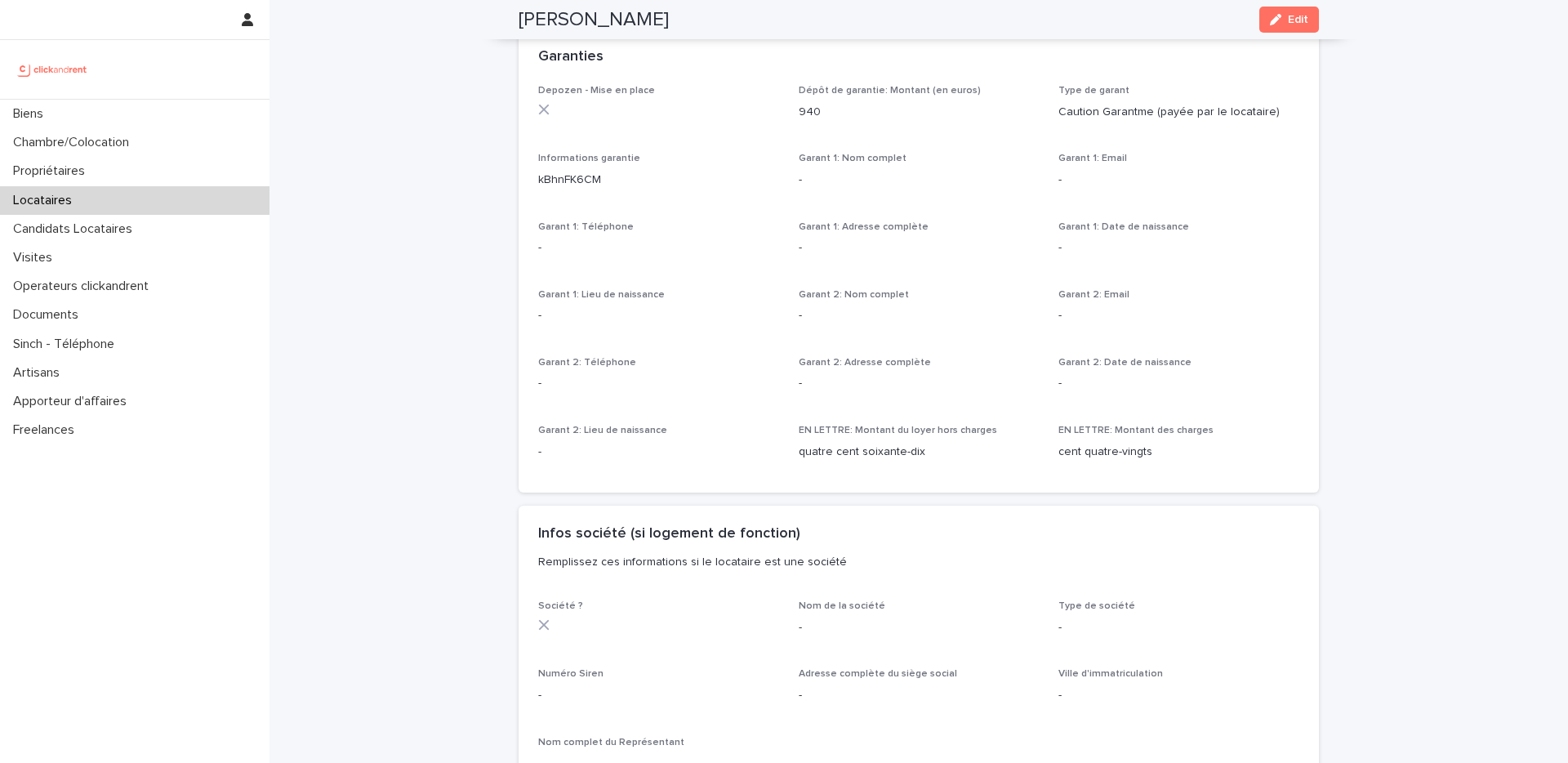
scroll to position [987, 0]
click at [174, 199] on div "Locataires" at bounding box center [135, 200] width 270 height 29
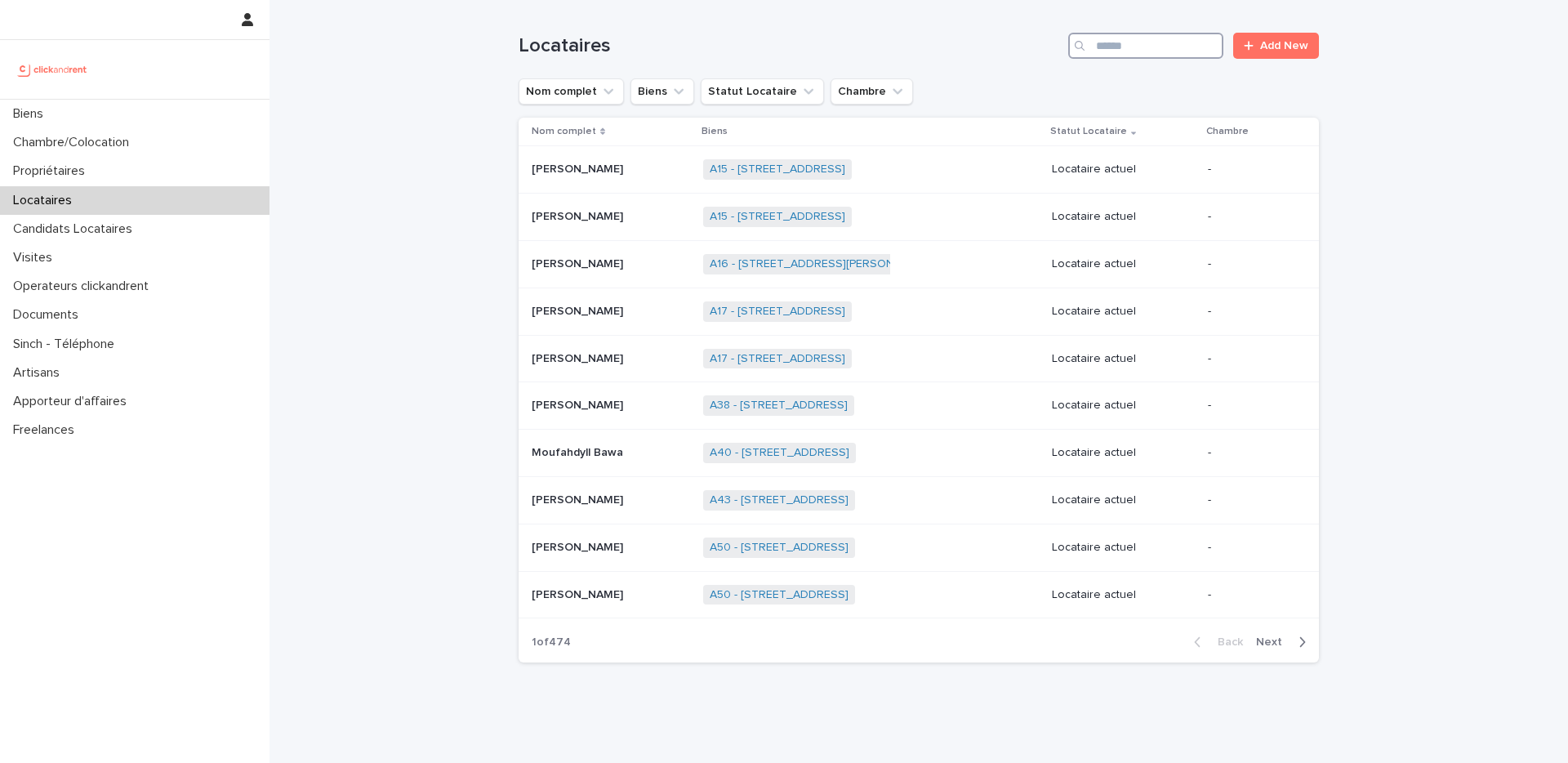
click at [1116, 54] on input "Search" at bounding box center [1146, 45] width 155 height 26
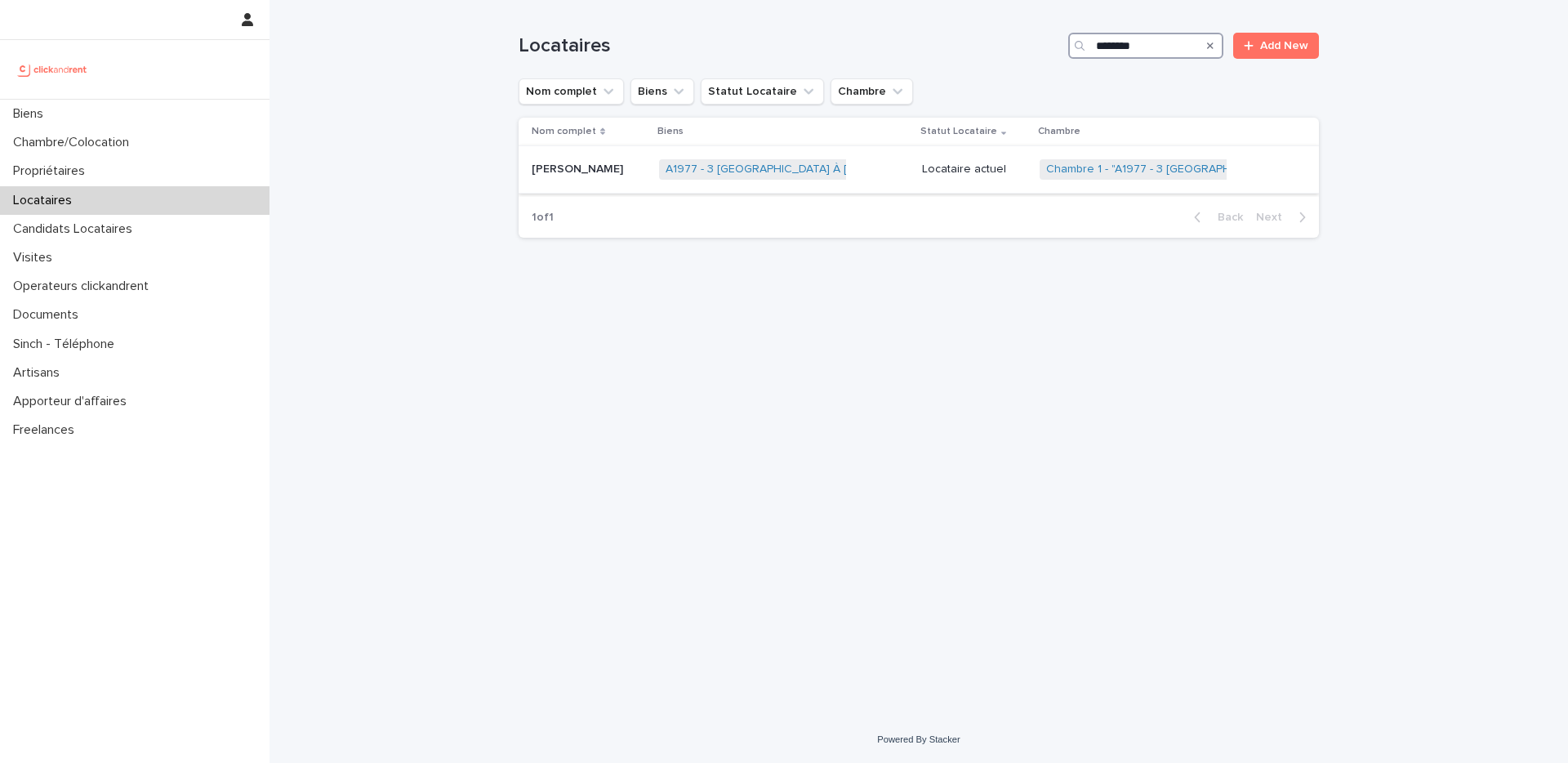
type input "********"
click at [569, 182] on div "[PERSON_NAME] [PERSON_NAME]" at bounding box center [588, 170] width 115 height 27
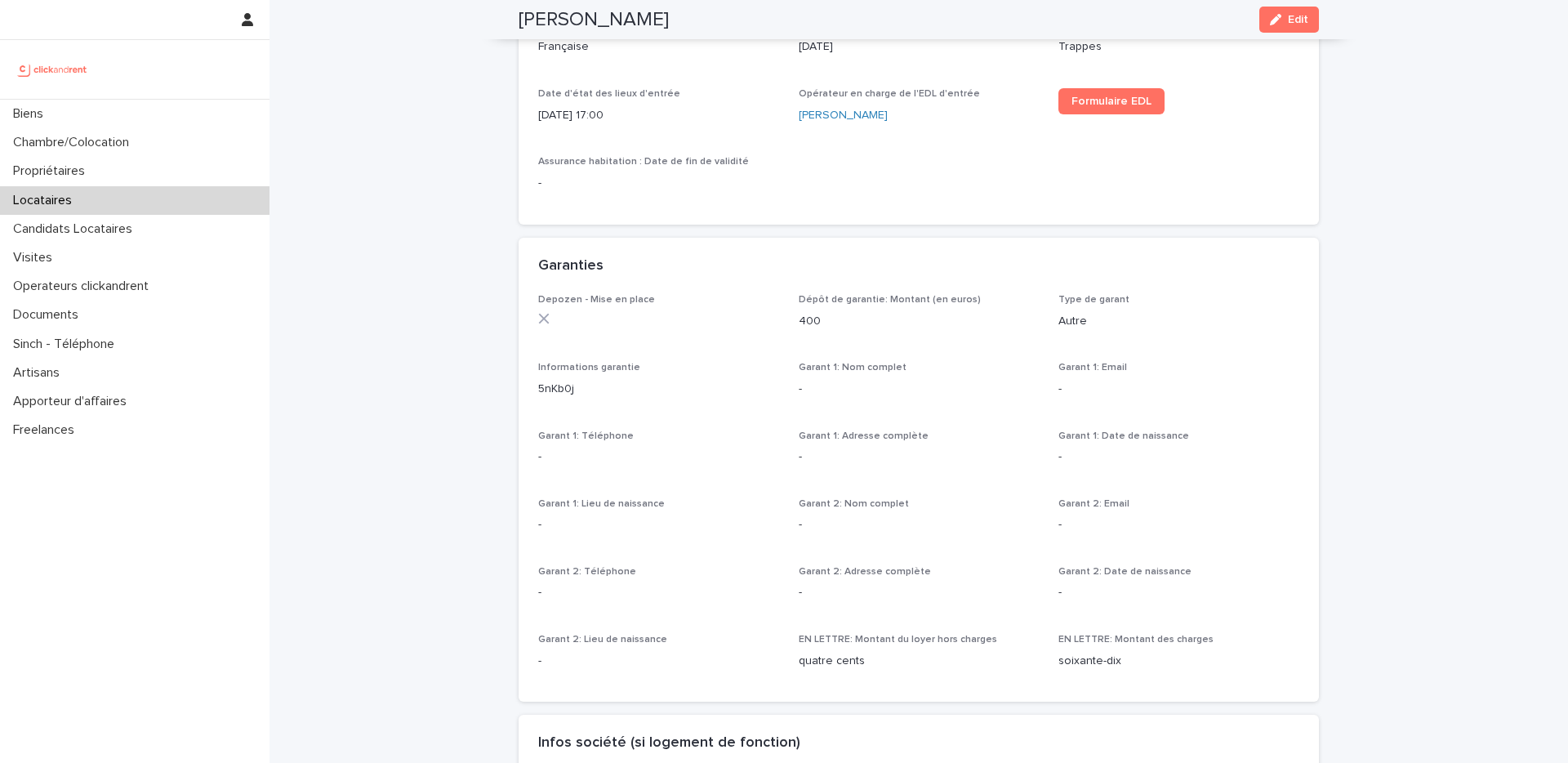
scroll to position [799, 0]
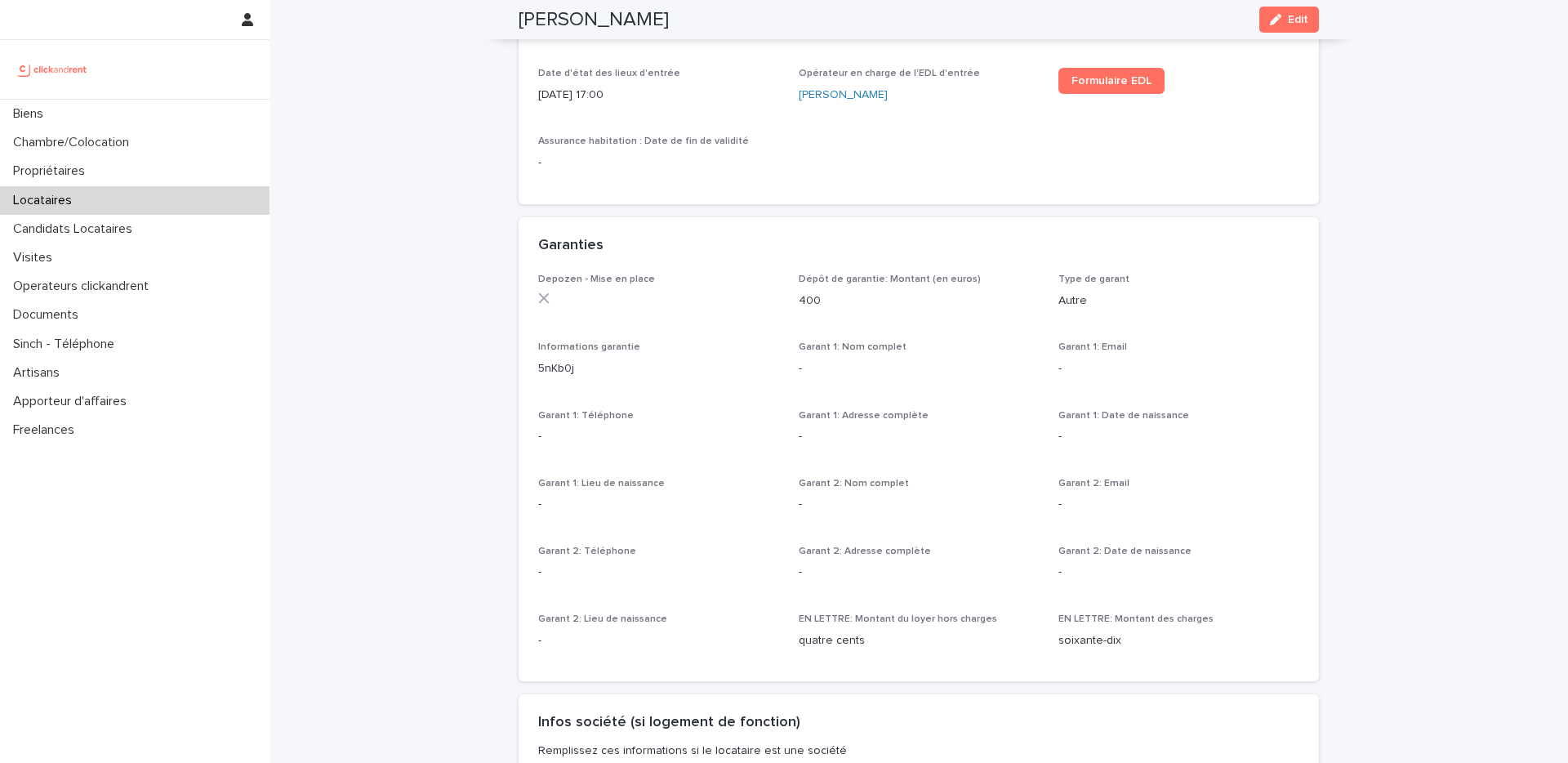
drag, startPoint x: 542, startPoint y: 366, endPoint x: 595, endPoint y: 366, distance: 53.0
click at [595, 366] on p "5nKb0j" at bounding box center [659, 368] width 241 height 17
click at [105, 208] on div "Locataires" at bounding box center [135, 200] width 270 height 29
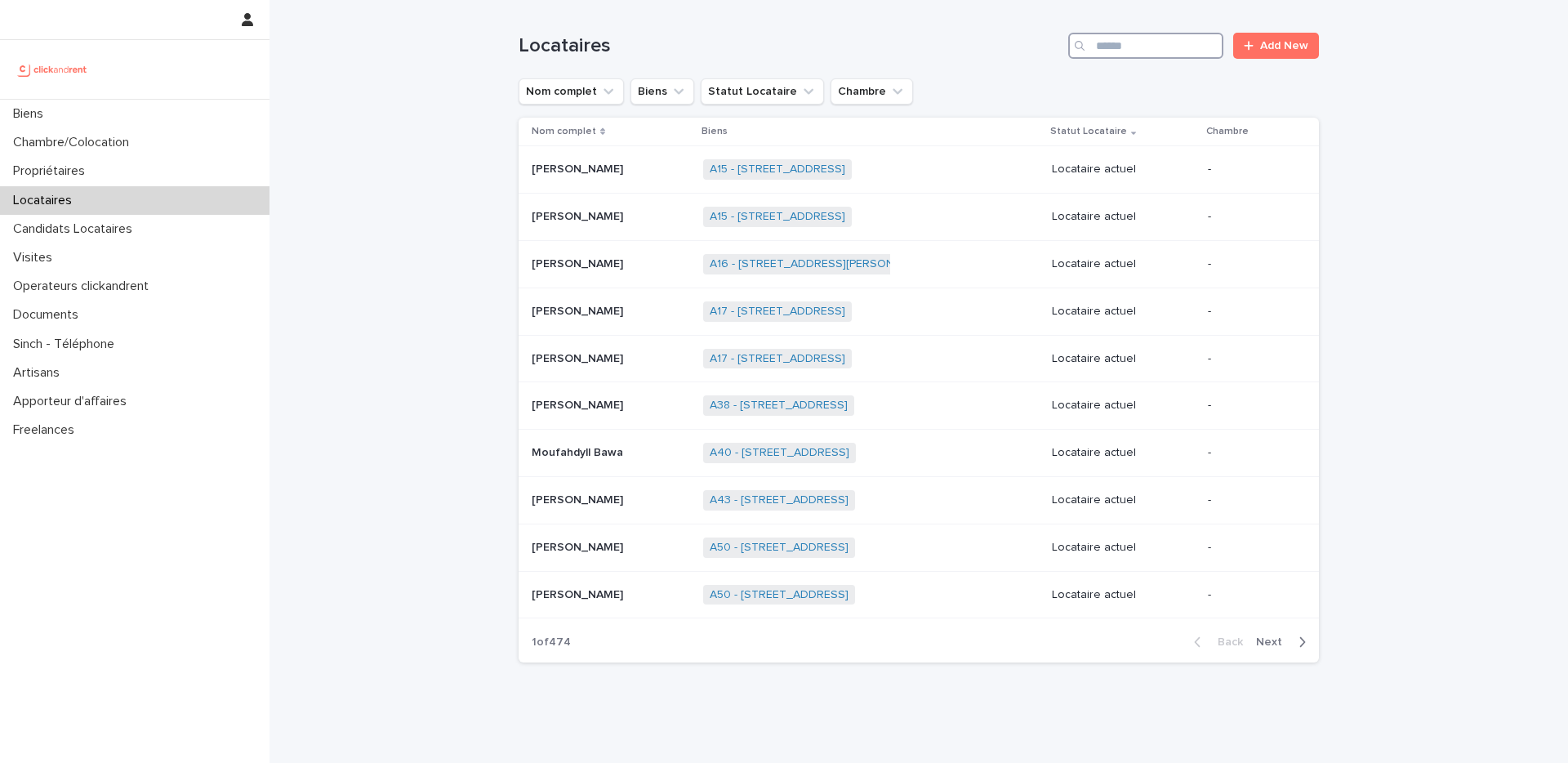
click at [1129, 53] on input "Search" at bounding box center [1146, 45] width 155 height 26
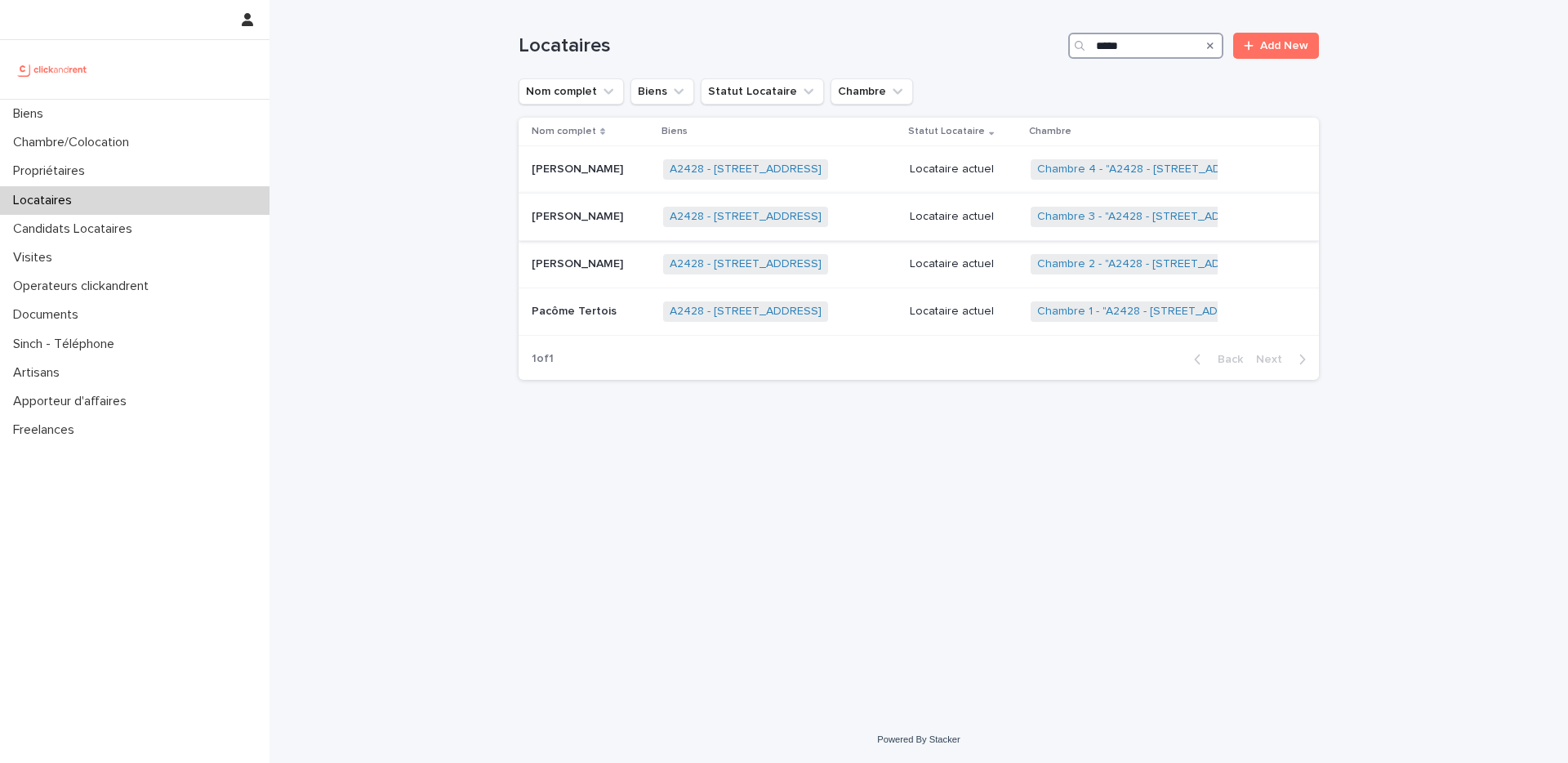
type input "*****"
click at [574, 227] on div "[PERSON_NAME]" at bounding box center [591, 217] width 119 height 27
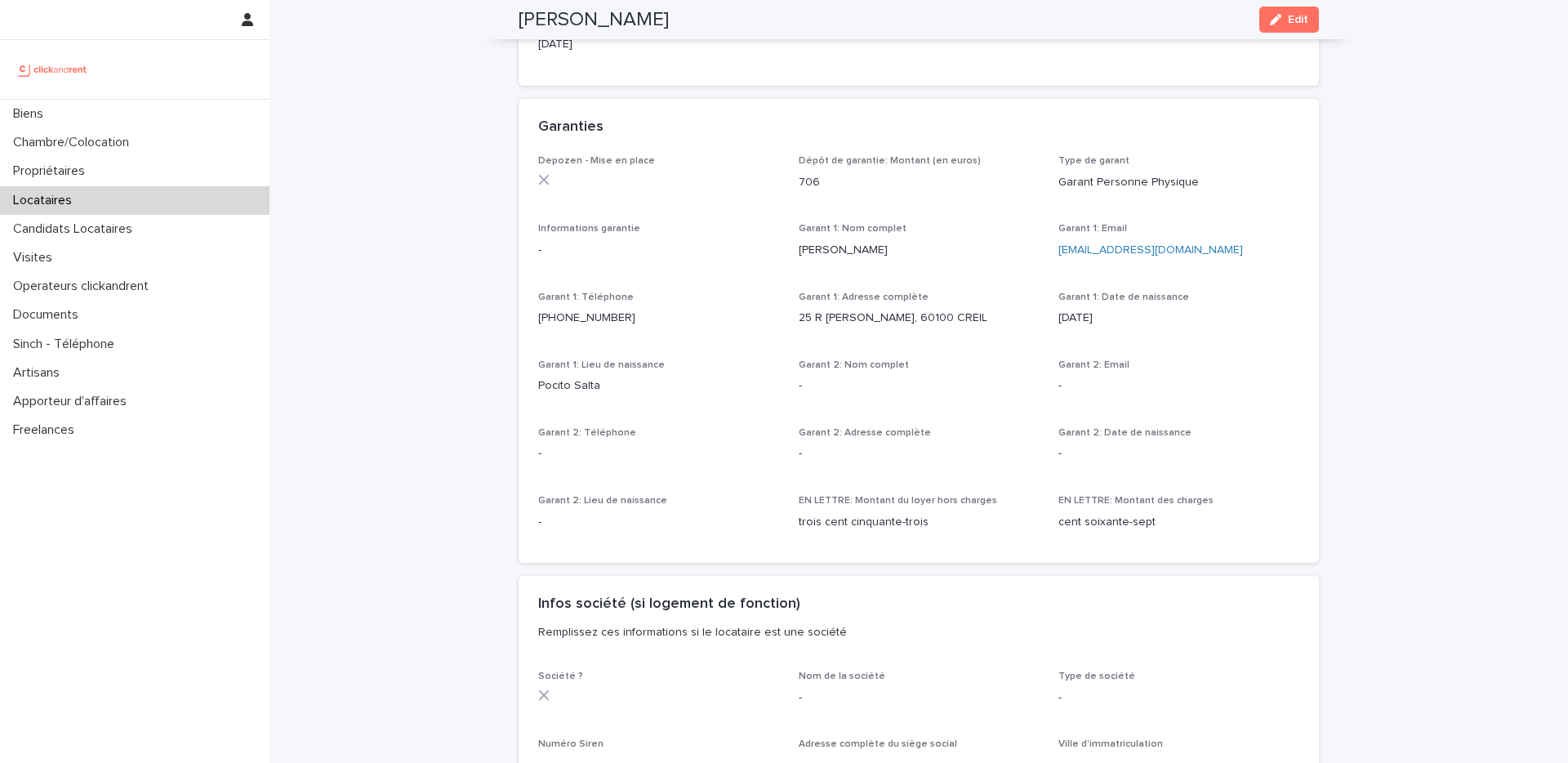
scroll to position [927, 0]
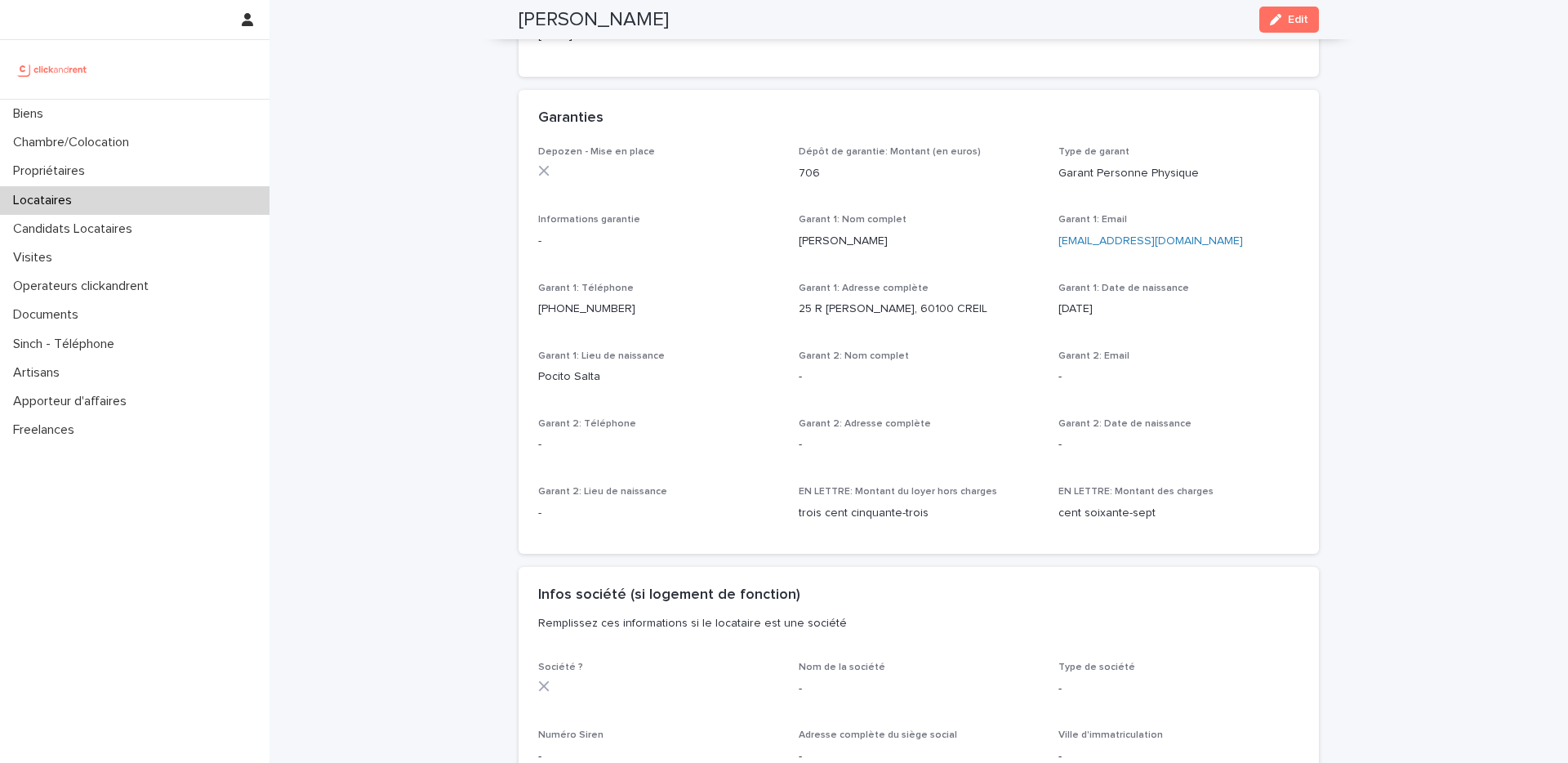
drag, startPoint x: 791, startPoint y: 316, endPoint x: 994, endPoint y: 310, distance: 203.1
click at [994, 310] on div "Depozen - Mise en place Dépôt de garantie: Montant (en euros) 706 Type de garan…" at bounding box center [919, 339] width 762 height 388
drag, startPoint x: 1082, startPoint y: 307, endPoint x: 1116, endPoint y: 307, distance: 34.0
click at [1116, 307] on p "[DATE]" at bounding box center [1179, 309] width 241 height 17
drag, startPoint x: 537, startPoint y: 382, endPoint x: 628, endPoint y: 376, distance: 91.2
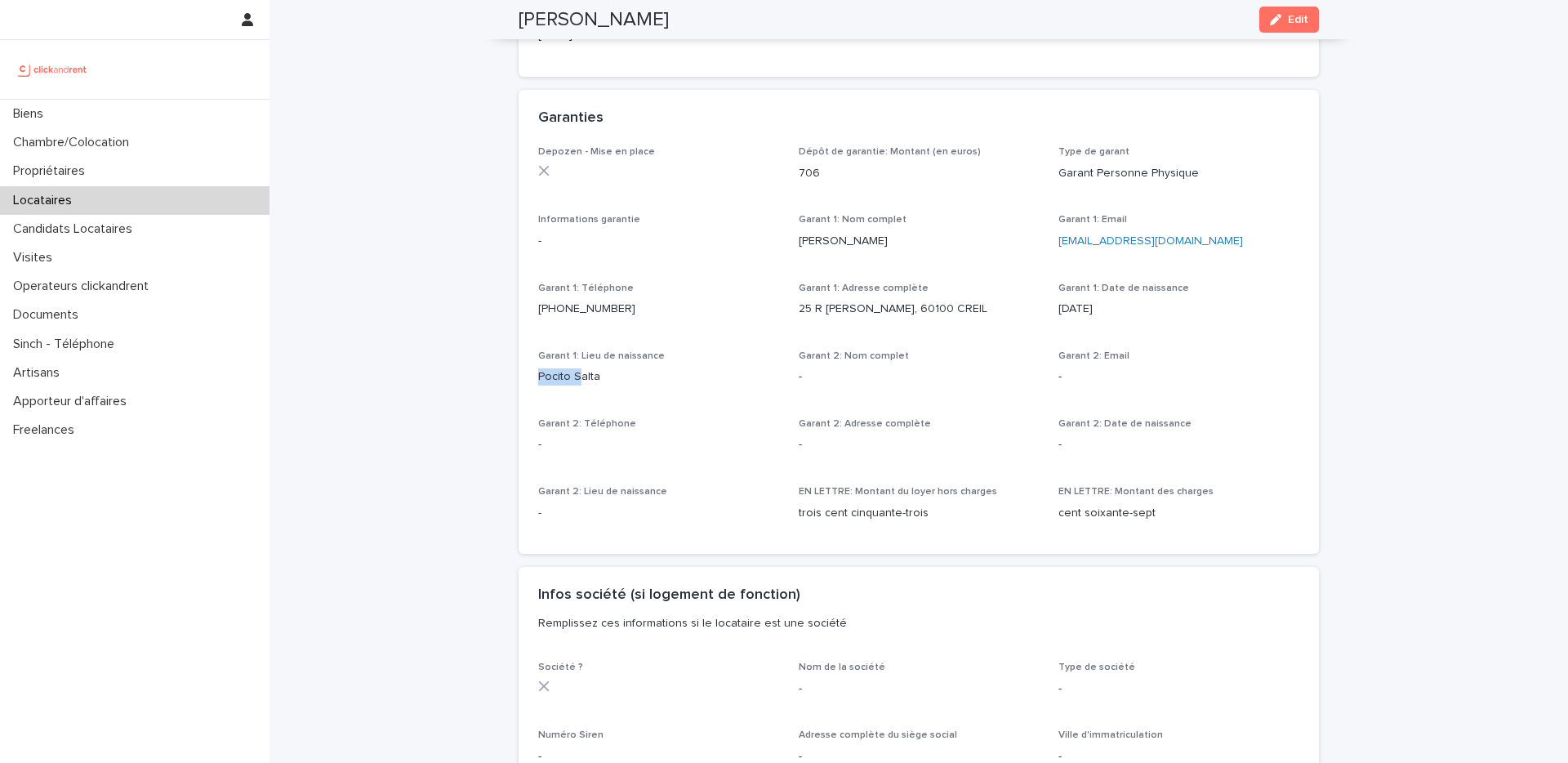
click at [592, 376] on p "Pocito Salta" at bounding box center [659, 377] width 241 height 17
